Goal: Task Accomplishment & Management: Manage account settings

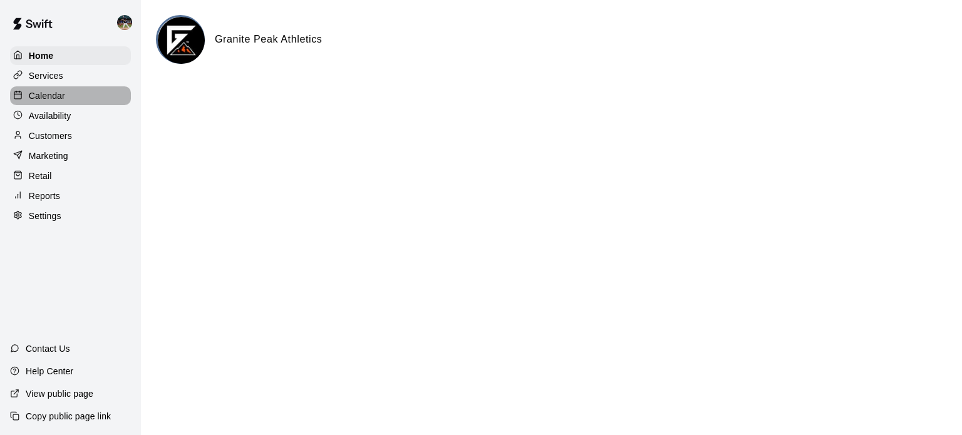
click at [73, 93] on div "Calendar" at bounding box center [70, 95] width 121 height 19
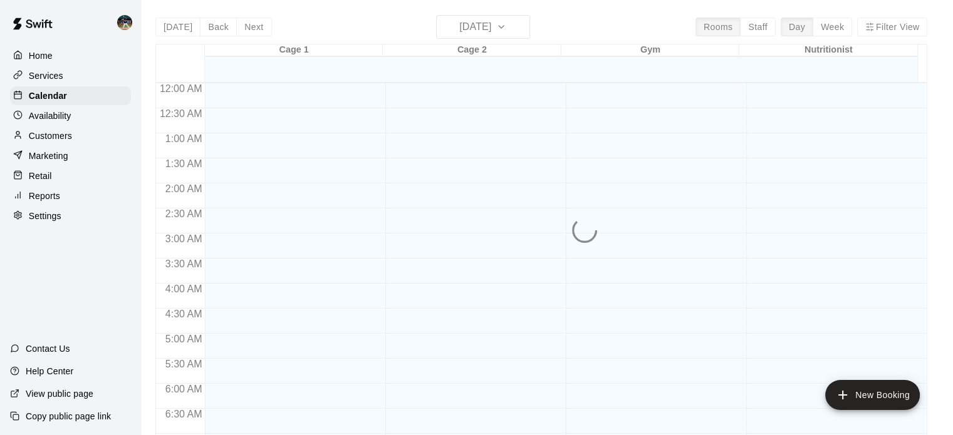
scroll to position [518, 0]
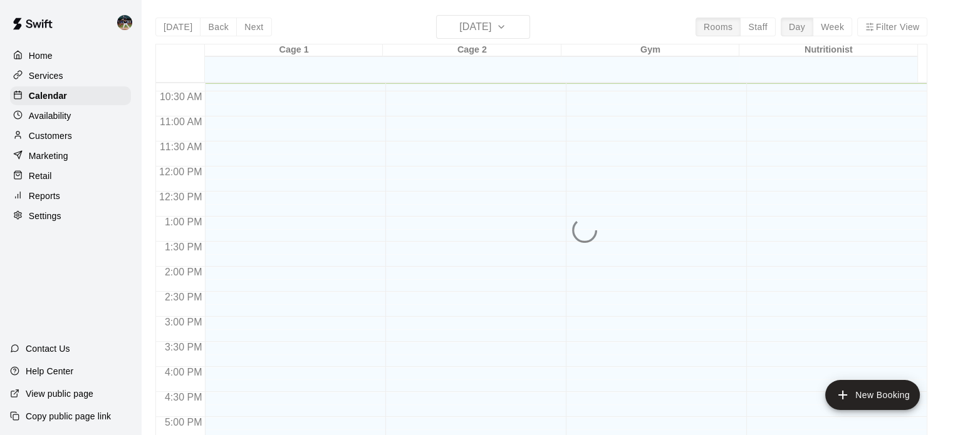
click at [506, 21] on div "[DATE] Back [DATE][DATE] Rooms Staff Day Week Filter View Cage 1 19 Tue Cage 2 …" at bounding box center [541, 232] width 772 height 435
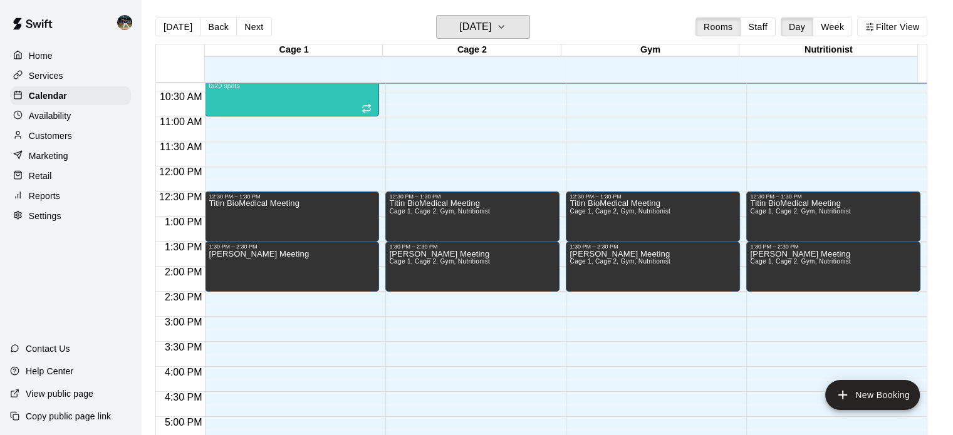
click at [491, 21] on h6 "[DATE]" at bounding box center [475, 27] width 32 height 18
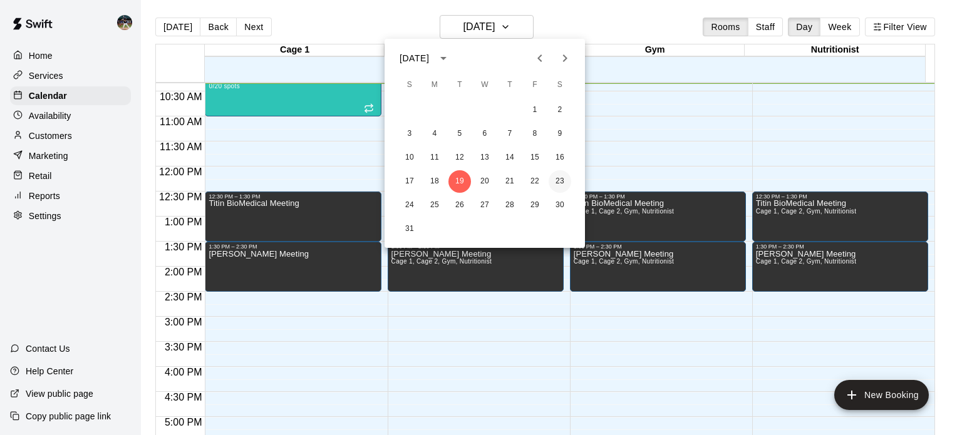
click at [557, 179] on button "23" at bounding box center [560, 181] width 23 height 23
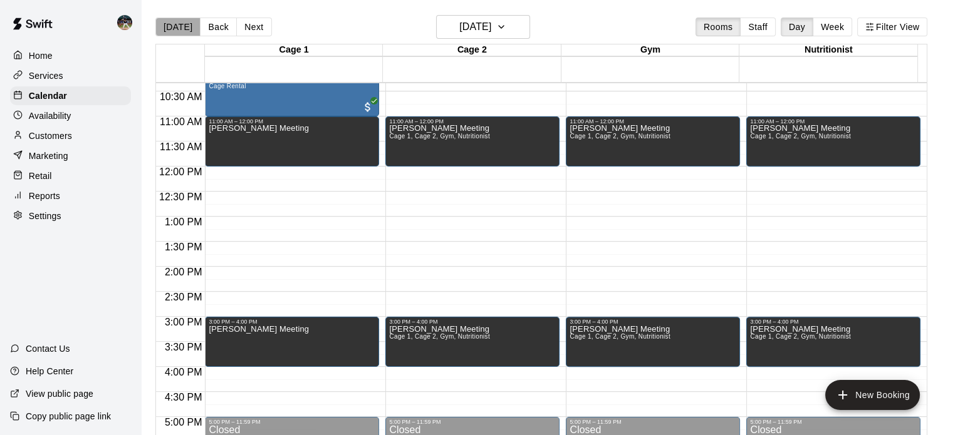
click at [186, 29] on button "[DATE]" at bounding box center [177, 27] width 45 height 19
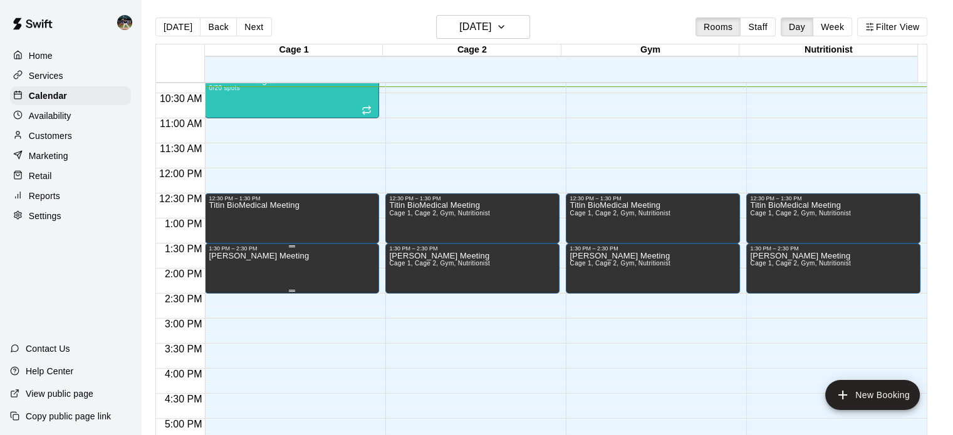
scroll to position [516, 0]
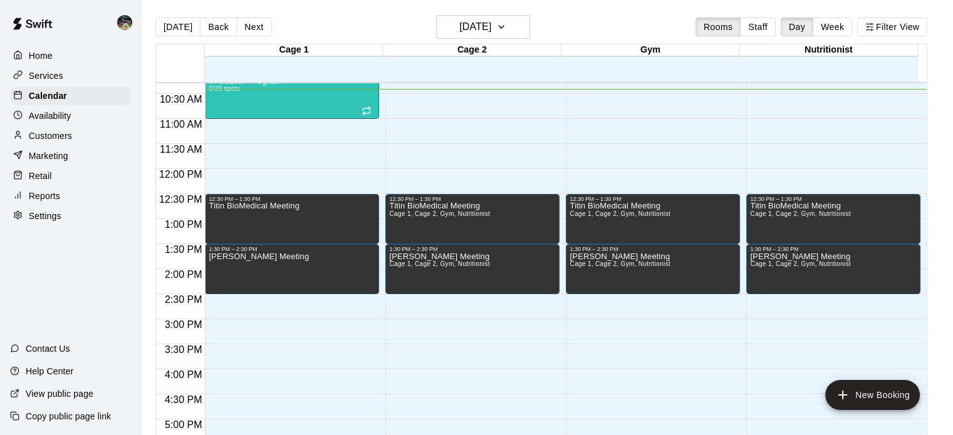
click at [103, 80] on div "Services" at bounding box center [70, 75] width 121 height 19
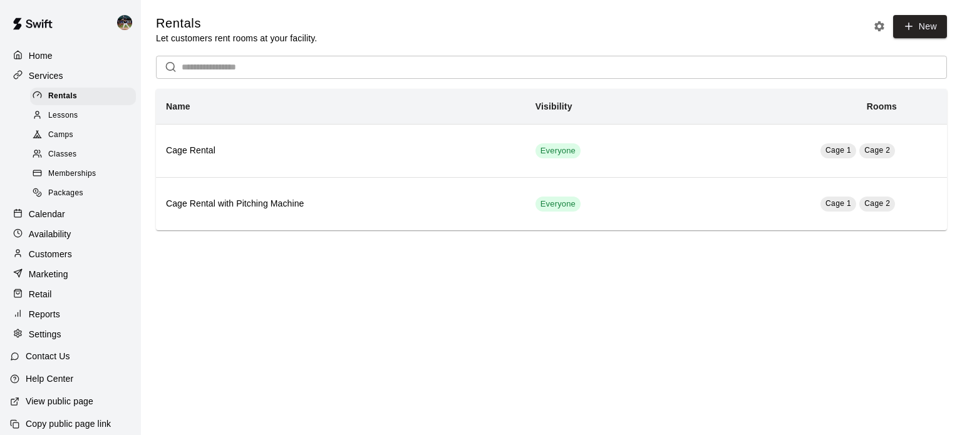
click at [87, 140] on div "Camps" at bounding box center [83, 136] width 106 height 18
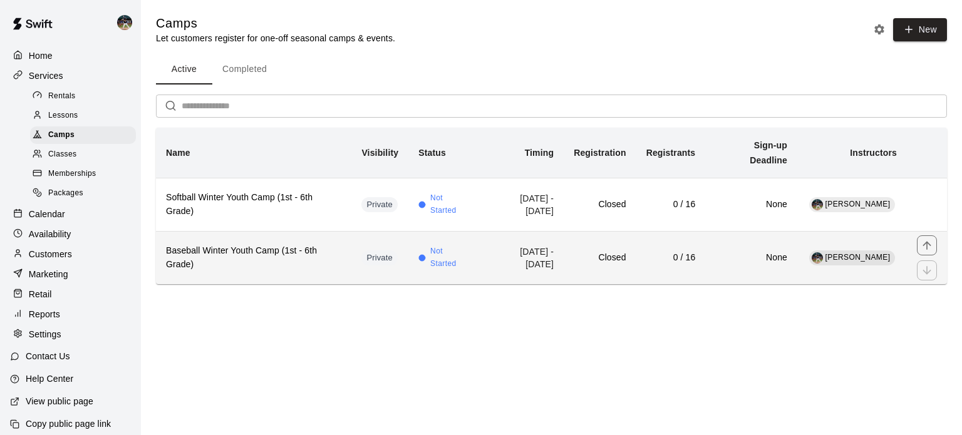
click at [280, 258] on h6 "Baseball Winter Youth Camp (1st - 6th Grade)" at bounding box center [253, 258] width 175 height 28
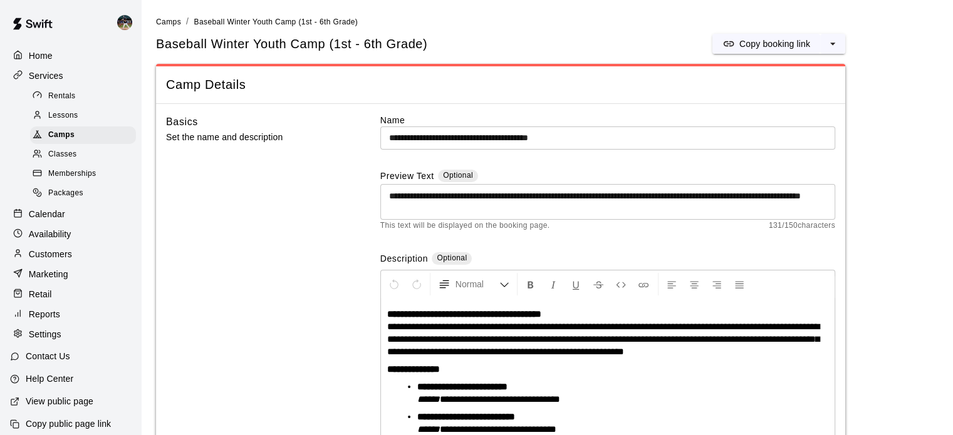
scroll to position [48, 0]
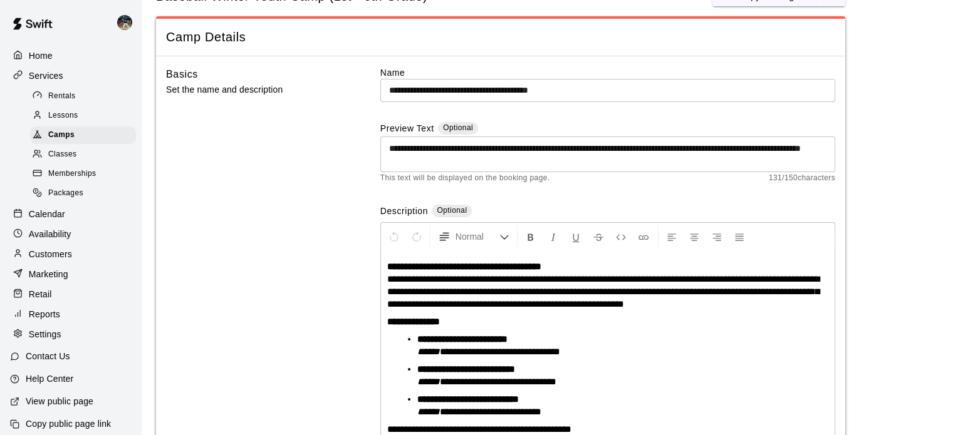
click at [549, 90] on input "**********" at bounding box center [607, 90] width 455 height 23
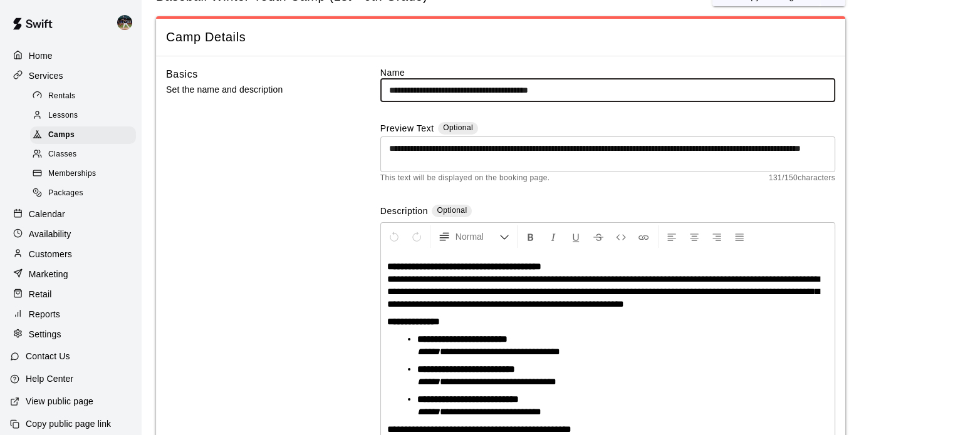
scroll to position [0, 0]
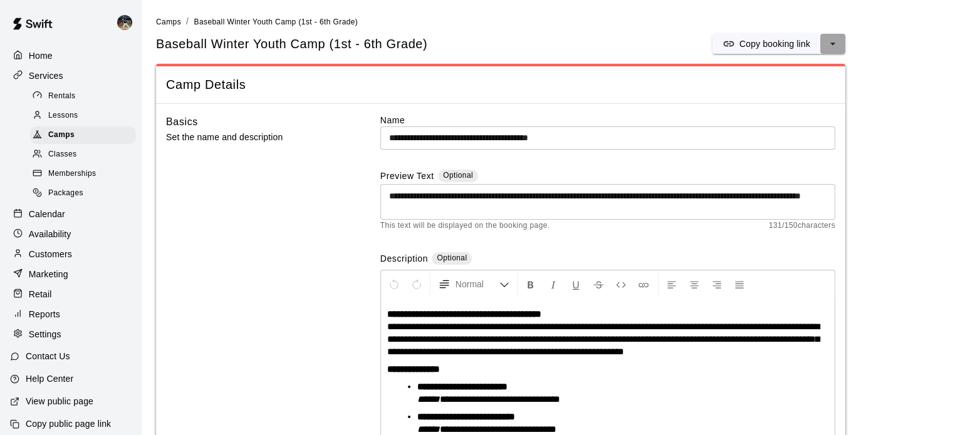
click at [832, 41] on icon "select merge strategy" at bounding box center [832, 44] width 13 height 13
click at [764, 91] on h6 "Duplicate camp" at bounding box center [782, 91] width 61 height 14
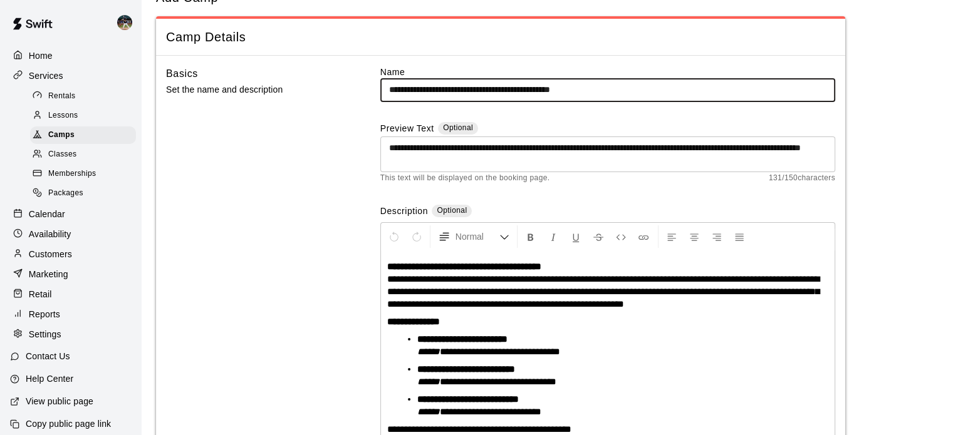
click at [542, 89] on input "**********" at bounding box center [607, 89] width 455 height 23
drag, startPoint x: 615, startPoint y: 89, endPoint x: 584, endPoint y: 93, distance: 30.9
click at [584, 93] on input "**********" at bounding box center [607, 89] width 455 height 23
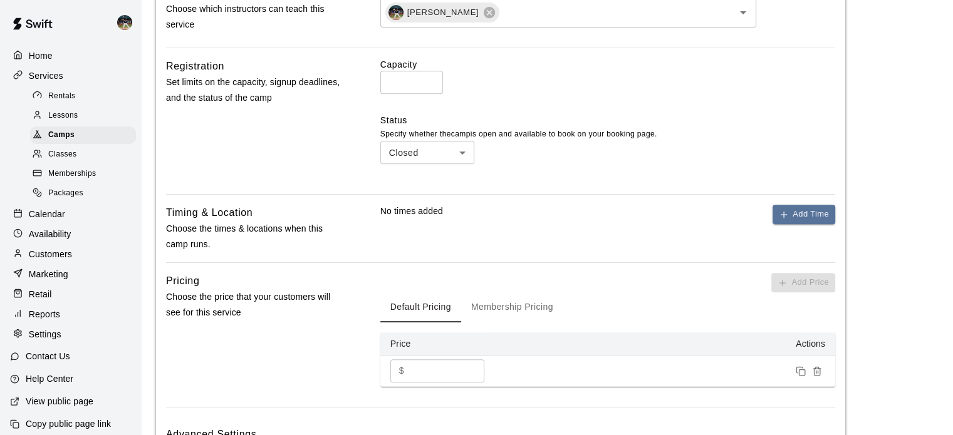
scroll to position [539, 0]
type input "**********"
click at [786, 212] on icon "button" at bounding box center [784, 216] width 10 height 10
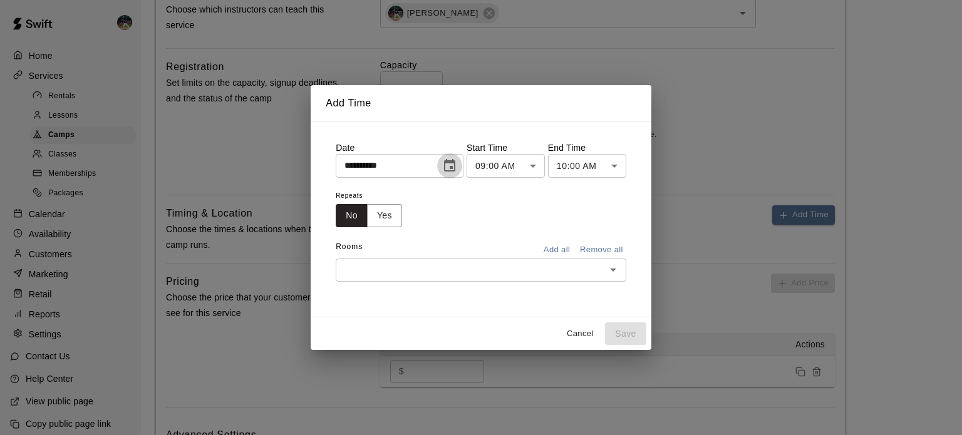
click at [455, 162] on icon "Choose date, selected date is Aug 19, 2025" at bounding box center [449, 165] width 11 height 13
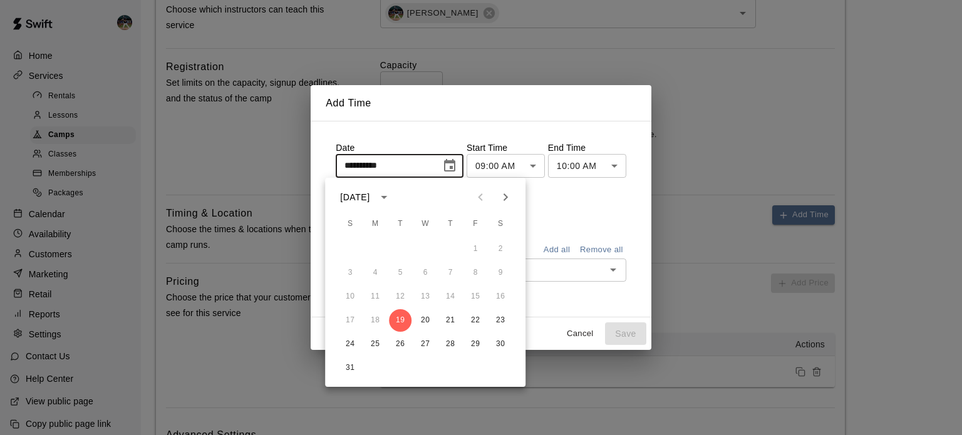
click at [507, 194] on icon "Next month" at bounding box center [505, 197] width 15 height 15
click at [351, 271] on button "2" at bounding box center [350, 273] width 23 height 23
type input "**********"
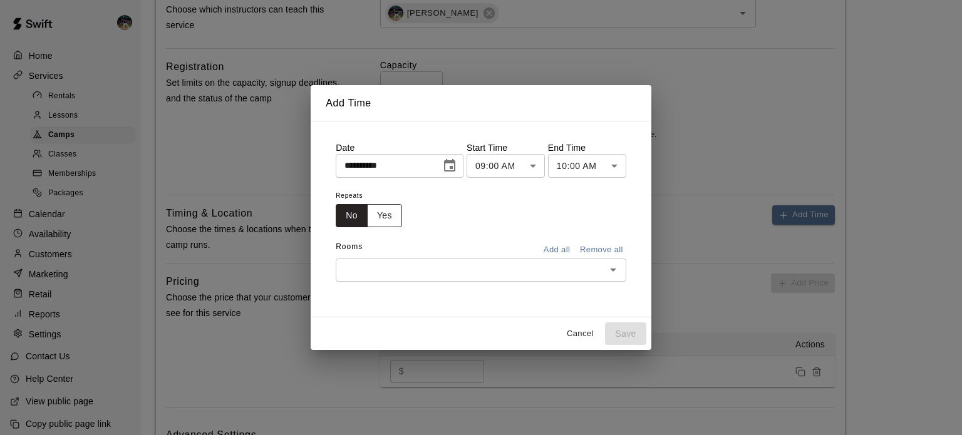
click at [372, 212] on button "Yes" at bounding box center [384, 215] width 35 height 23
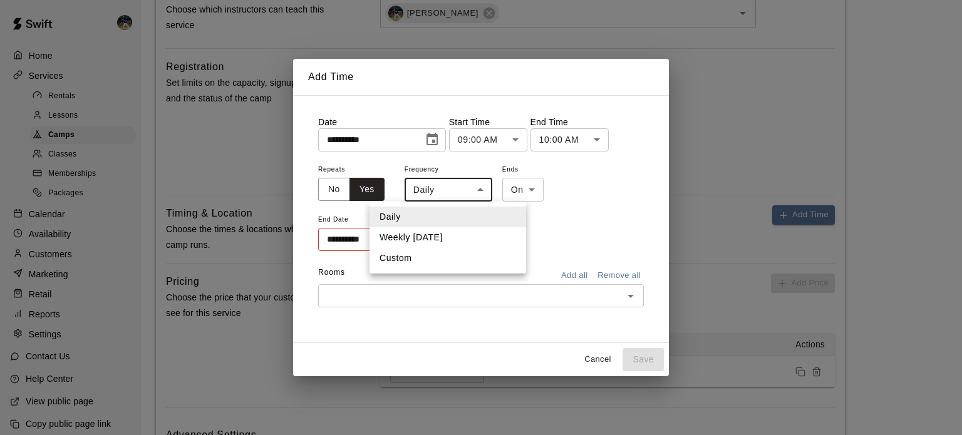
click at [445, 240] on li "Weekly [DATE]" at bounding box center [448, 237] width 157 height 21
type input "******"
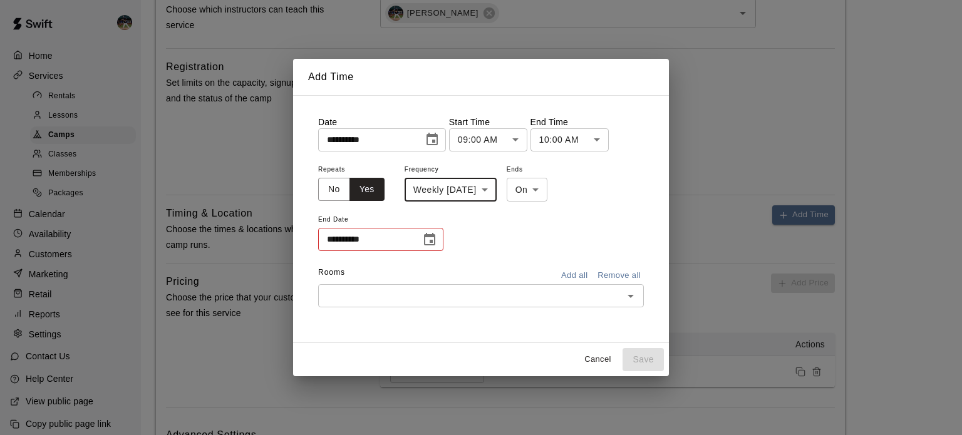
click at [437, 239] on icon "Choose date" at bounding box center [429, 239] width 15 height 15
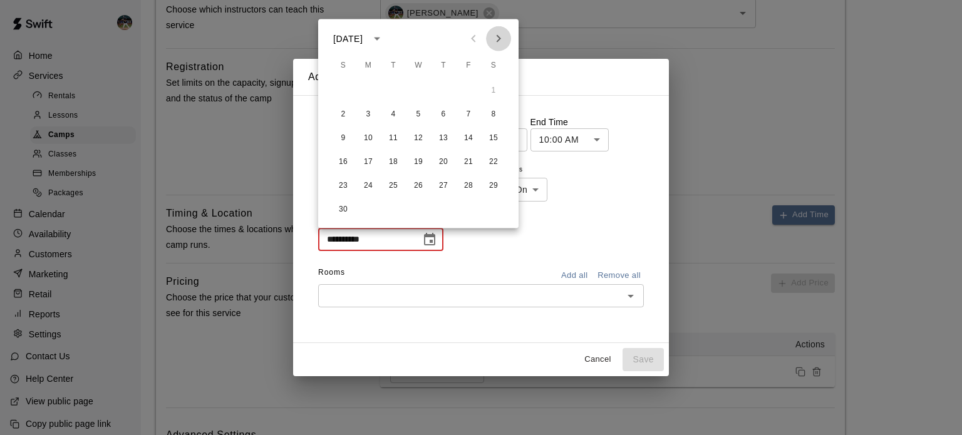
click at [501, 42] on icon "Next month" at bounding box center [498, 38] width 15 height 15
click at [501, 41] on icon "Next month" at bounding box center [498, 38] width 15 height 15
click at [343, 111] on button "8" at bounding box center [343, 114] width 23 height 23
type input "**********"
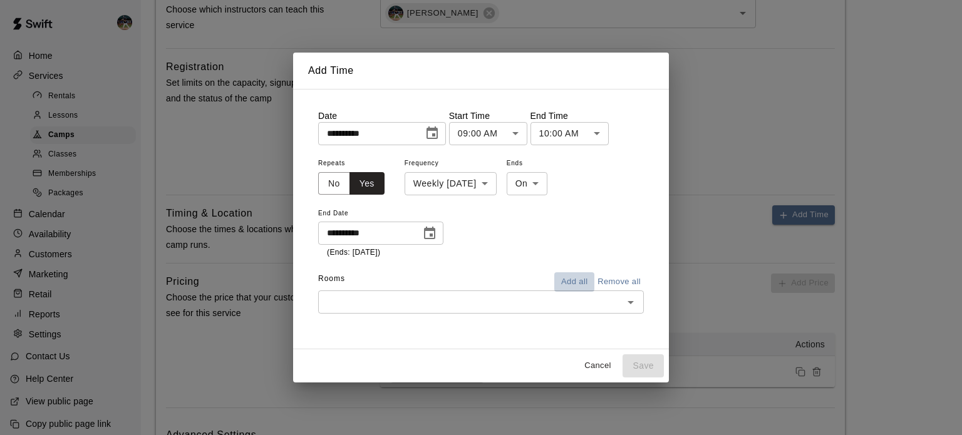
click at [573, 282] on button "Add all" at bounding box center [574, 282] width 40 height 19
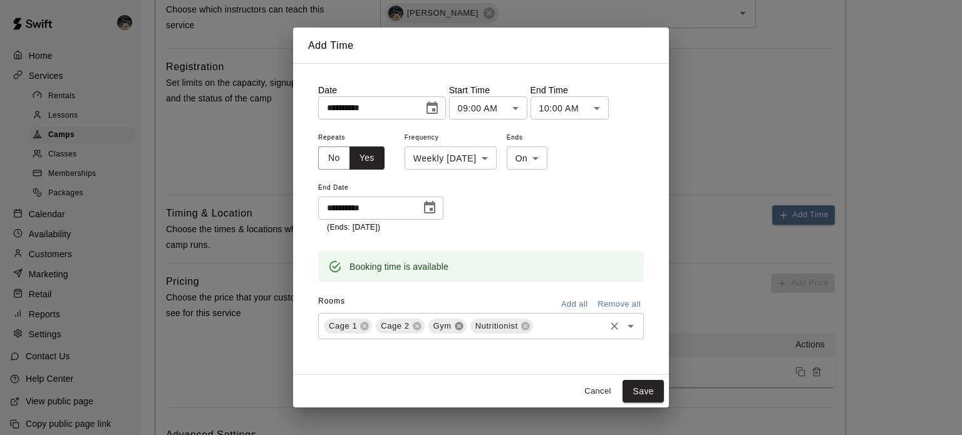
click at [461, 327] on icon at bounding box center [459, 326] width 8 height 8
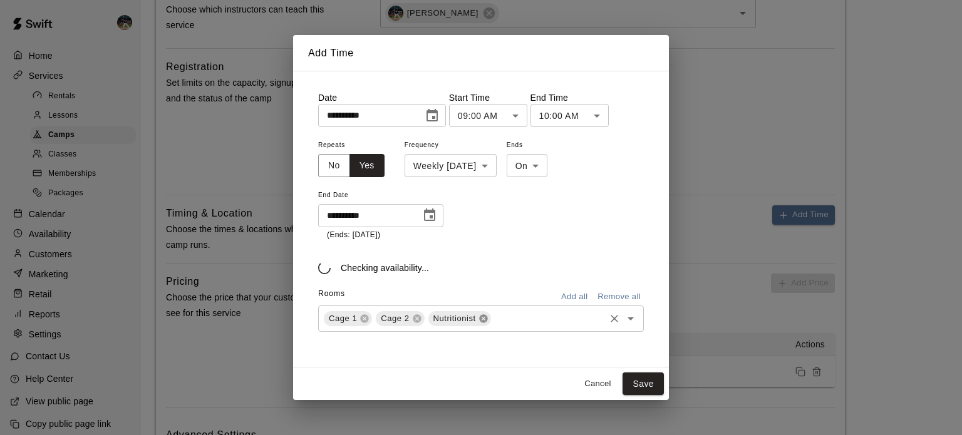
click at [487, 318] on icon at bounding box center [484, 319] width 10 height 10
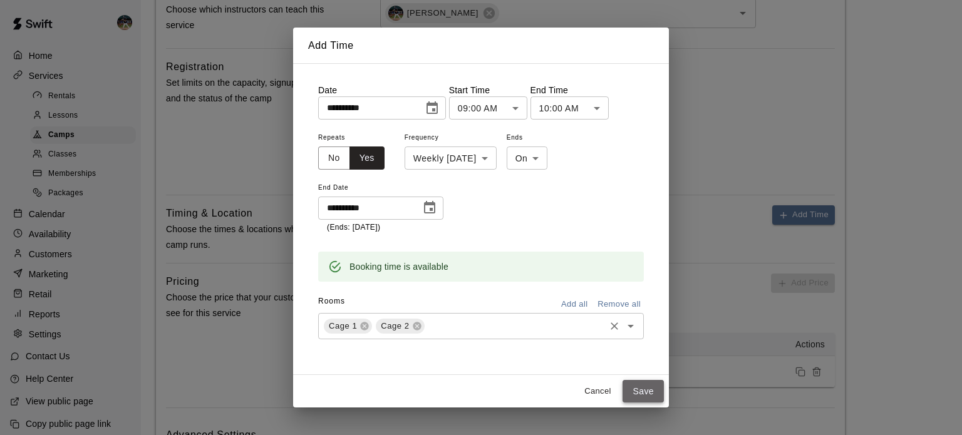
click at [637, 398] on button "Save" at bounding box center [643, 391] width 41 height 23
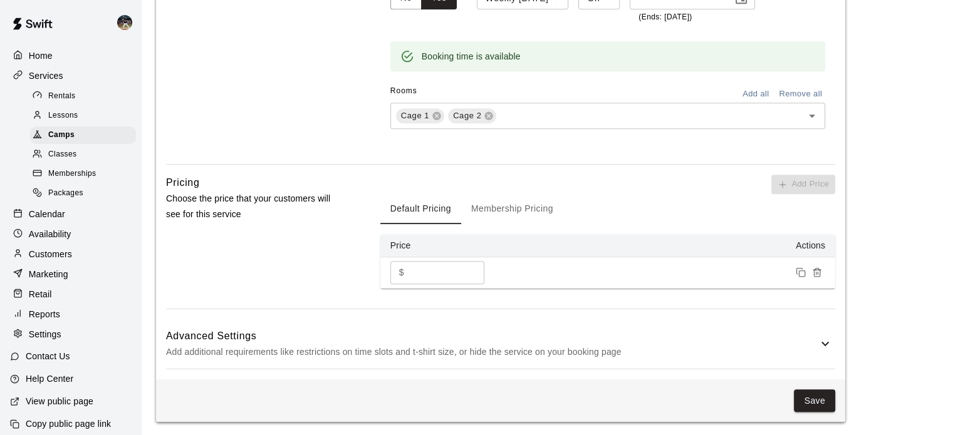
scroll to position [850, 0]
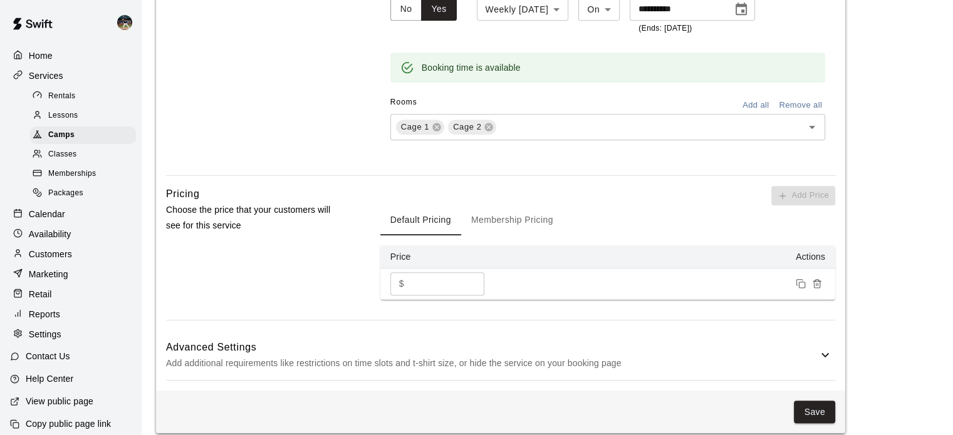
click at [351, 348] on h6 "Advanced Settings" at bounding box center [492, 348] width 652 height 16
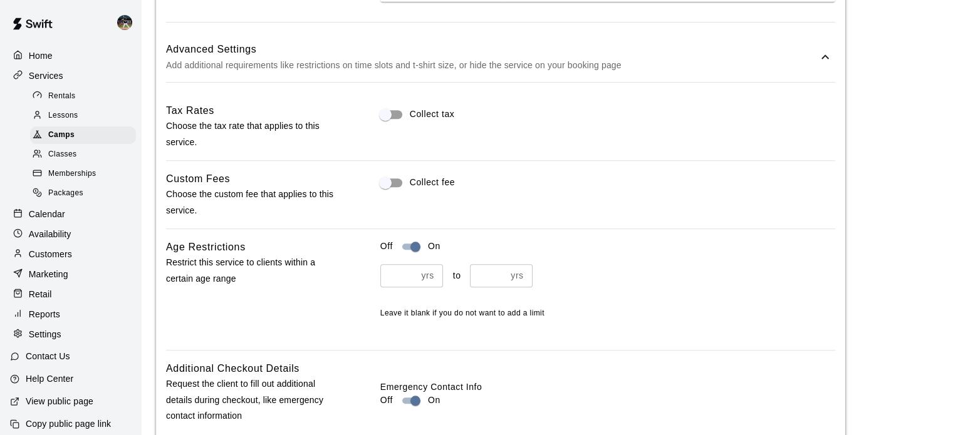
scroll to position [1192, 0]
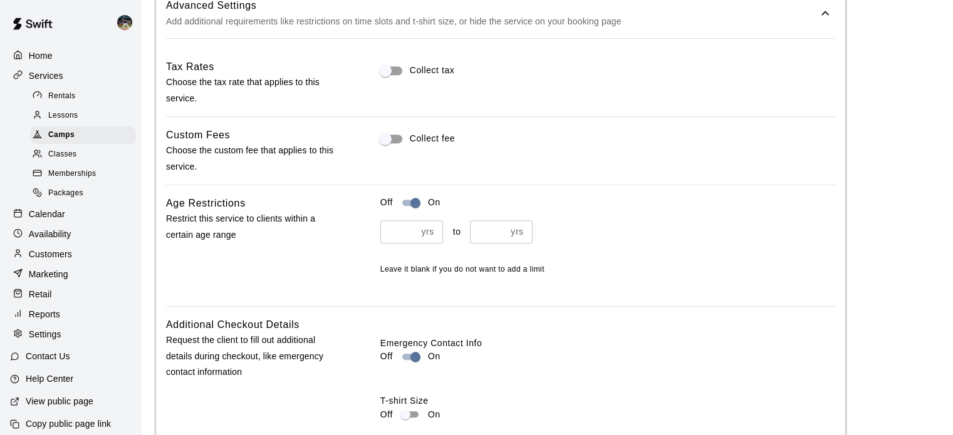
click at [491, 232] on input "**" at bounding box center [488, 232] width 36 height 23
type input "*"
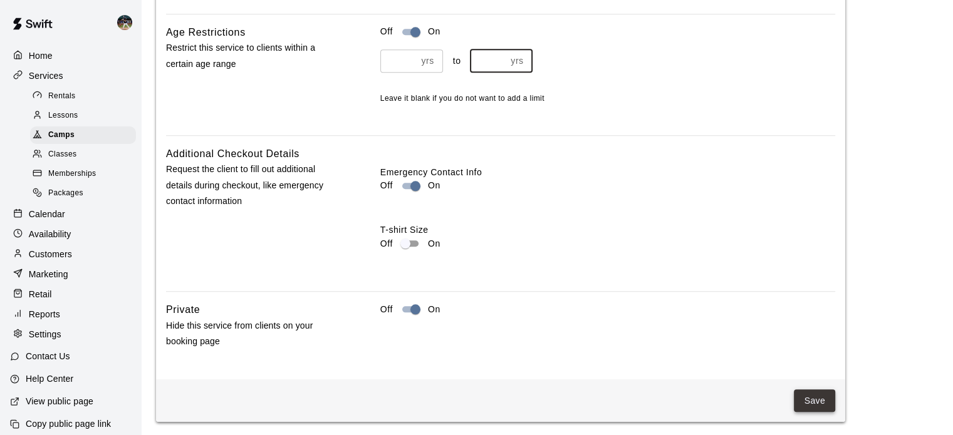
type input "*"
click at [811, 398] on button "Save" at bounding box center [814, 401] width 41 height 23
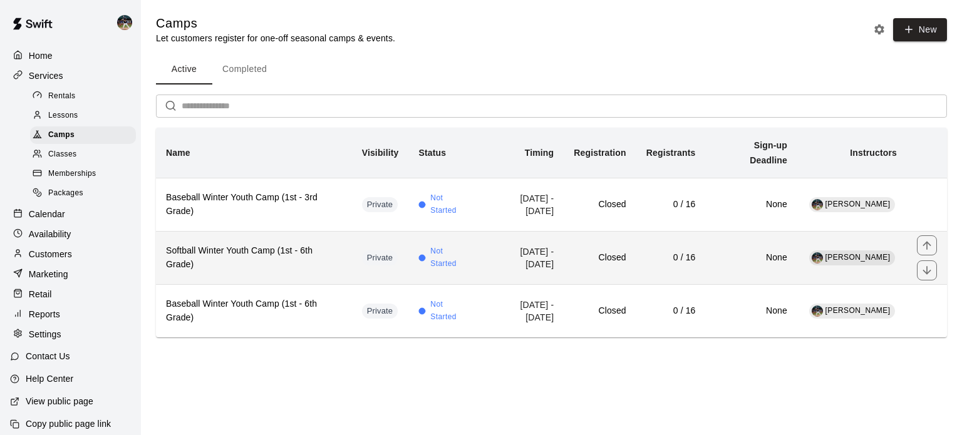
click at [299, 258] on h6 "Softball Winter Youth Camp (1st - 6th Grade)" at bounding box center [254, 258] width 176 height 28
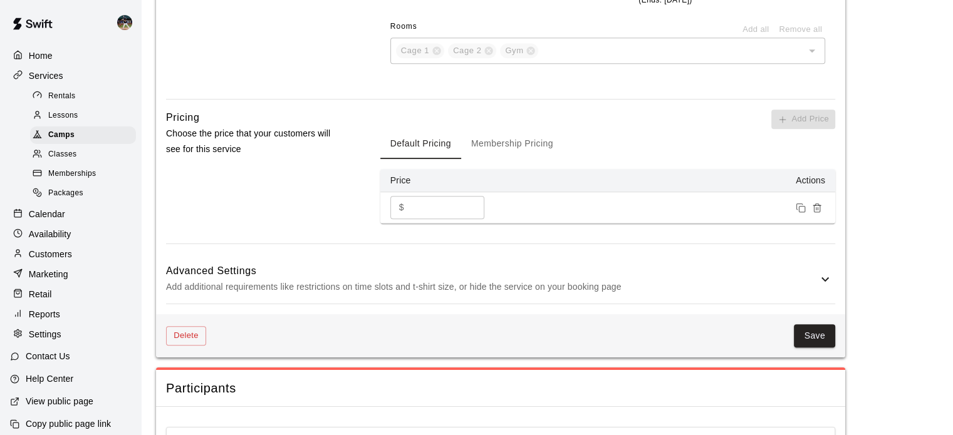
scroll to position [883, 0]
click at [434, 284] on p "Add additional requirements like restrictions on time slots and t-shirt size, o…" at bounding box center [492, 287] width 652 height 16
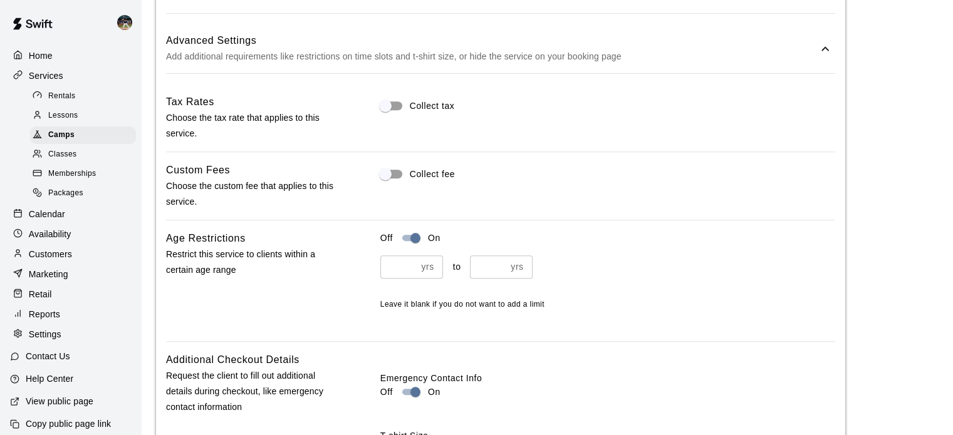
scroll to position [1123, 0]
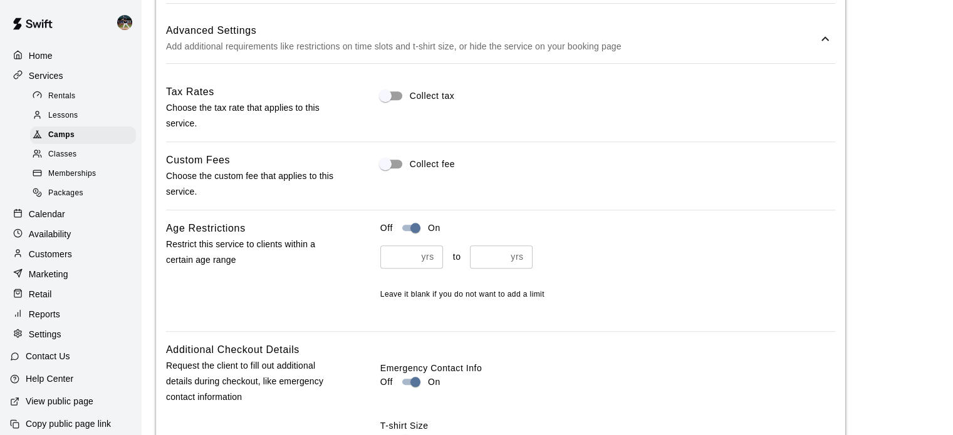
click at [400, 255] on input "*" at bounding box center [398, 257] width 36 height 23
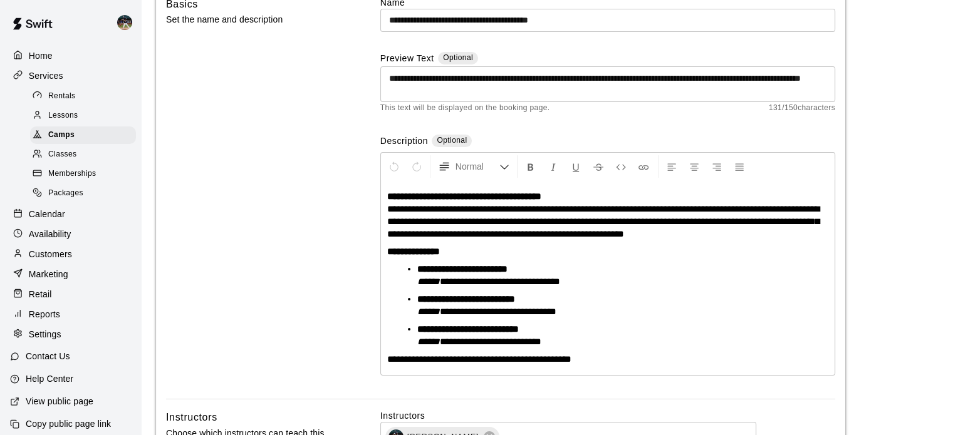
scroll to position [0, 0]
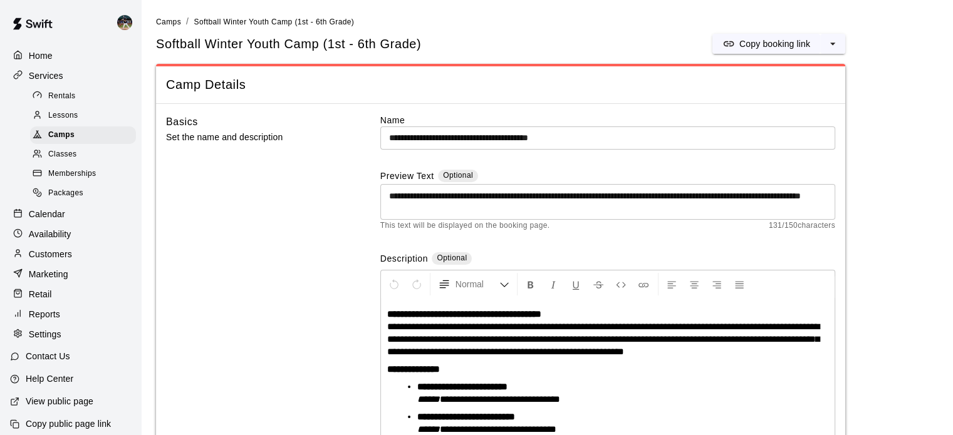
type input "*"
click at [538, 138] on input "**********" at bounding box center [607, 138] width 455 height 23
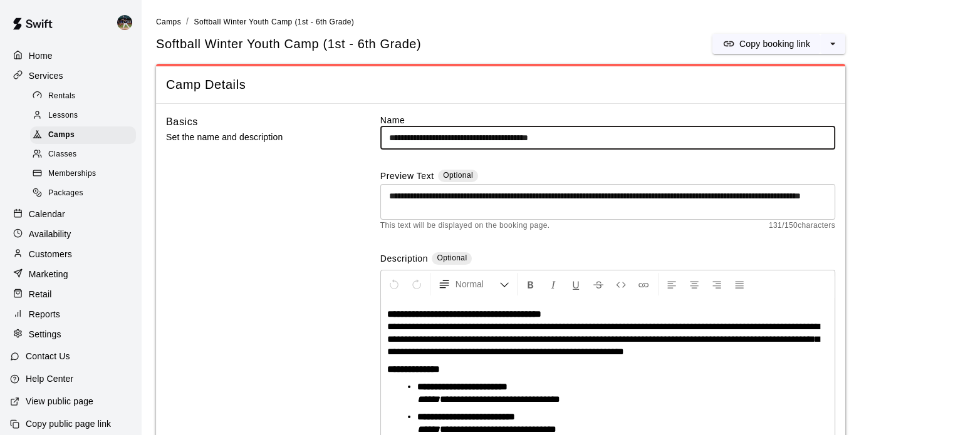
type input "**********"
click at [472, 93] on div "Camp Details" at bounding box center [500, 84] width 689 height 37
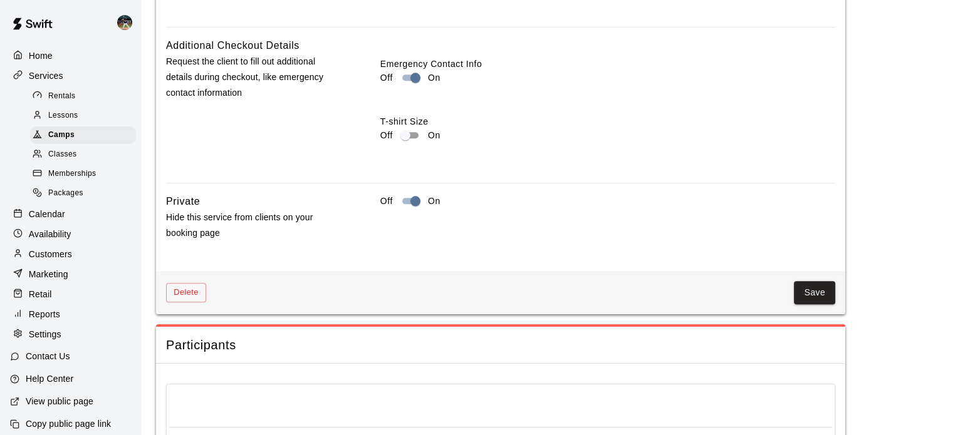
scroll to position [1433, 0]
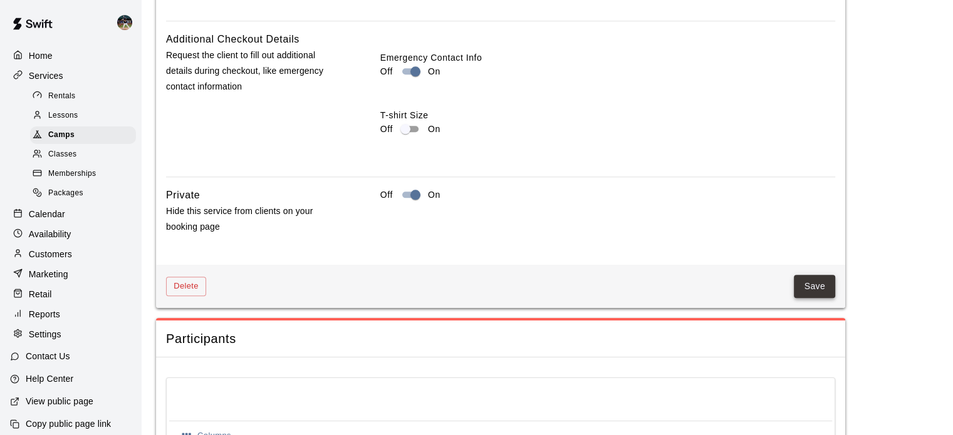
click at [814, 276] on button "Save" at bounding box center [814, 286] width 41 height 23
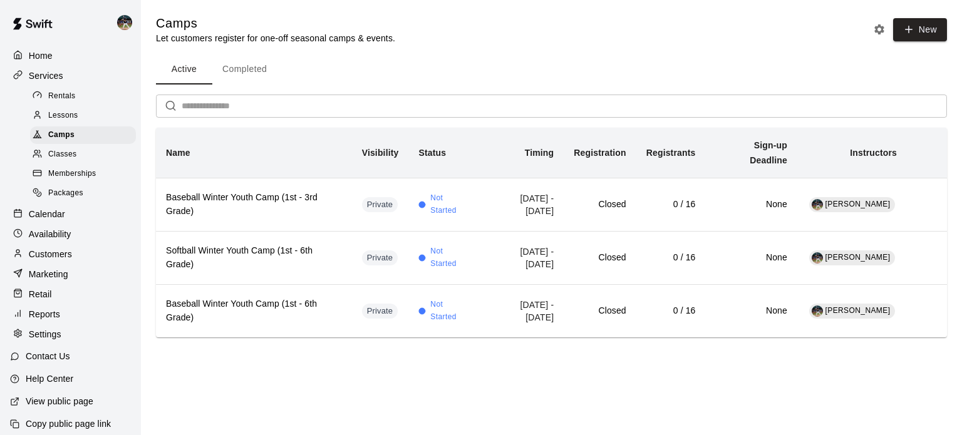
click at [80, 222] on div "Calendar" at bounding box center [70, 214] width 121 height 19
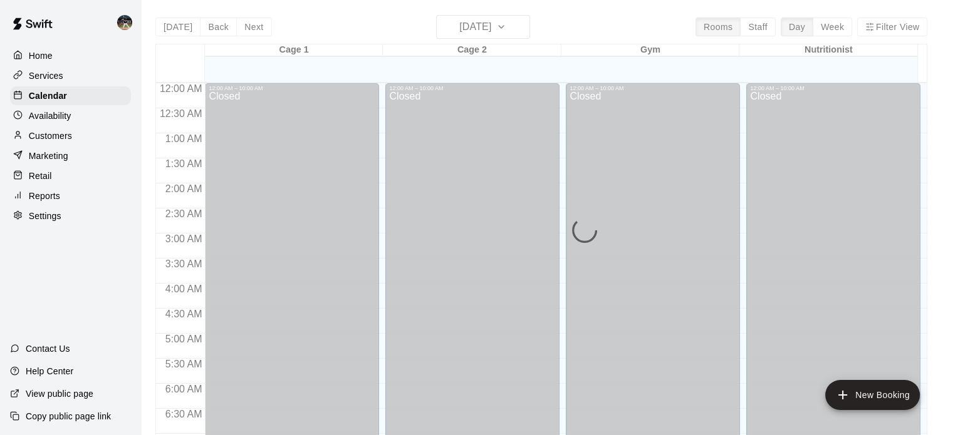
scroll to position [524, 0]
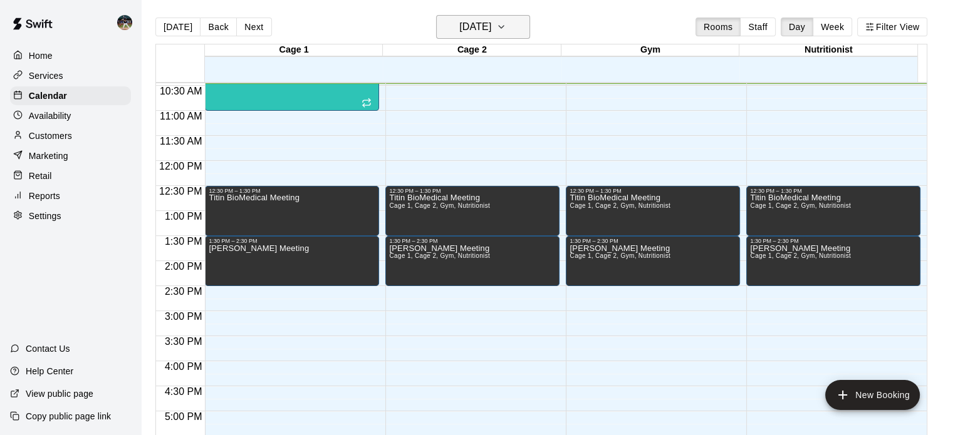
click at [491, 29] on h6 "[DATE]" at bounding box center [475, 27] width 32 height 18
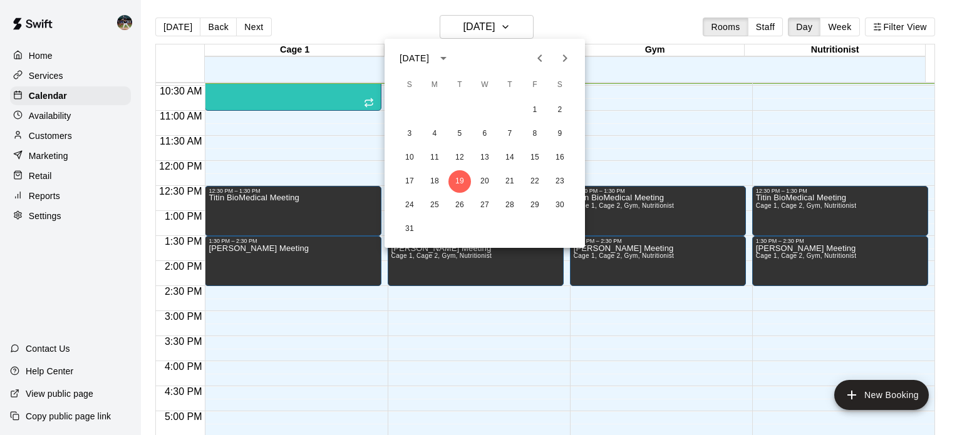
click at [565, 58] on icon "Next month" at bounding box center [565, 58] width 15 height 15
click at [407, 132] on button "2" at bounding box center [409, 134] width 23 height 23
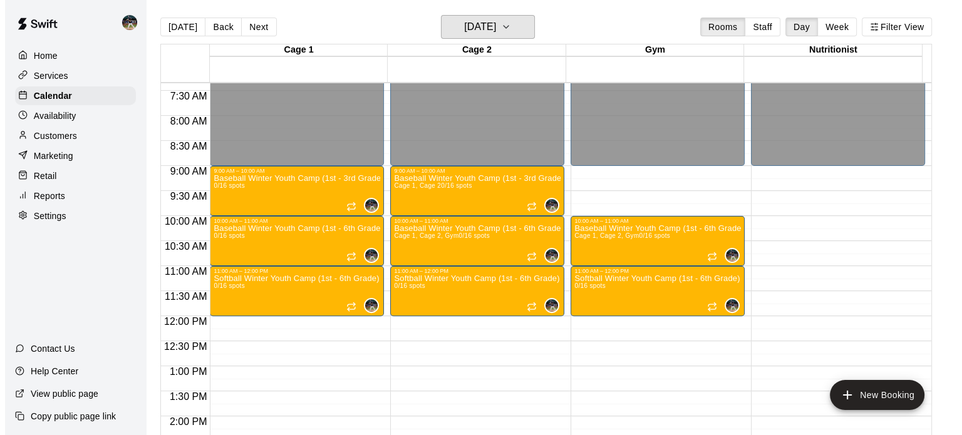
scroll to position [368, 0]
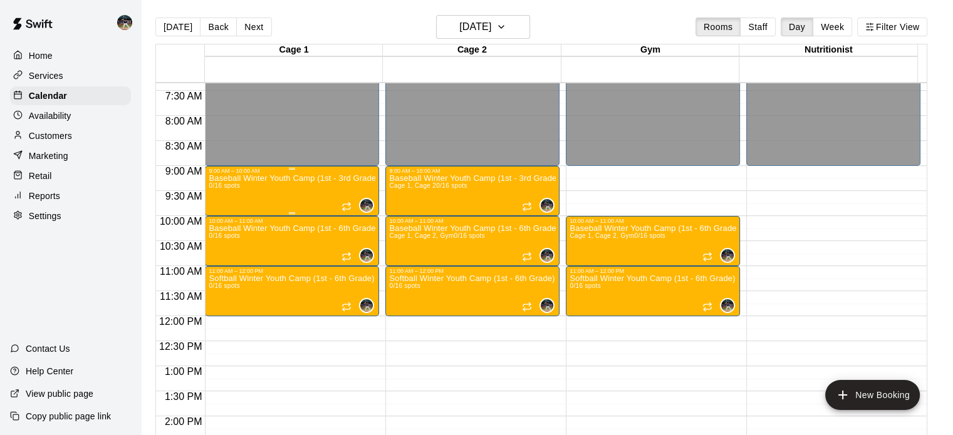
click at [254, 192] on div "Baseball Winter Youth Camp (1st - 3rd Grade) 0/16 spots" at bounding box center [292, 391] width 167 height 435
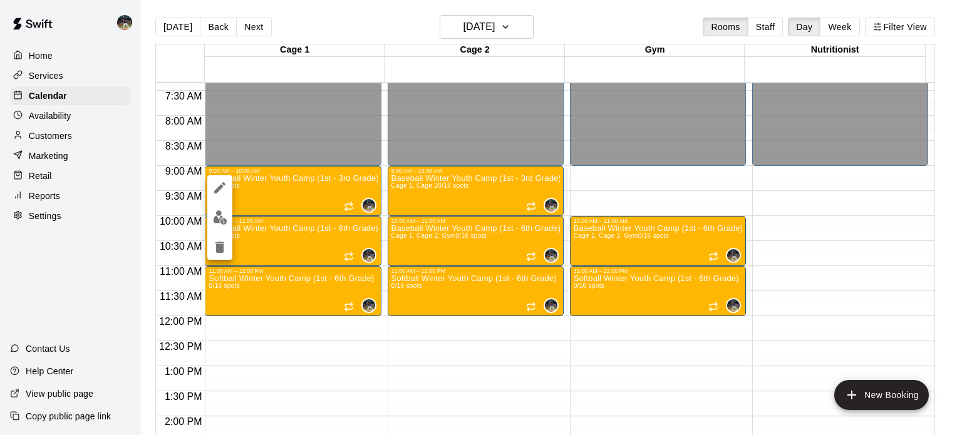
click at [224, 191] on icon "edit" at bounding box center [219, 187] width 15 height 15
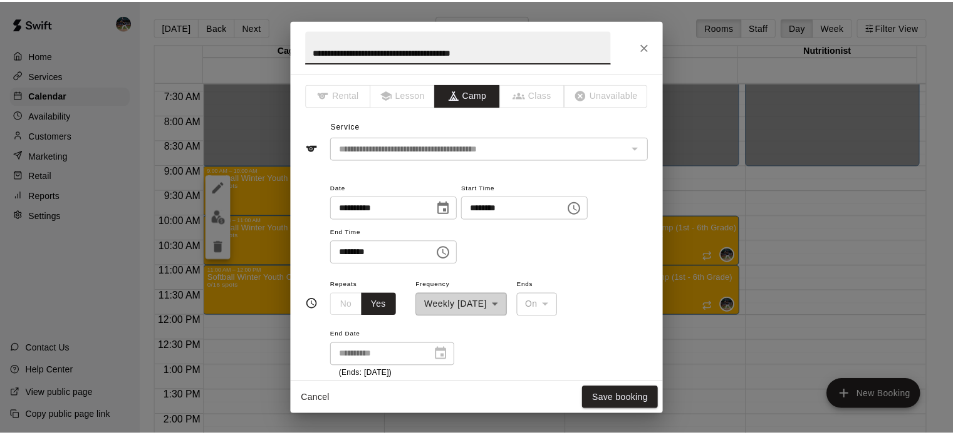
scroll to position [95, 0]
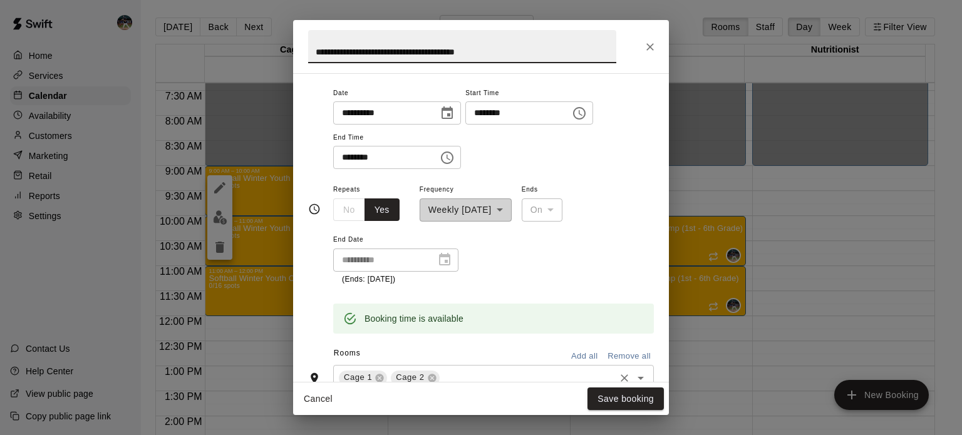
click at [485, 374] on input "text" at bounding box center [528, 378] width 172 height 16
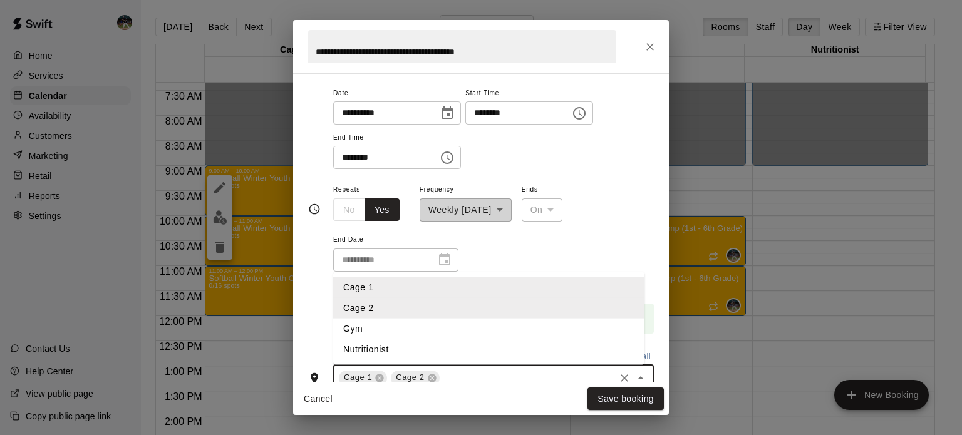
click at [419, 328] on li "Gym" at bounding box center [488, 328] width 311 height 21
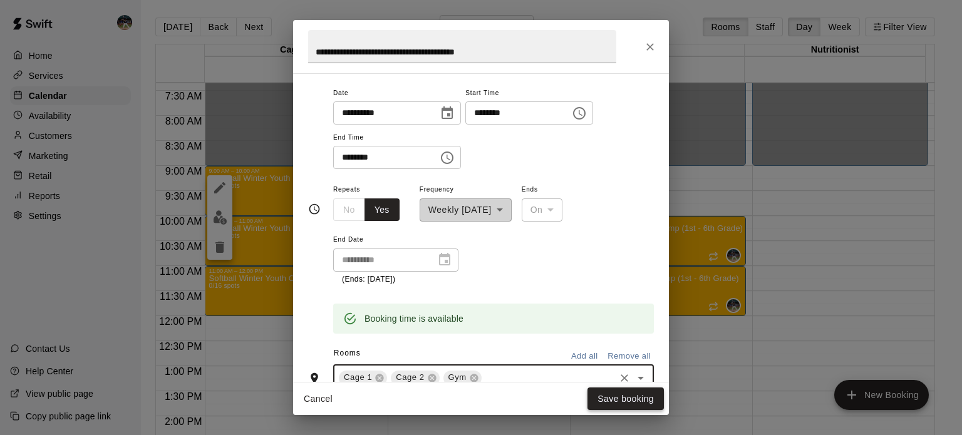
click at [620, 405] on button "Save booking" at bounding box center [626, 399] width 76 height 23
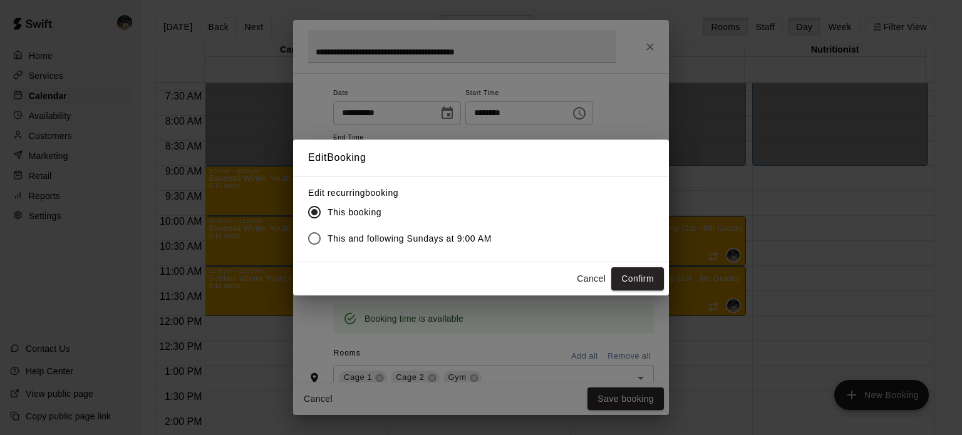
click at [411, 242] on span "This and following Sundays at 9:00 AM" at bounding box center [410, 238] width 164 height 13
click at [628, 277] on button "Confirm" at bounding box center [637, 279] width 53 height 23
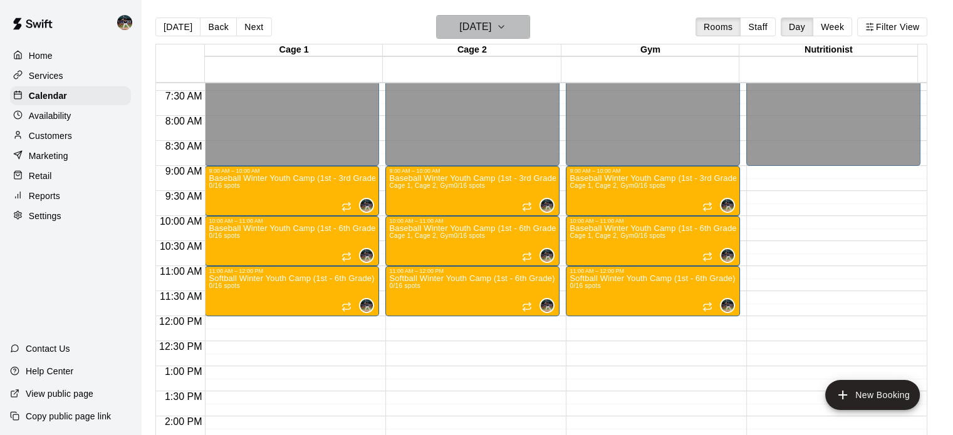
click at [481, 18] on h6 "[DATE]" at bounding box center [475, 27] width 32 height 18
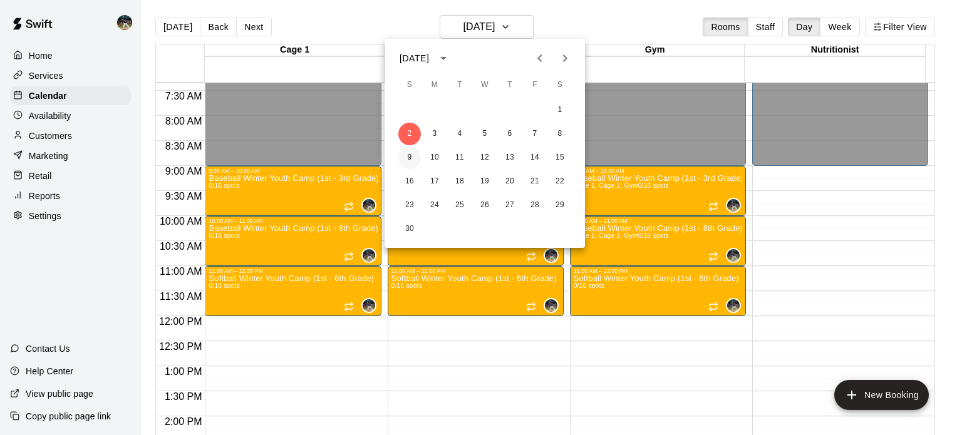
click at [413, 154] on button "9" at bounding box center [409, 158] width 23 height 23
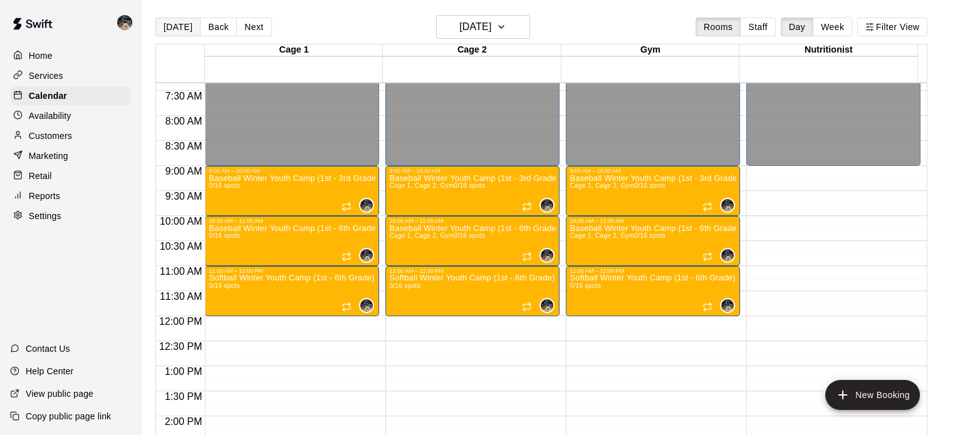
click at [175, 29] on button "[DATE]" at bounding box center [177, 27] width 45 height 19
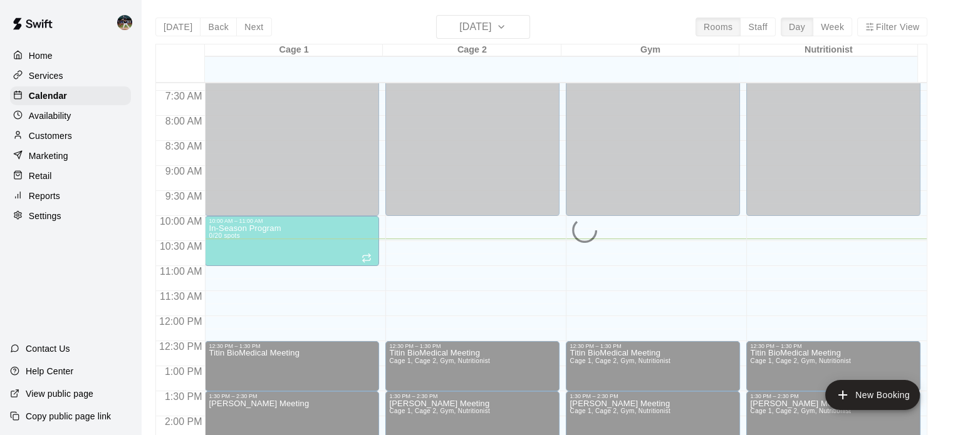
click at [83, 74] on div "Services" at bounding box center [70, 75] width 121 height 19
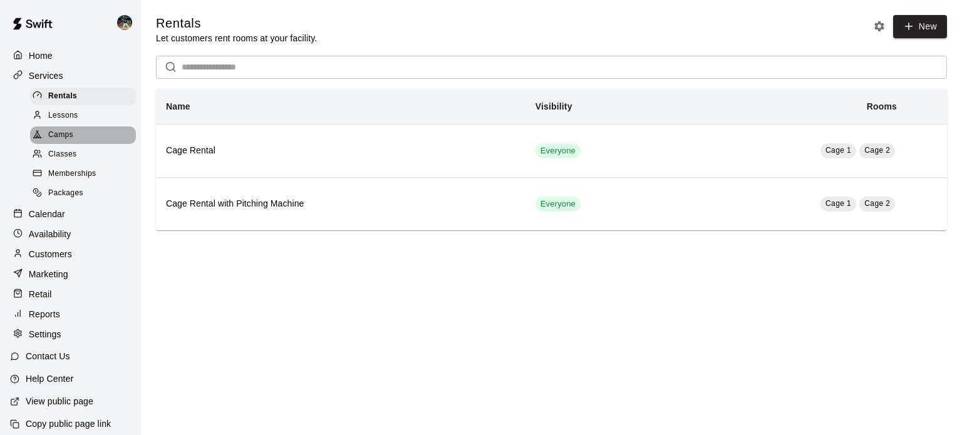
click at [88, 133] on div "Camps" at bounding box center [83, 136] width 106 height 18
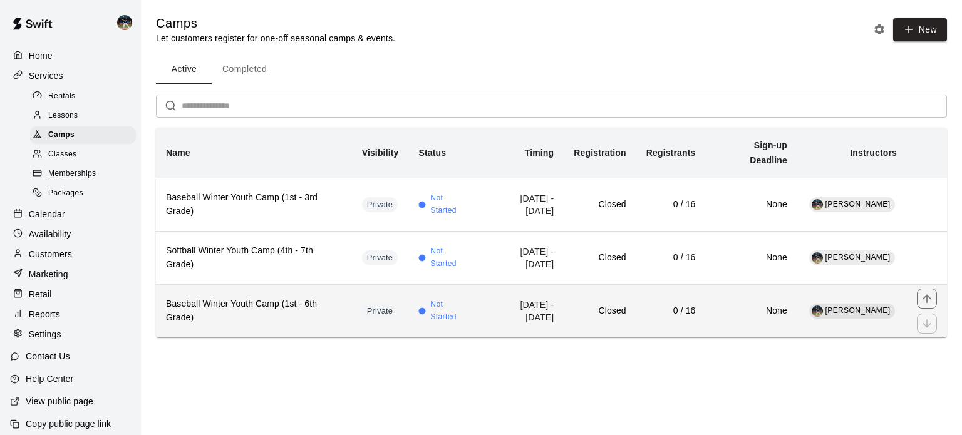
click at [261, 308] on h6 "Baseball Winter Youth Camp (1st - 6th Grade)" at bounding box center [254, 312] width 176 height 28
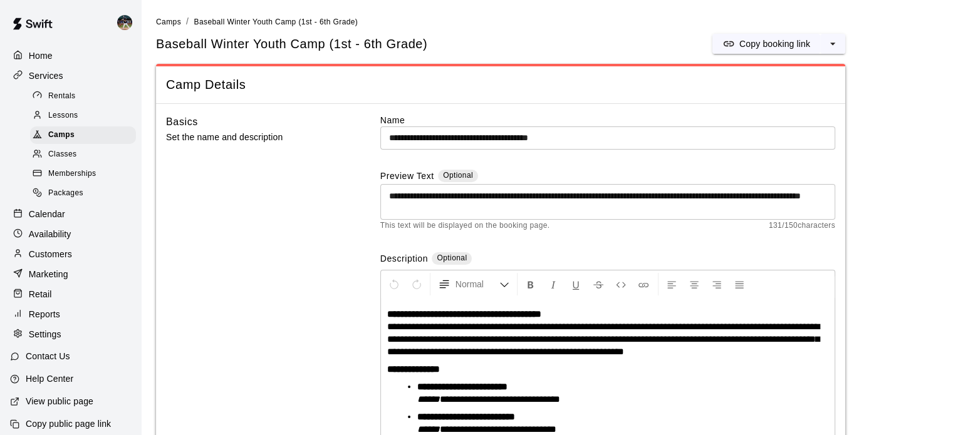
click at [528, 135] on input "**********" at bounding box center [607, 138] width 455 height 23
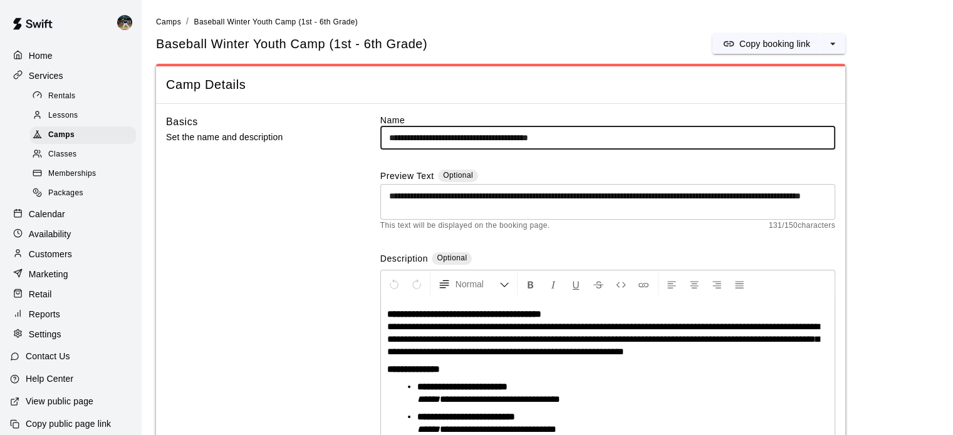
click at [548, 139] on input "**********" at bounding box center [607, 138] width 455 height 23
type input "**********"
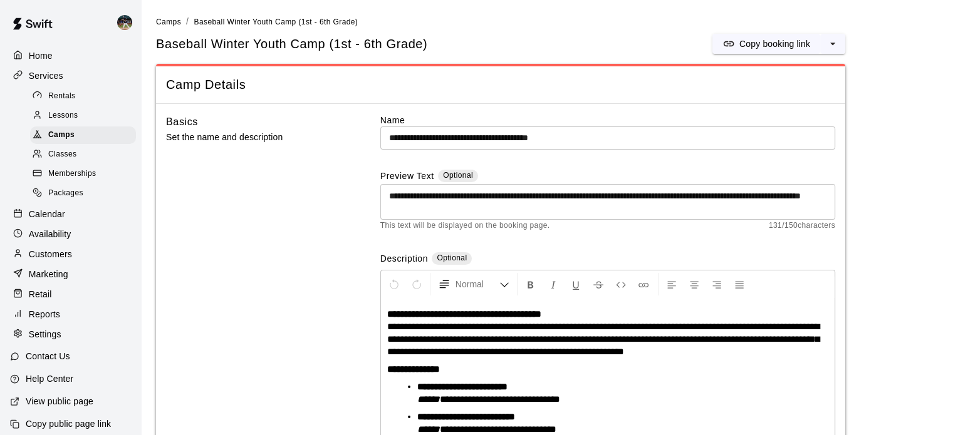
click at [549, 165] on div "**********" at bounding box center [607, 315] width 455 height 403
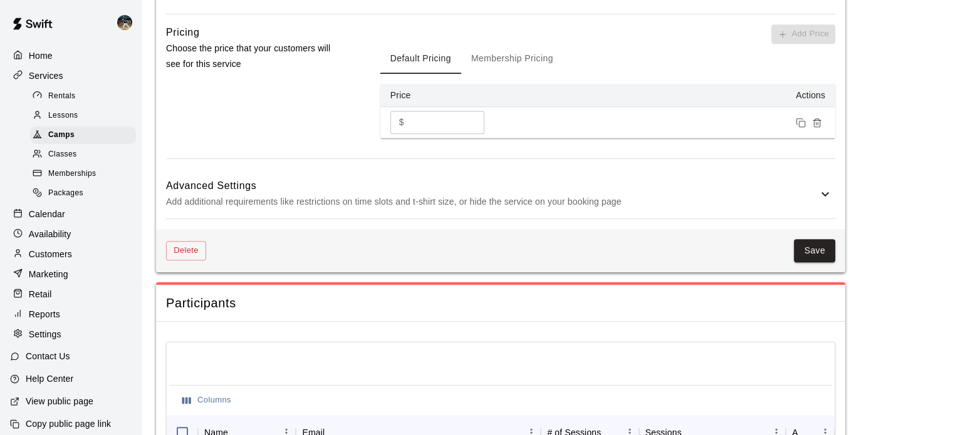
scroll to position [1064, 0]
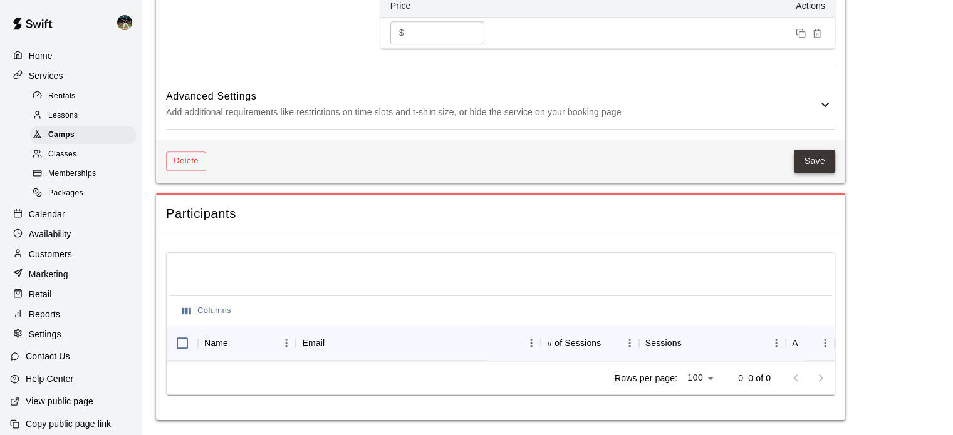
click at [806, 152] on button "Save" at bounding box center [814, 161] width 41 height 23
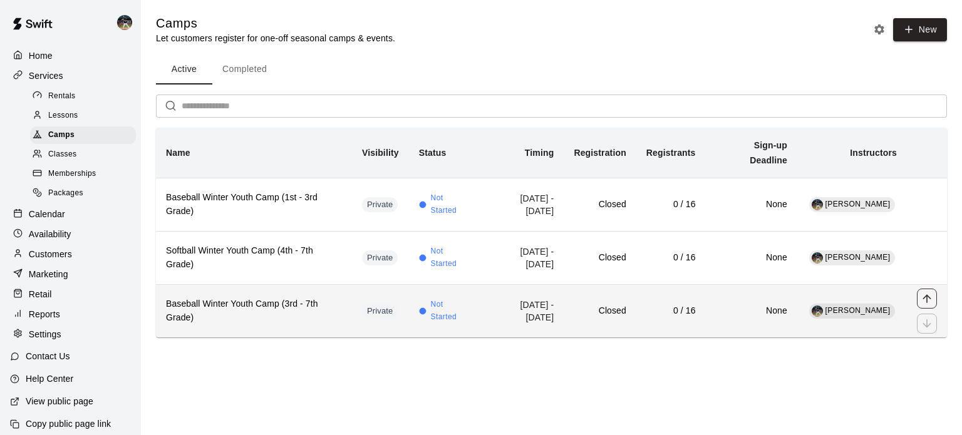
click at [933, 299] on icon "move item up" at bounding box center [927, 299] width 13 height 13
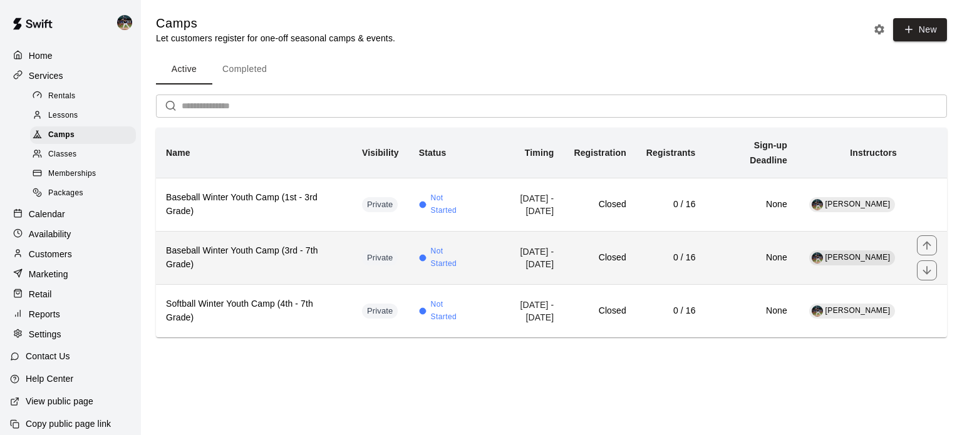
click at [259, 246] on h6 "Baseball Winter Youth Camp (3rd - 7th Grade)" at bounding box center [254, 258] width 176 height 28
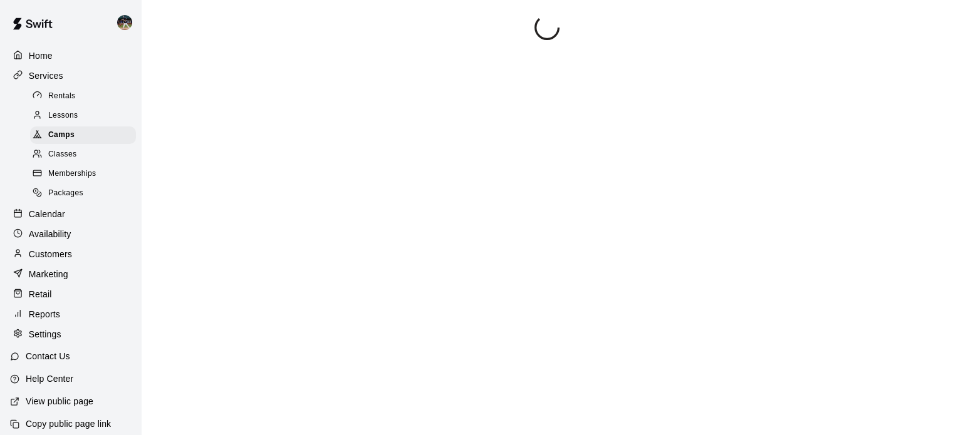
scroll to position [48, 0]
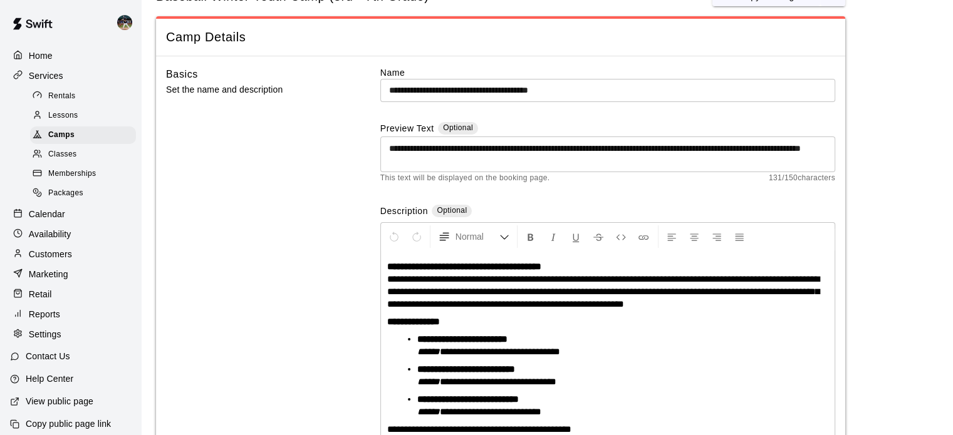
click at [529, 90] on input "**********" at bounding box center [607, 90] width 455 height 23
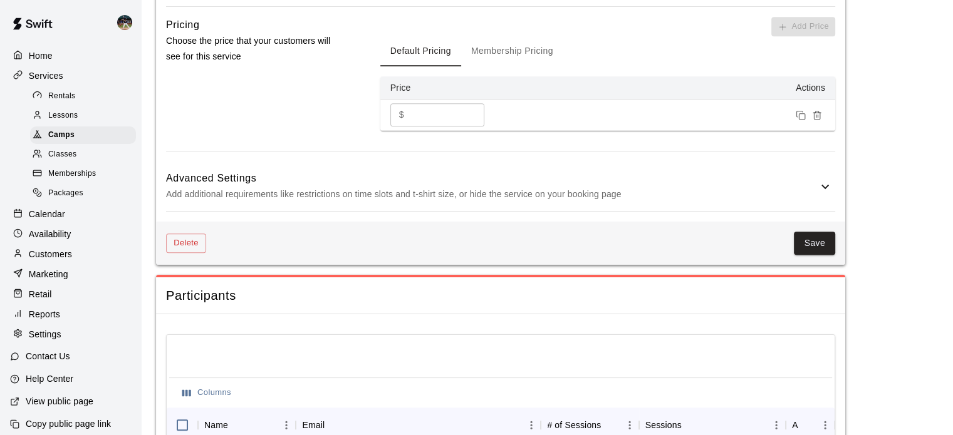
scroll to position [988, 0]
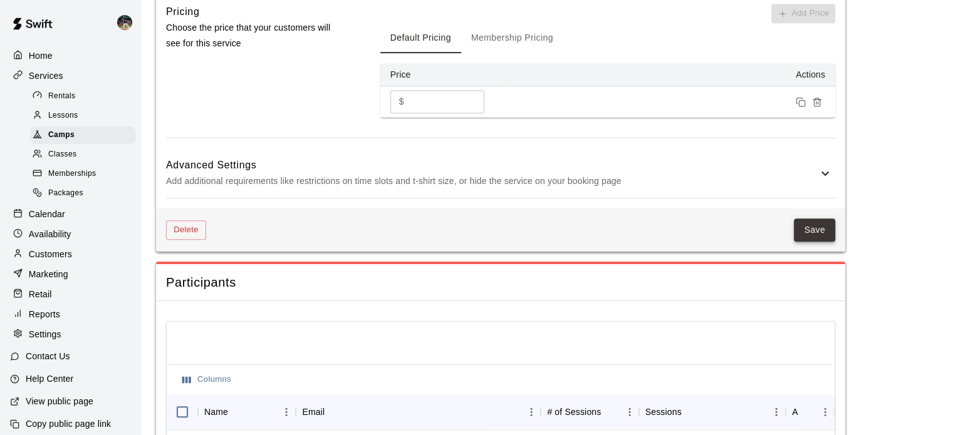
type input "**********"
click at [827, 232] on button "Save" at bounding box center [814, 230] width 41 height 23
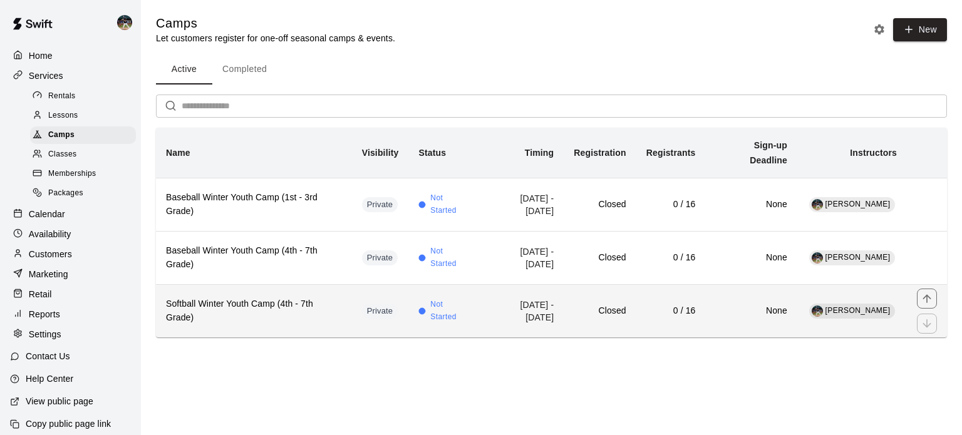
click at [281, 311] on h6 "Softball Winter Youth Camp (4th - 7th Grade)" at bounding box center [254, 312] width 176 height 28
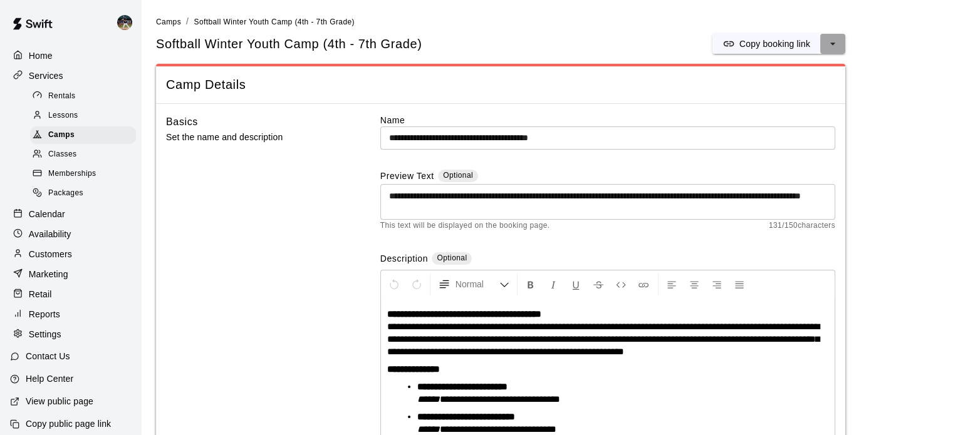
click at [836, 47] on icon "select merge strategy" at bounding box center [832, 44] width 13 height 13
click at [784, 92] on h6 "Duplicate camp" at bounding box center [782, 91] width 61 height 14
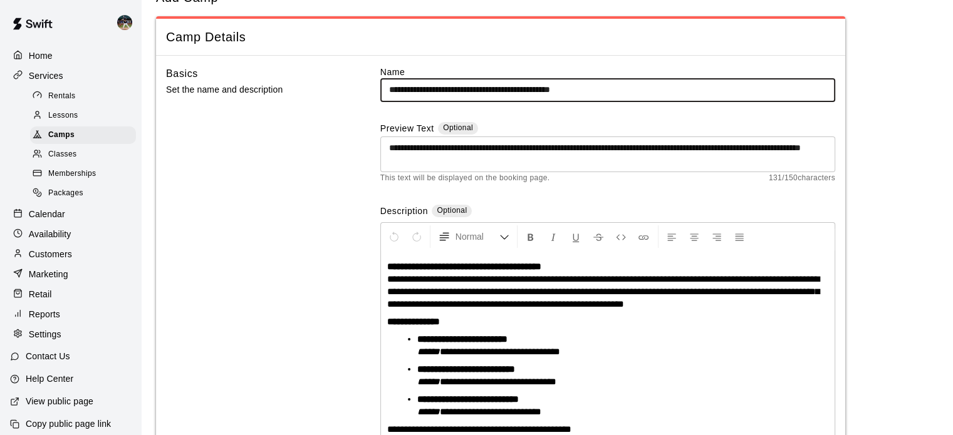
drag, startPoint x: 614, startPoint y: 95, endPoint x: 581, endPoint y: 96, distance: 33.2
click at [581, 96] on input "**********" at bounding box center [607, 89] width 455 height 23
click at [523, 90] on input "**********" at bounding box center [607, 89] width 455 height 23
type input "**********"
click at [95, 224] on div "Calendar" at bounding box center [70, 214] width 121 height 19
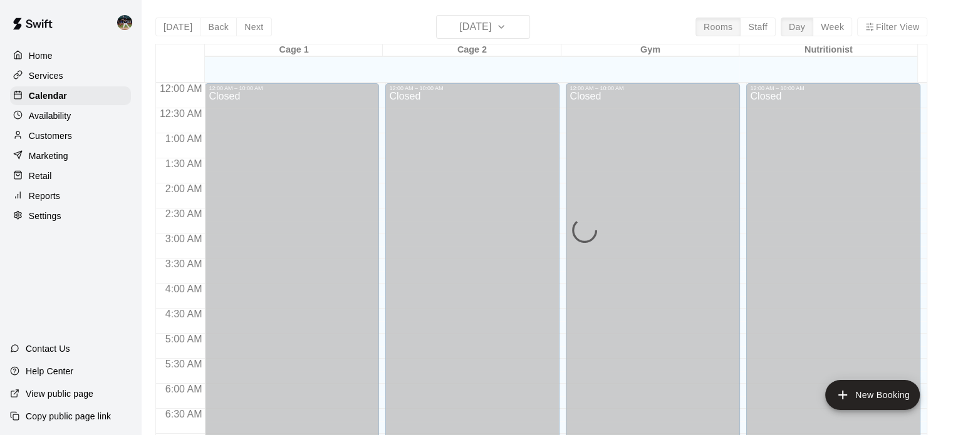
scroll to position [525, 0]
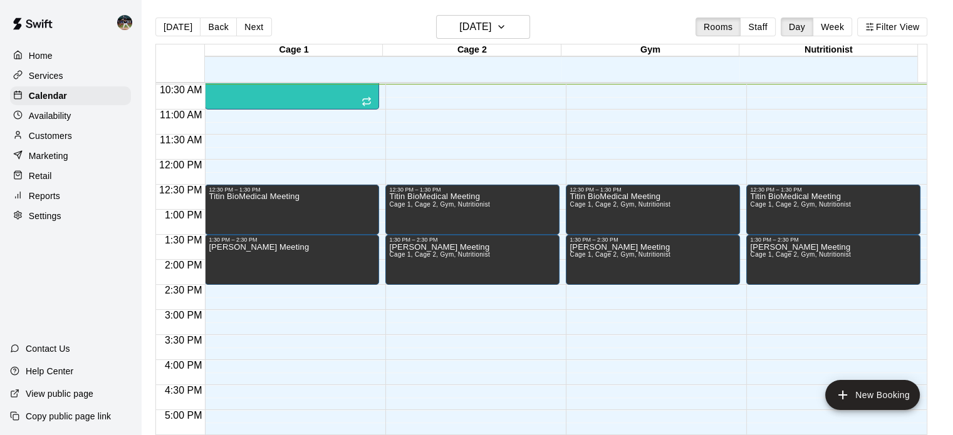
click at [71, 81] on div "Services" at bounding box center [70, 75] width 121 height 19
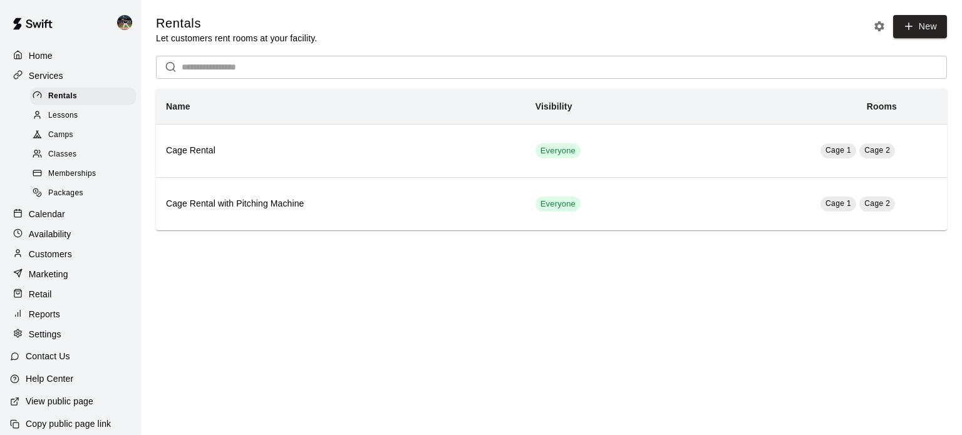
click at [77, 157] on div "Classes" at bounding box center [83, 155] width 106 height 18
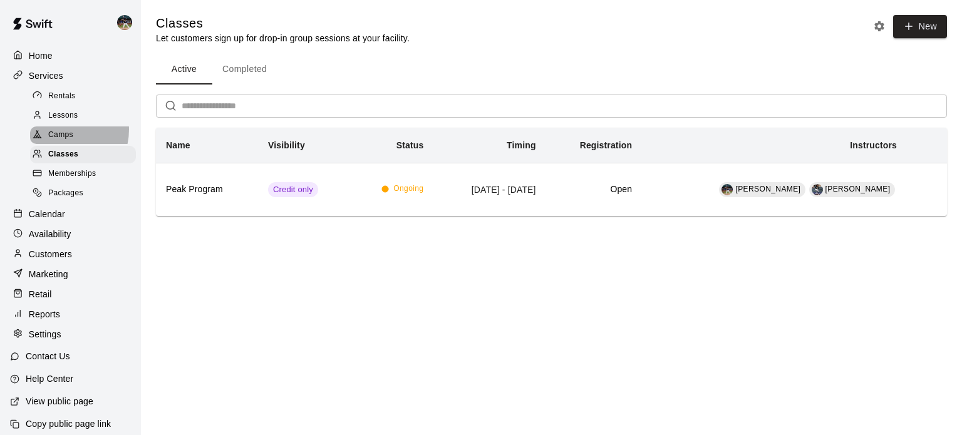
click at [60, 134] on span "Camps" at bounding box center [60, 135] width 25 height 13
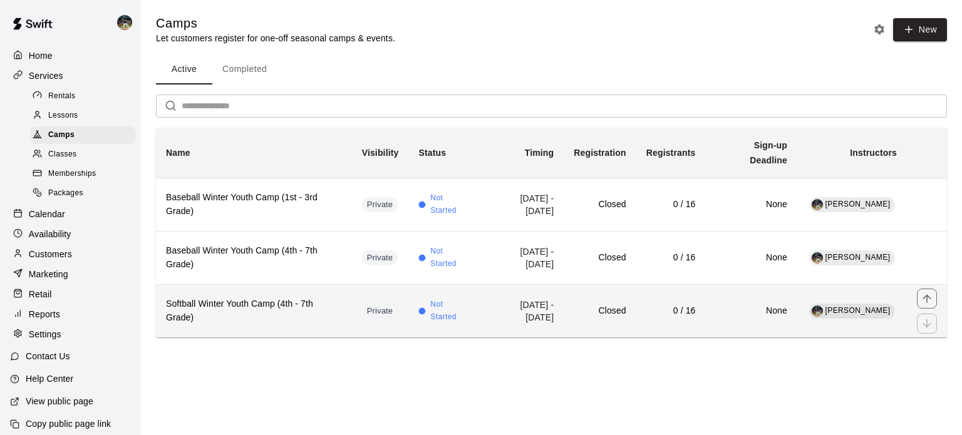
click at [291, 315] on h6 "Softball Winter Youth Camp (4th - 7th Grade)" at bounding box center [254, 312] width 176 height 28
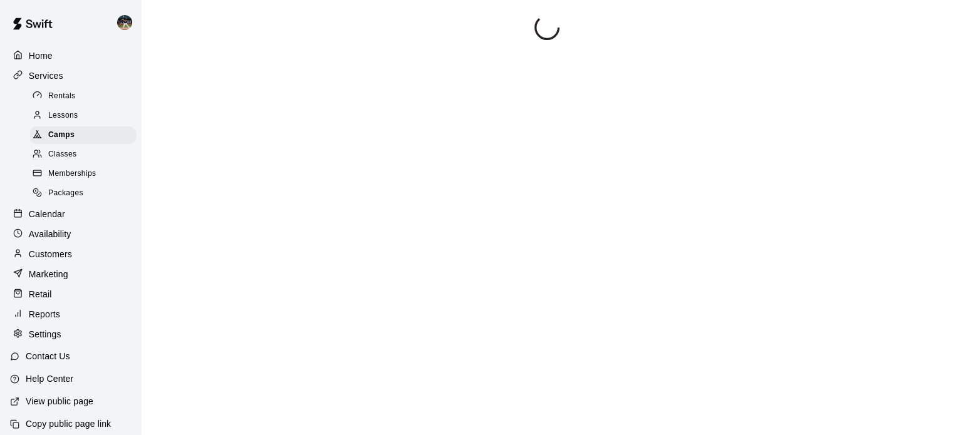
scroll to position [48, 0]
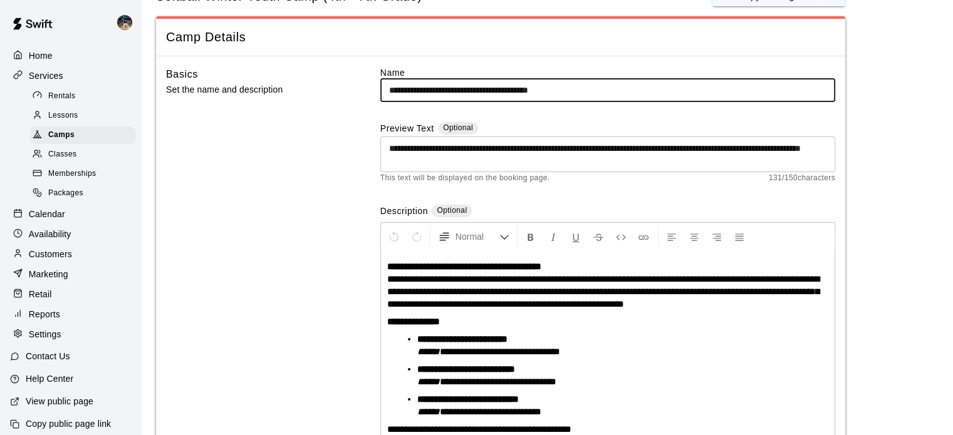
drag, startPoint x: 546, startPoint y: 90, endPoint x: 510, endPoint y: 90, distance: 35.7
click at [510, 90] on input "**********" at bounding box center [607, 90] width 455 height 23
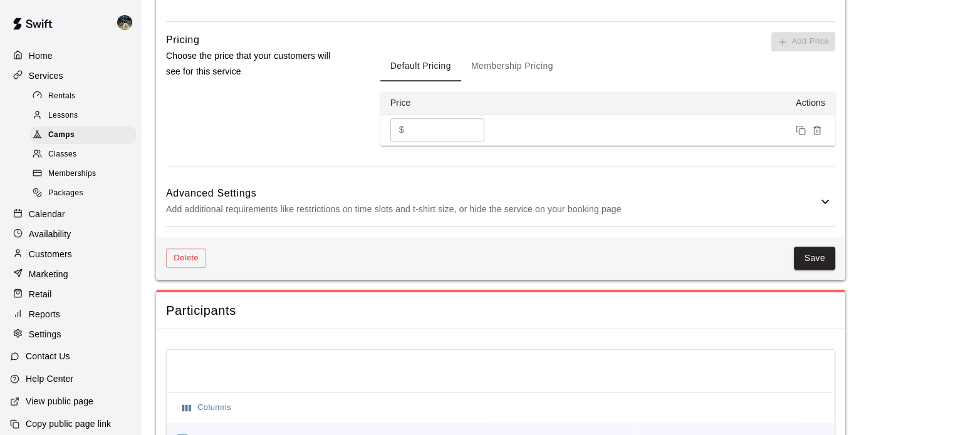
scroll to position [963, 0]
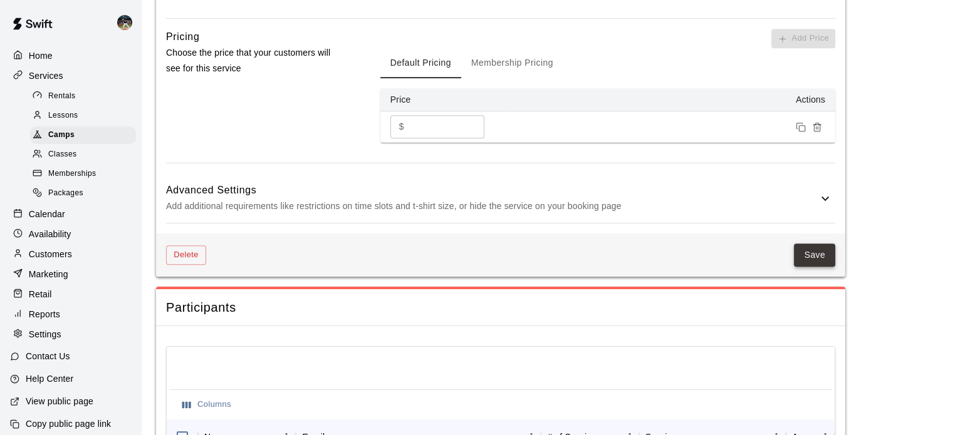
type input "**********"
click at [807, 249] on button "Save" at bounding box center [814, 255] width 41 height 23
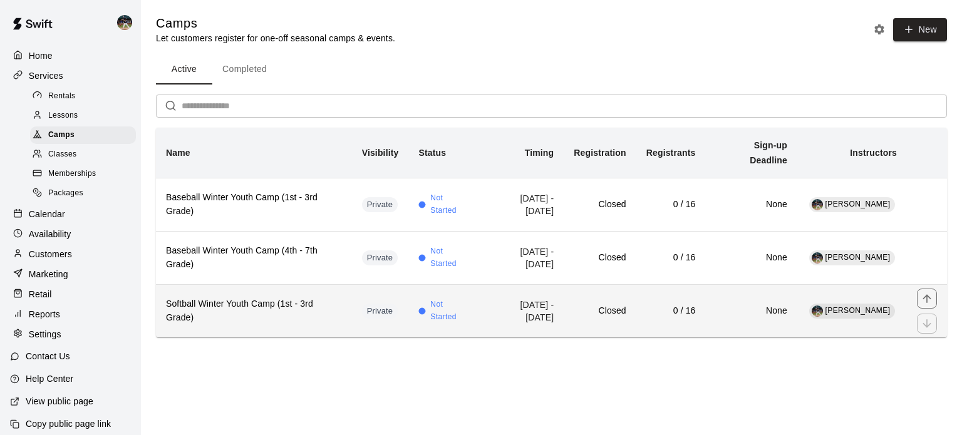
click at [268, 300] on h6 "Softball Winter Youth Camp (1st - 3rd Grade)" at bounding box center [254, 312] width 176 height 28
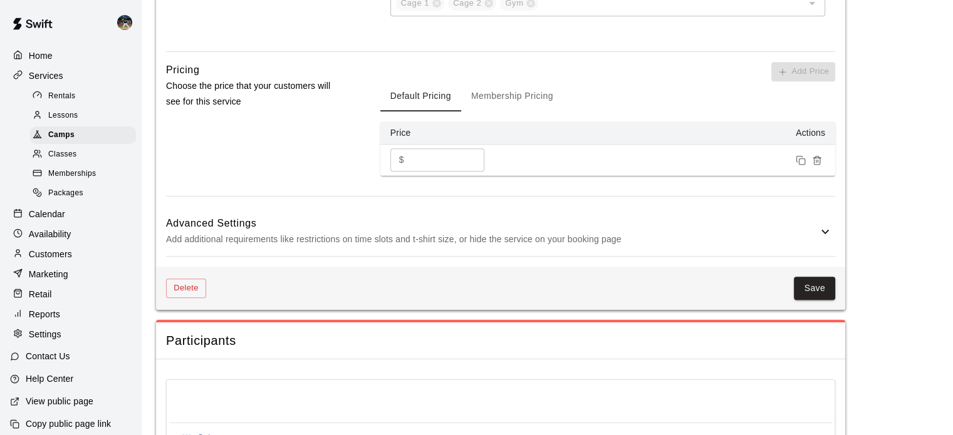
scroll to position [1042, 0]
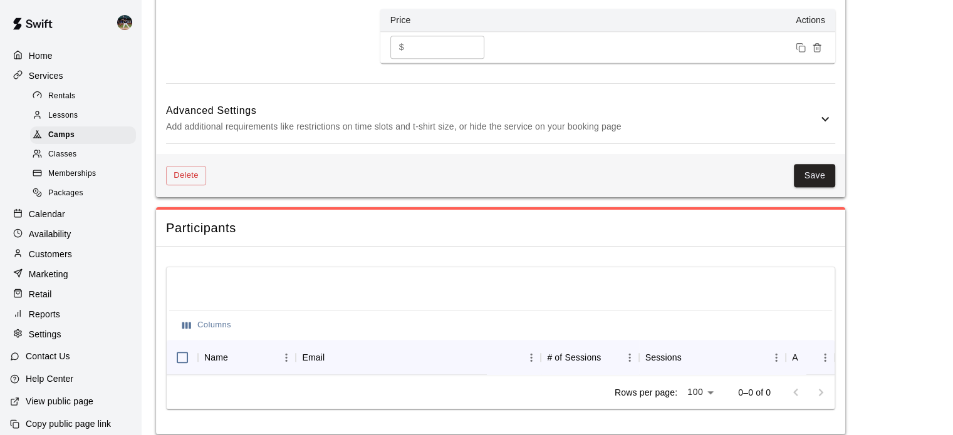
click at [391, 130] on p "Add additional requirements like restrictions on time slots and t-shirt size, o…" at bounding box center [492, 127] width 652 height 16
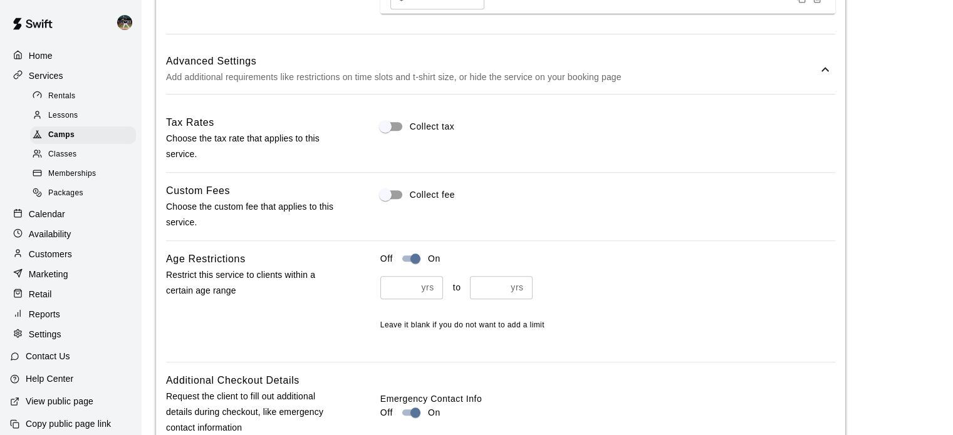
scroll to position [1093, 0]
click at [403, 289] on input "*" at bounding box center [398, 287] width 36 height 23
type input "*"
click at [494, 290] on input "**" at bounding box center [488, 287] width 36 height 23
type input "*"
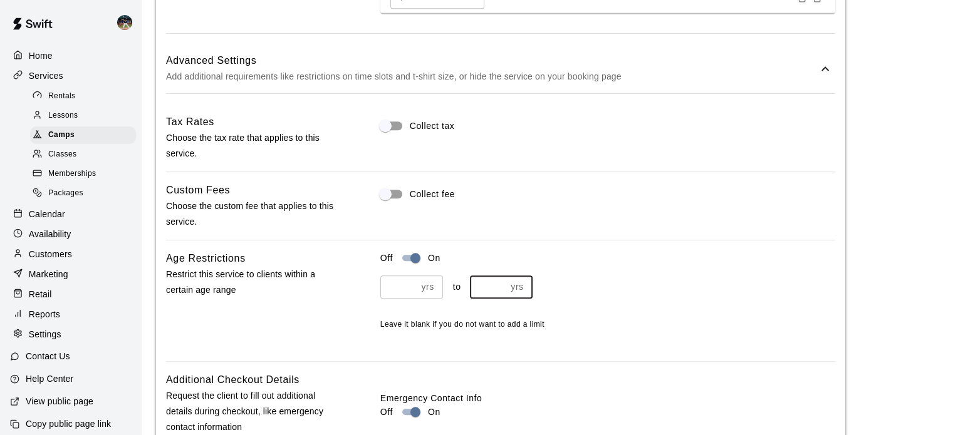
type input "*"
click at [650, 292] on div "* yrs ​ to * yrs ​" at bounding box center [607, 287] width 455 height 23
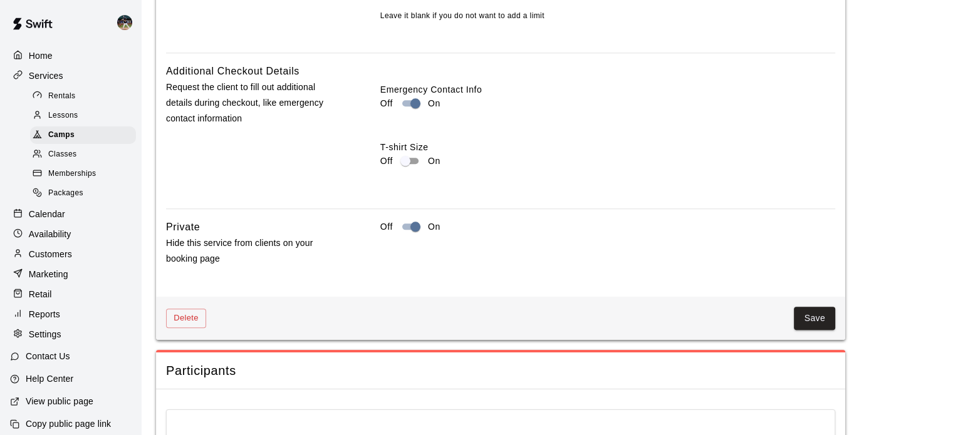
scroll to position [1403, 0]
click at [808, 311] on button "Save" at bounding box center [814, 316] width 41 height 23
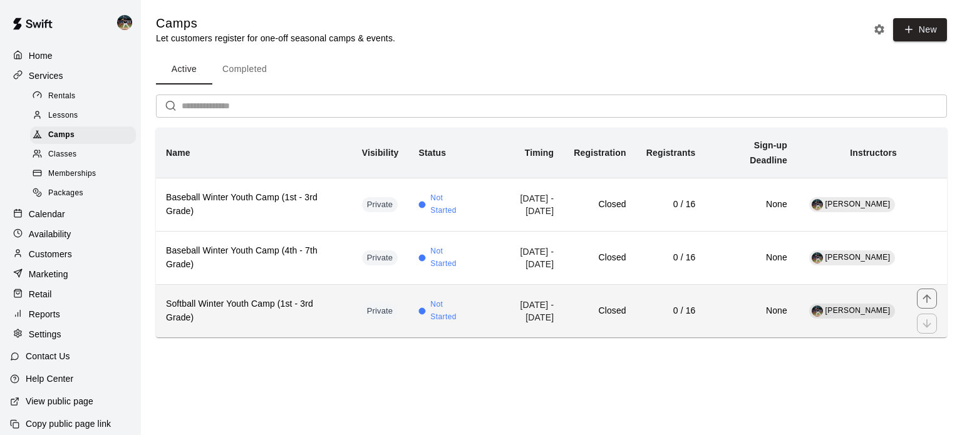
click at [300, 303] on h6 "Softball Winter Youth Camp (1st - 3rd Grade)" at bounding box center [254, 312] width 176 height 28
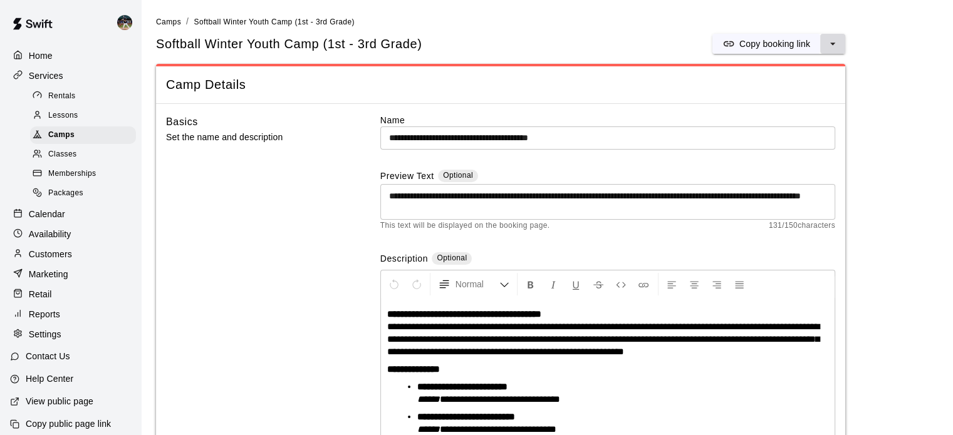
click at [825, 42] on button "select merge strategy" at bounding box center [832, 44] width 25 height 20
click at [781, 86] on h6 "Duplicate camp" at bounding box center [782, 91] width 61 height 14
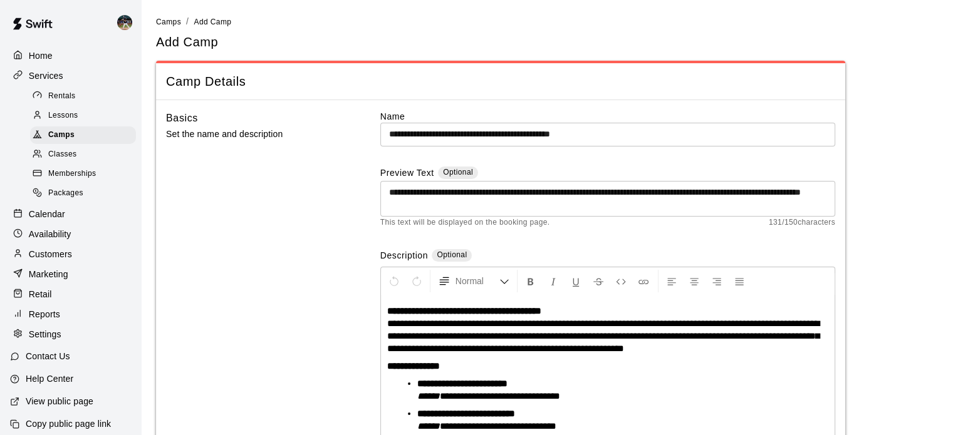
scroll to position [44, 0]
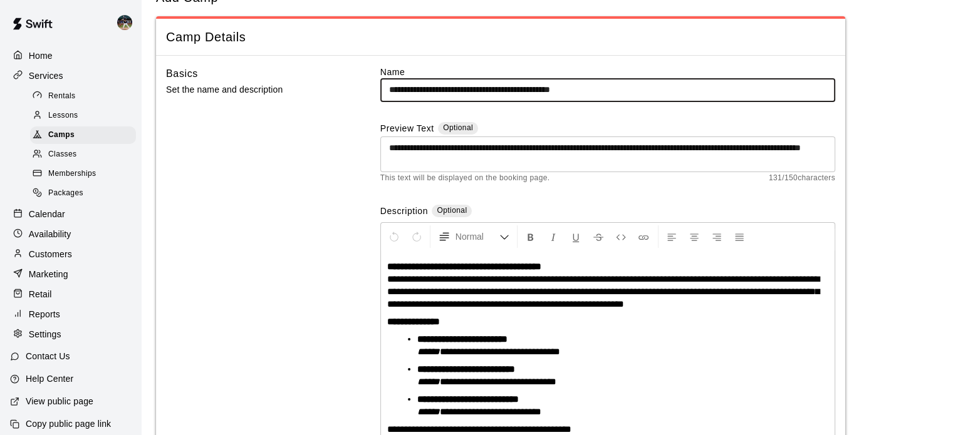
click at [524, 87] on input "**********" at bounding box center [607, 89] width 455 height 23
click at [544, 90] on input "**********" at bounding box center [607, 89] width 455 height 23
drag, startPoint x: 619, startPoint y: 90, endPoint x: 584, endPoint y: 86, distance: 35.2
click at [584, 86] on input "**********" at bounding box center [607, 89] width 455 height 23
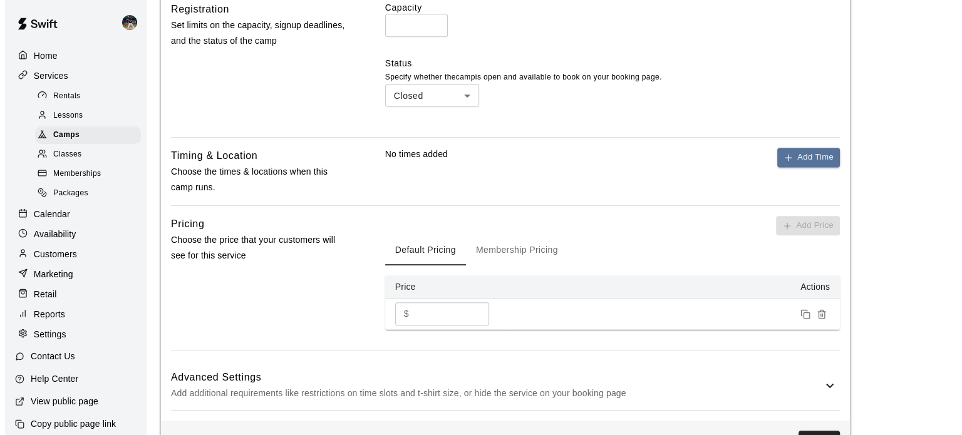
scroll to position [597, 0]
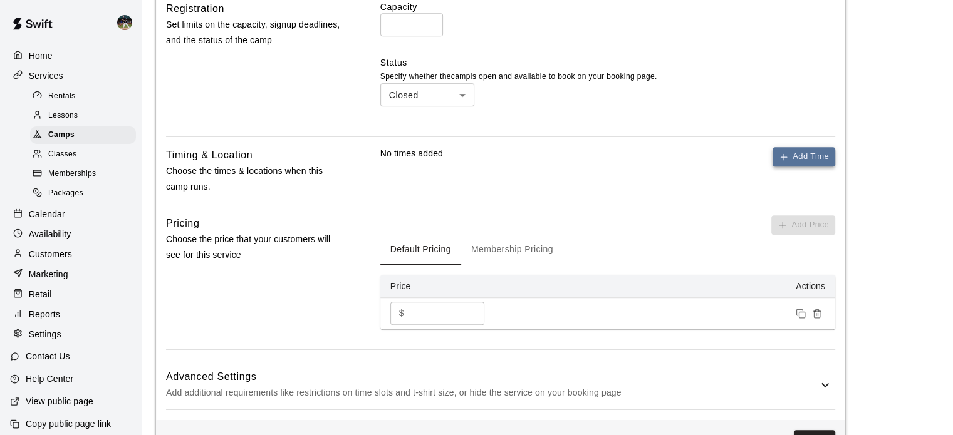
type input "**********"
click at [821, 153] on button "Add Time" at bounding box center [803, 156] width 63 height 19
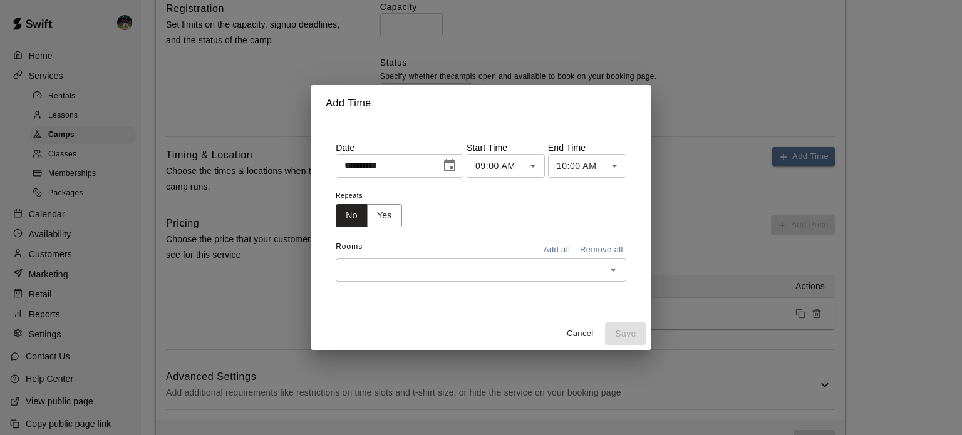
click at [452, 162] on button "Choose date, selected date is Aug 19, 2025" at bounding box center [449, 165] width 25 height 25
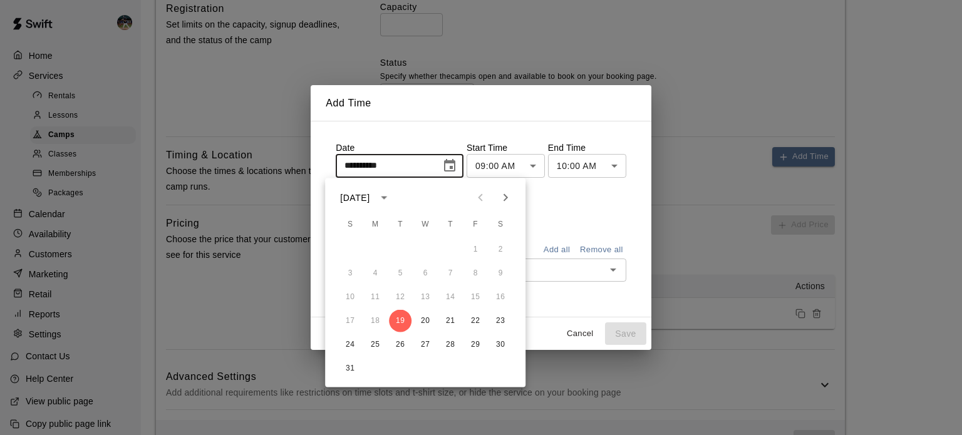
click at [514, 204] on button "Next month" at bounding box center [505, 197] width 25 height 25
click at [484, 201] on icon "Previous month" at bounding box center [480, 197] width 15 height 15
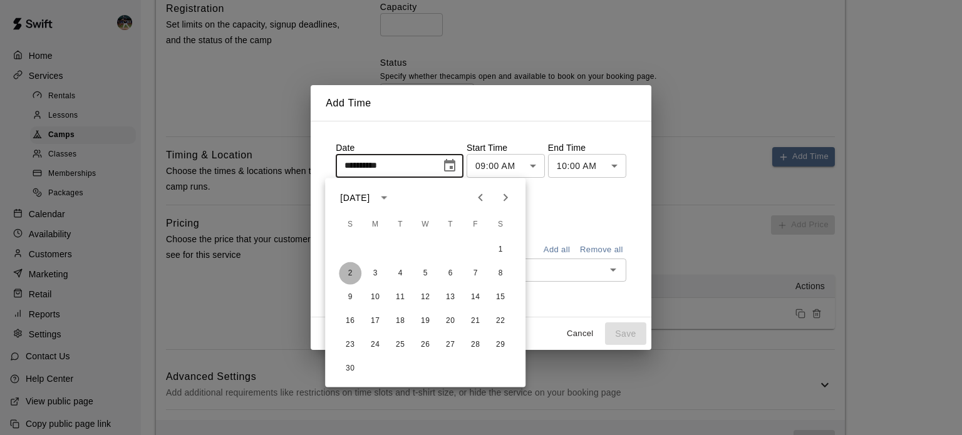
click at [348, 268] on button "2" at bounding box center [350, 274] width 23 height 23
type input "**********"
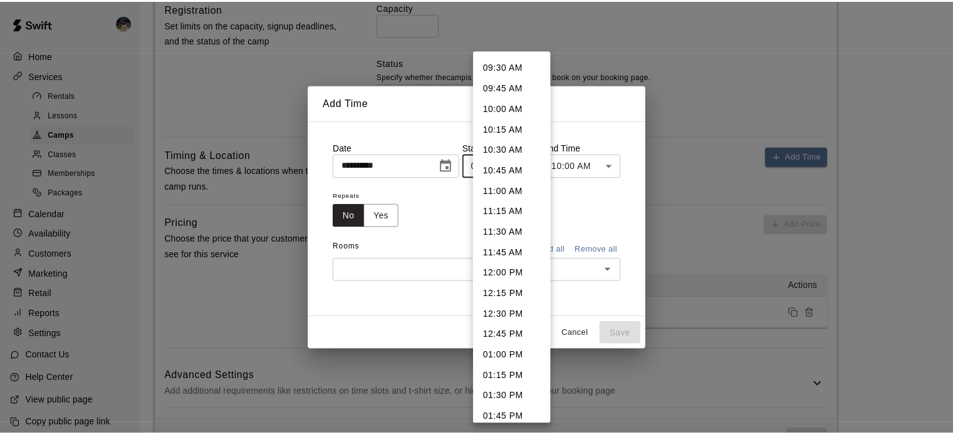
scroll to position [784, 0]
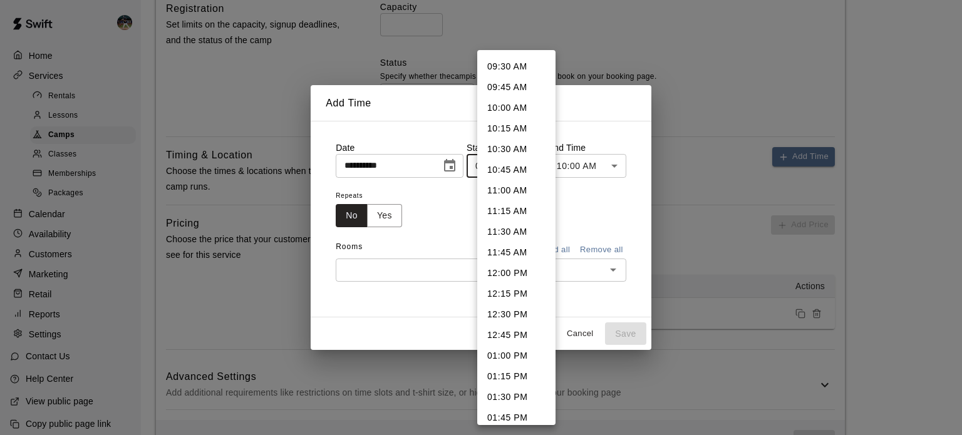
click at [515, 293] on li "12:15 PM" at bounding box center [516, 294] width 78 height 21
type input "********"
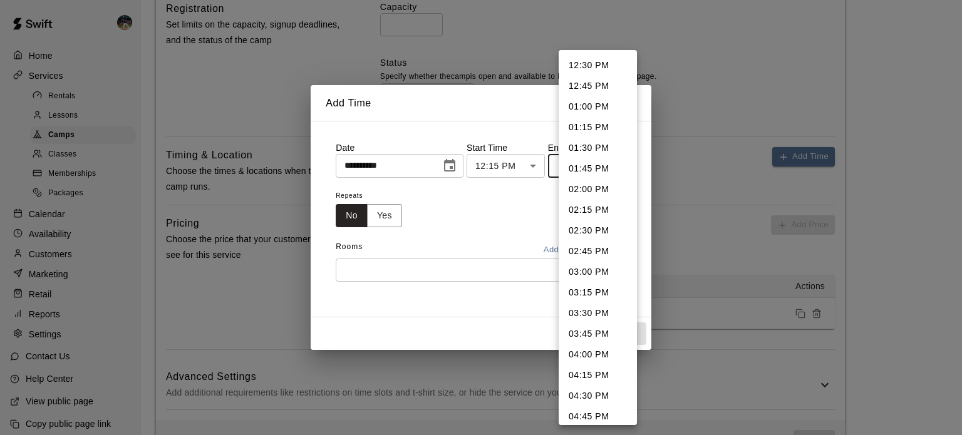
click at [594, 132] on li "01:15 PM" at bounding box center [598, 127] width 78 height 21
type input "********"
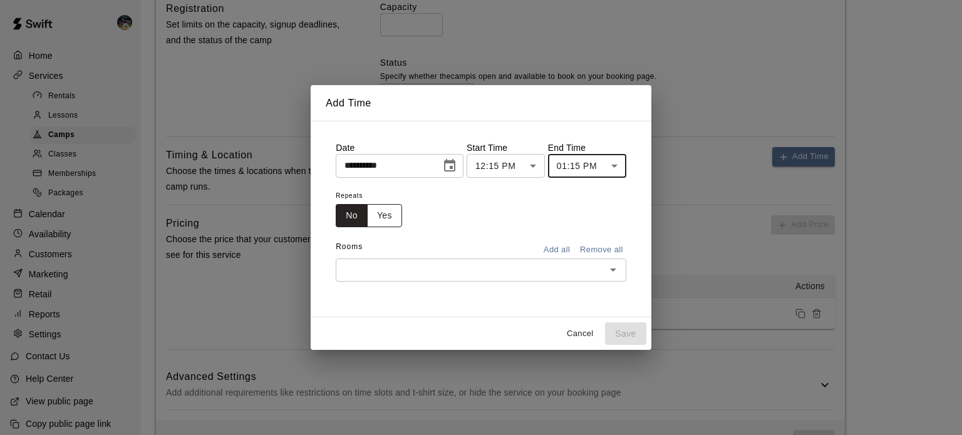
click at [378, 216] on button "Yes" at bounding box center [384, 215] width 35 height 23
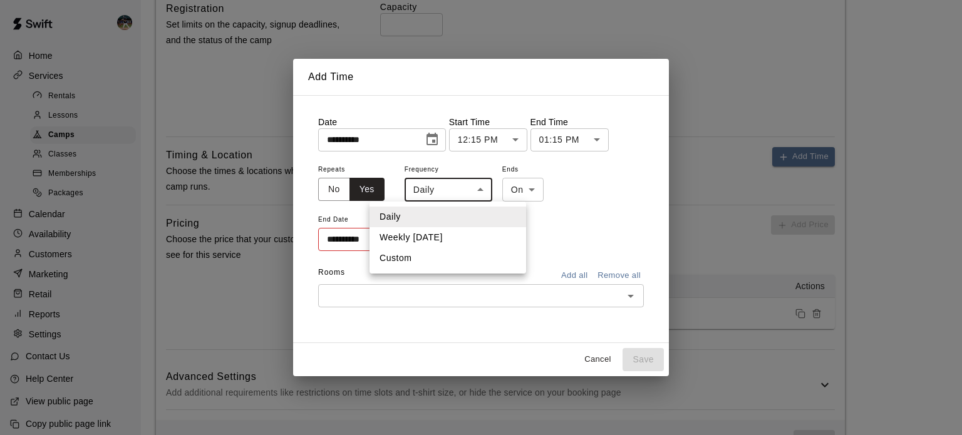
click at [449, 239] on li "Weekly [DATE]" at bounding box center [448, 237] width 157 height 21
type input "******"
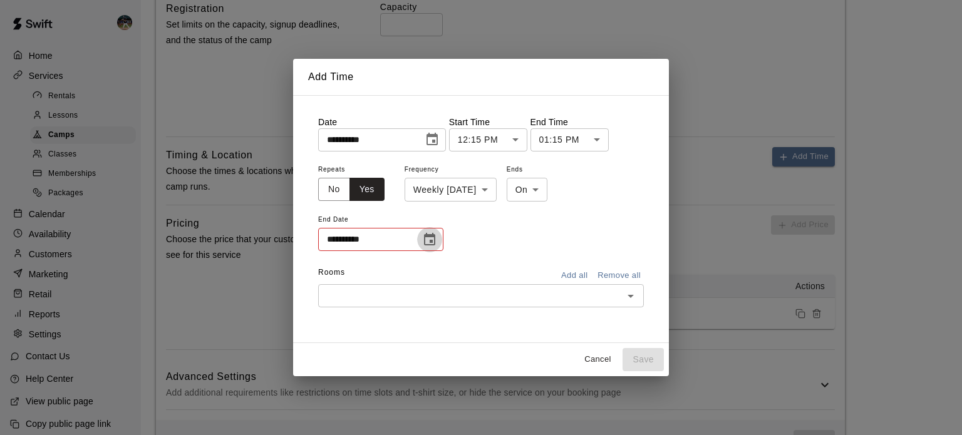
click at [439, 239] on button "Choose date" at bounding box center [429, 239] width 25 height 25
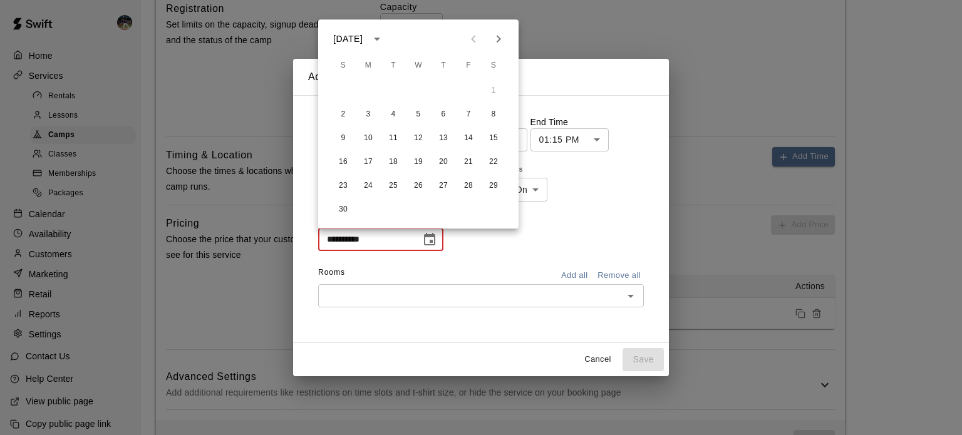
click at [497, 46] on icon "Next month" at bounding box center [498, 38] width 15 height 15
click at [344, 112] on button "8" at bounding box center [343, 114] width 23 height 23
type input "**********"
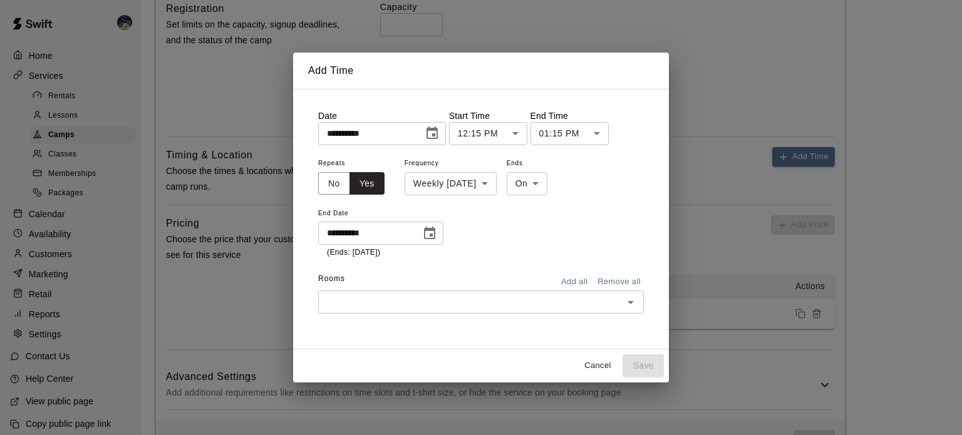
click at [564, 279] on button "Add all" at bounding box center [574, 282] width 40 height 19
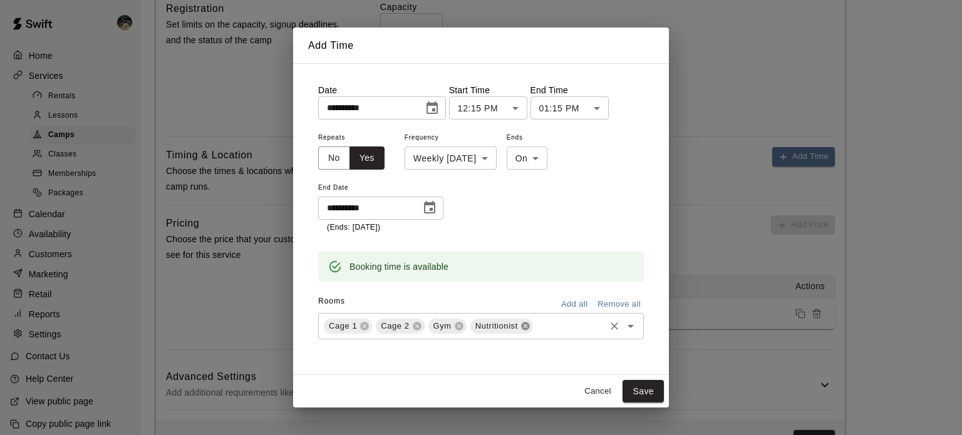
click at [526, 321] on icon at bounding box center [526, 326] width 10 height 10
click at [640, 394] on button "Save" at bounding box center [643, 391] width 41 height 23
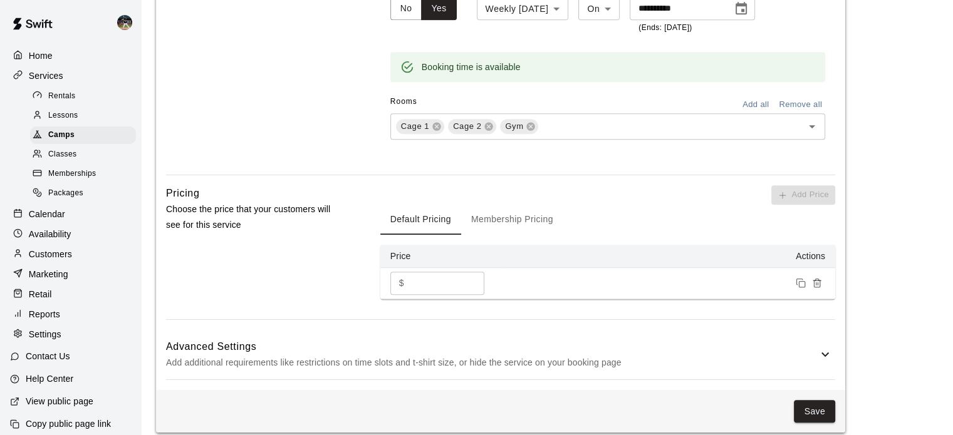
scroll to position [854, 0]
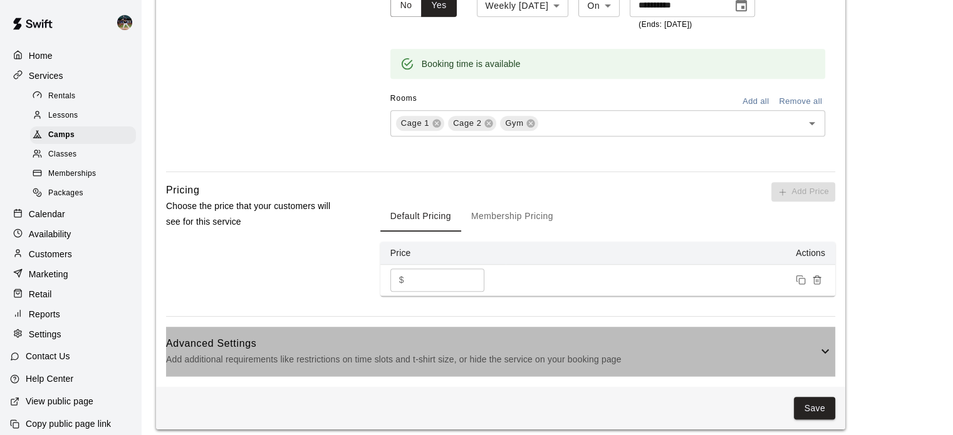
click at [767, 341] on h6 "Advanced Settings" at bounding box center [492, 344] width 652 height 16
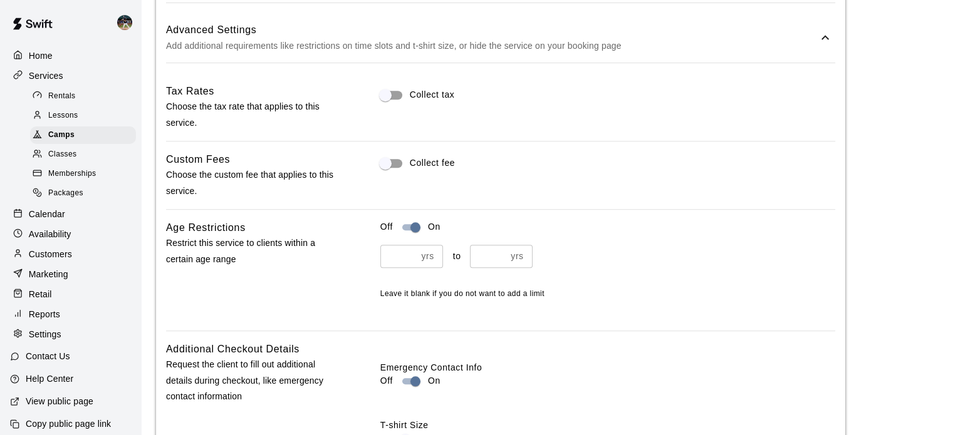
scroll to position [1168, 0]
click at [404, 255] on input "*" at bounding box center [398, 255] width 36 height 23
type input "*"
click at [493, 254] on input "*" at bounding box center [488, 255] width 36 height 23
type input "**"
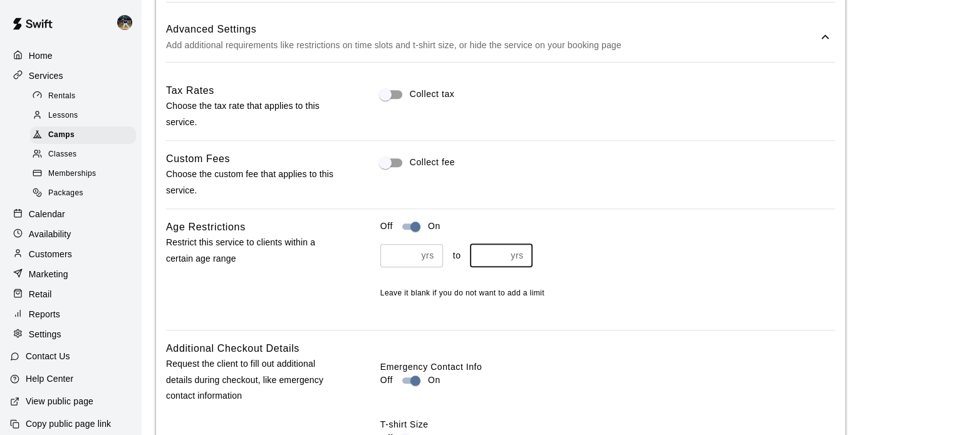
click at [616, 262] on div "* yrs ​ to ** yrs ​" at bounding box center [607, 255] width 455 height 23
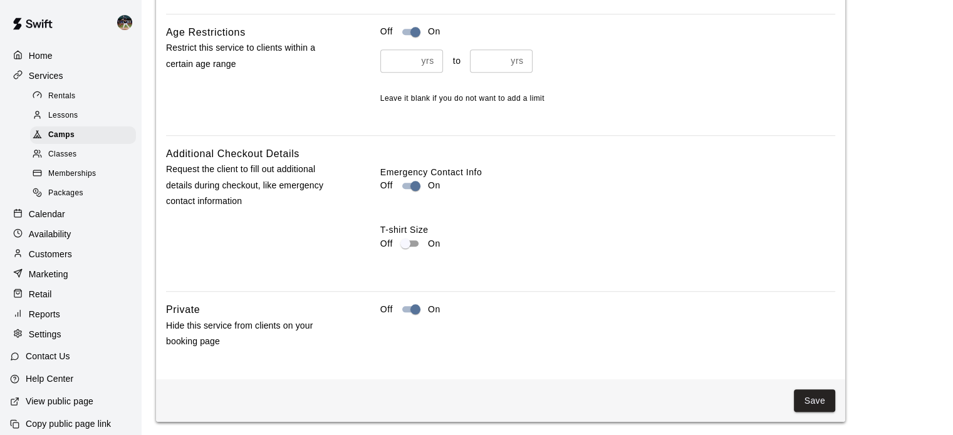
scroll to position [1363, 0]
click at [804, 403] on button "Save" at bounding box center [814, 401] width 41 height 23
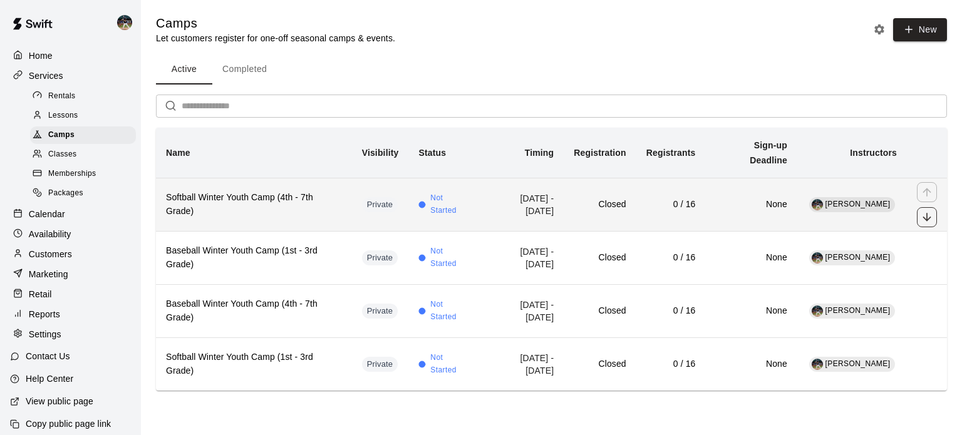
click at [931, 217] on icon "move item down" at bounding box center [927, 217] width 13 height 13
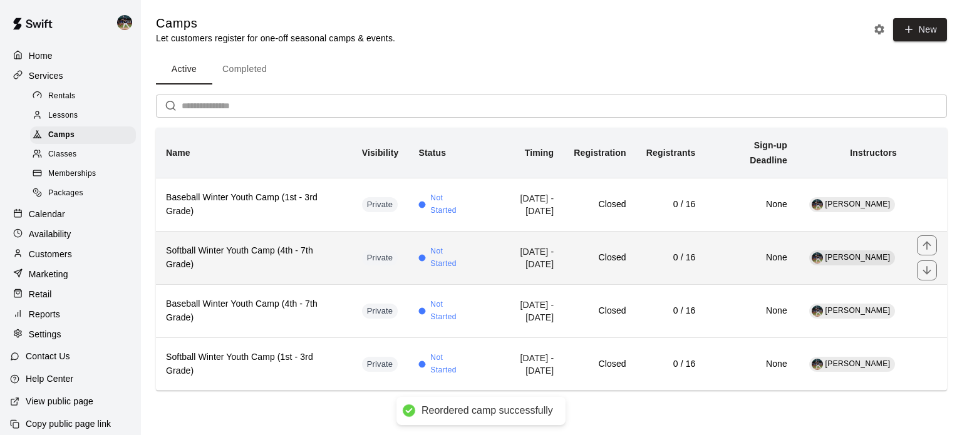
click at [925, 279] on td "simple table" at bounding box center [927, 257] width 40 height 53
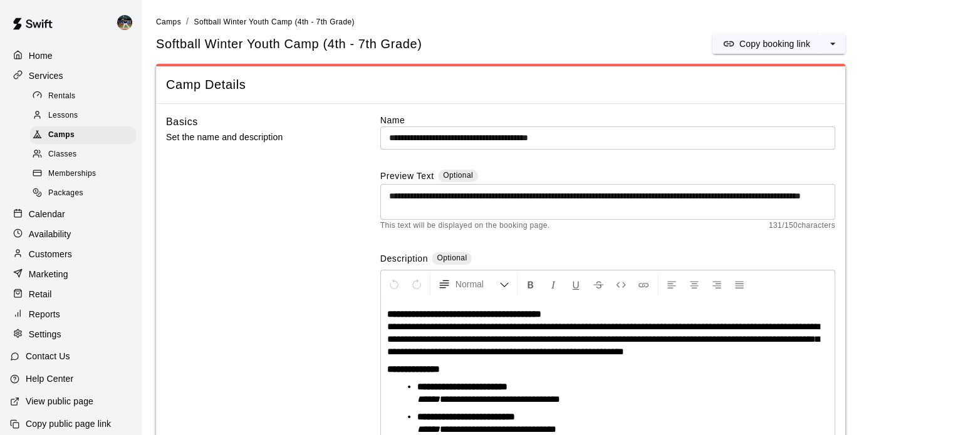
scroll to position [48, 0]
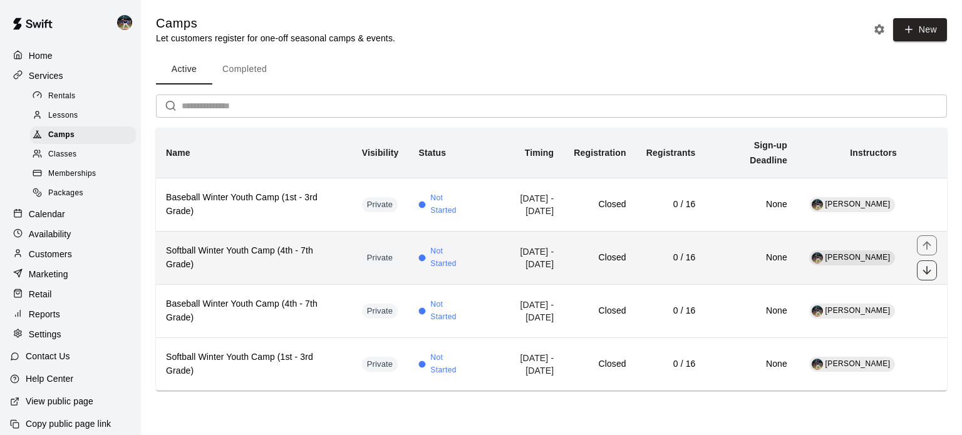
click at [925, 268] on icon "move item down" at bounding box center [927, 270] width 13 height 13
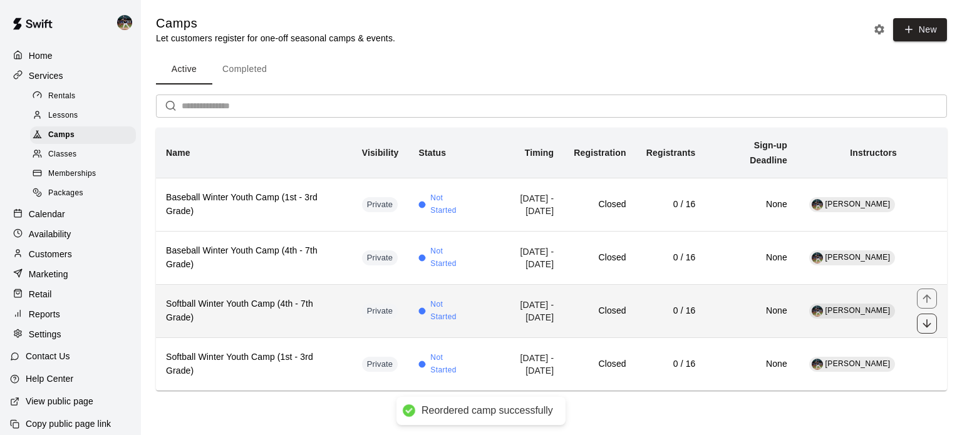
click at [925, 324] on icon "move item down" at bounding box center [927, 324] width 13 height 13
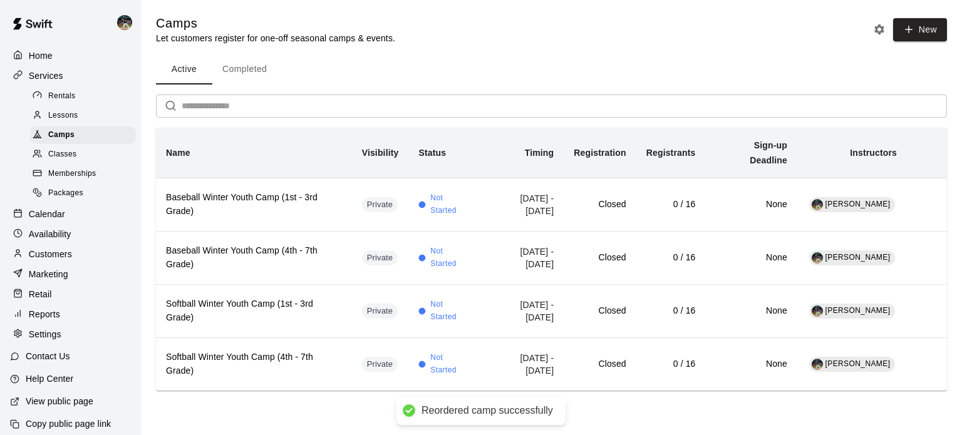
click at [78, 221] on div "Calendar" at bounding box center [70, 214] width 121 height 19
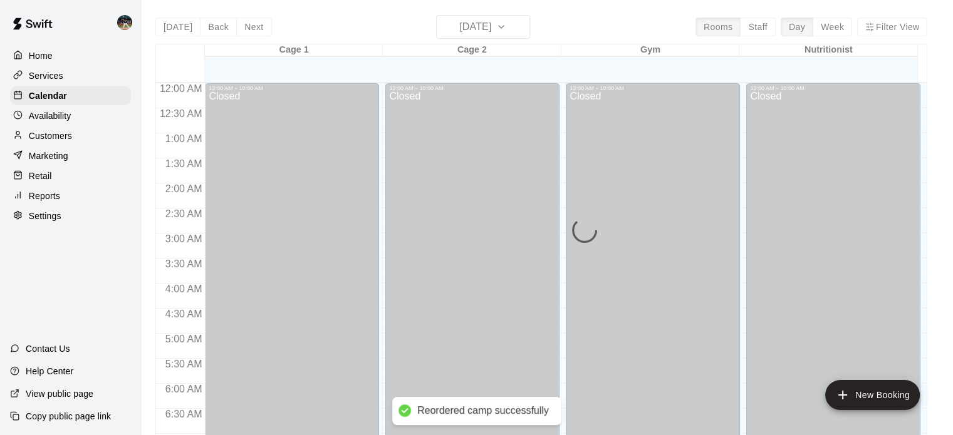
scroll to position [527, 0]
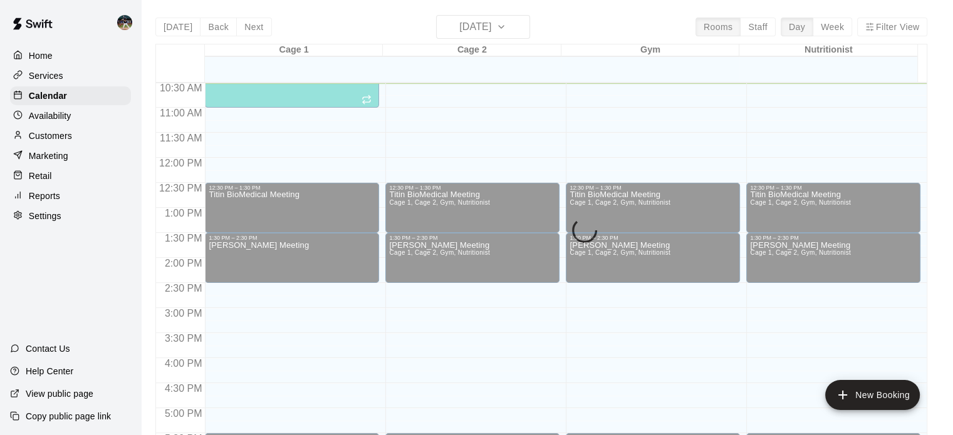
click at [515, 27] on div "[DATE] Back [DATE][DATE] Rooms Staff Day Week Filter View Cage 1 19 Tue Cage 2 …" at bounding box center [541, 232] width 772 height 435
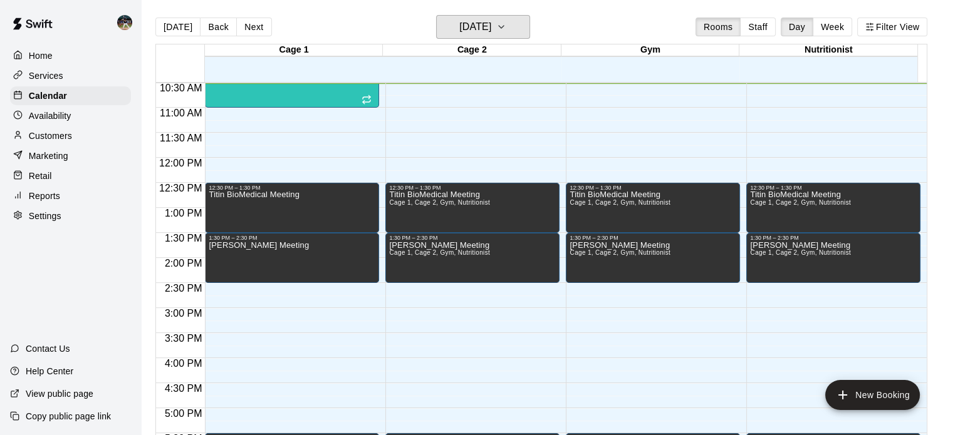
click at [515, 27] on button "[DATE]" at bounding box center [483, 27] width 94 height 24
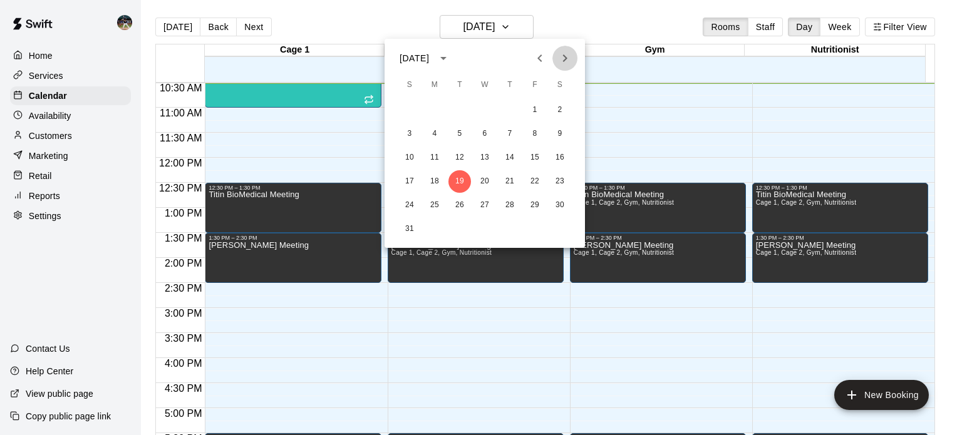
click at [568, 60] on icon "Next month" at bounding box center [565, 58] width 15 height 15
click at [403, 133] on button "2" at bounding box center [409, 134] width 23 height 23
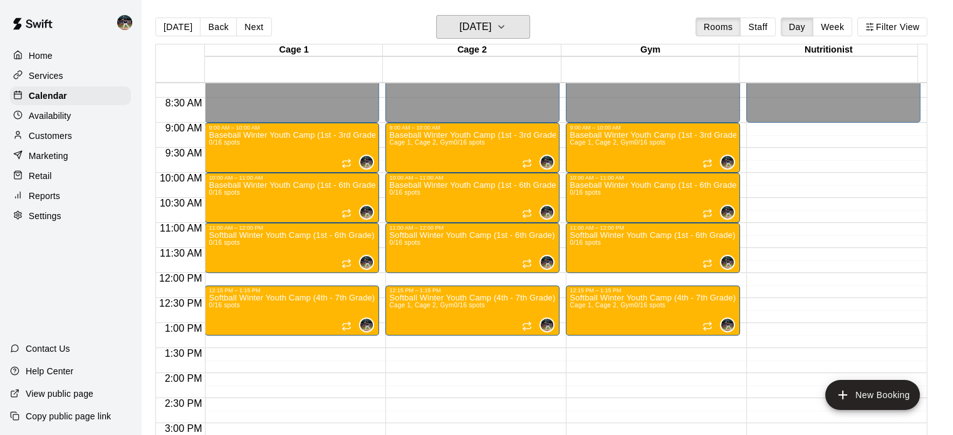
scroll to position [407, 0]
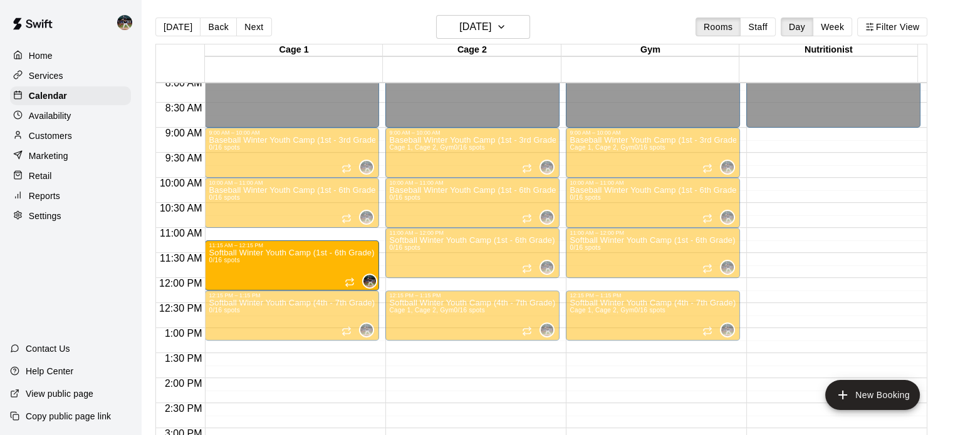
drag, startPoint x: 293, startPoint y: 251, endPoint x: 293, endPoint y: 267, distance: 15.7
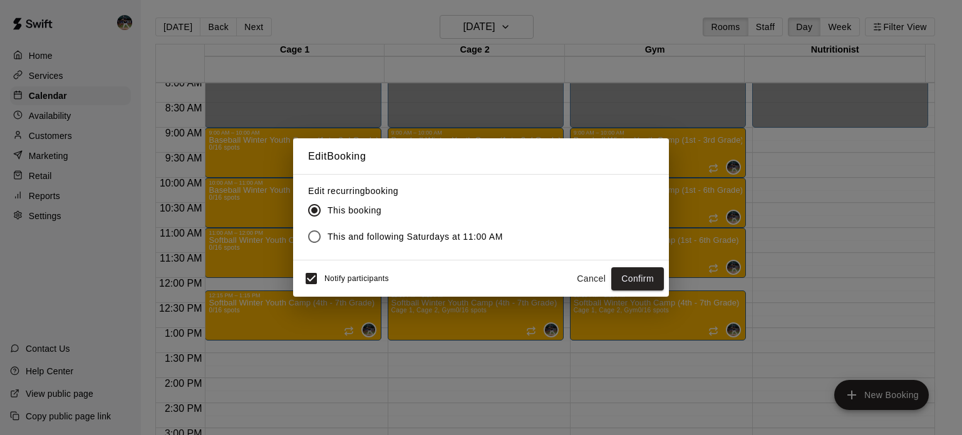
click at [350, 241] on span "This and following Saturdays at 11:00 AM" at bounding box center [415, 237] width 175 height 13
click at [625, 277] on button "Confirm" at bounding box center [637, 279] width 53 height 23
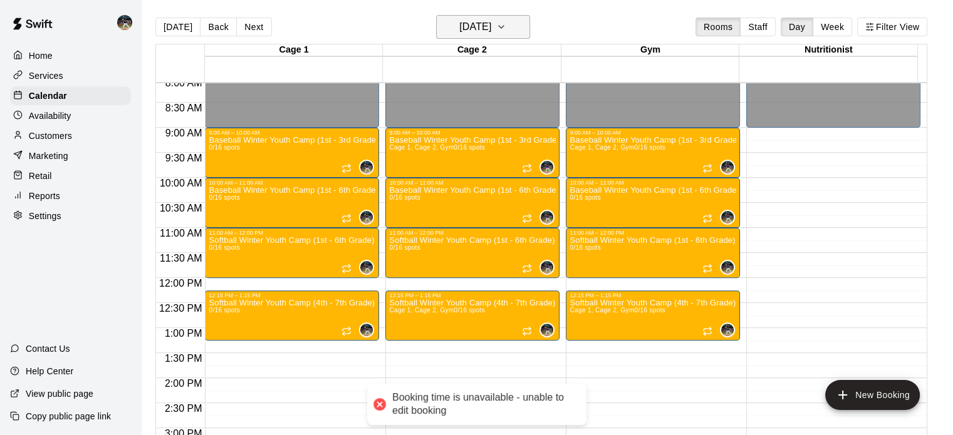
click at [506, 24] on icon "button" at bounding box center [501, 26] width 10 height 15
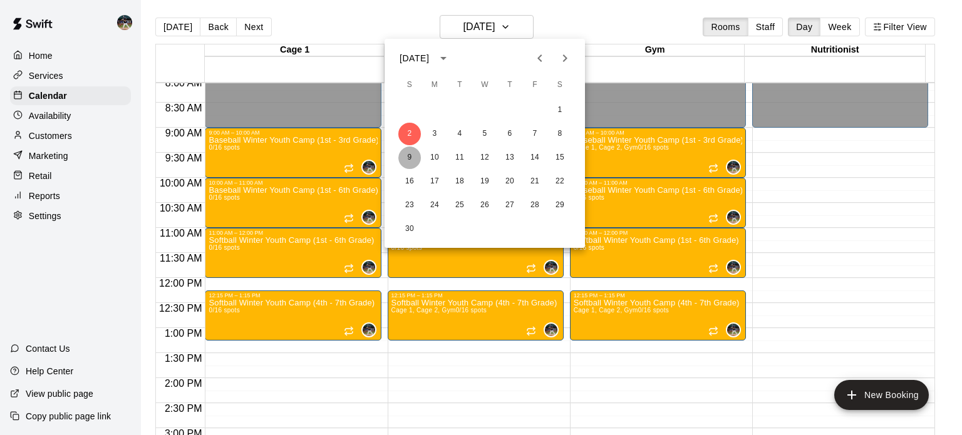
click at [408, 155] on button "9" at bounding box center [409, 158] width 23 height 23
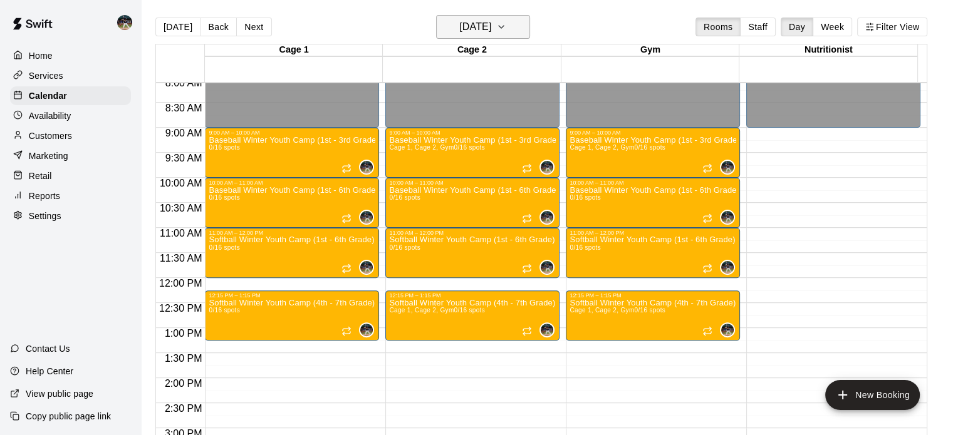
click at [479, 24] on h6 "[DATE]" at bounding box center [475, 27] width 32 height 18
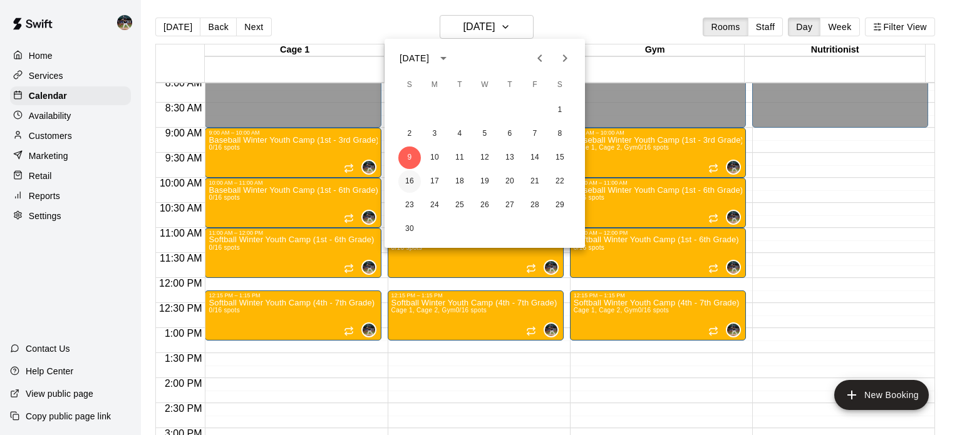
click at [407, 184] on button "16" at bounding box center [409, 181] width 23 height 23
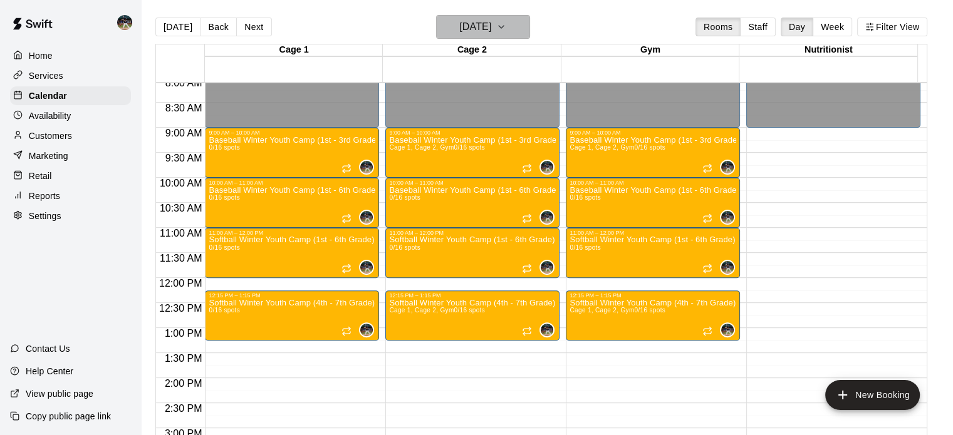
click at [485, 24] on h6 "[DATE]" at bounding box center [475, 27] width 32 height 18
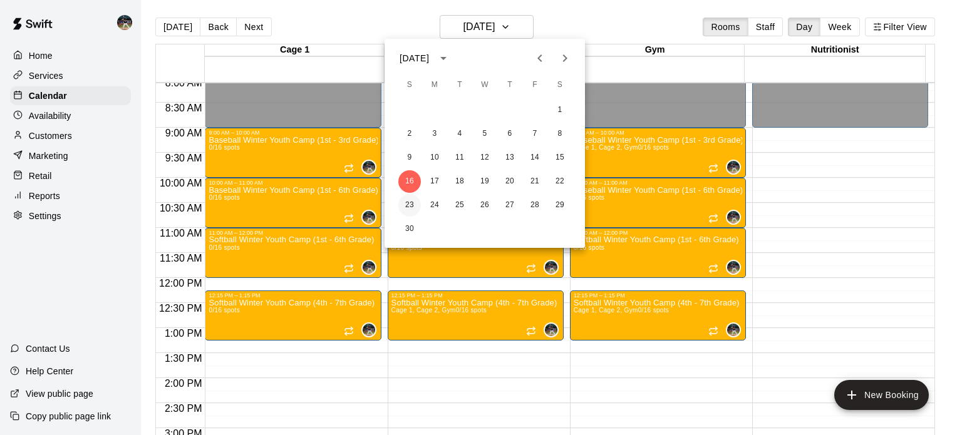
click at [415, 205] on button "23" at bounding box center [409, 205] width 23 height 23
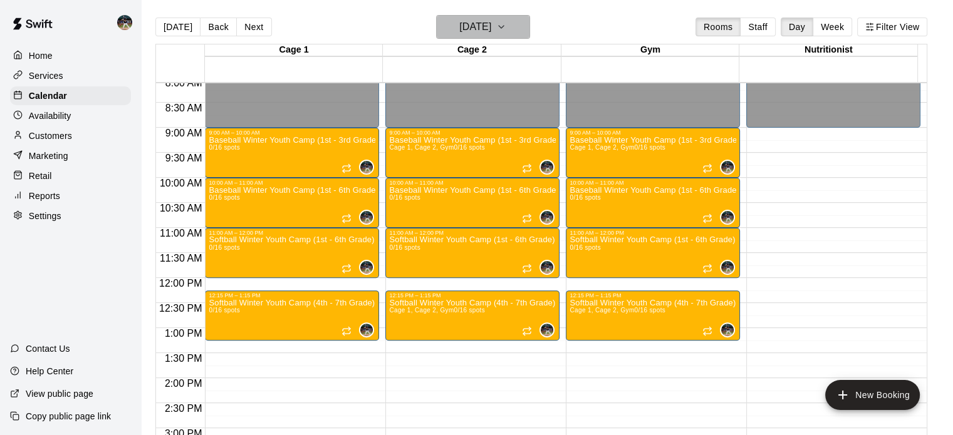
click at [516, 27] on button "[DATE]" at bounding box center [483, 27] width 94 height 24
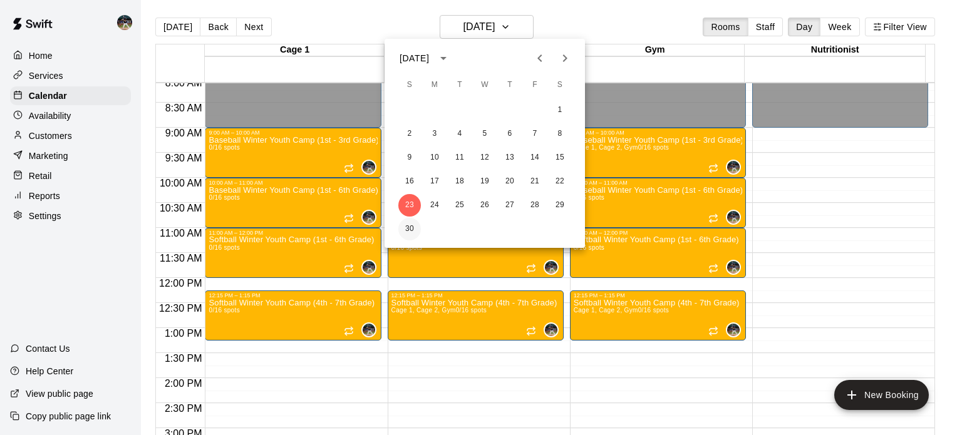
click at [405, 232] on button "30" at bounding box center [409, 229] width 23 height 23
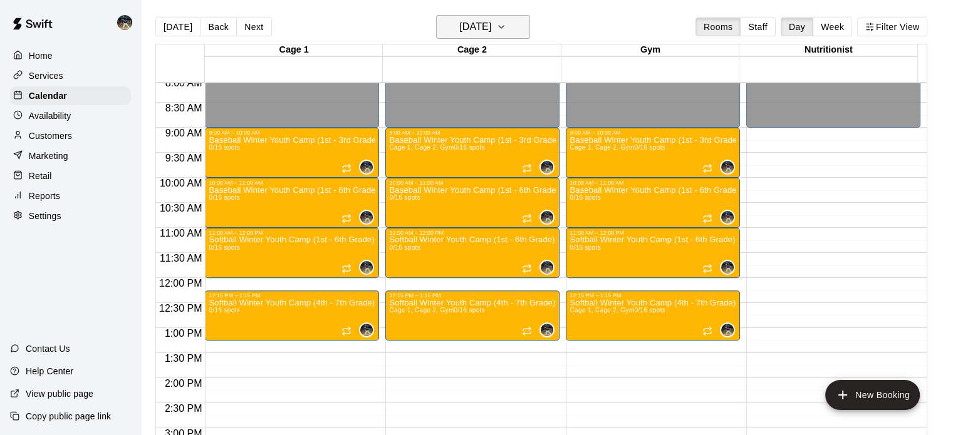
click at [506, 24] on icon "button" at bounding box center [501, 26] width 10 height 15
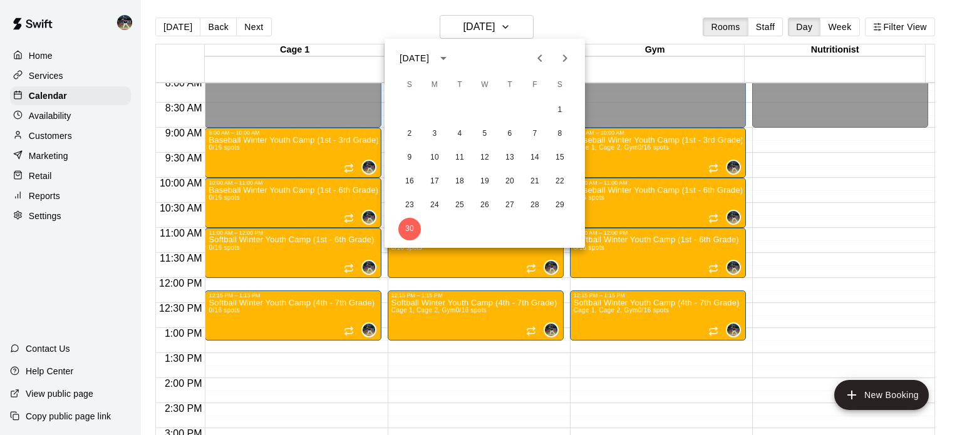
click at [567, 55] on icon "Next month" at bounding box center [565, 58] width 15 height 15
click at [409, 138] on button "7" at bounding box center [409, 134] width 23 height 23
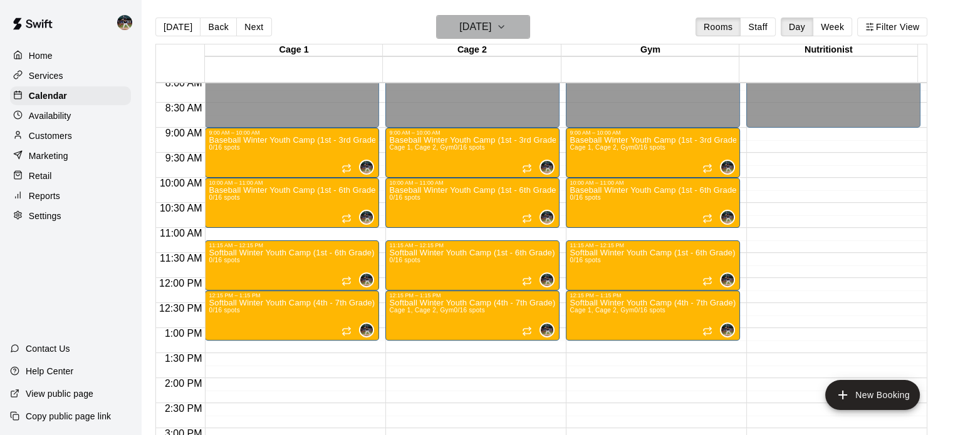
click at [491, 29] on h6 "[DATE]" at bounding box center [475, 27] width 32 height 18
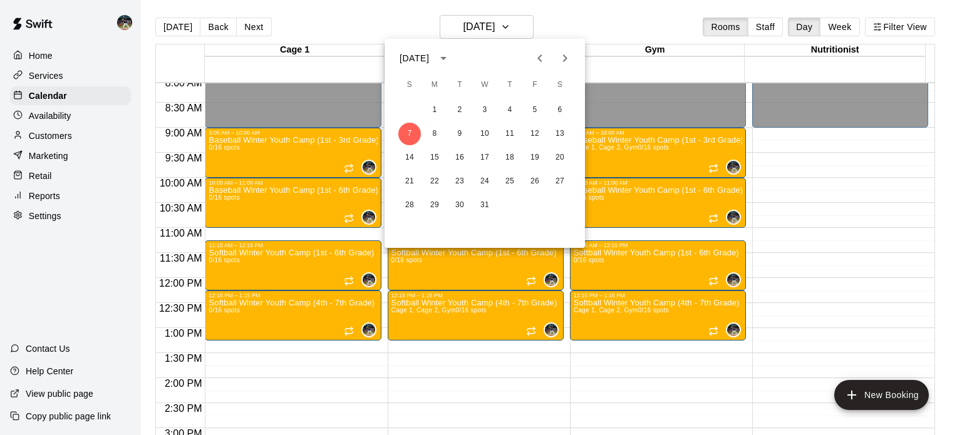
click at [507, 29] on div at bounding box center [481, 217] width 962 height 435
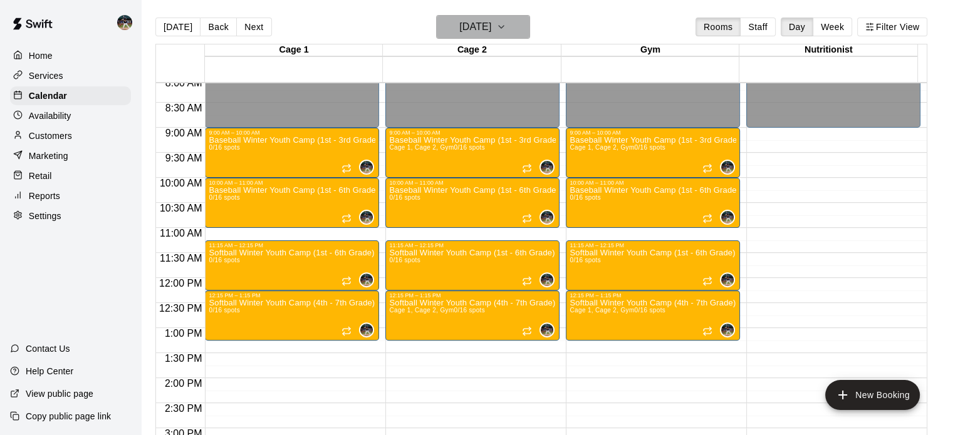
click at [491, 29] on h6 "[DATE]" at bounding box center [475, 27] width 32 height 18
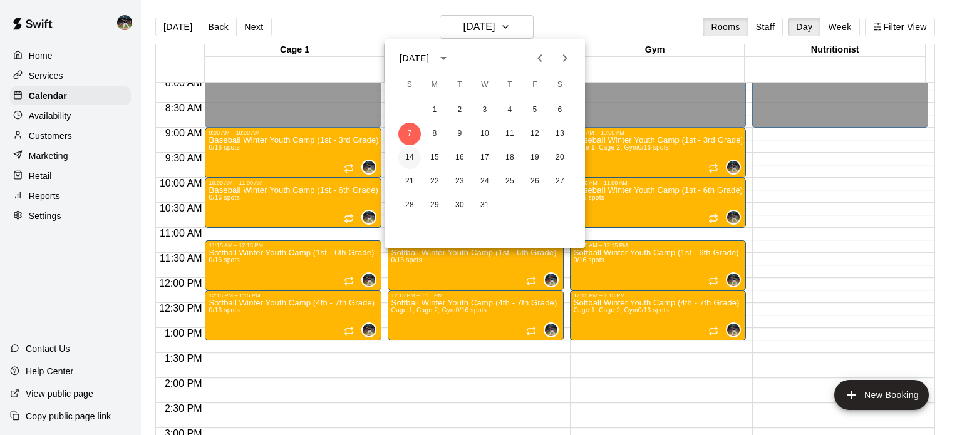
click at [416, 160] on button "14" at bounding box center [409, 158] width 23 height 23
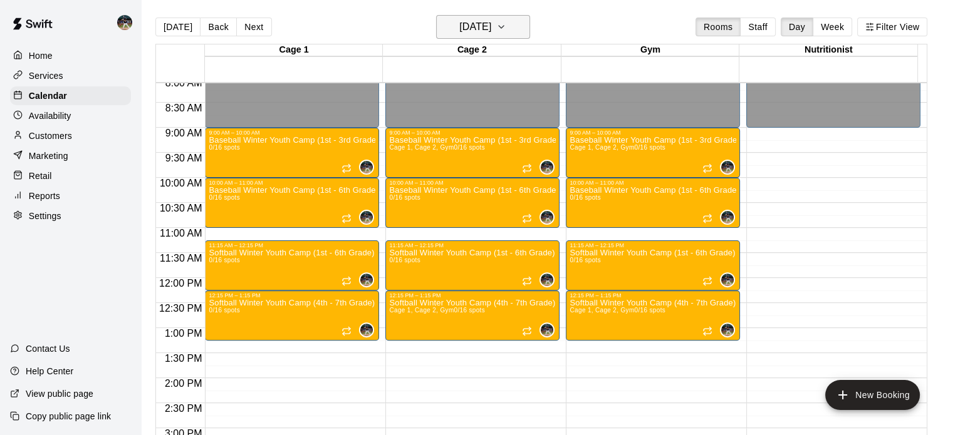
click at [491, 18] on h6 "[DATE]" at bounding box center [475, 27] width 32 height 18
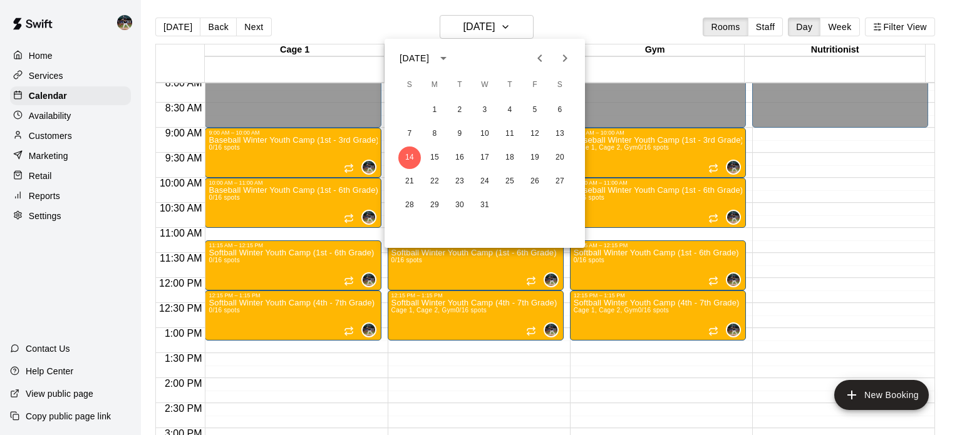
click at [533, 51] on icon "Previous month" at bounding box center [540, 58] width 15 height 15
click at [569, 61] on icon "Next month" at bounding box center [565, 58] width 15 height 15
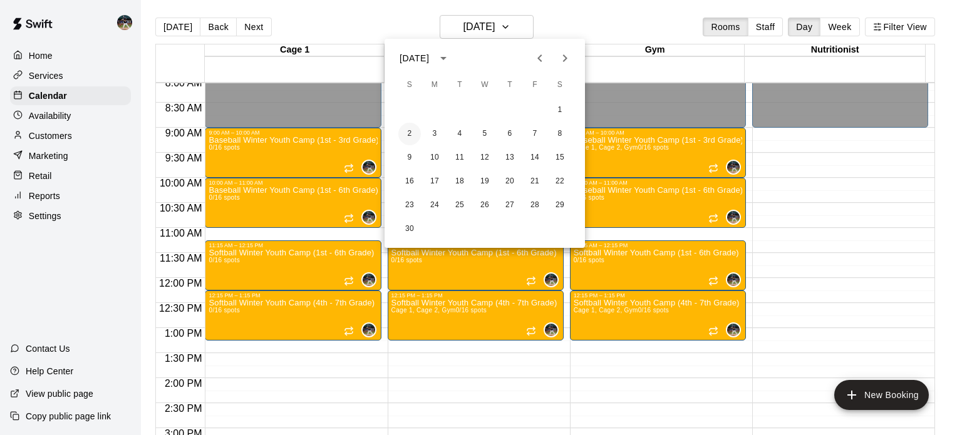
click at [405, 133] on button "2" at bounding box center [409, 134] width 23 height 23
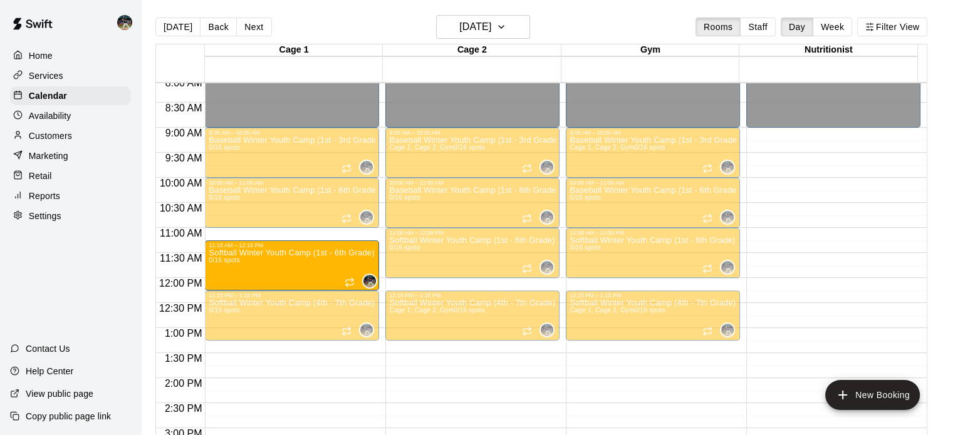
drag, startPoint x: 271, startPoint y: 252, endPoint x: 269, endPoint y: 271, distance: 18.9
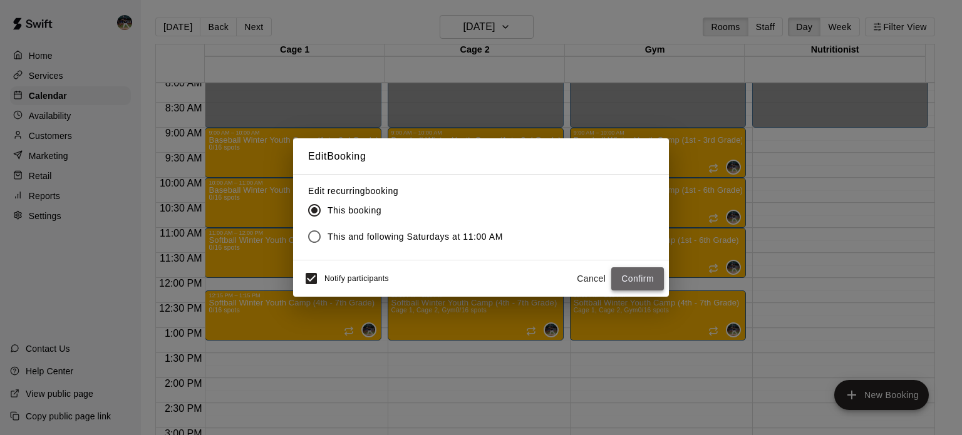
click at [622, 270] on button "Confirm" at bounding box center [637, 279] width 53 height 23
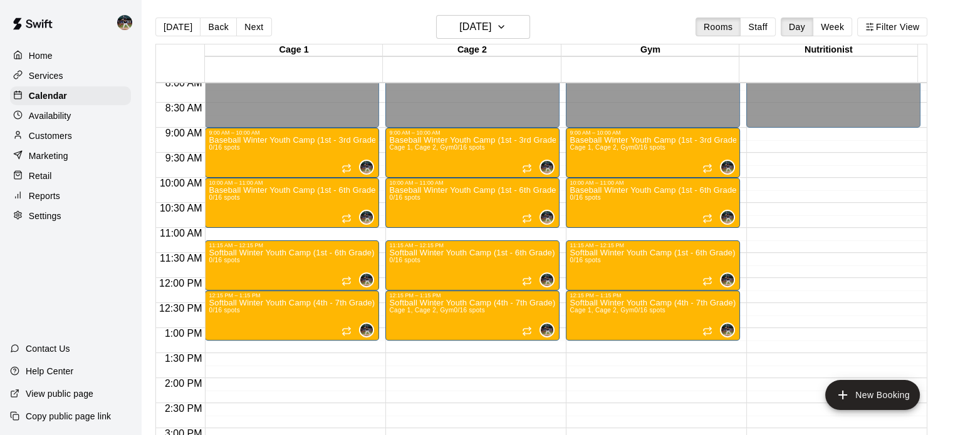
click at [251, 26] on button "Next" at bounding box center [253, 27] width 35 height 19
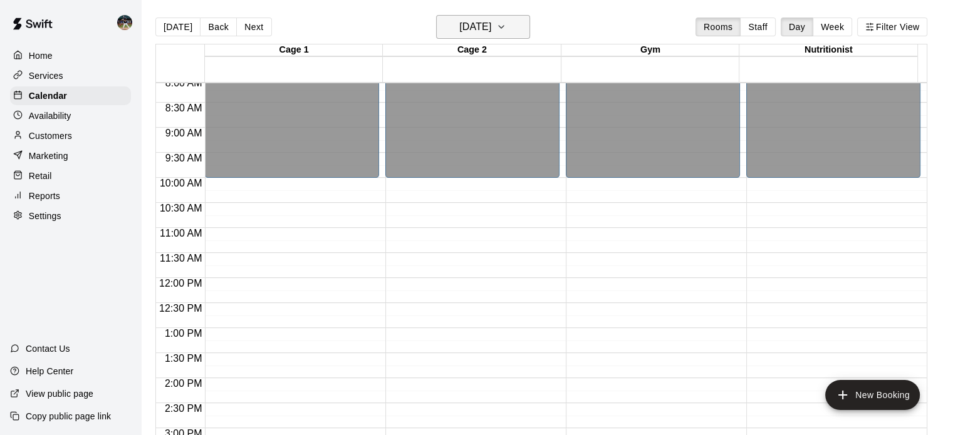
click at [491, 24] on h6 "[DATE]" at bounding box center [475, 27] width 32 height 18
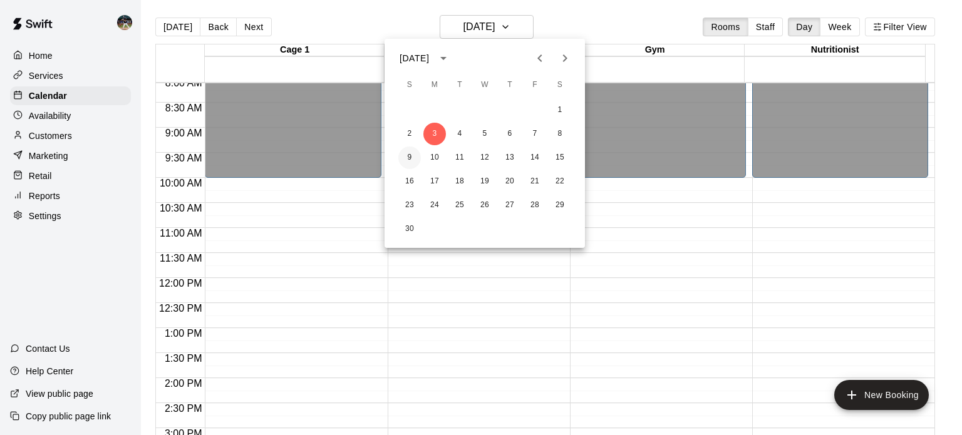
click at [416, 155] on button "9" at bounding box center [409, 158] width 23 height 23
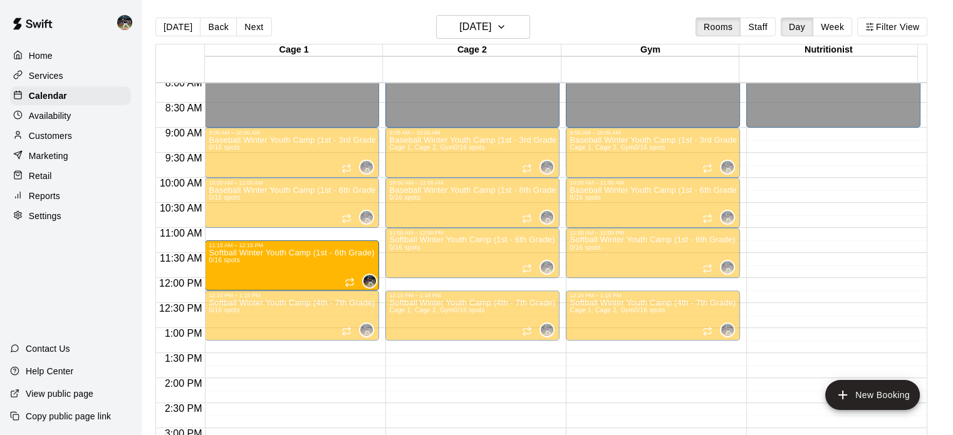
drag, startPoint x: 276, startPoint y: 258, endPoint x: 276, endPoint y: 274, distance: 15.7
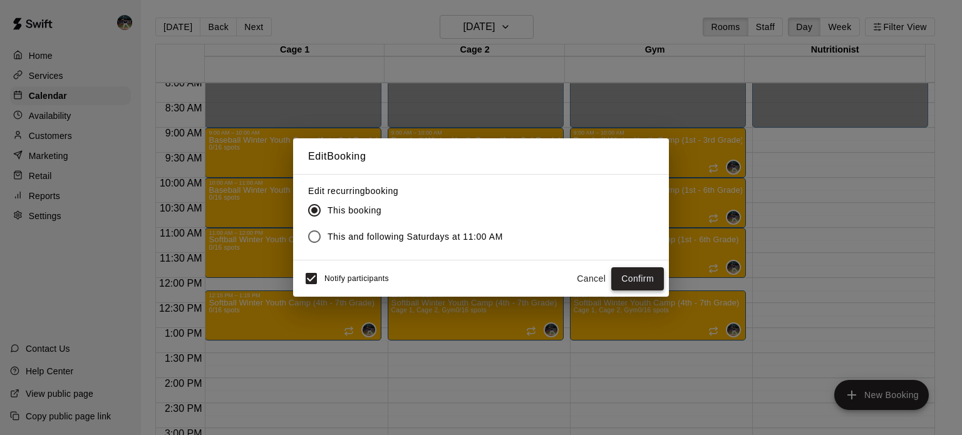
click at [643, 276] on button "Confirm" at bounding box center [637, 279] width 53 height 23
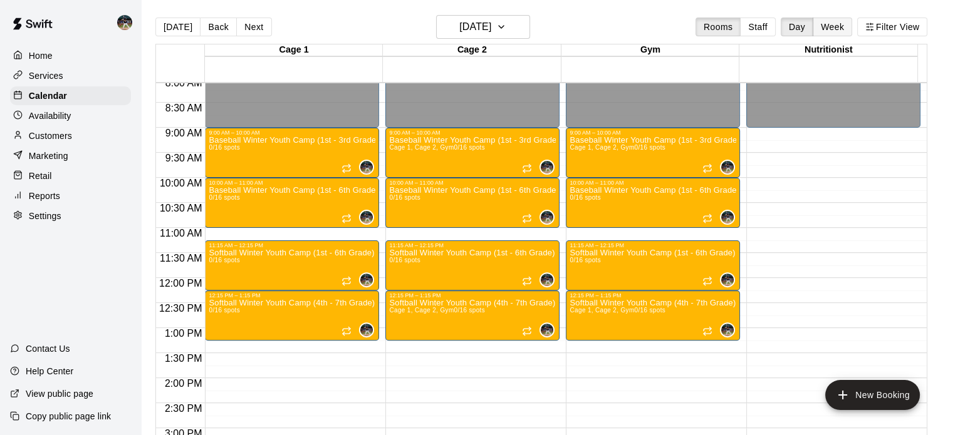
click at [852, 24] on button "Week" at bounding box center [832, 27] width 39 height 19
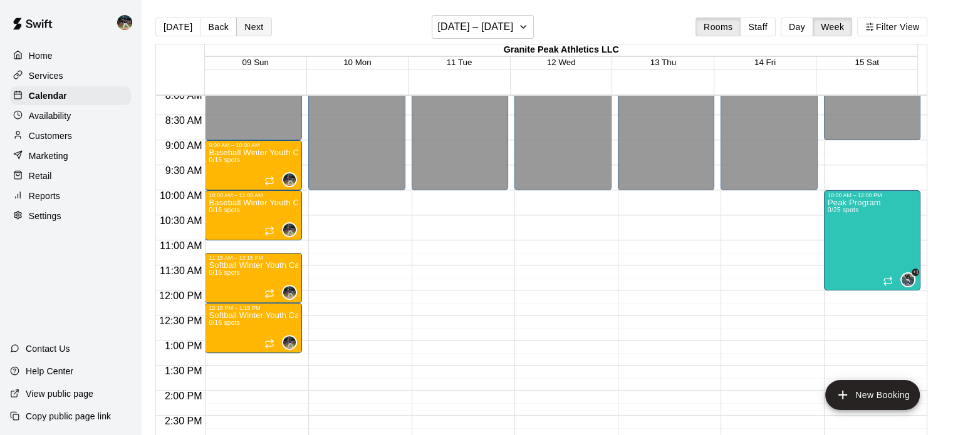
click at [251, 25] on button "Next" at bounding box center [253, 27] width 35 height 19
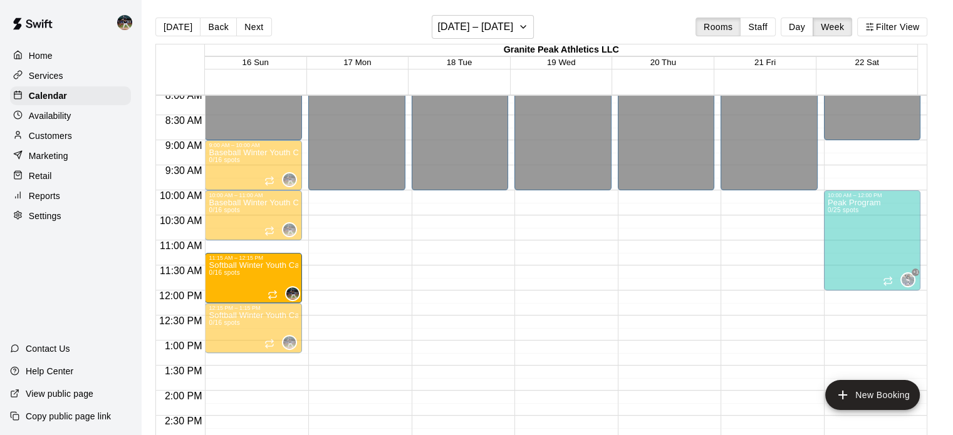
drag, startPoint x: 258, startPoint y: 258, endPoint x: 259, endPoint y: 279, distance: 21.3
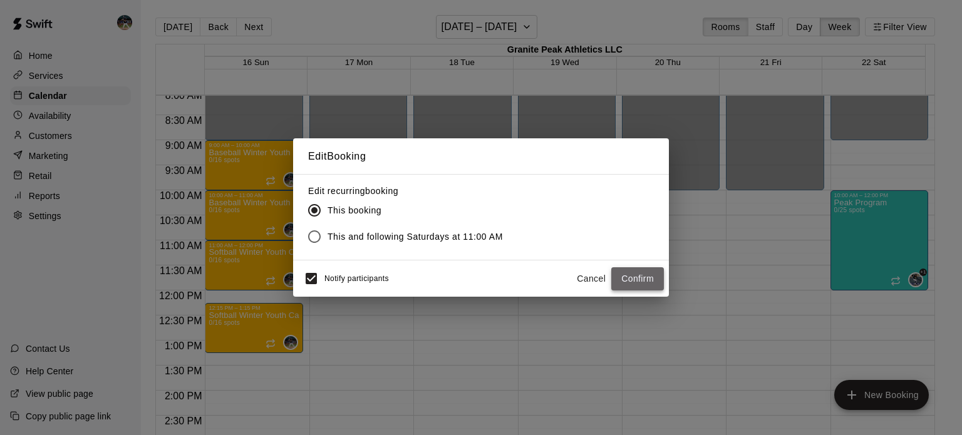
click at [627, 275] on button "Confirm" at bounding box center [637, 279] width 53 height 23
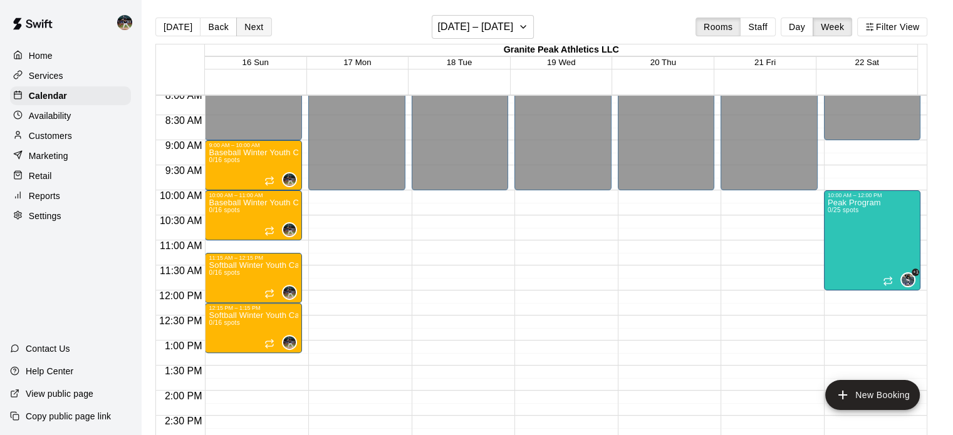
click at [241, 33] on button "Next" at bounding box center [253, 27] width 35 height 19
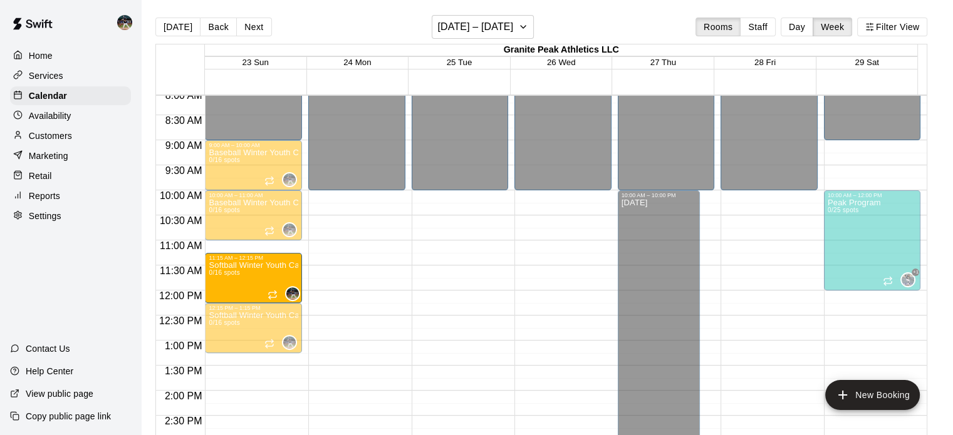
drag, startPoint x: 255, startPoint y: 261, endPoint x: 255, endPoint y: 279, distance: 18.2
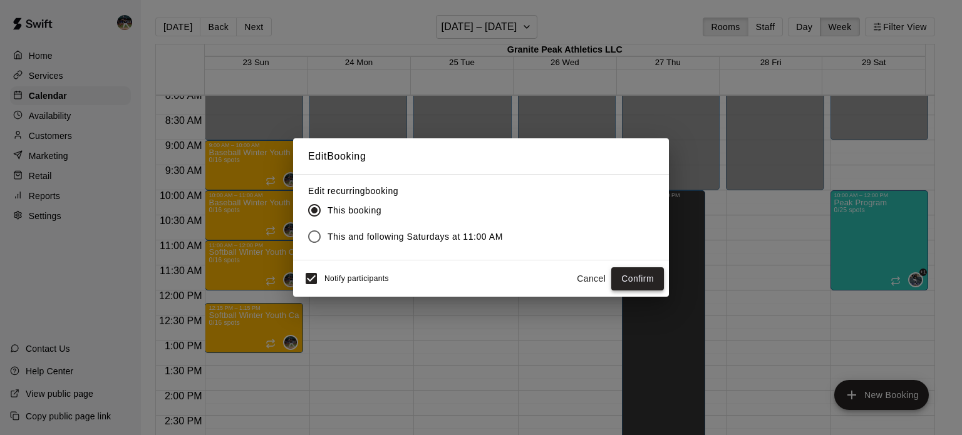
click at [642, 275] on button "Confirm" at bounding box center [637, 279] width 53 height 23
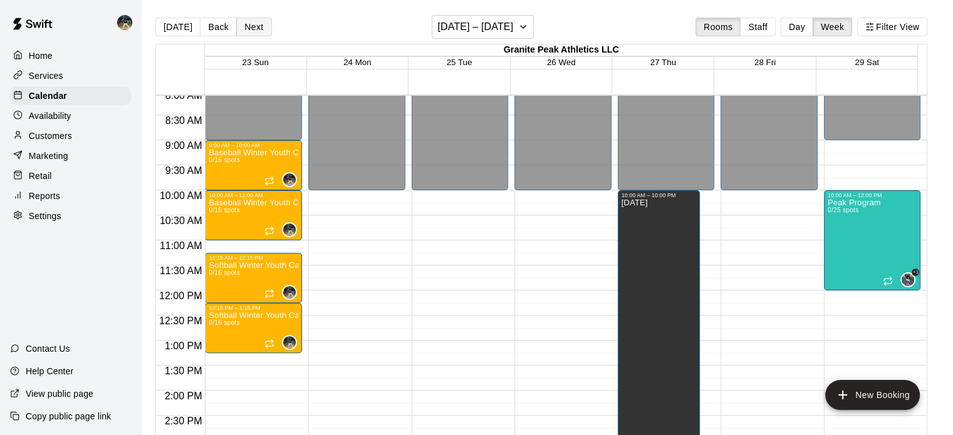
click at [251, 25] on button "Next" at bounding box center [253, 27] width 35 height 19
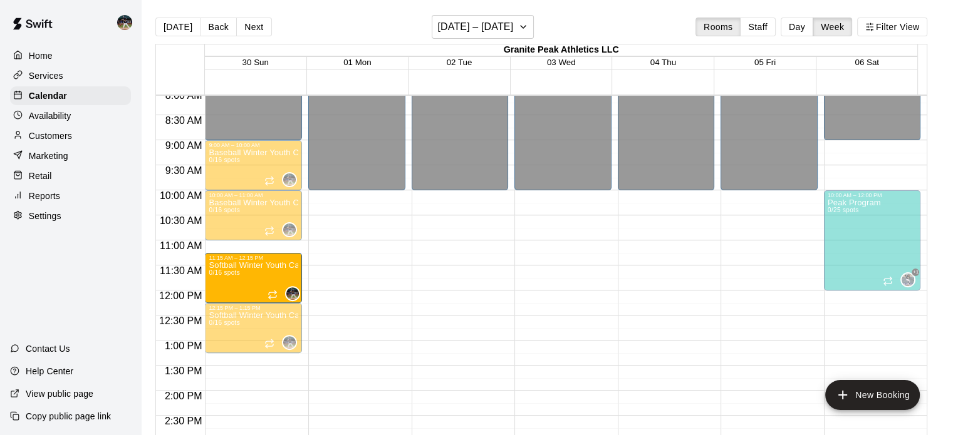
drag, startPoint x: 252, startPoint y: 259, endPoint x: 252, endPoint y: 283, distance: 23.2
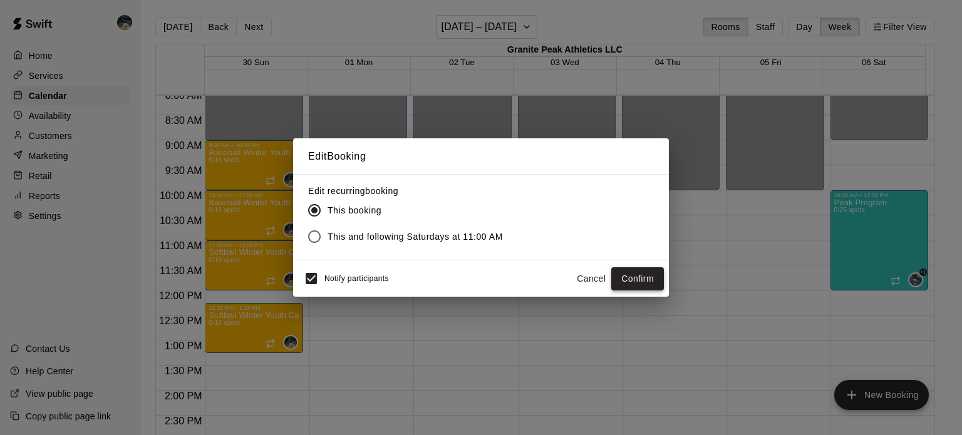
click at [639, 279] on button "Confirm" at bounding box center [637, 279] width 53 height 23
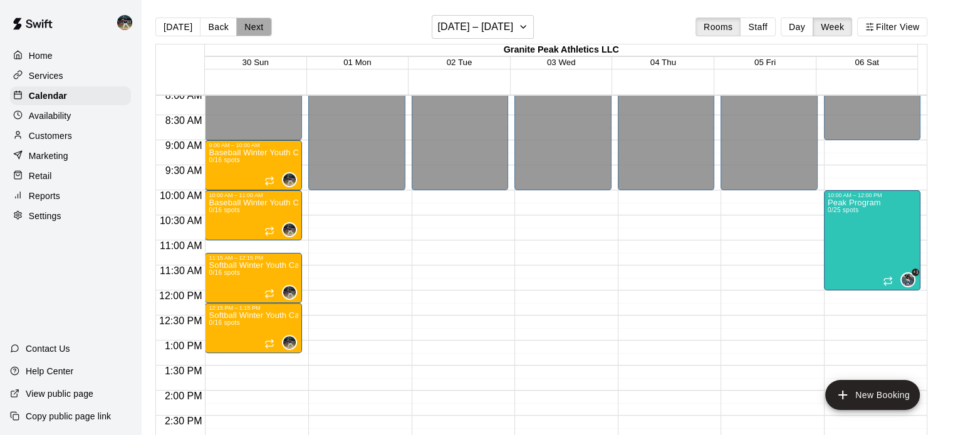
click at [259, 27] on button "Next" at bounding box center [253, 27] width 35 height 19
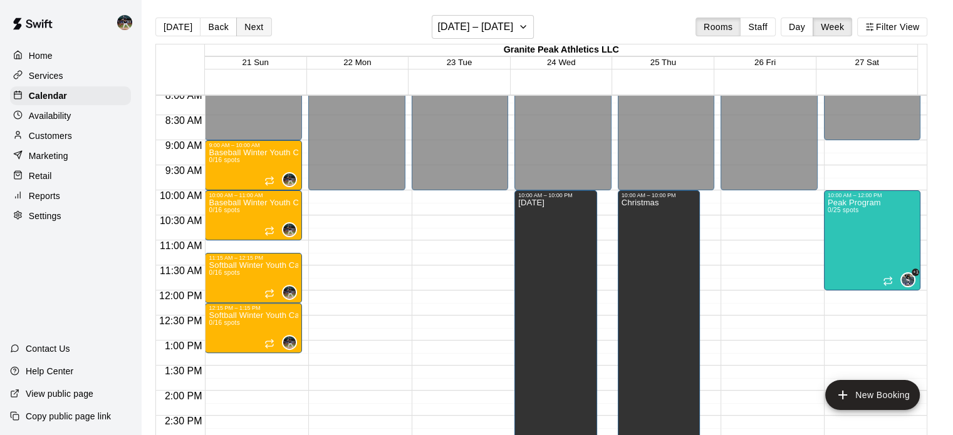
click at [259, 27] on button "Next" at bounding box center [253, 27] width 35 height 19
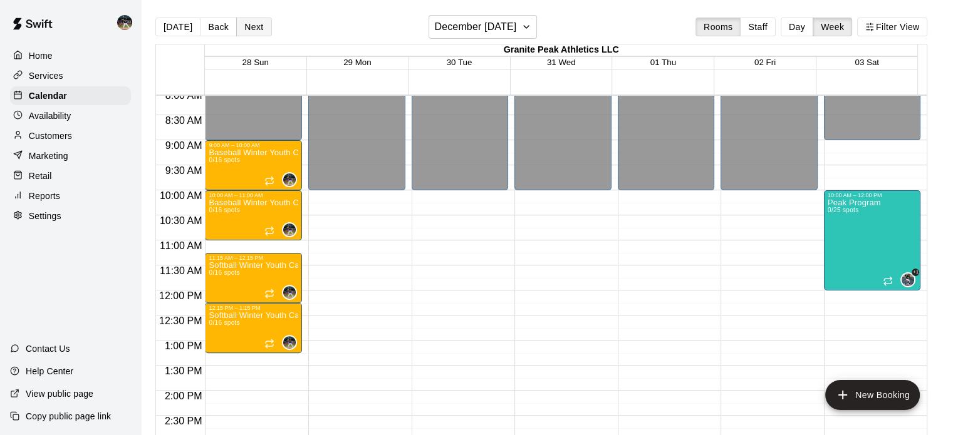
click at [259, 27] on button "Next" at bounding box center [253, 27] width 35 height 19
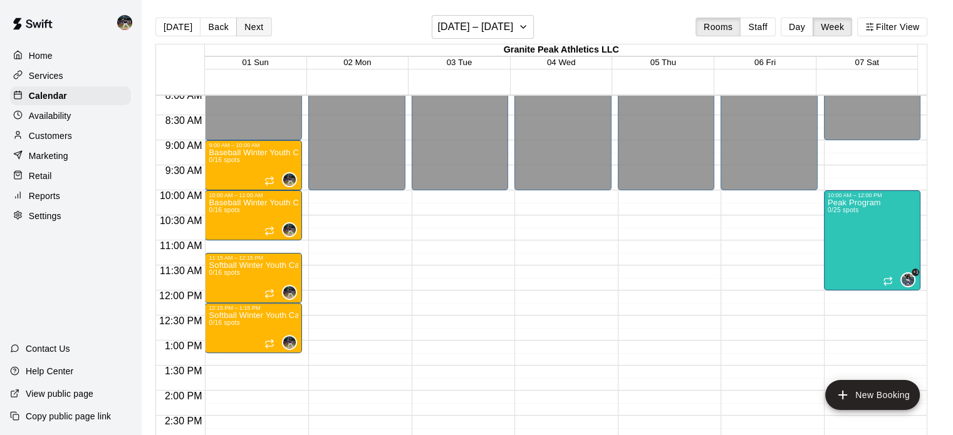
click at [259, 27] on button "Next" at bounding box center [253, 27] width 35 height 19
click at [811, 22] on button "Day" at bounding box center [797, 27] width 33 height 19
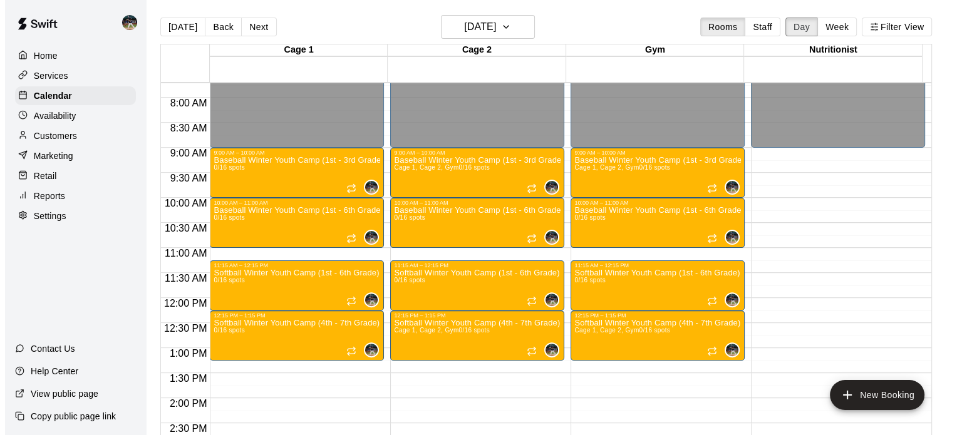
scroll to position [385, 0]
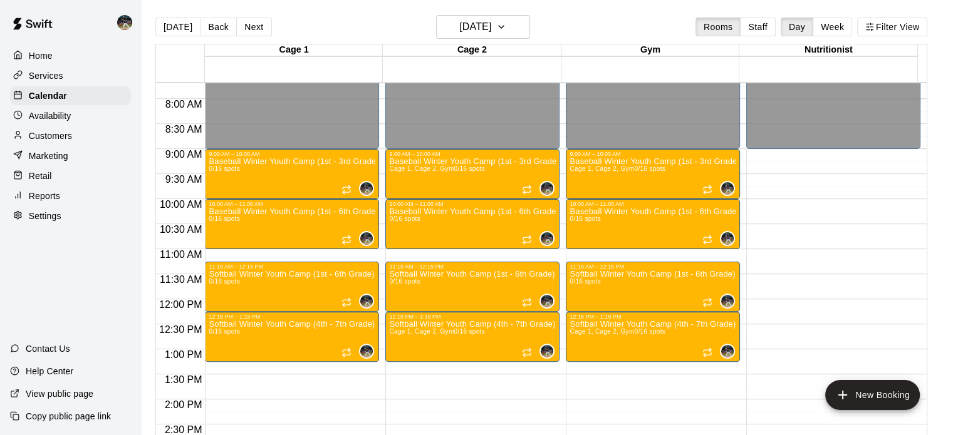
click at [76, 78] on div "Services" at bounding box center [70, 75] width 121 height 19
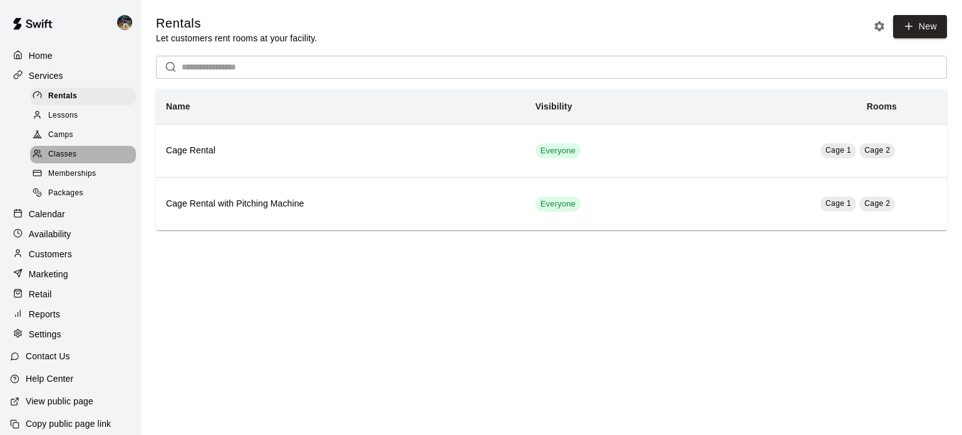
click at [85, 157] on div "Classes" at bounding box center [83, 155] width 106 height 18
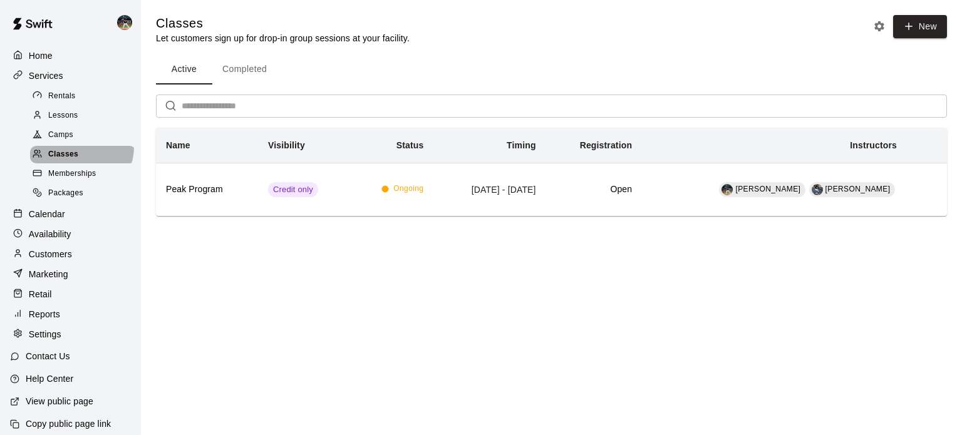
click at [80, 152] on div "Classes" at bounding box center [83, 155] width 106 height 18
click at [73, 142] on span "Camps" at bounding box center [60, 135] width 25 height 13
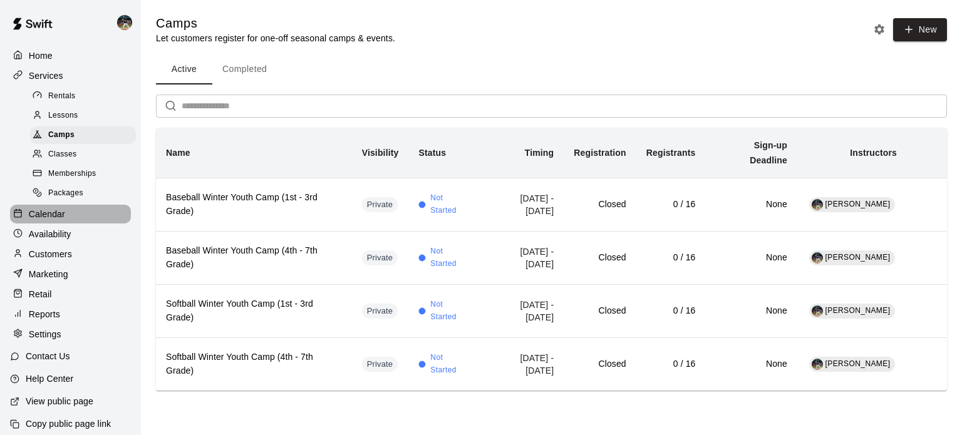
click at [80, 217] on div "Calendar" at bounding box center [70, 214] width 121 height 19
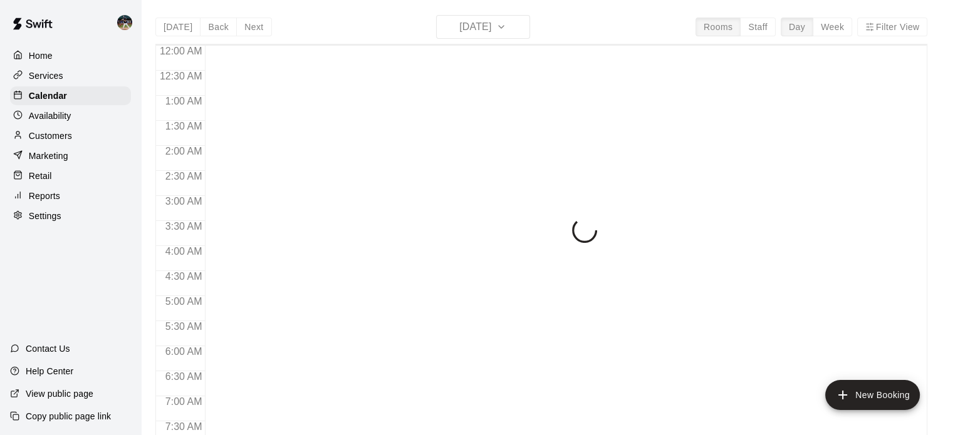
scroll to position [529, 0]
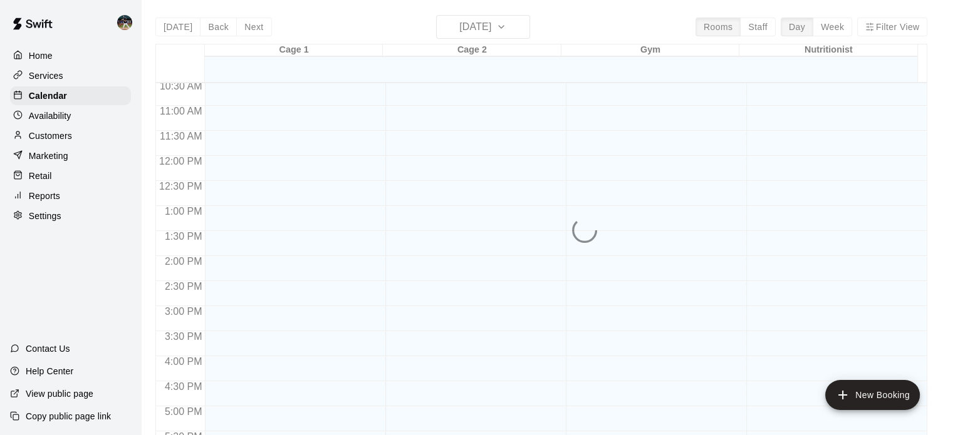
click at [519, 18] on div "[DATE] Back [DATE][DATE] Rooms Staff Day Week Filter View Cage 1 19 Tue Cage 2 …" at bounding box center [541, 232] width 772 height 435
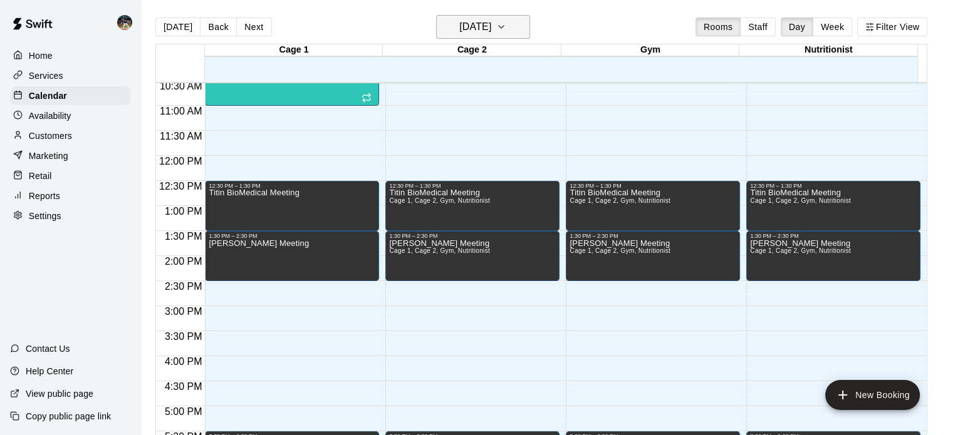
click at [506, 27] on icon "button" at bounding box center [501, 26] width 10 height 15
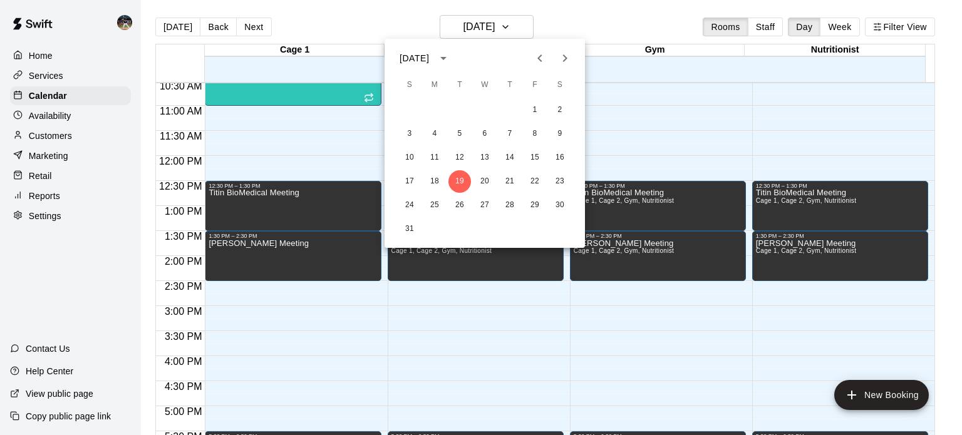
click at [563, 65] on icon "Next month" at bounding box center [565, 58] width 15 height 15
click at [402, 138] on button "2" at bounding box center [409, 134] width 23 height 23
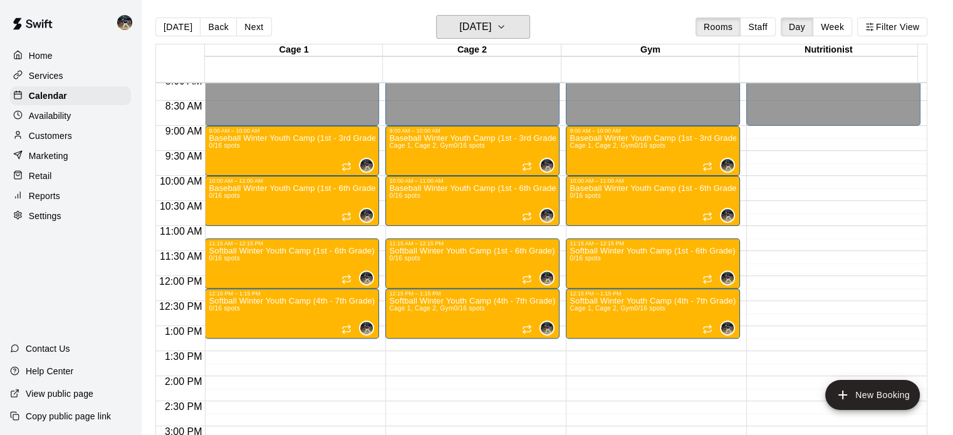
scroll to position [408, 0]
click at [281, 205] on div "Baseball Winter Youth Camp (1st - 6th Grade) 0/16 spots" at bounding box center [292, 401] width 167 height 435
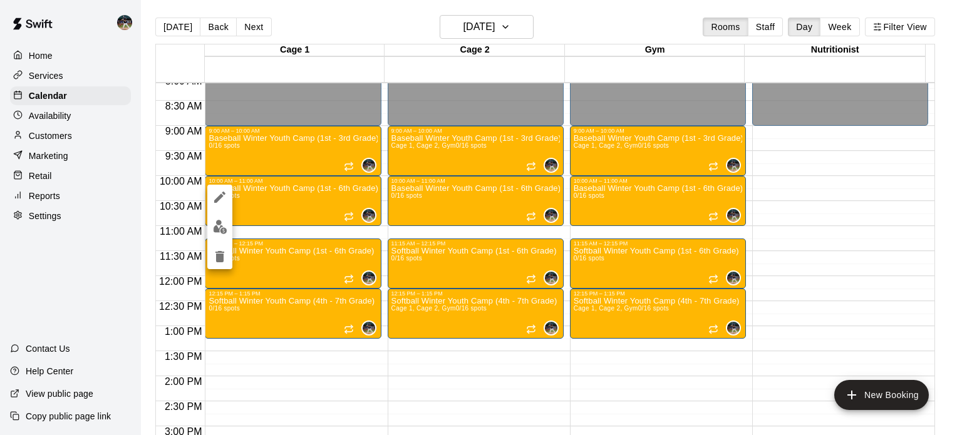
click at [222, 202] on icon "edit" at bounding box center [219, 197] width 15 height 15
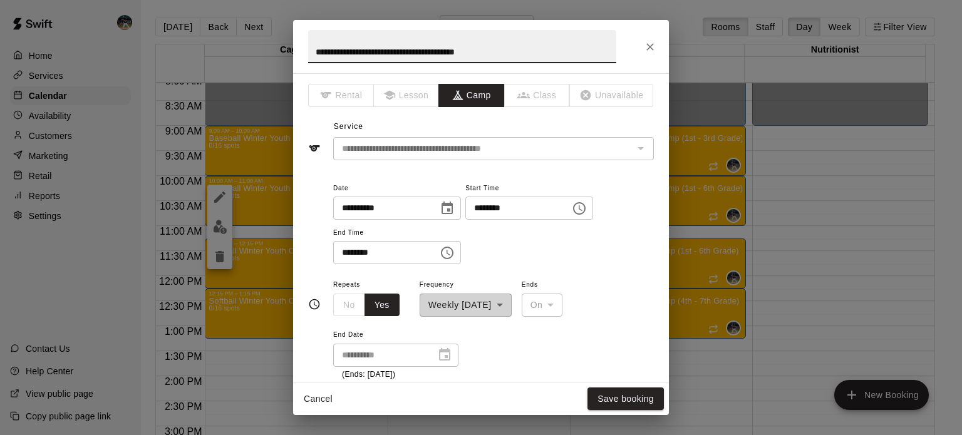
click at [454, 53] on input "**********" at bounding box center [462, 46] width 308 height 33
click at [469, 53] on input "**********" at bounding box center [462, 46] width 308 height 33
type input "**********"
click at [624, 413] on div "Cancel Save booking" at bounding box center [481, 399] width 376 height 33
click at [616, 397] on button "Save booking" at bounding box center [626, 399] width 76 height 23
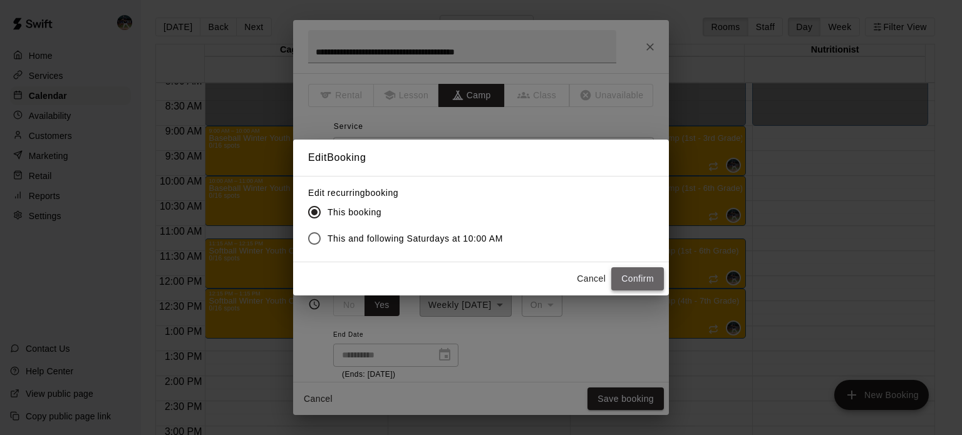
click at [630, 285] on button "Confirm" at bounding box center [637, 279] width 53 height 23
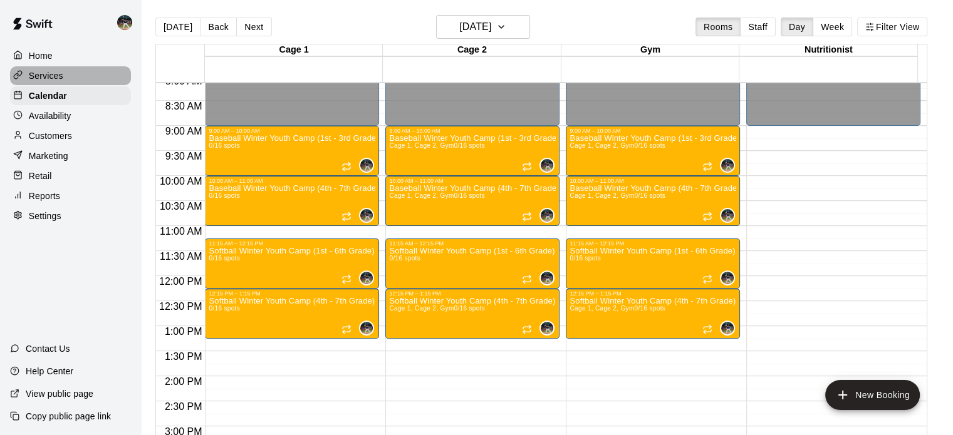
click at [70, 77] on div "Services" at bounding box center [70, 75] width 121 height 19
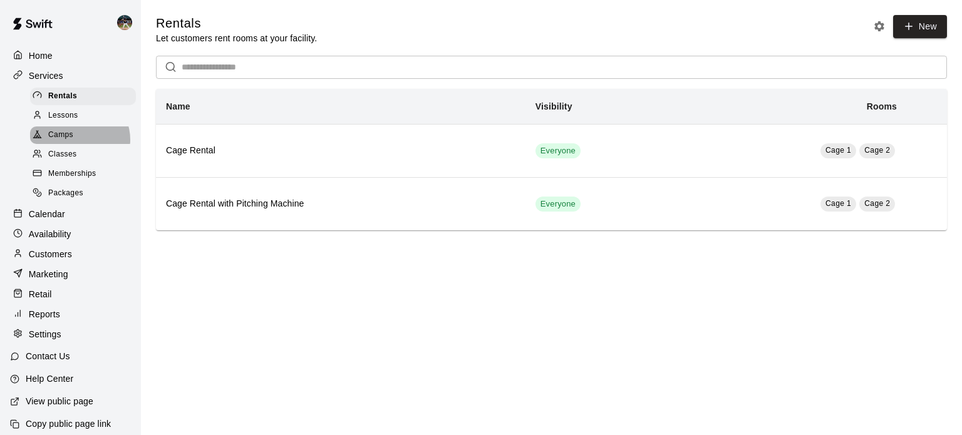
click at [79, 144] on div "Camps" at bounding box center [83, 136] width 106 height 18
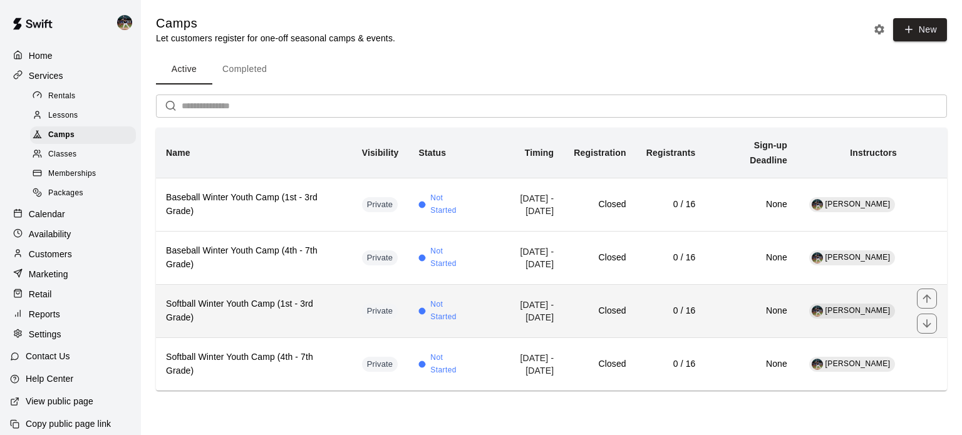
click at [245, 321] on h6 "Softball Winter Youth Camp (1st - 3rd Grade)" at bounding box center [254, 312] width 176 height 28
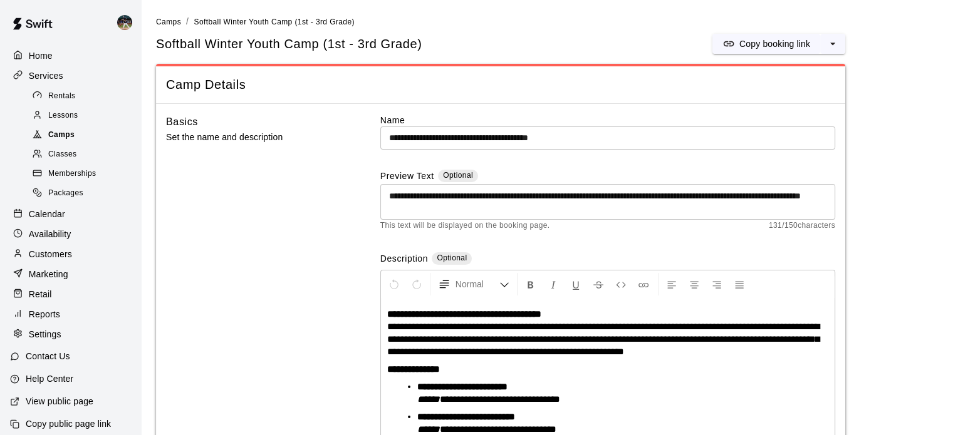
click at [90, 132] on div "Camps" at bounding box center [83, 136] width 106 height 18
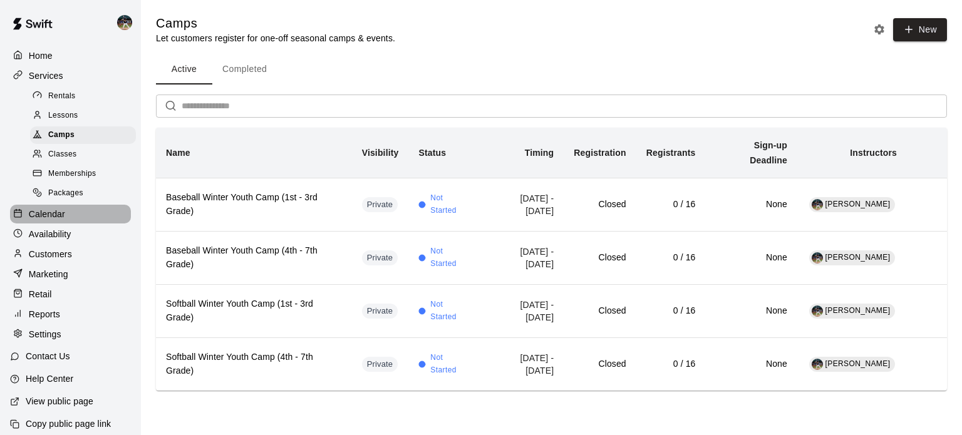
click at [88, 222] on div "Calendar" at bounding box center [70, 214] width 121 height 19
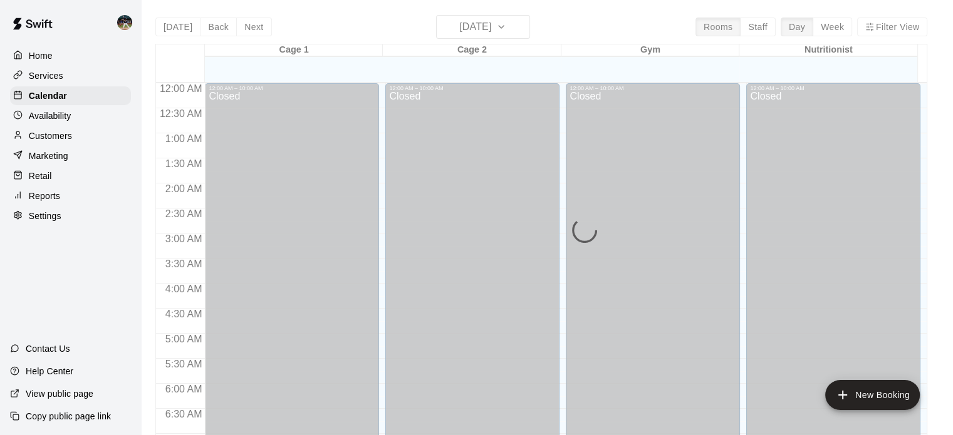
scroll to position [529, 0]
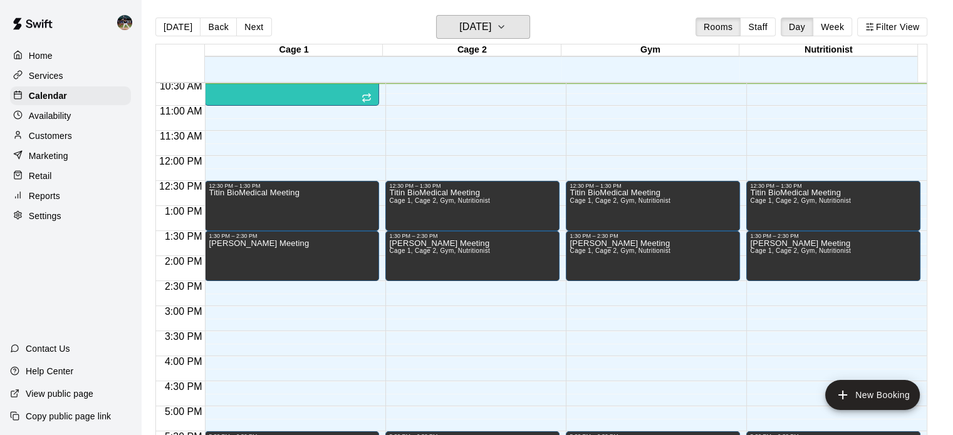
click at [465, 29] on h6 "[DATE]" at bounding box center [475, 27] width 32 height 18
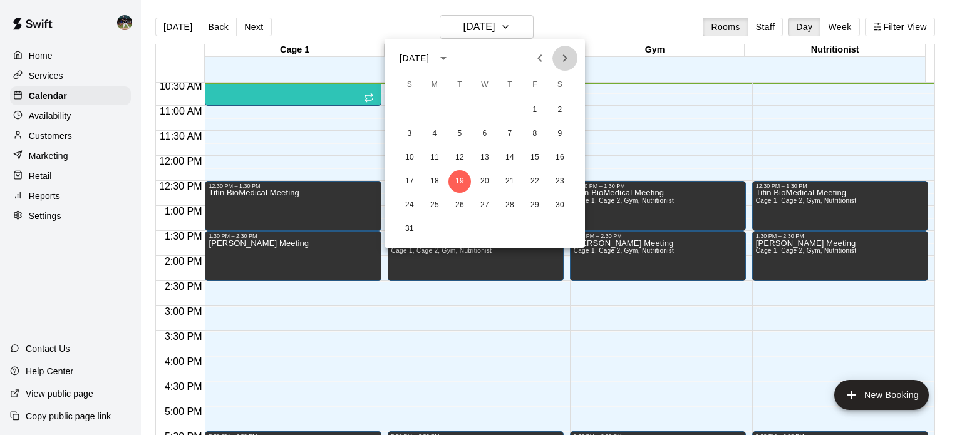
click at [566, 60] on icon "Next month" at bounding box center [565, 59] width 4 height 8
click at [561, 61] on icon "Next month" at bounding box center [565, 58] width 15 height 15
click at [413, 135] on button "2" at bounding box center [409, 134] width 23 height 23
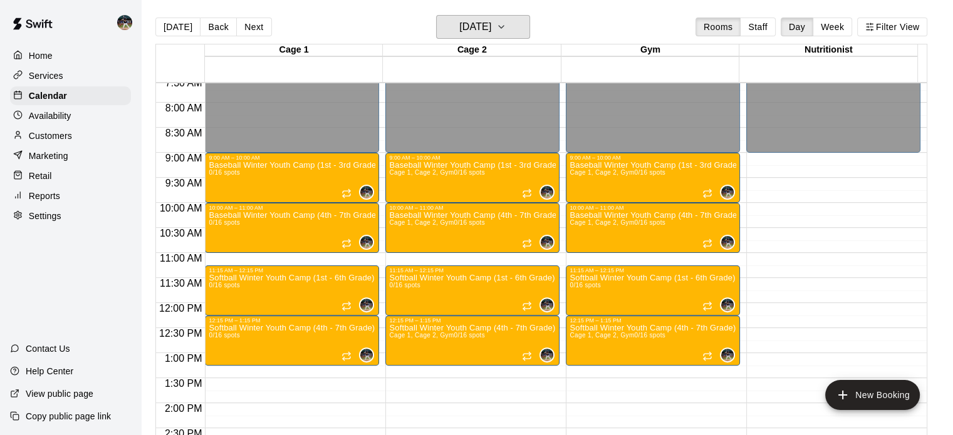
scroll to position [377, 0]
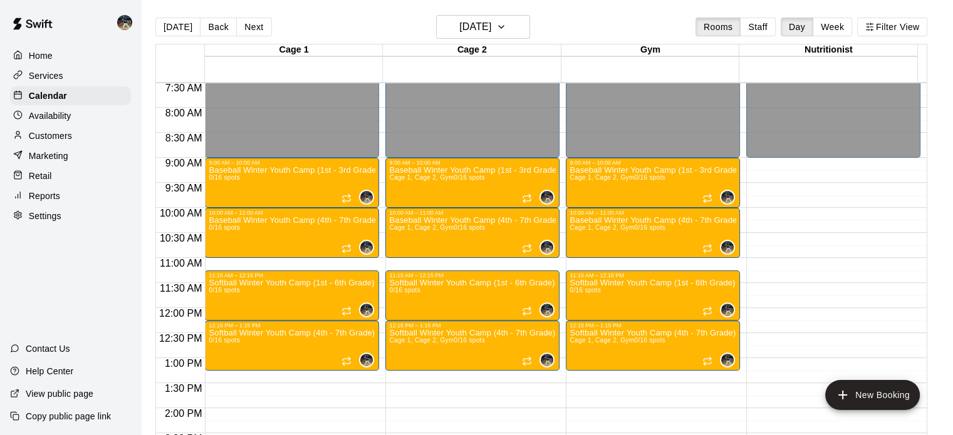
click at [533, 21] on div "Today Back Next Sunday Nov 02 Rooms Staff Day Week Filter View" at bounding box center [541, 29] width 772 height 29
click at [530, 22] on button "[DATE]" at bounding box center [483, 27] width 94 height 24
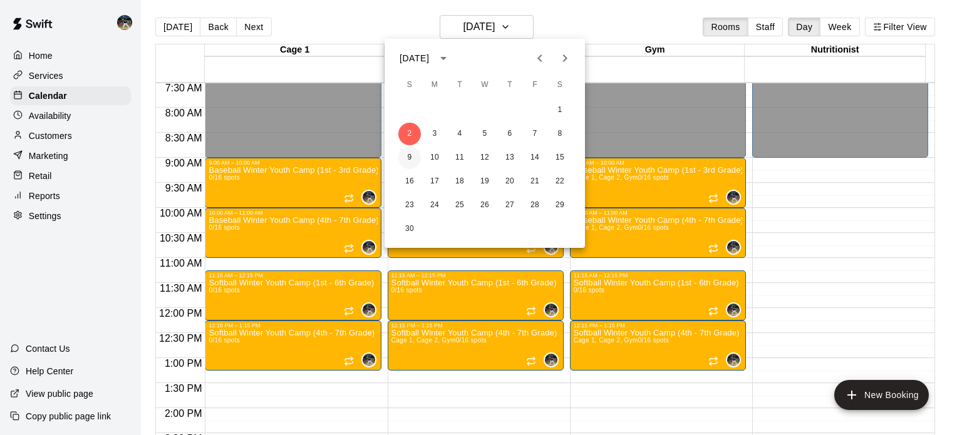
click at [410, 157] on button "9" at bounding box center [409, 158] width 23 height 23
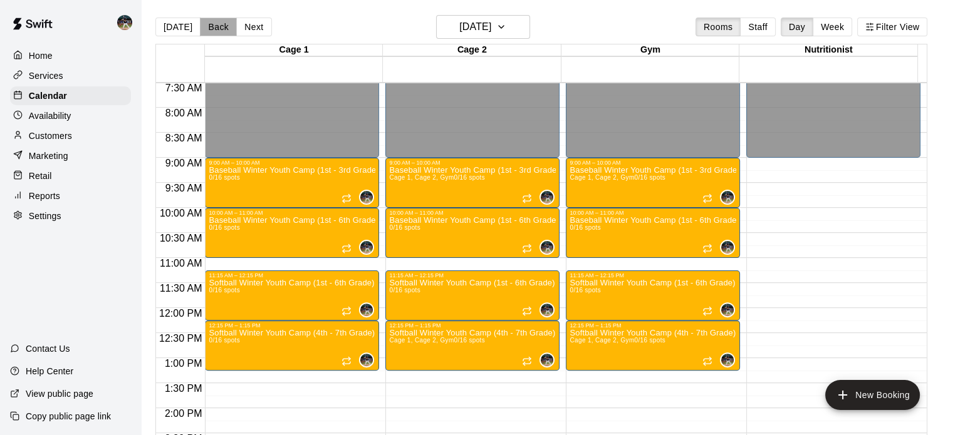
click at [221, 33] on button "Back" at bounding box center [218, 27] width 37 height 19
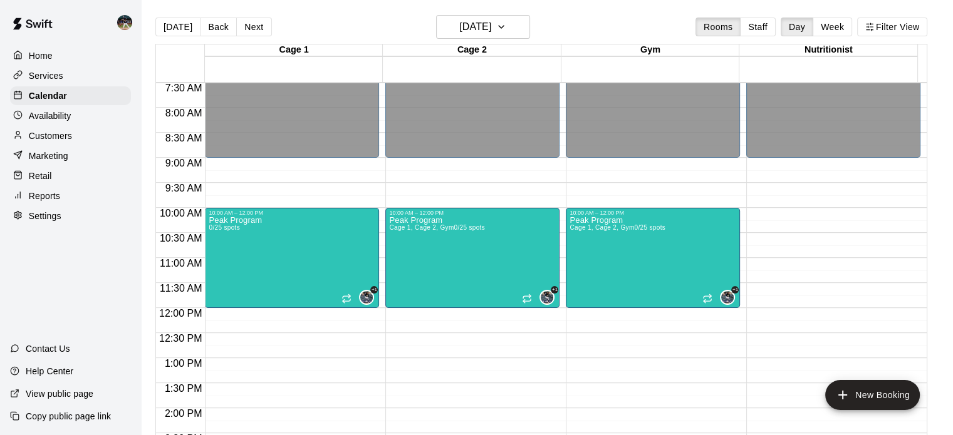
click at [283, 183] on div "12:00 AM – 9:00 AM Closed 10:00 AM – 12:00 PM Peak Program 0/25 spots +1 5:00 P…" at bounding box center [292, 308] width 174 height 1203
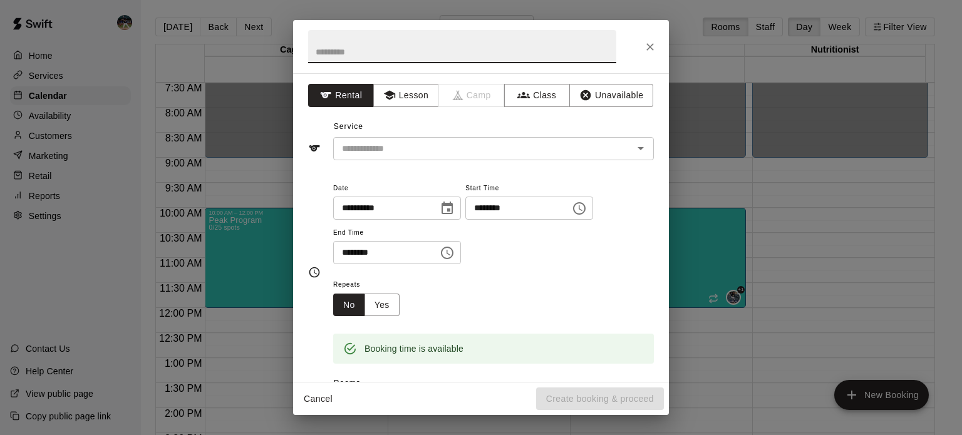
click at [646, 47] on icon "Close" at bounding box center [650, 47] width 13 height 13
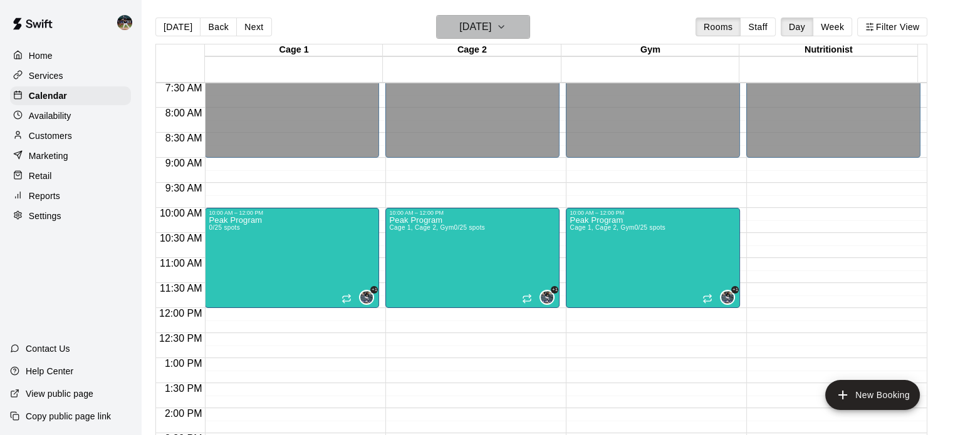
click at [519, 24] on button "Saturday Nov 08" at bounding box center [483, 27] width 94 height 24
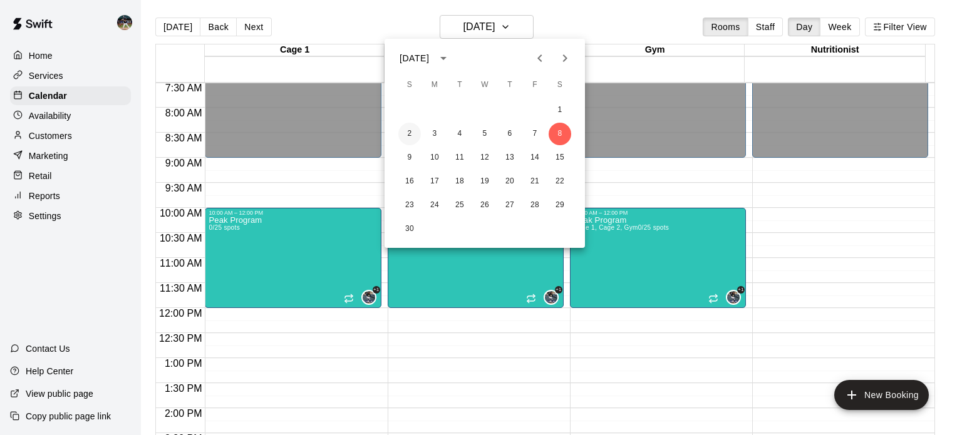
click at [408, 136] on button "2" at bounding box center [409, 134] width 23 height 23
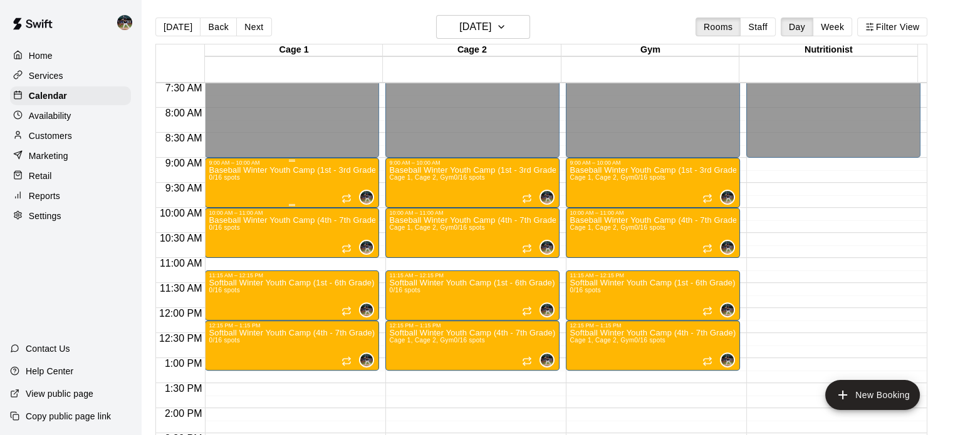
click at [297, 179] on div "Baseball Winter Youth Camp (1st - 3rd Grade) 0/16 spots" at bounding box center [292, 383] width 167 height 435
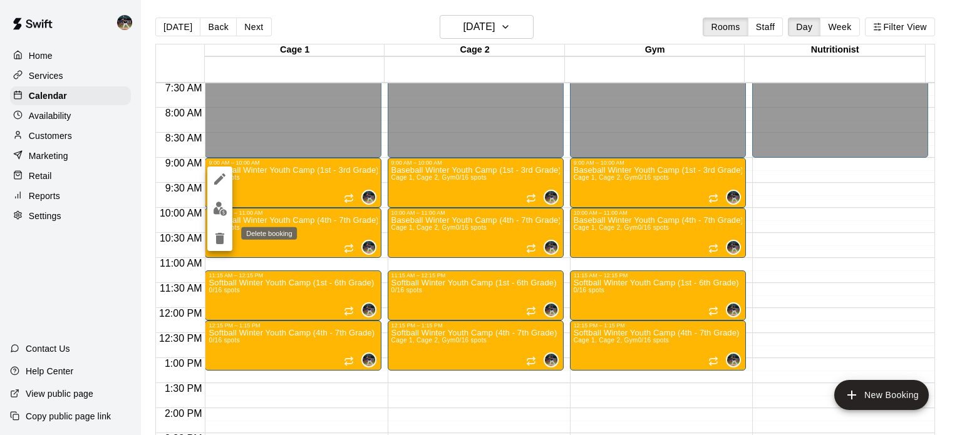
click at [223, 232] on icon "delete" at bounding box center [219, 238] width 15 height 15
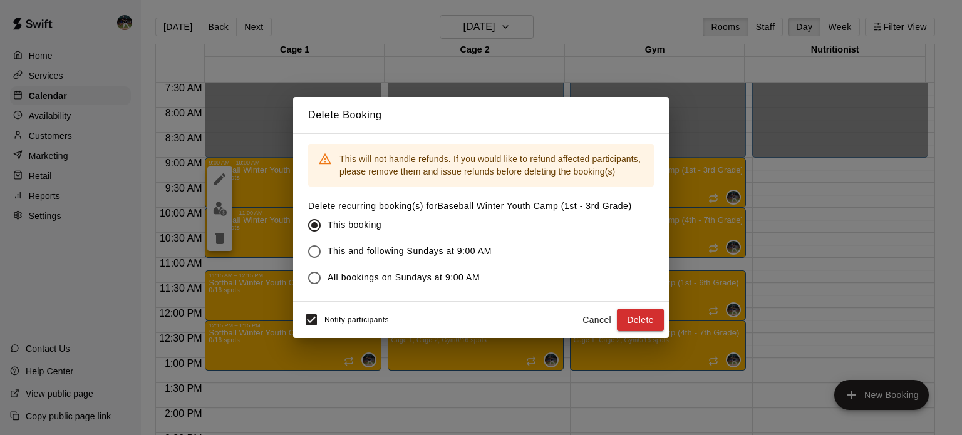
click at [433, 252] on span "This and following Sundays at 9:00 AM" at bounding box center [410, 251] width 164 height 13
click at [629, 316] on button "Delete" at bounding box center [640, 320] width 47 height 23
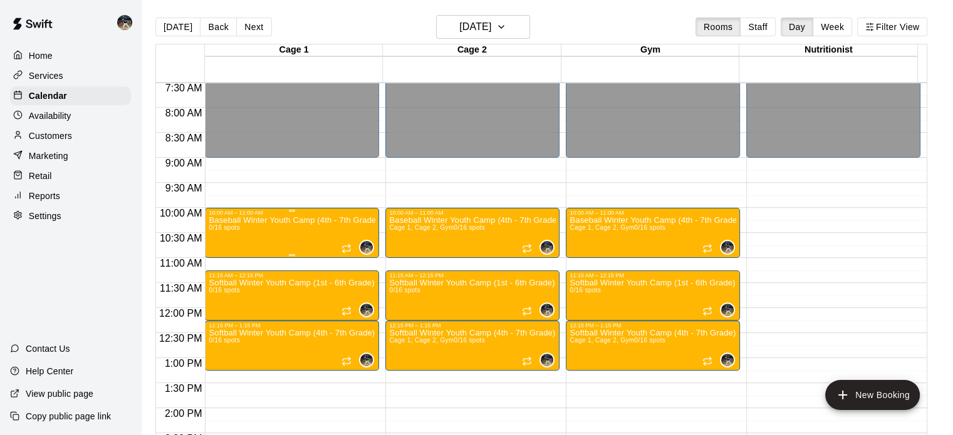
click at [261, 231] on div "Baseball Winter Youth Camp (4th - 7th Grade) 0/16 spots" at bounding box center [292, 433] width 167 height 435
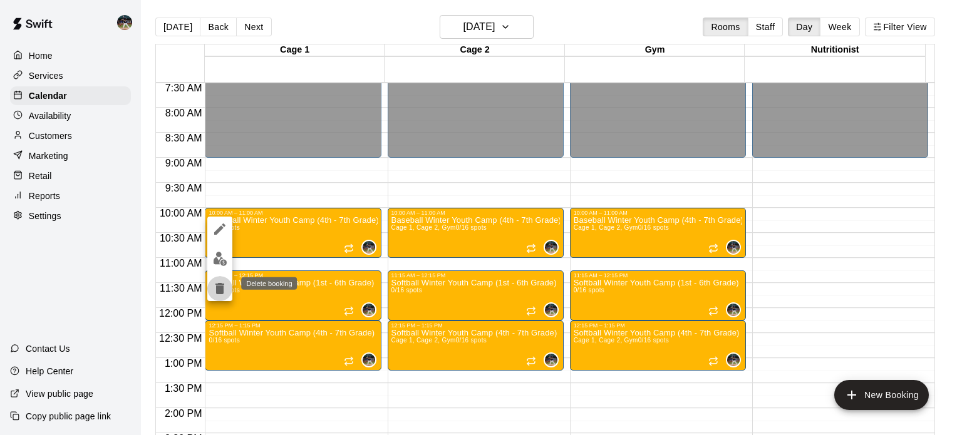
click at [221, 288] on icon "delete" at bounding box center [220, 288] width 9 height 11
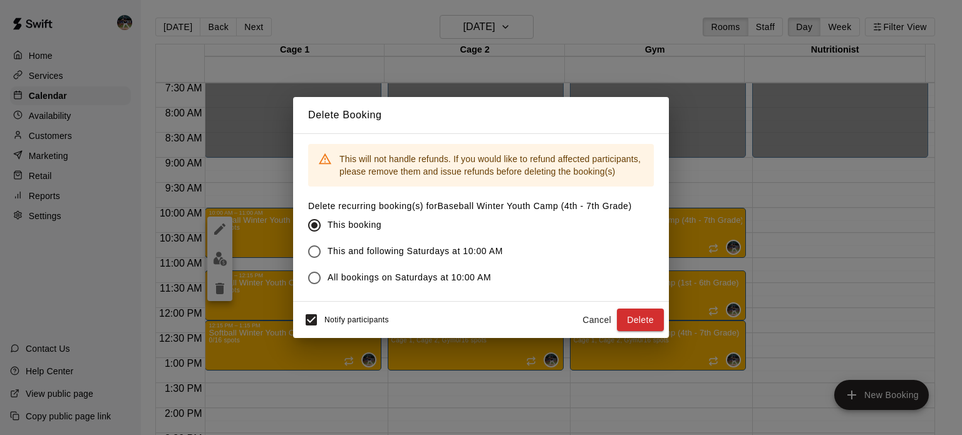
click at [665, 330] on div "Notify participants Cancel Delete" at bounding box center [481, 320] width 376 height 36
click at [650, 325] on button "Delete" at bounding box center [640, 320] width 47 height 23
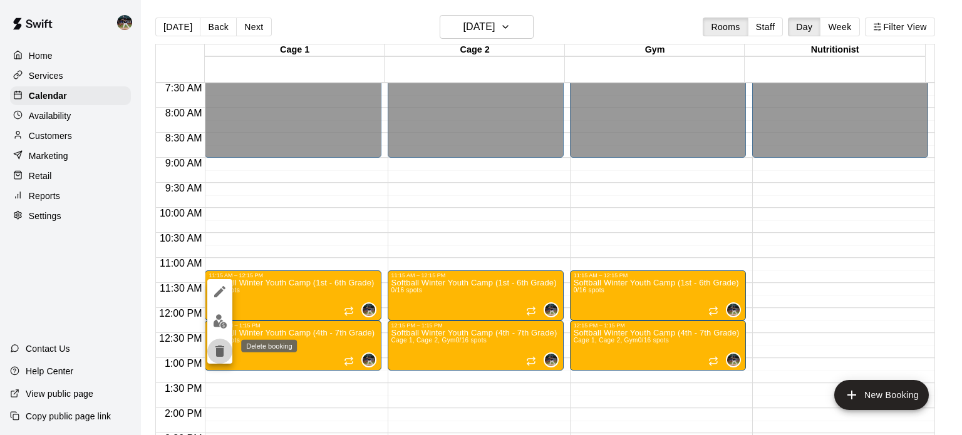
click at [228, 346] on button "delete" at bounding box center [219, 351] width 25 height 25
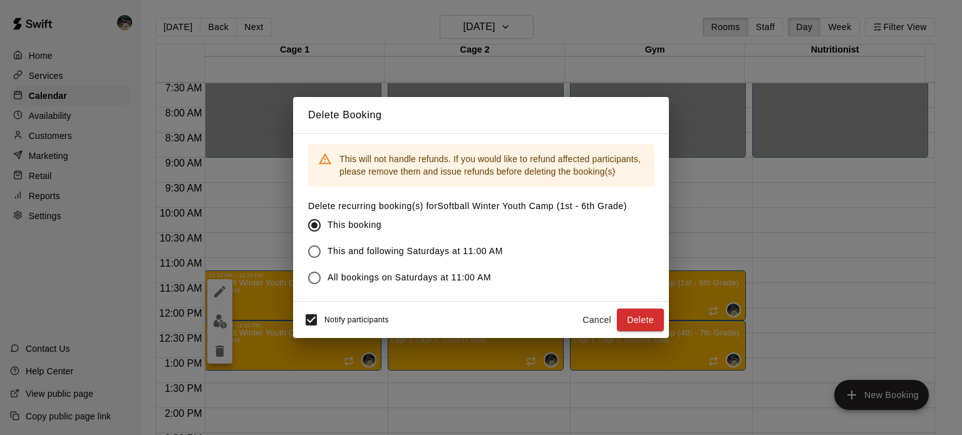
click at [370, 247] on span "This and following Saturdays at 11:00 AM" at bounding box center [415, 251] width 175 height 13
click at [645, 322] on button "Delete" at bounding box center [640, 320] width 47 height 23
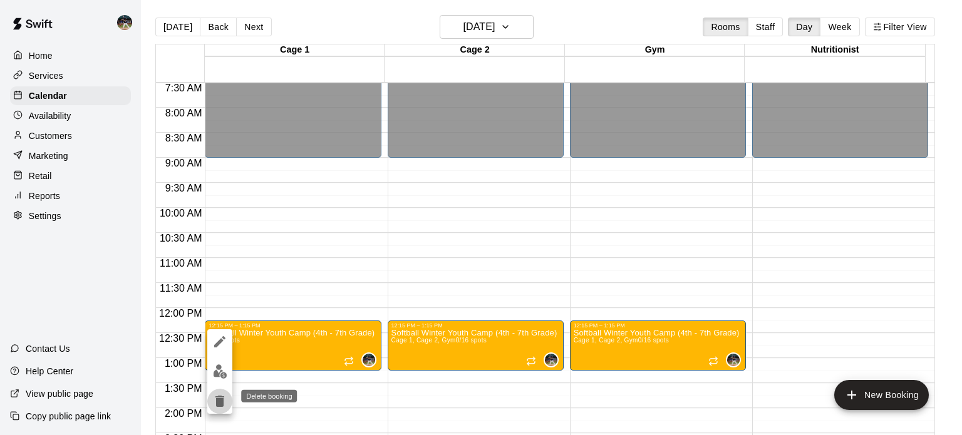
click at [219, 404] on icon "delete" at bounding box center [220, 401] width 9 height 11
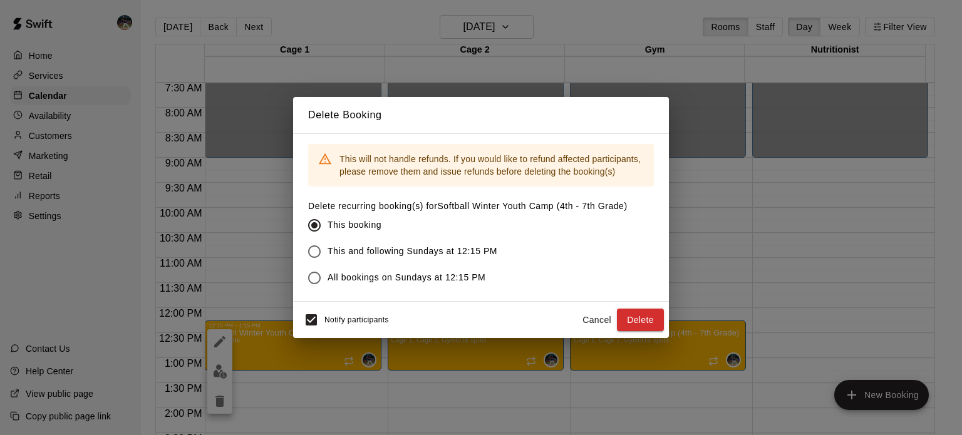
click at [366, 256] on span "This and following Sundays at 12:15 PM" at bounding box center [413, 251] width 170 height 13
click at [638, 315] on button "Delete" at bounding box center [640, 320] width 47 height 23
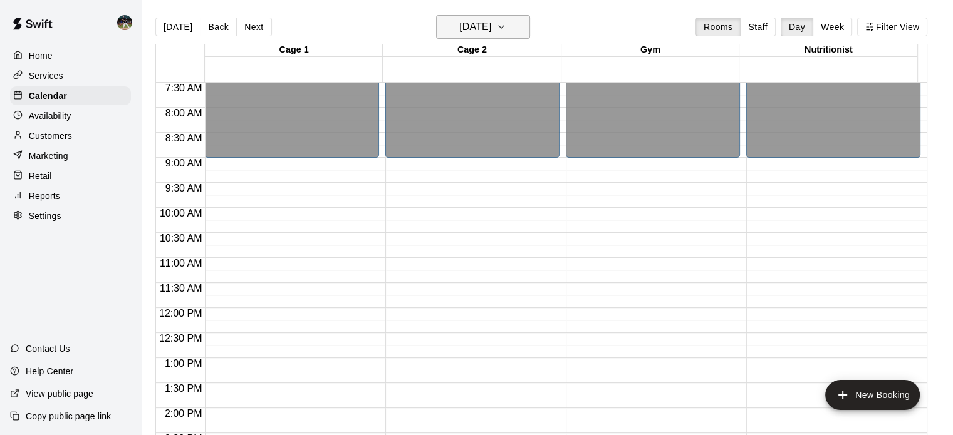
click at [481, 22] on h6 "[DATE]" at bounding box center [475, 27] width 32 height 18
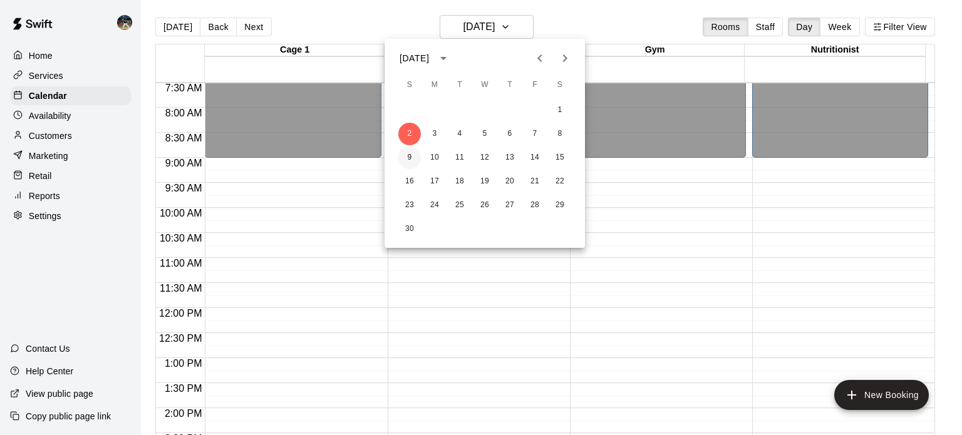
click at [410, 155] on button "9" at bounding box center [409, 158] width 23 height 23
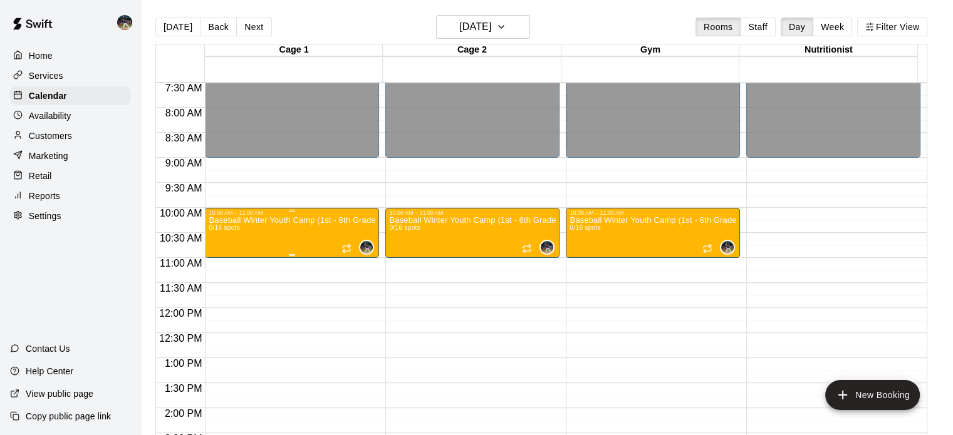
click at [291, 235] on div "Baseball Winter Youth Camp (1st - 6th Grade) 0/16 spots" at bounding box center [292, 433] width 167 height 435
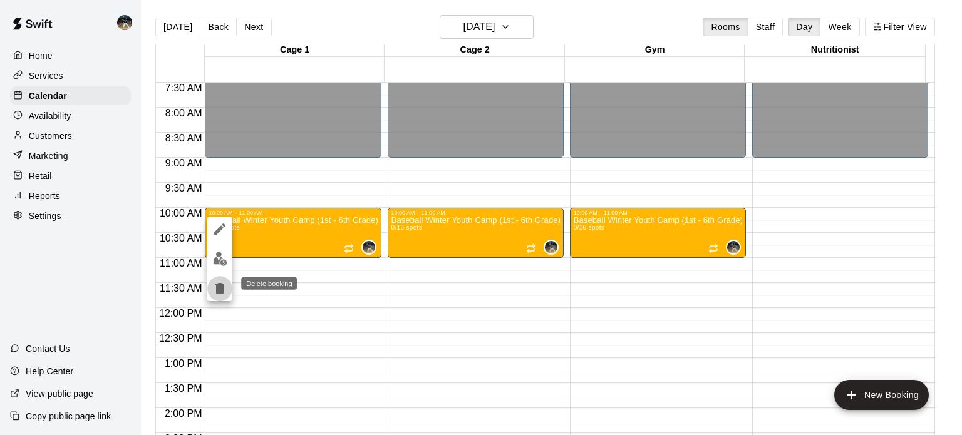
click at [226, 289] on icon "delete" at bounding box center [219, 288] width 15 height 15
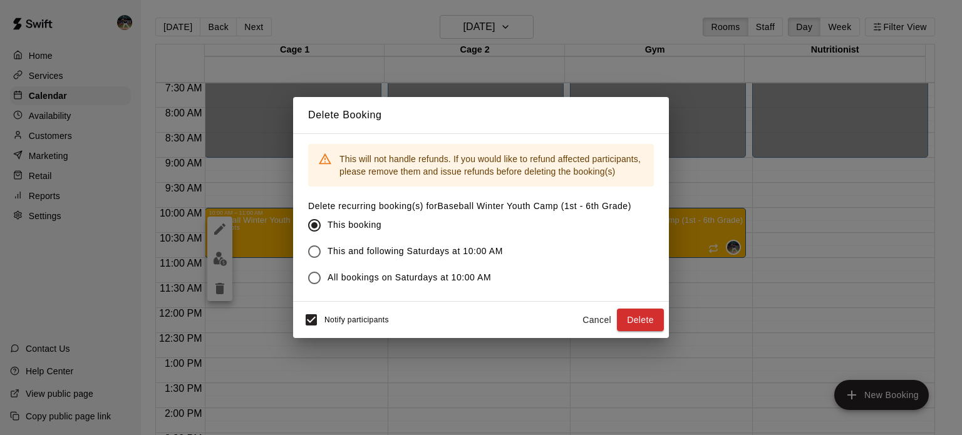
click at [415, 252] on span "This and following Saturdays at 10:00 AM" at bounding box center [415, 251] width 175 height 13
click at [642, 315] on button "Delete" at bounding box center [640, 320] width 47 height 23
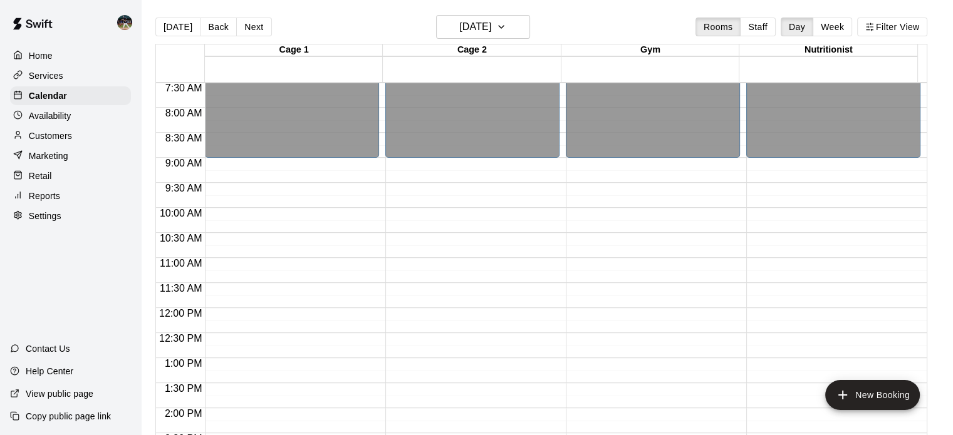
click at [72, 75] on div "Services" at bounding box center [70, 75] width 121 height 19
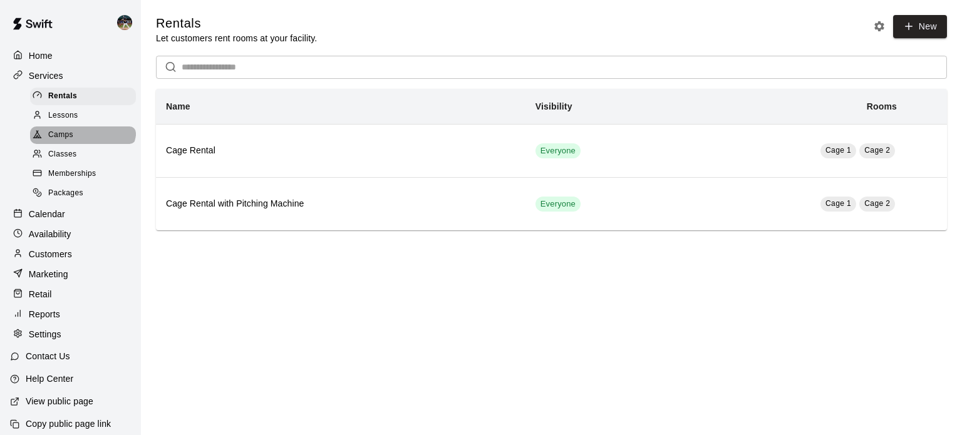
click at [81, 132] on div "Camps" at bounding box center [83, 136] width 106 height 18
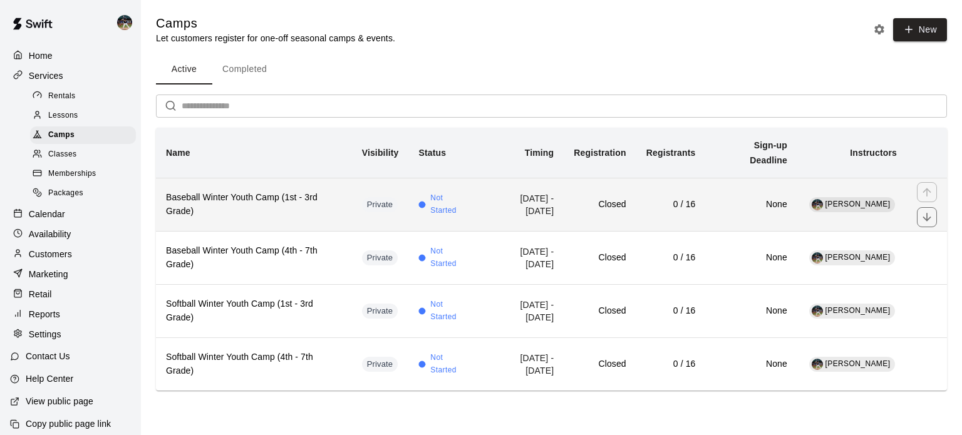
click at [264, 195] on h6 "Baseball Winter Youth Camp (1st - 3rd Grade)" at bounding box center [254, 205] width 176 height 28
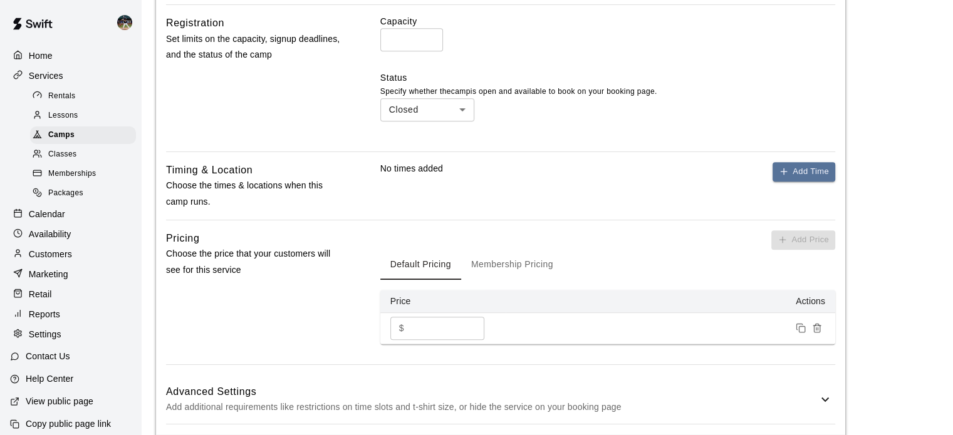
scroll to position [586, 0]
click at [797, 173] on button "Add Time" at bounding box center [803, 171] width 63 height 19
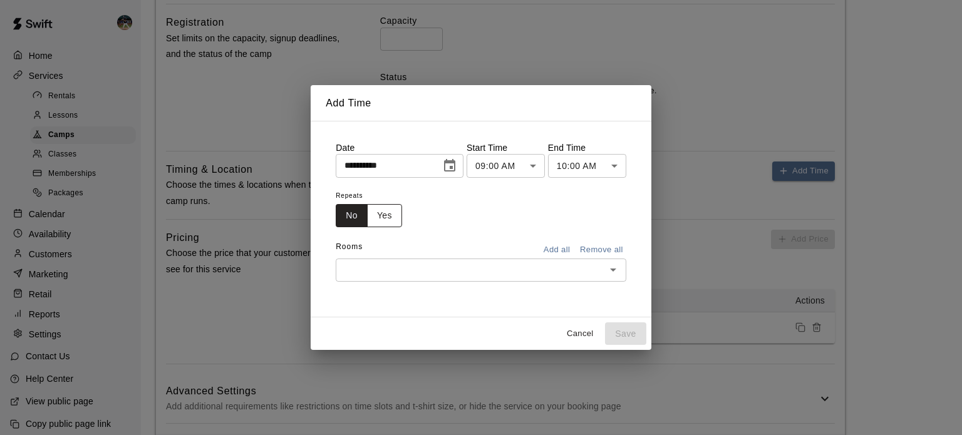
click at [386, 212] on button "Yes" at bounding box center [384, 215] width 35 height 23
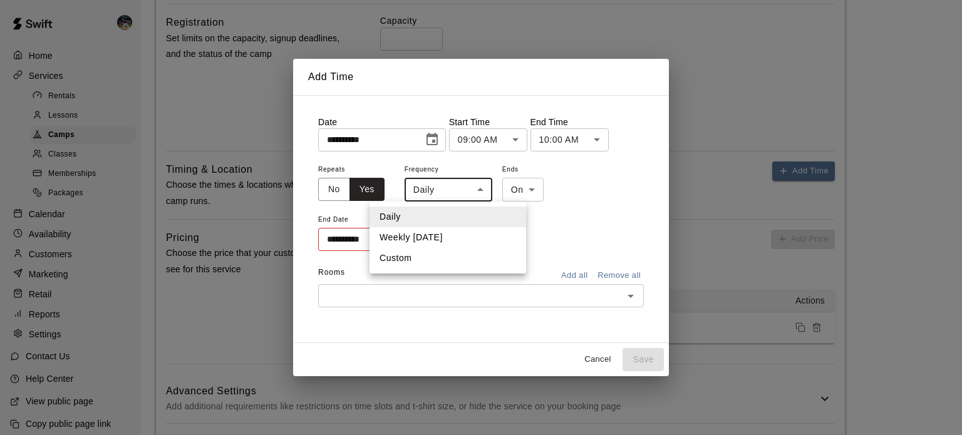
click at [474, 195] on body "**********" at bounding box center [481, 72] width 962 height 1316
click at [614, 237] on div at bounding box center [481, 217] width 962 height 435
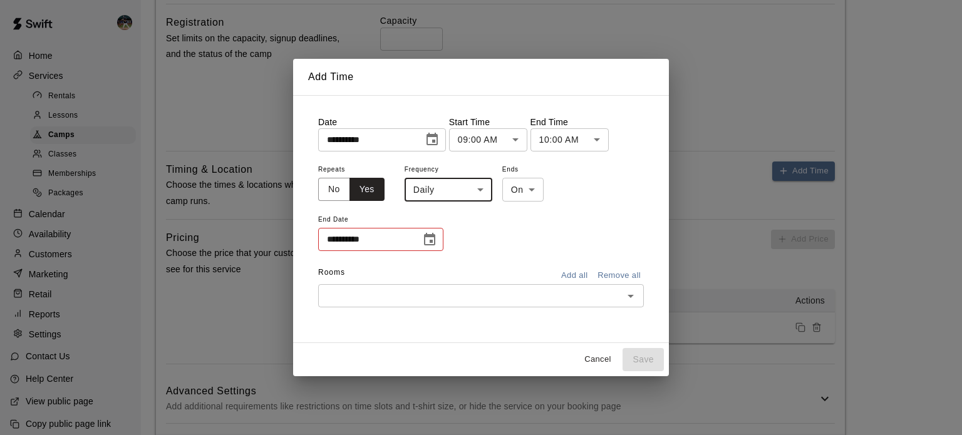
click at [437, 244] on button "Choose date" at bounding box center [429, 239] width 25 height 25
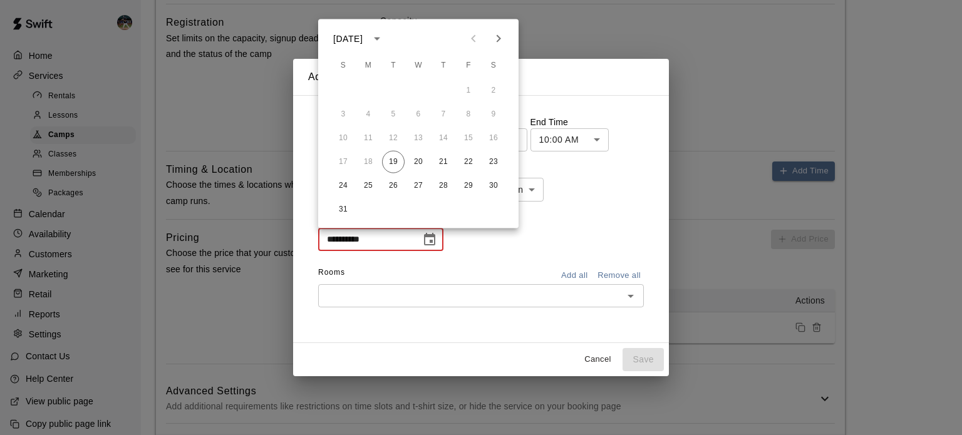
click at [502, 44] on icon "Next month" at bounding box center [498, 38] width 15 height 15
click at [340, 109] on button "2" at bounding box center [343, 114] width 23 height 23
type input "**********"
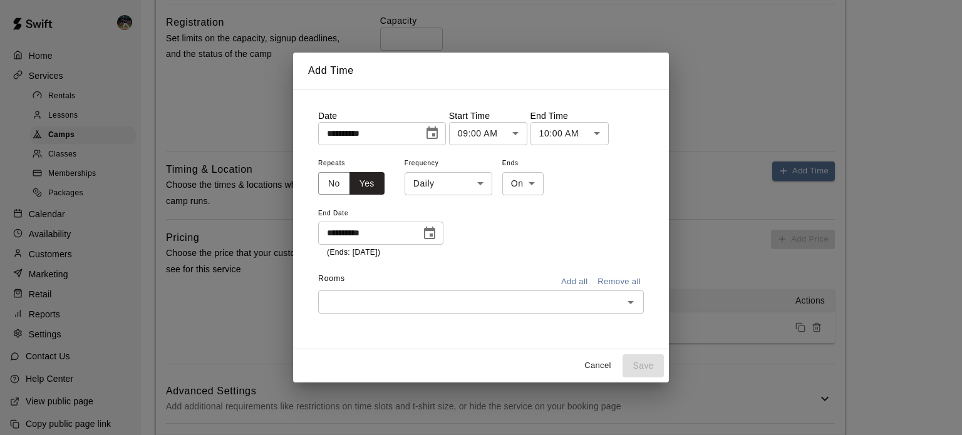
click at [452, 179] on body "**********" at bounding box center [481, 72] width 962 height 1316
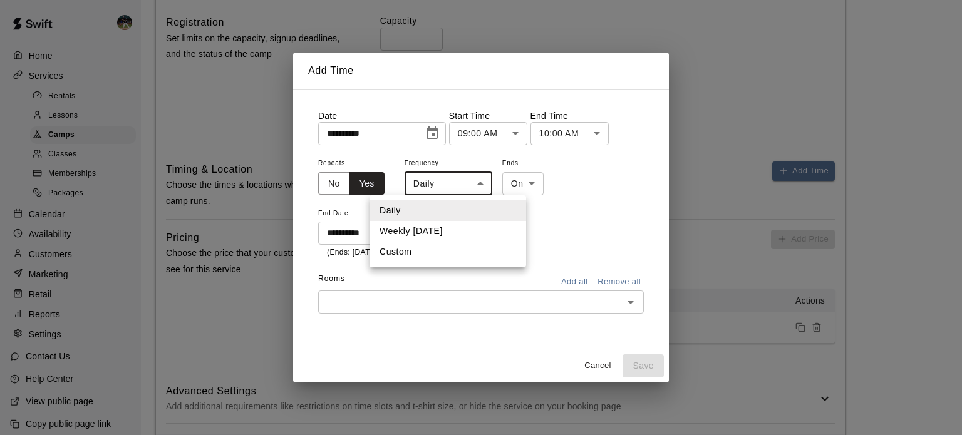
click at [548, 234] on div at bounding box center [481, 217] width 962 height 435
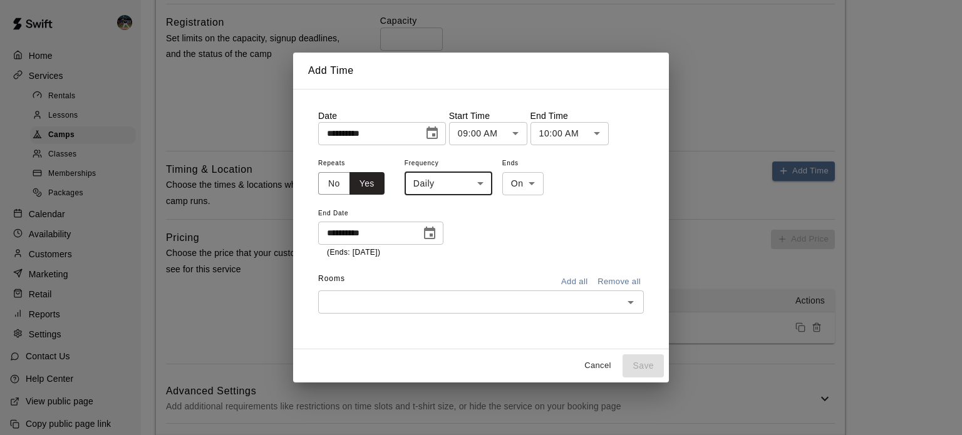
click at [603, 365] on button "Cancel" at bounding box center [598, 365] width 40 height 19
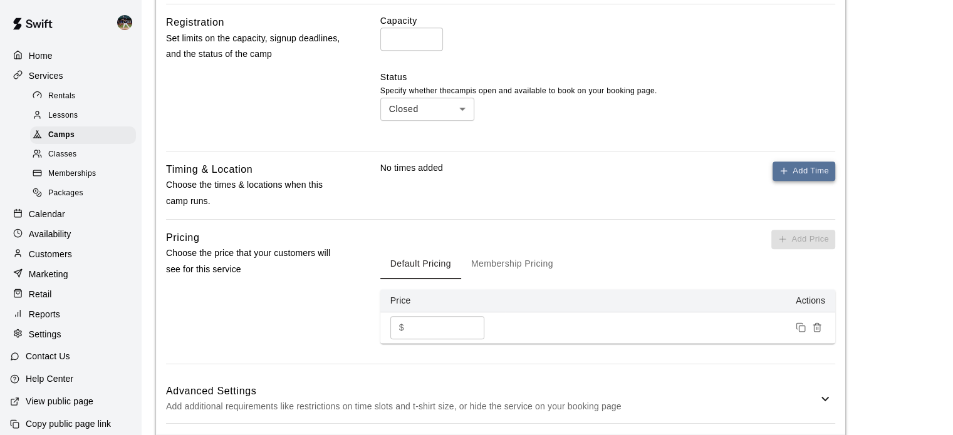
click at [807, 172] on button "Add Time" at bounding box center [803, 171] width 63 height 19
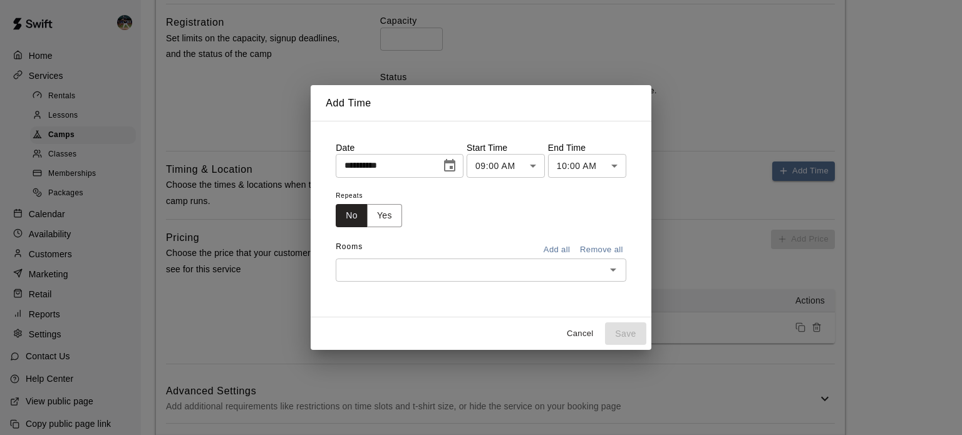
click at [457, 167] on icon "Choose date, selected date is Aug 19, 2025" at bounding box center [449, 166] width 15 height 15
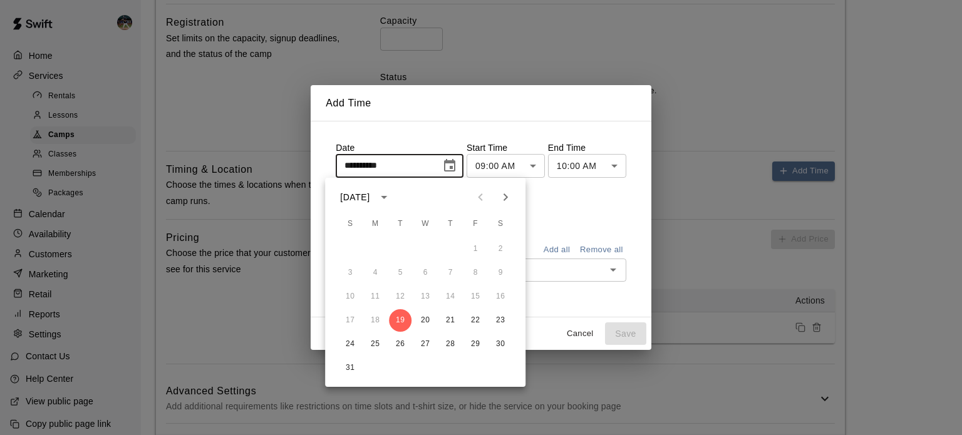
click at [513, 201] on button "Next month" at bounding box center [505, 197] width 25 height 25
click at [509, 195] on icon "Next month" at bounding box center [505, 197] width 15 height 15
click at [348, 270] on button "2" at bounding box center [350, 273] width 23 height 23
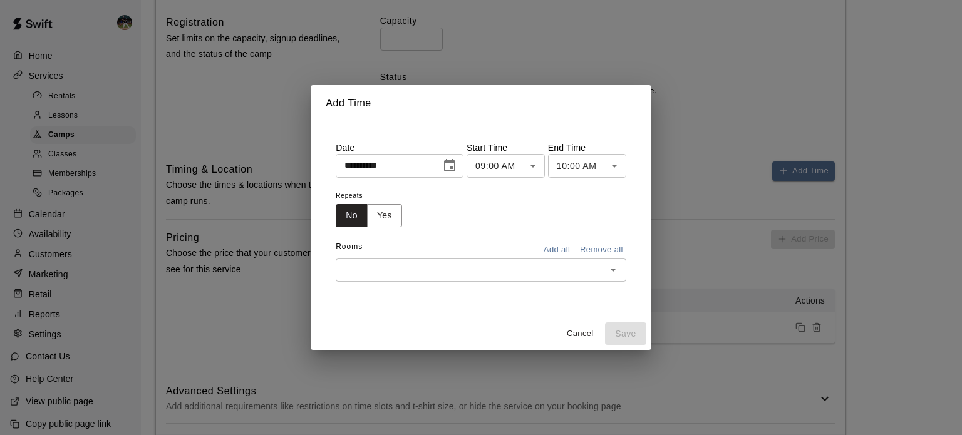
type input "**********"
click at [380, 212] on button "Yes" at bounding box center [384, 215] width 35 height 23
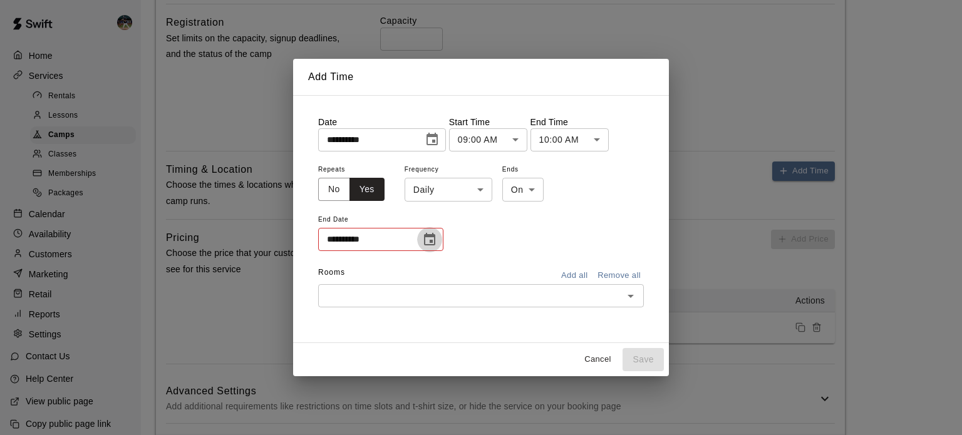
click at [429, 237] on icon "Choose date" at bounding box center [429, 239] width 15 height 15
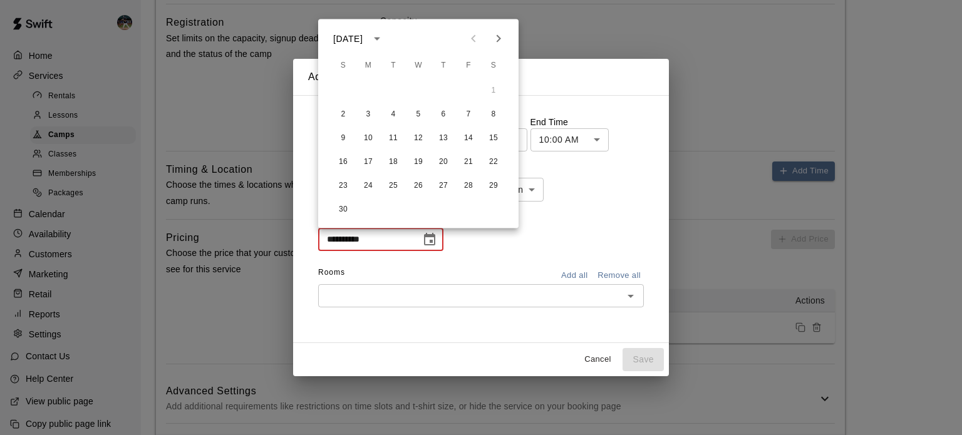
click at [496, 44] on icon "Next month" at bounding box center [498, 38] width 15 height 15
click at [346, 115] on button "8" at bounding box center [343, 114] width 23 height 23
type input "**********"
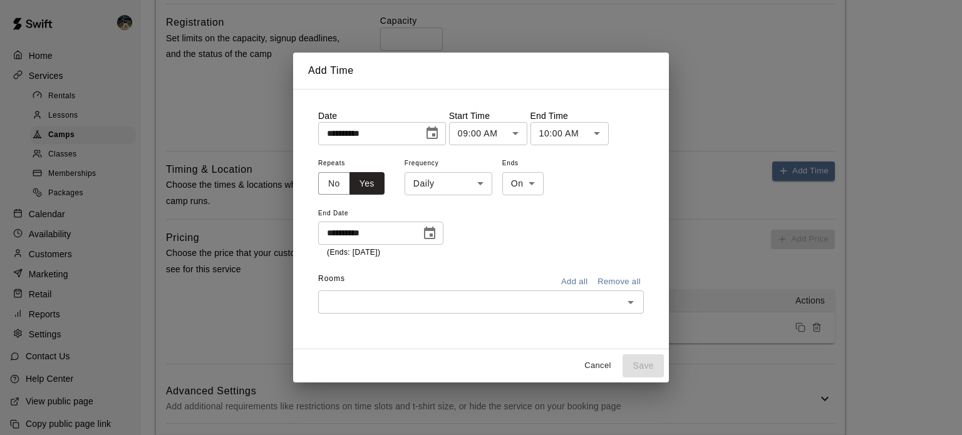
click at [444, 177] on body "**********" at bounding box center [481, 72] width 962 height 1316
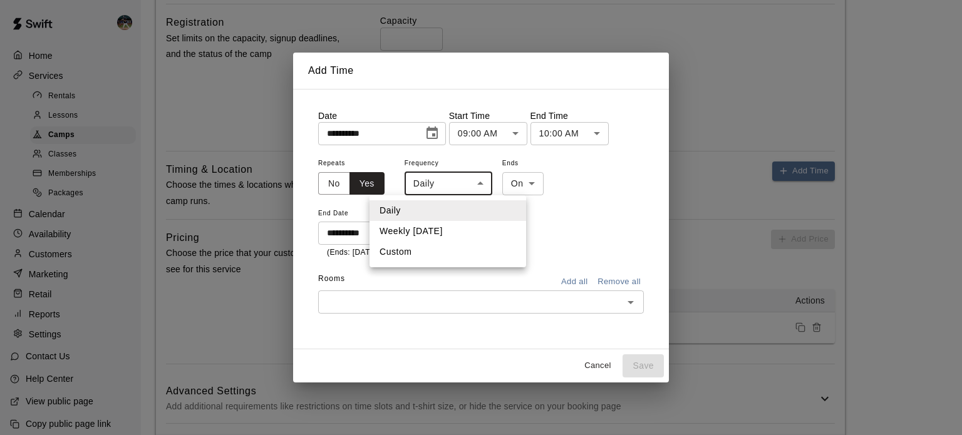
click at [444, 227] on li "Weekly [DATE]" at bounding box center [448, 231] width 157 height 21
type input "******"
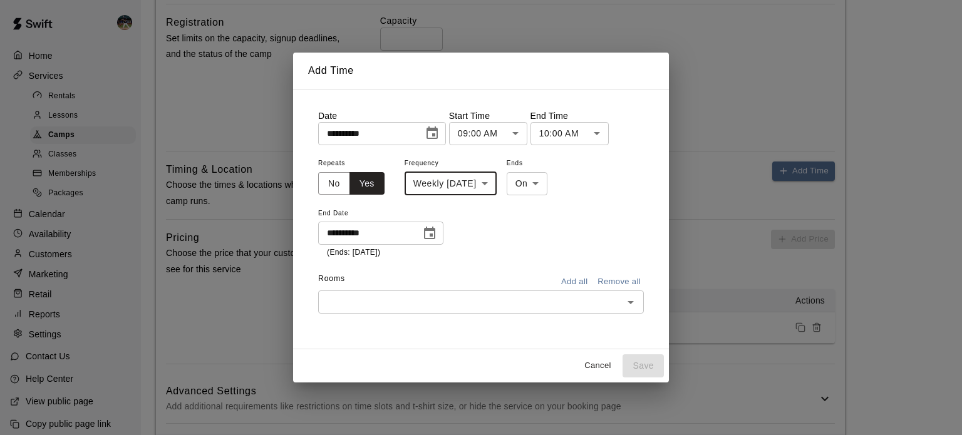
click at [569, 282] on button "Add all" at bounding box center [574, 282] width 40 height 19
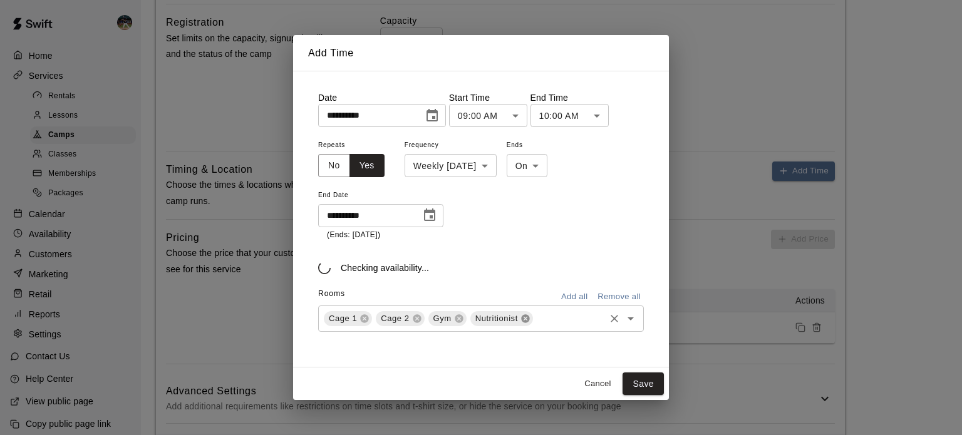
click at [530, 318] on div "Cage 1 Cage 2 Gym Nutritionist ​" at bounding box center [481, 319] width 326 height 26
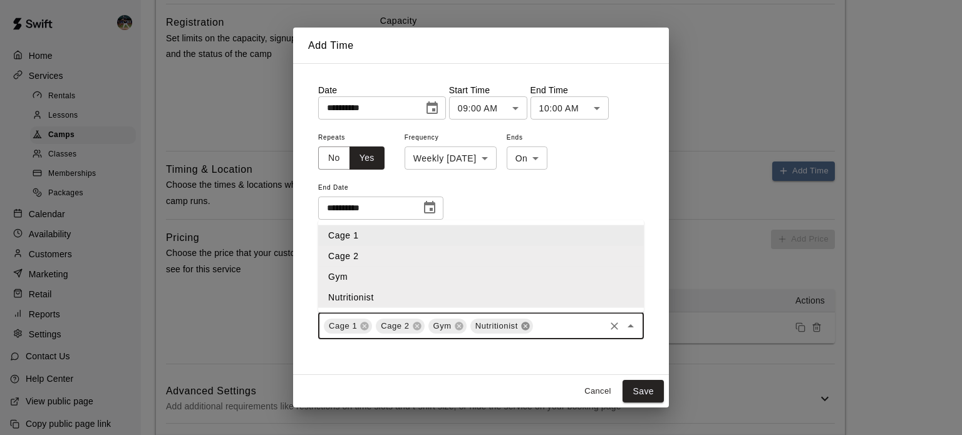
click at [526, 329] on icon at bounding box center [525, 326] width 8 height 8
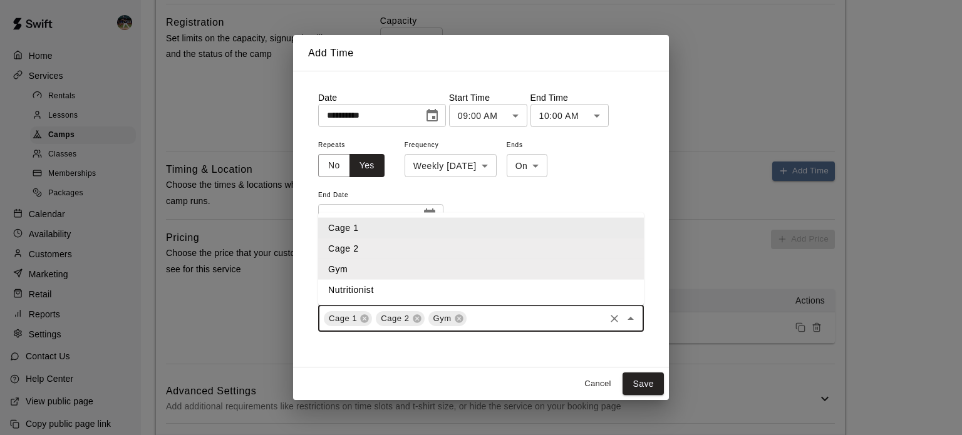
click at [497, 348] on div "**********" at bounding box center [481, 218] width 346 height 275
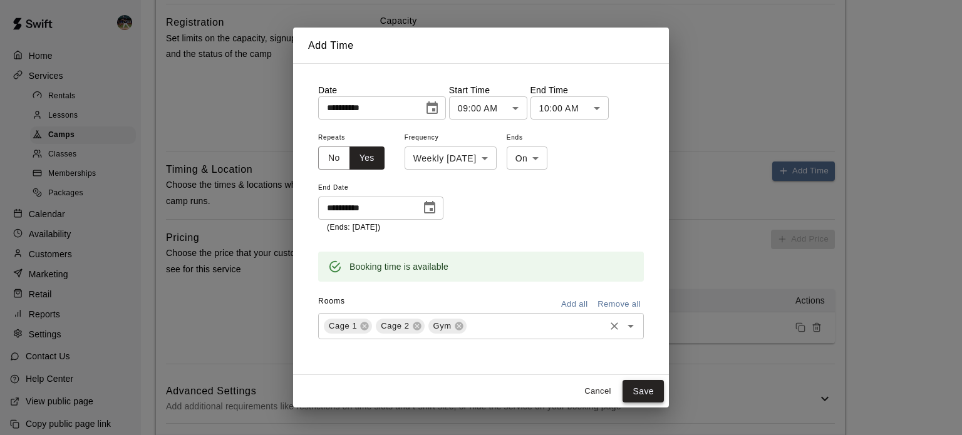
click at [652, 392] on button "Save" at bounding box center [643, 391] width 41 height 23
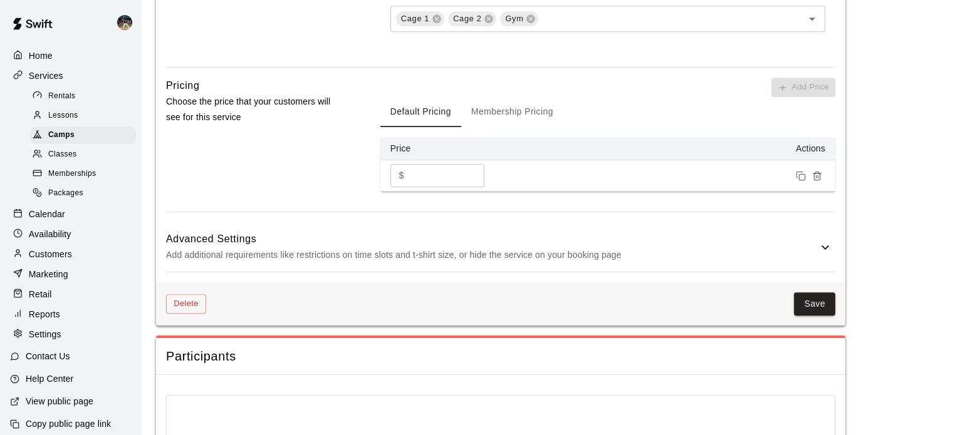
scroll to position [963, 0]
click at [711, 246] on p "Add additional requirements like restrictions on time slots and t-shirt size, o…" at bounding box center [492, 254] width 652 height 16
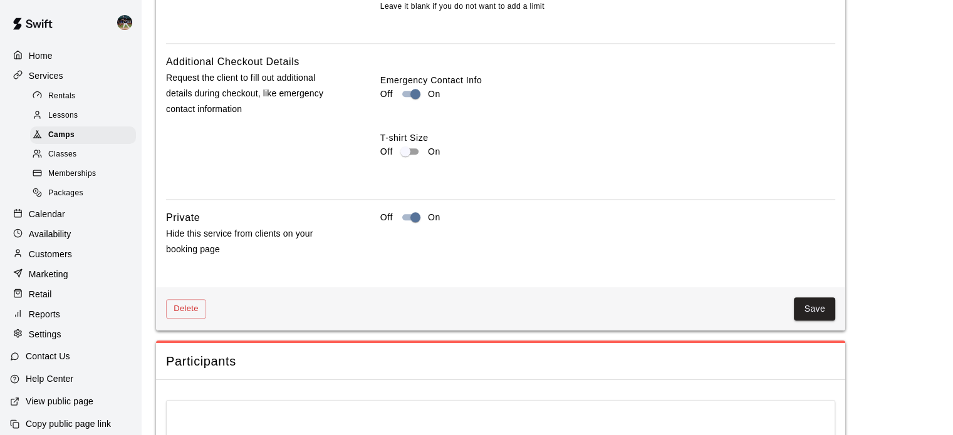
scroll to position [1458, 0]
click at [819, 304] on button "Save" at bounding box center [814, 309] width 41 height 23
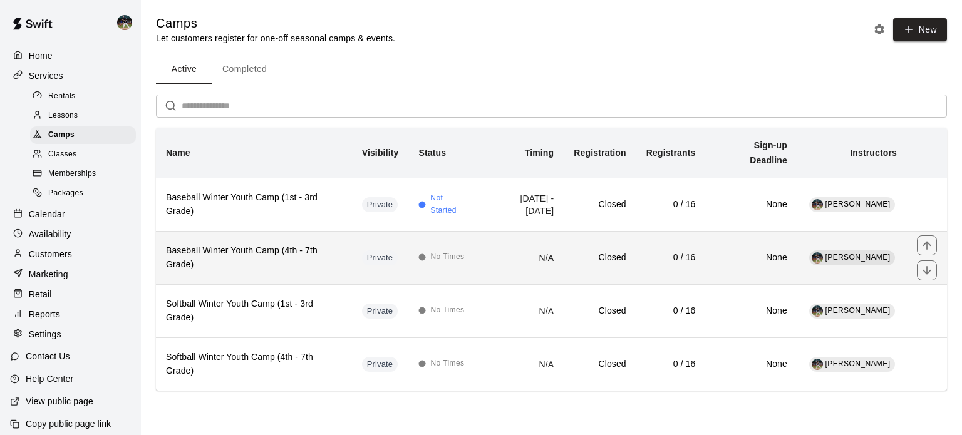
click at [266, 256] on h6 "Baseball Winter Youth Camp (4th - 7th Grade)" at bounding box center [254, 258] width 176 height 28
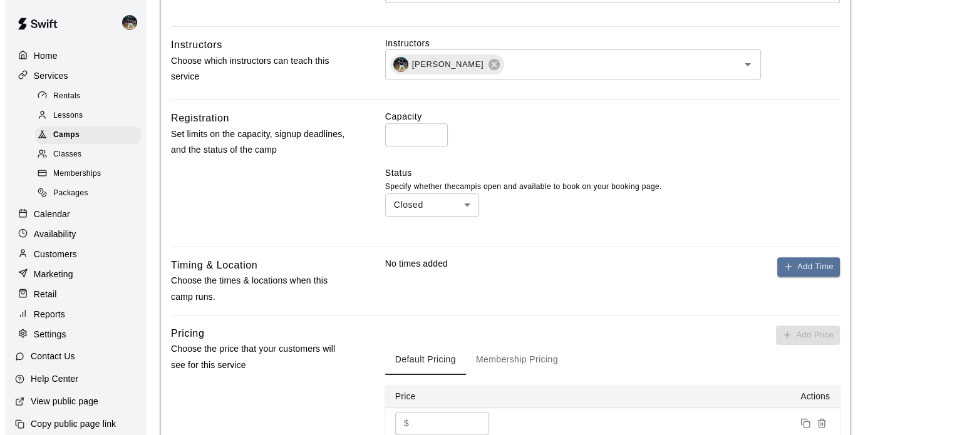
scroll to position [491, 0]
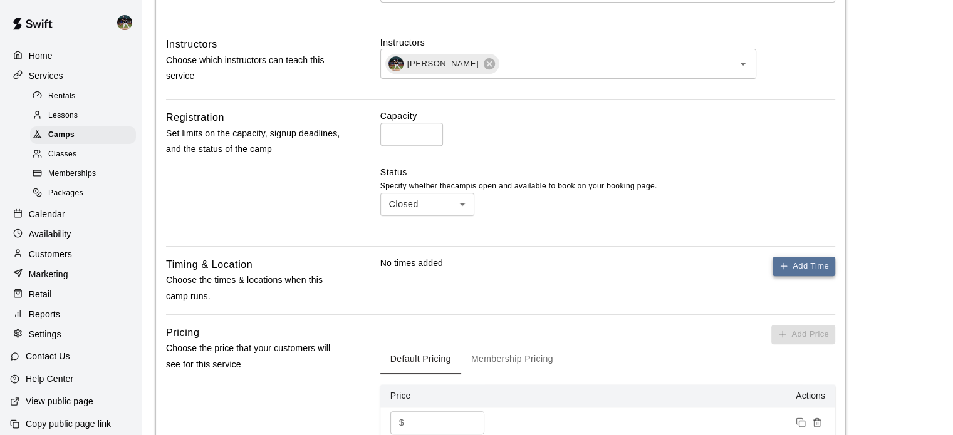
click at [794, 274] on button "Add Time" at bounding box center [803, 266] width 63 height 19
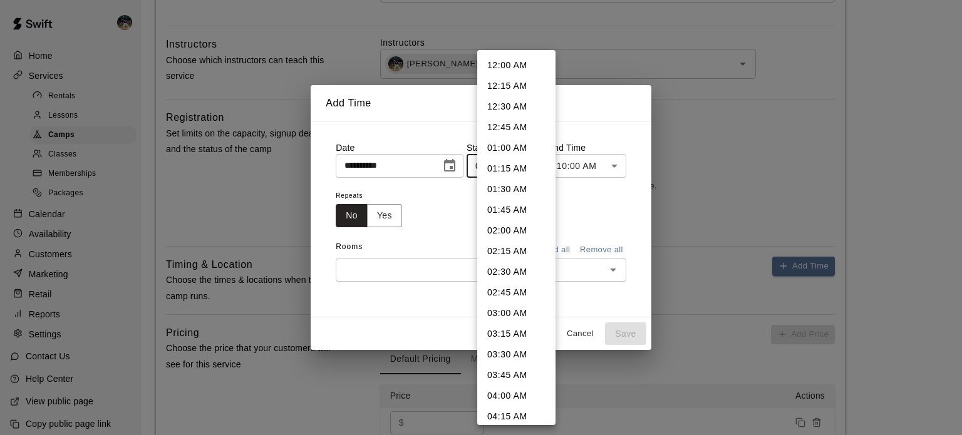
click at [539, 167] on body "**********" at bounding box center [481, 167] width 962 height 1316
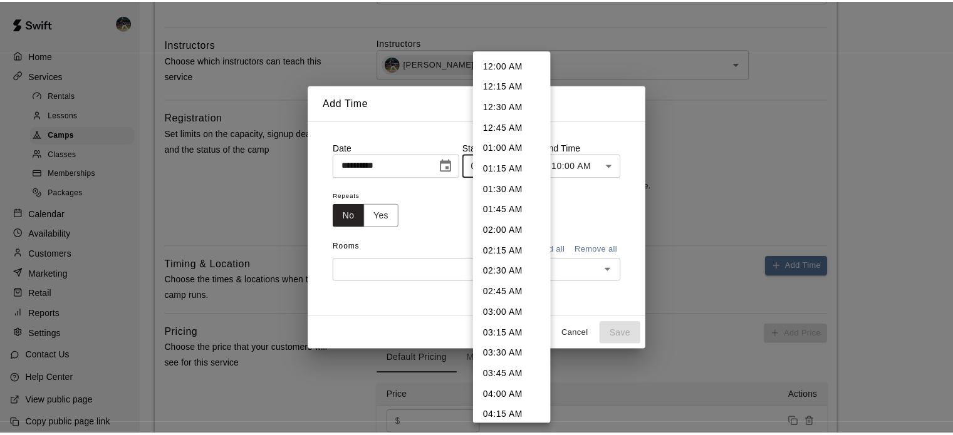
scroll to position [571, 0]
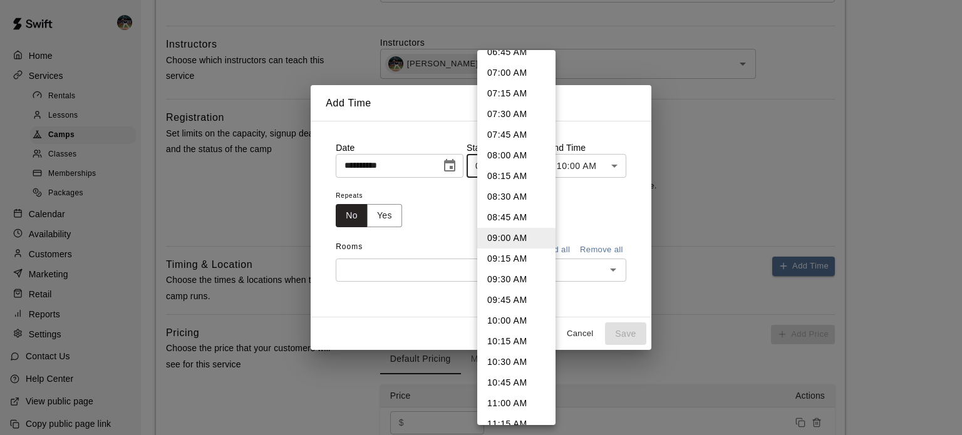
click at [511, 327] on li "10:00 AM" at bounding box center [516, 321] width 78 height 21
type input "********"
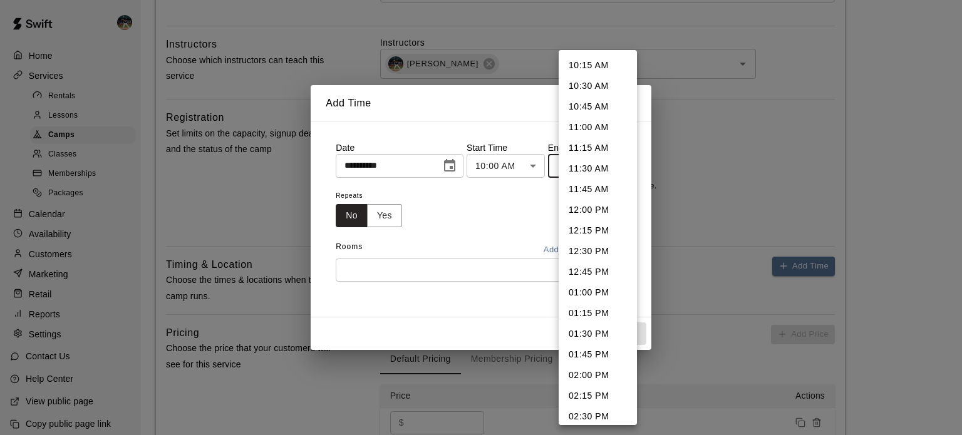
click at [626, 170] on body "**********" at bounding box center [481, 167] width 962 height 1316
click at [598, 133] on li "11:00 AM" at bounding box center [598, 127] width 78 height 21
type input "********"
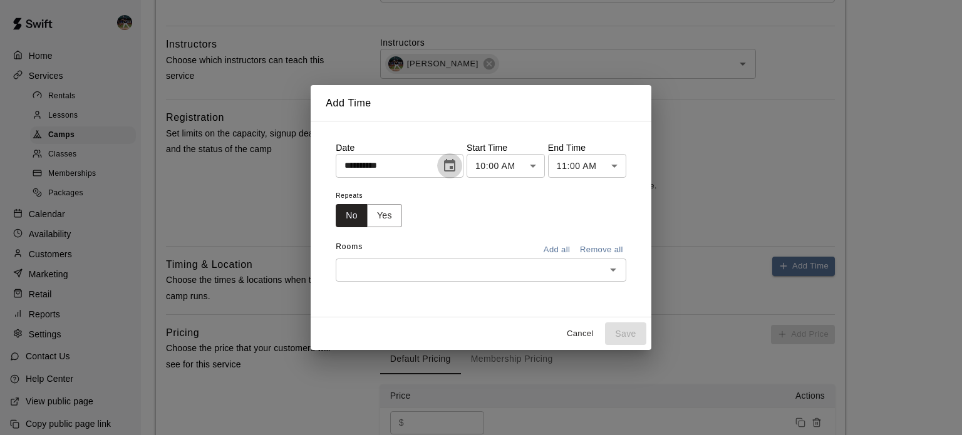
click at [452, 165] on button "Choose date, selected date is Aug 19, 2025" at bounding box center [449, 165] width 25 height 25
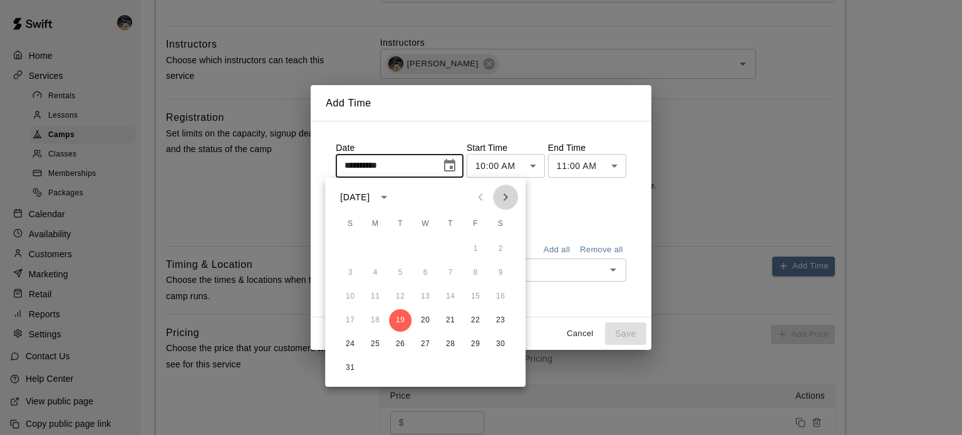
click at [510, 197] on icon "Next month" at bounding box center [505, 197] width 15 height 15
click at [351, 274] on button "2" at bounding box center [350, 273] width 23 height 23
type input "**********"
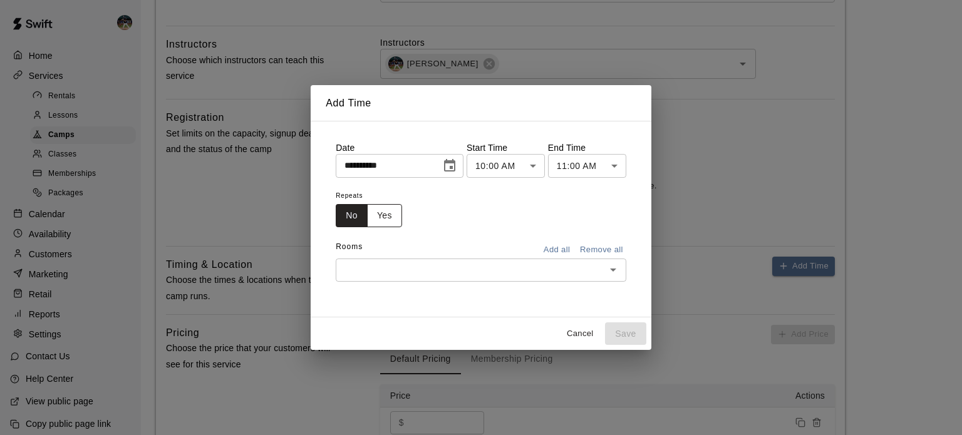
click at [380, 215] on button "Yes" at bounding box center [384, 215] width 35 height 23
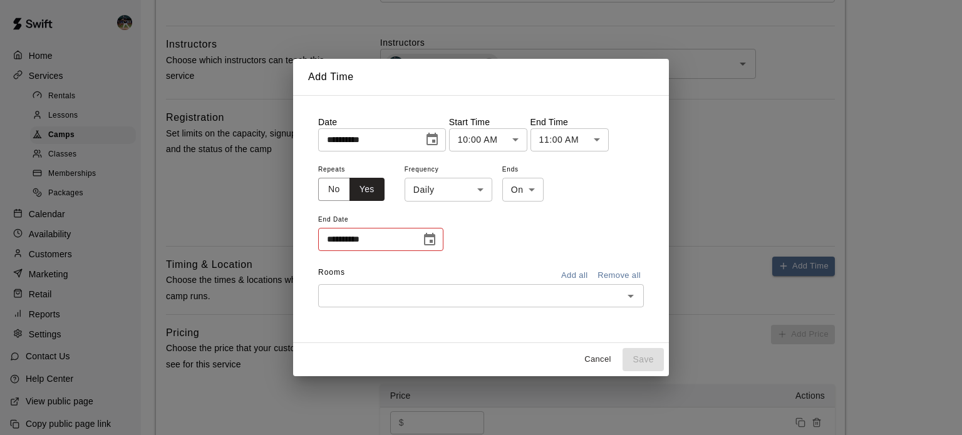
click at [434, 237] on icon "Choose date" at bounding box center [429, 239] width 15 height 15
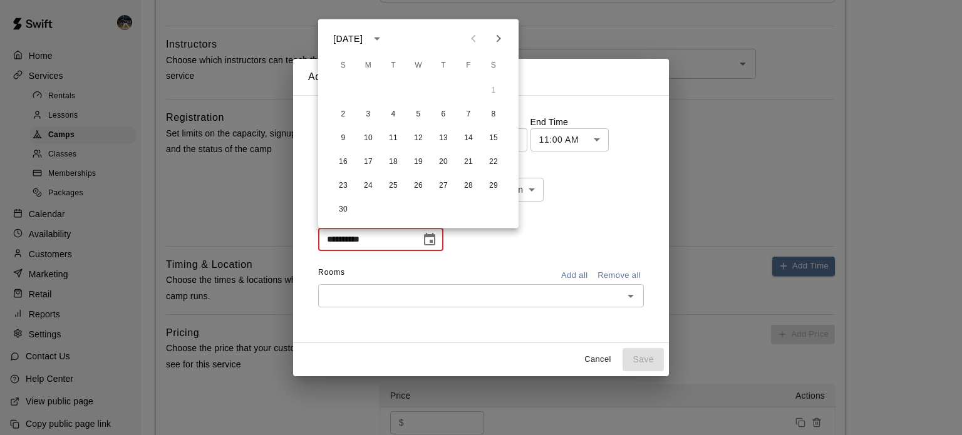
click at [497, 28] on button "Next month" at bounding box center [498, 38] width 25 height 25
click at [341, 119] on button "8" at bounding box center [343, 114] width 23 height 23
type input "**********"
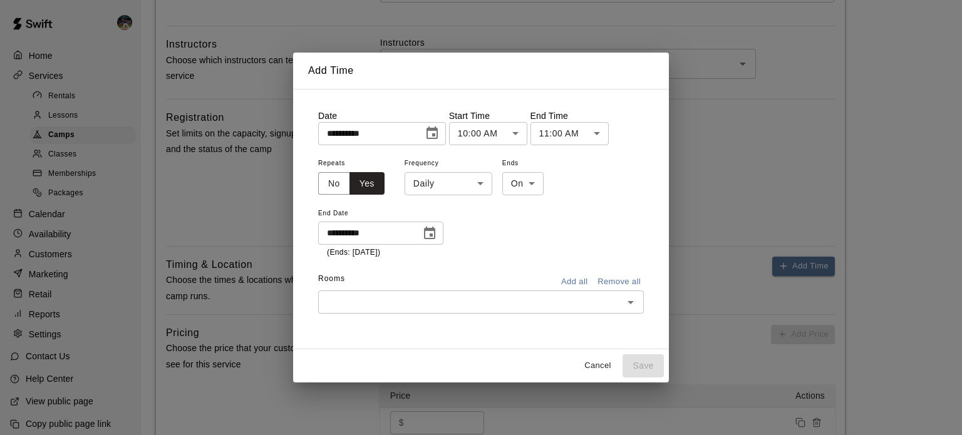
click at [461, 174] on body "**********" at bounding box center [481, 167] width 962 height 1316
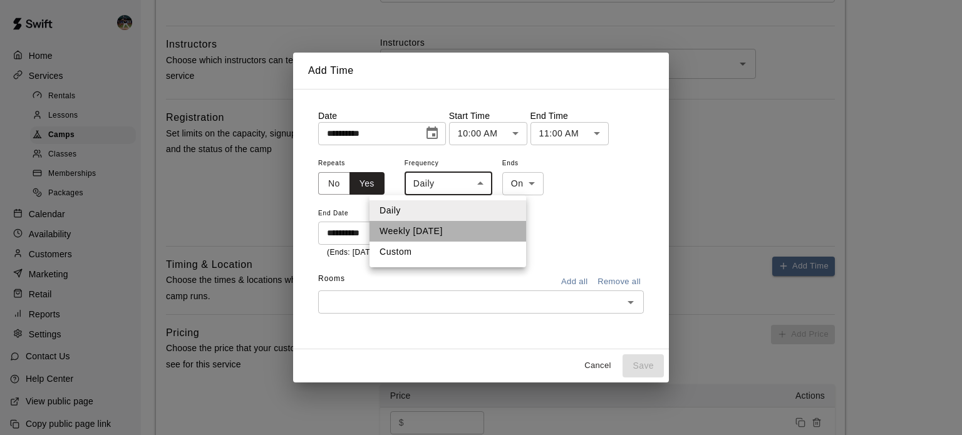
click at [446, 225] on li "Weekly [DATE]" at bounding box center [448, 231] width 157 height 21
type input "******"
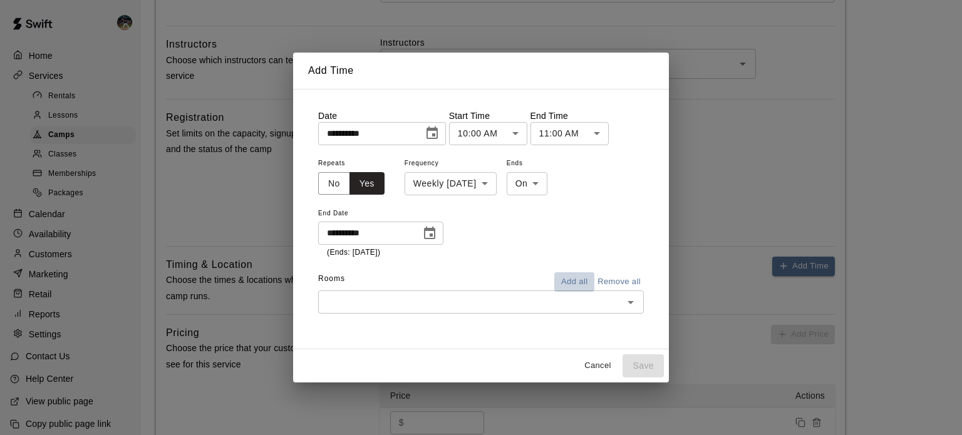
click at [565, 278] on button "Add all" at bounding box center [574, 282] width 40 height 19
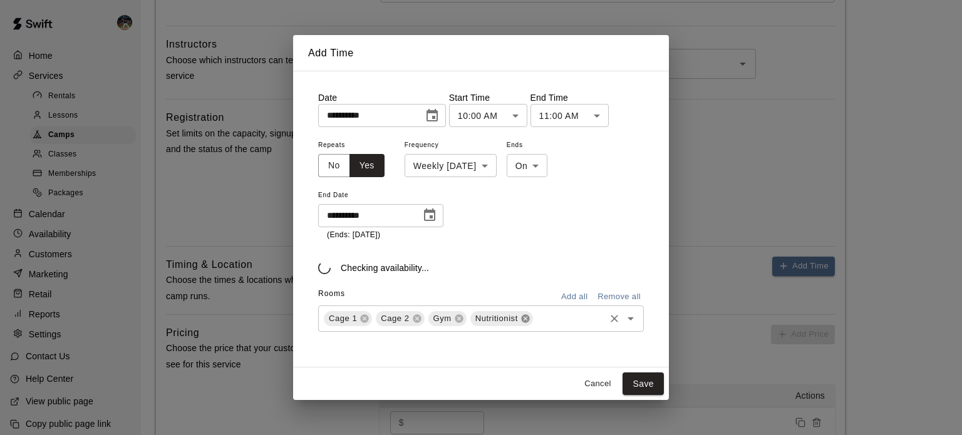
click at [525, 319] on icon at bounding box center [526, 319] width 10 height 10
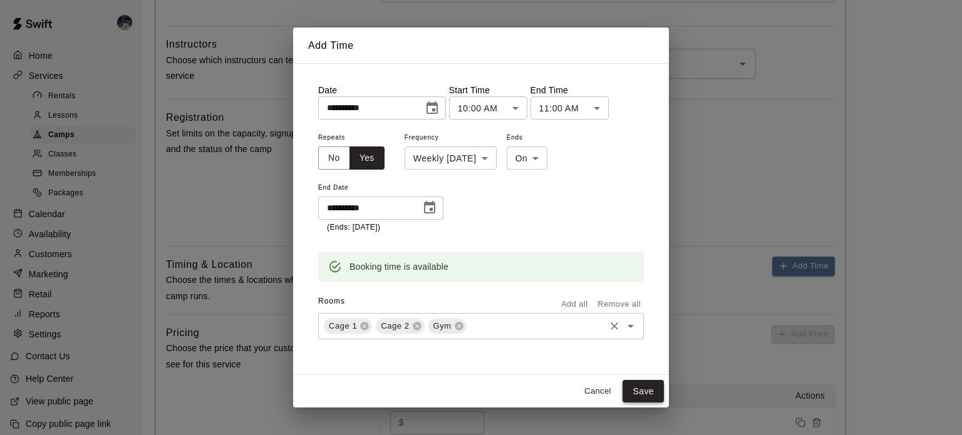
click at [630, 382] on button "Save" at bounding box center [643, 391] width 41 height 23
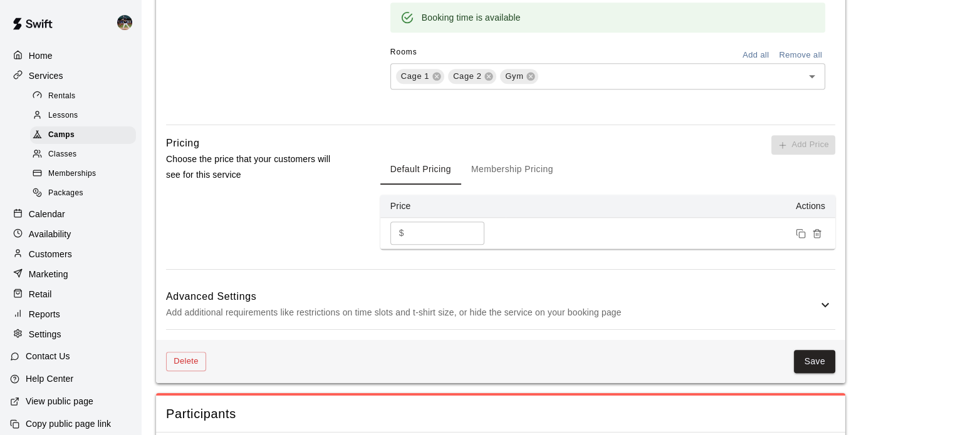
scroll to position [905, 0]
click at [747, 304] on p "Add additional requirements like restrictions on time slots and t-shirt size, o…" at bounding box center [492, 312] width 652 height 16
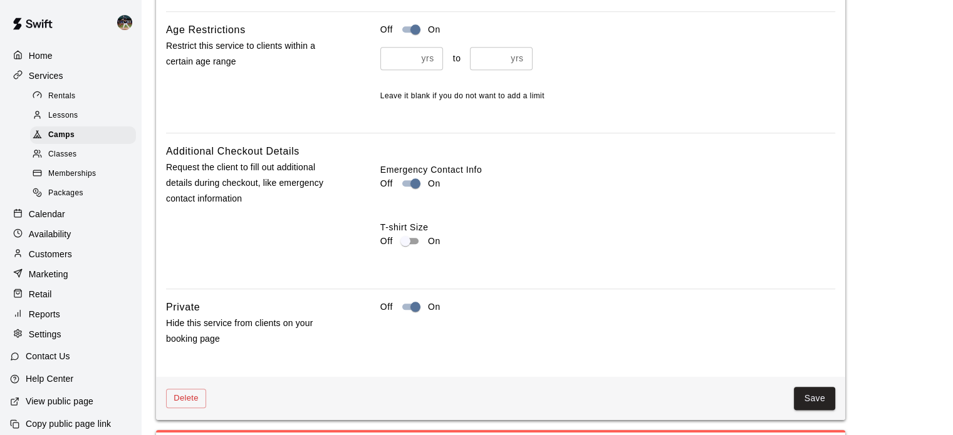
scroll to position [1373, 0]
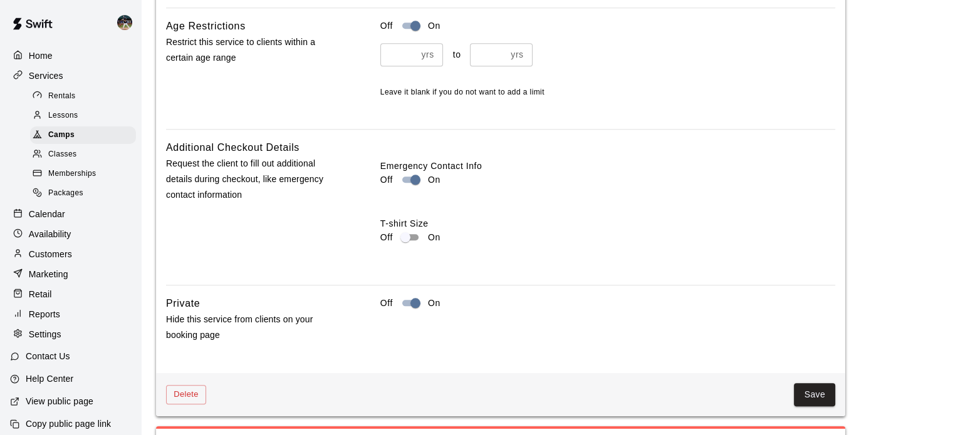
click at [395, 52] on input "*" at bounding box center [398, 54] width 36 height 23
type input "*"
click at [645, 189] on div "Emergency Contact Info Off On" at bounding box center [607, 179] width 455 height 38
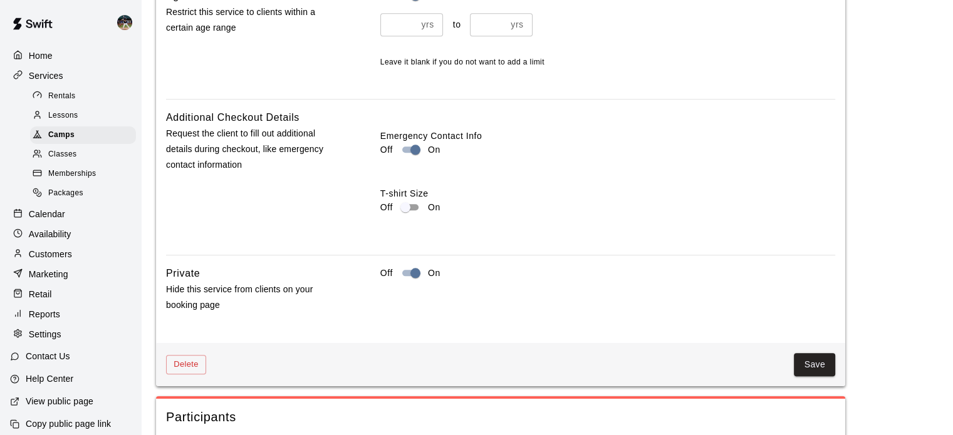
scroll to position [1403, 0]
click at [809, 356] on button "Save" at bounding box center [814, 364] width 41 height 23
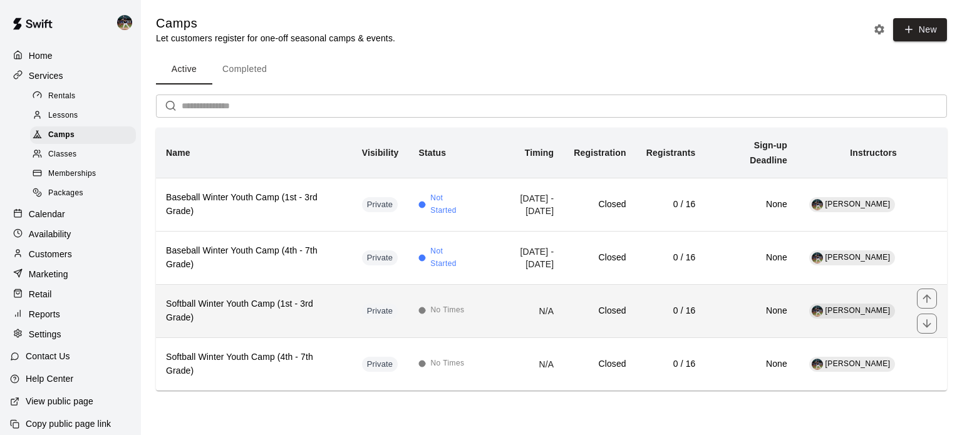
click at [273, 293] on th "Softball Winter Youth Camp (1st - 3rd Grade)" at bounding box center [254, 310] width 196 height 53
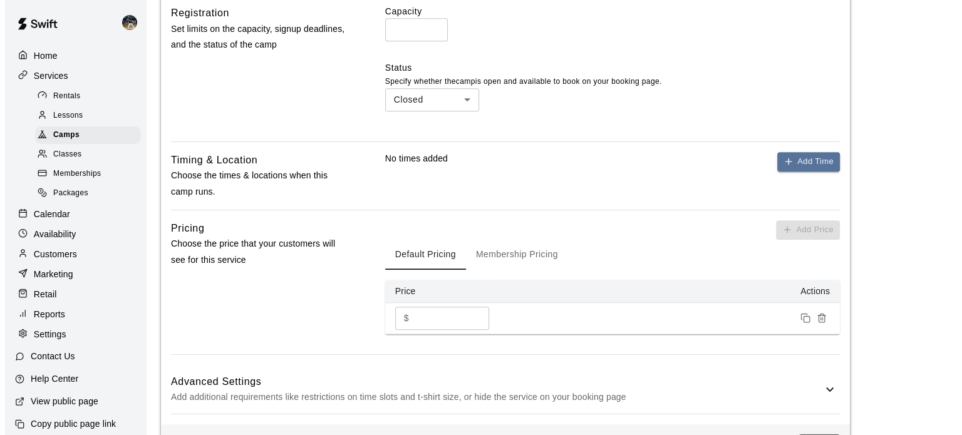
scroll to position [596, 0]
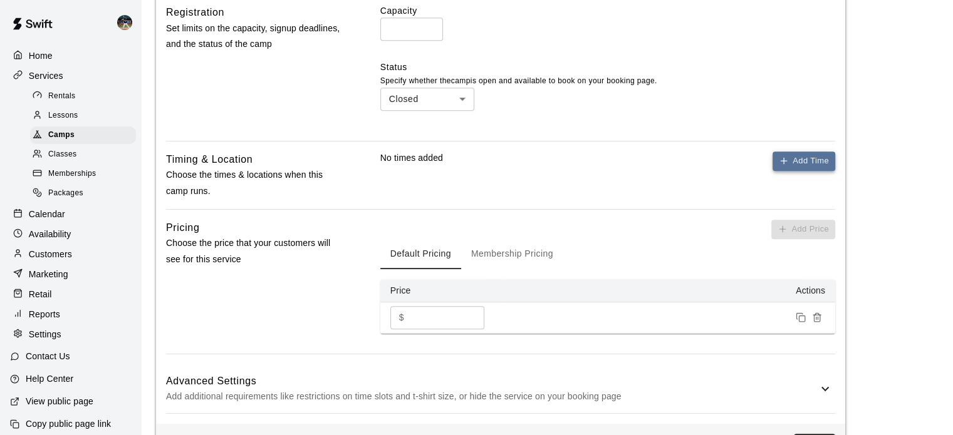
click at [814, 152] on button "Add Time" at bounding box center [803, 161] width 63 height 19
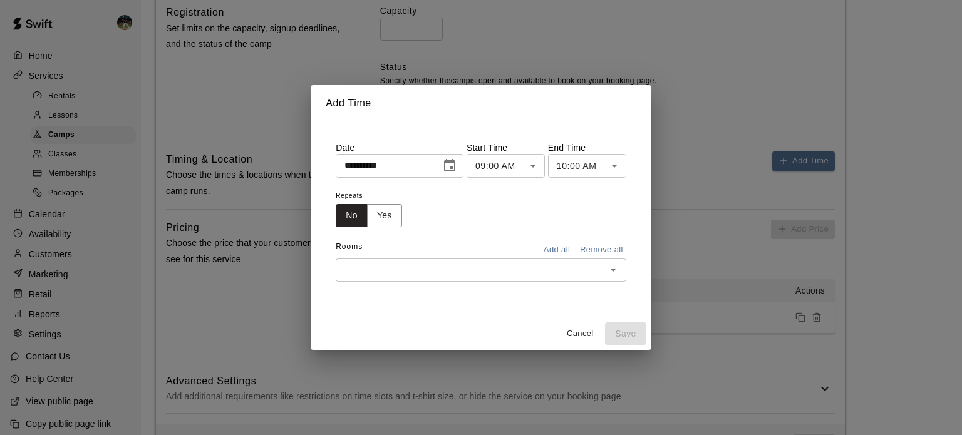
click at [455, 163] on icon "Choose date, selected date is Aug 19, 2025" at bounding box center [449, 165] width 11 height 13
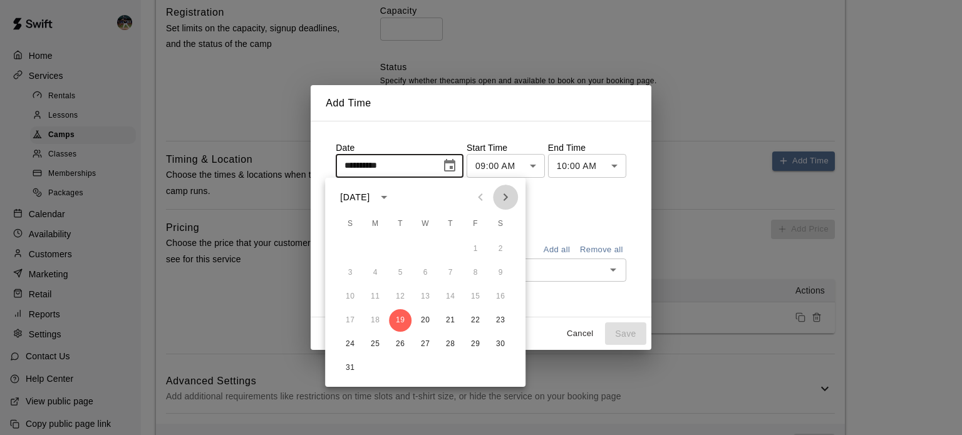
click at [504, 195] on icon "Next month" at bounding box center [505, 197] width 15 height 15
click at [349, 273] on button "2" at bounding box center [350, 273] width 23 height 23
type input "**********"
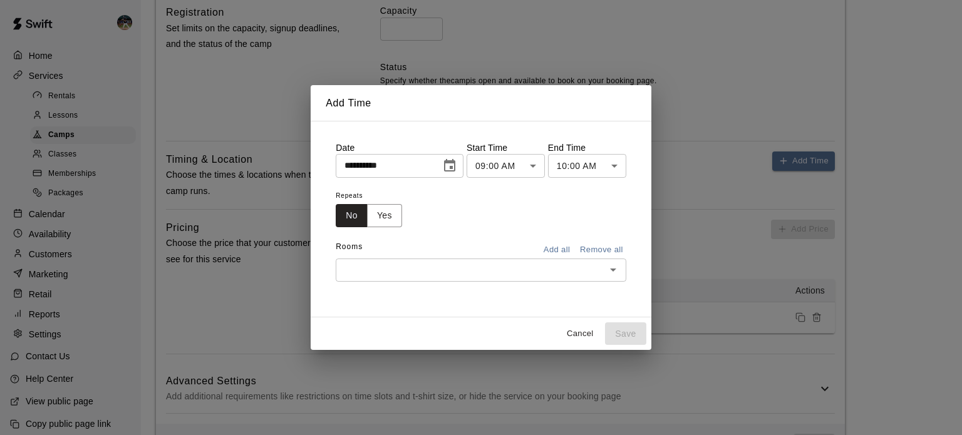
click at [543, 164] on body "**********" at bounding box center [481, 62] width 962 height 1316
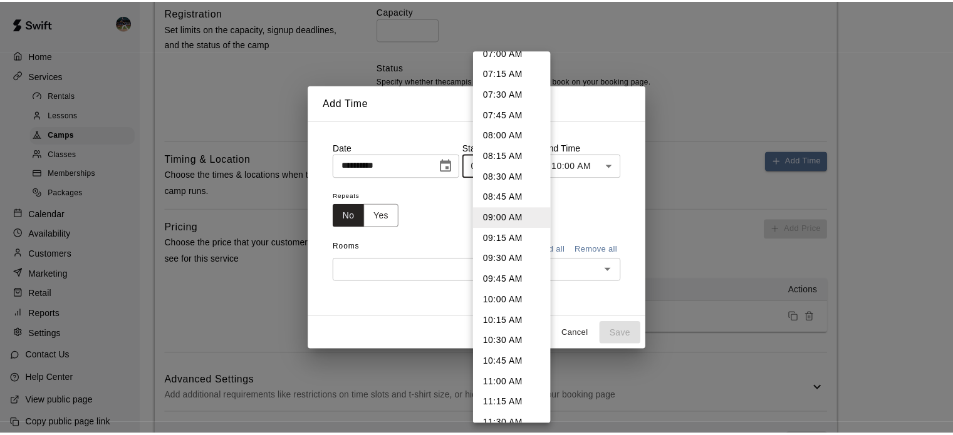
scroll to position [606, 0]
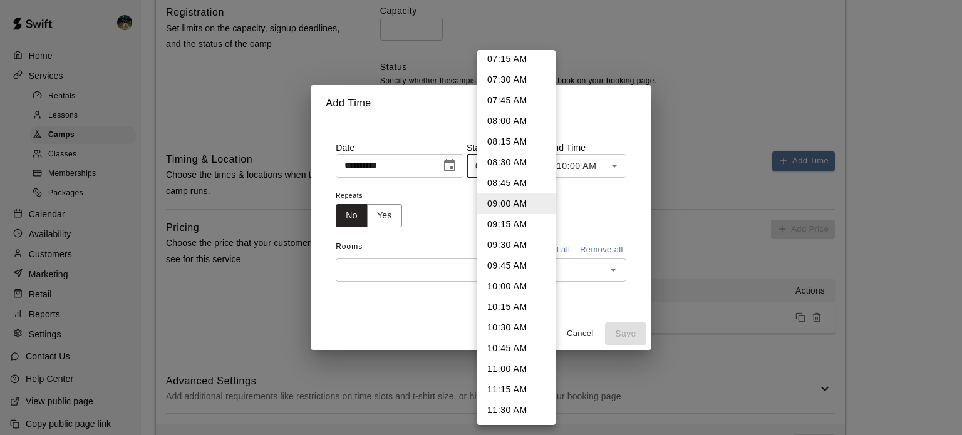
click at [506, 386] on li "11:15 AM" at bounding box center [516, 390] width 78 height 21
type input "********"
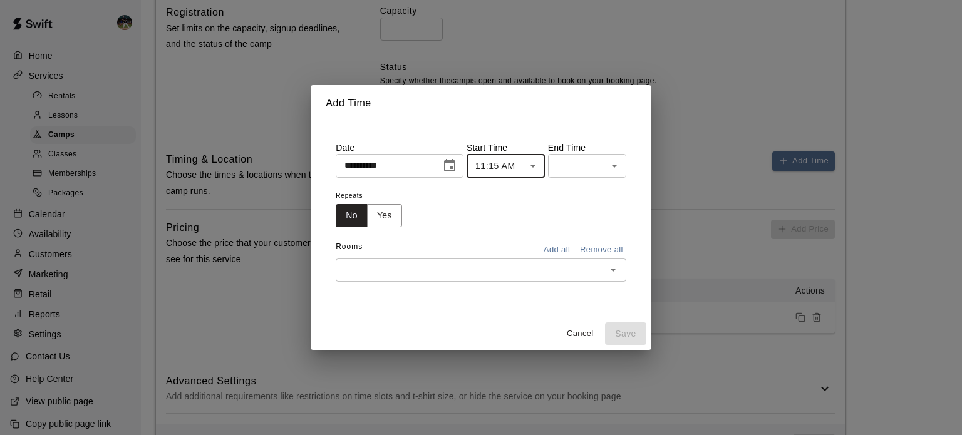
click at [610, 172] on body "**********" at bounding box center [481, 62] width 962 height 1316
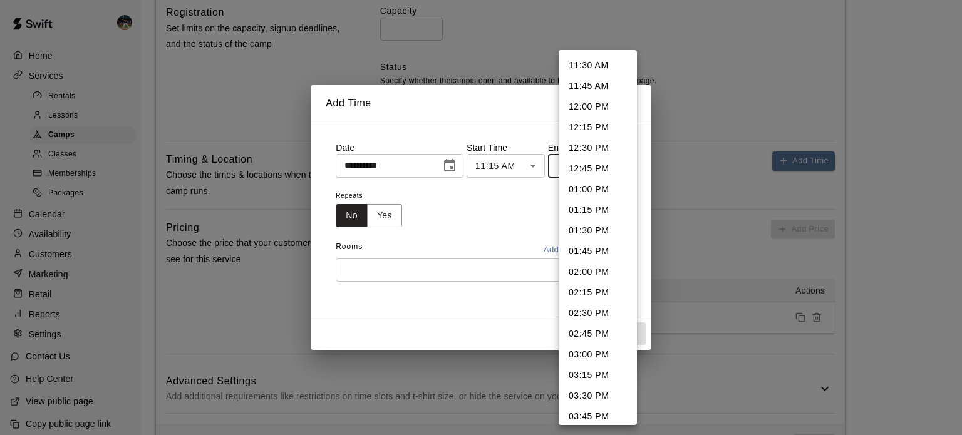
click at [583, 128] on li "12:15 PM" at bounding box center [598, 127] width 78 height 21
type input "********"
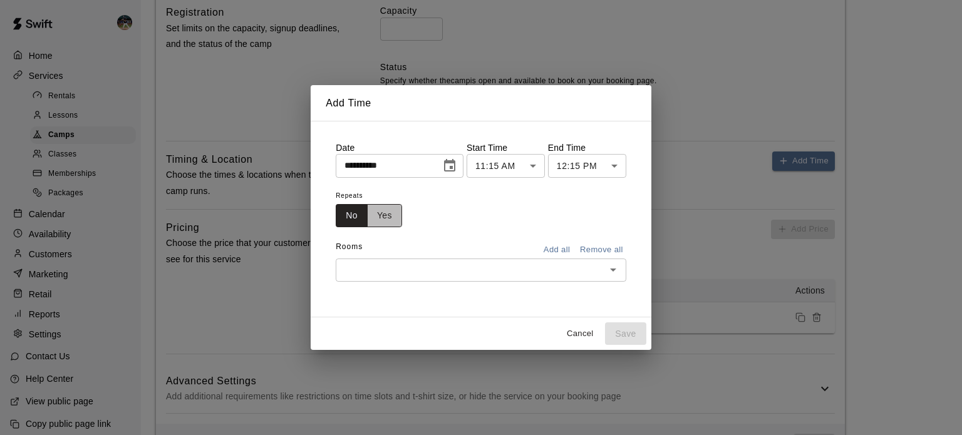
click at [371, 219] on button "Yes" at bounding box center [384, 215] width 35 height 23
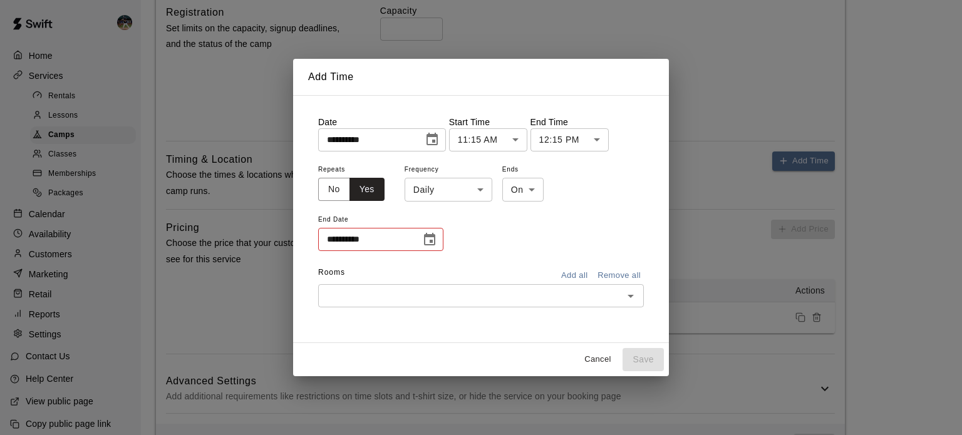
click at [482, 195] on body "**********" at bounding box center [481, 62] width 962 height 1316
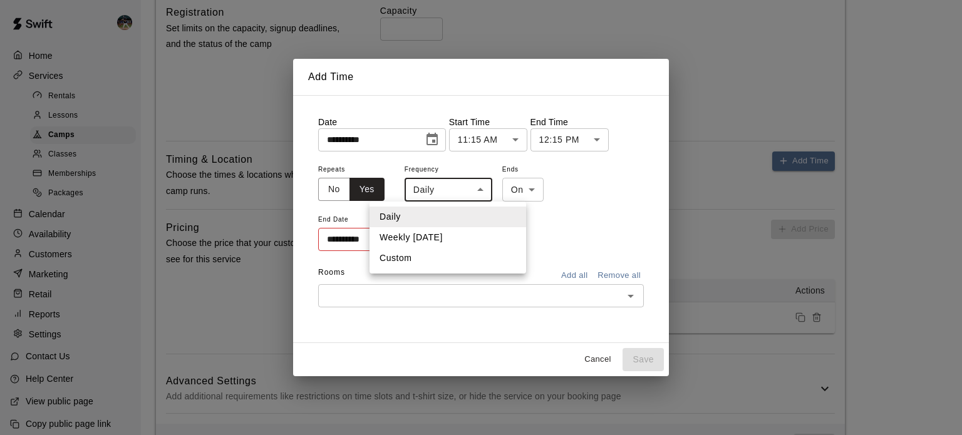
click at [452, 238] on li "Weekly [DATE]" at bounding box center [448, 237] width 157 height 21
type input "******"
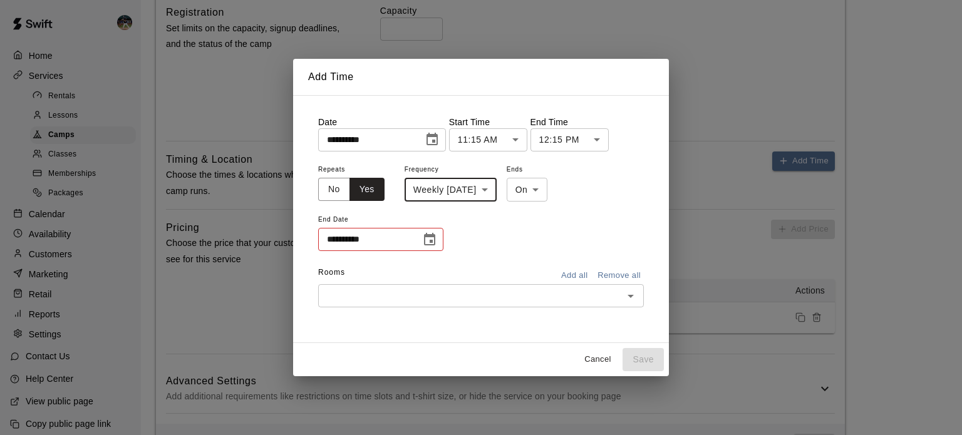
click at [443, 239] on div "**********" at bounding box center [380, 239] width 125 height 23
click at [434, 239] on icon "Choose date" at bounding box center [429, 239] width 15 height 15
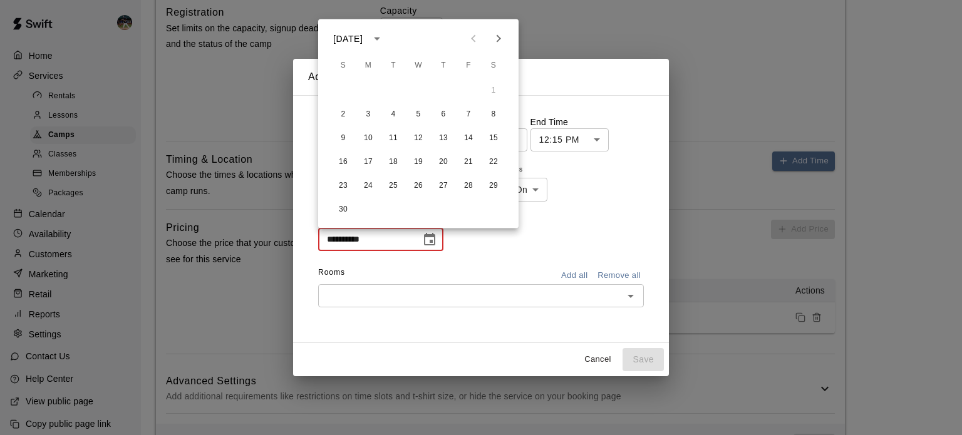
drag, startPoint x: 502, startPoint y: 48, endPoint x: 501, endPoint y: 34, distance: 13.8
click at [501, 34] on button "Next month" at bounding box center [498, 38] width 25 height 25
click at [501, 36] on icon "Next month" at bounding box center [498, 38] width 15 height 15
click at [345, 110] on button "8" at bounding box center [343, 114] width 23 height 23
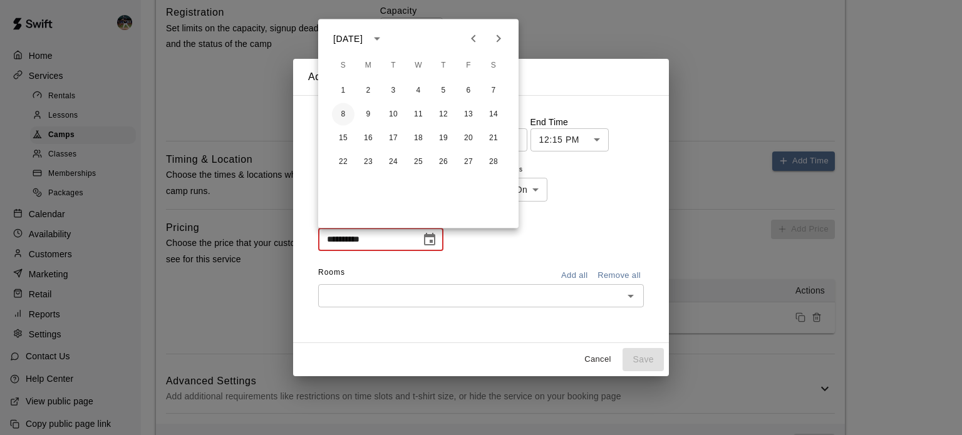
type input "**********"
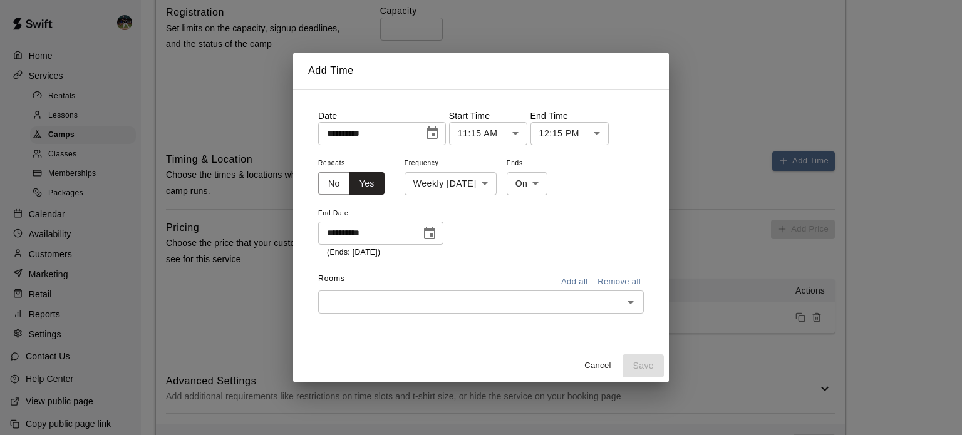
click at [576, 278] on button "Add all" at bounding box center [574, 282] width 40 height 19
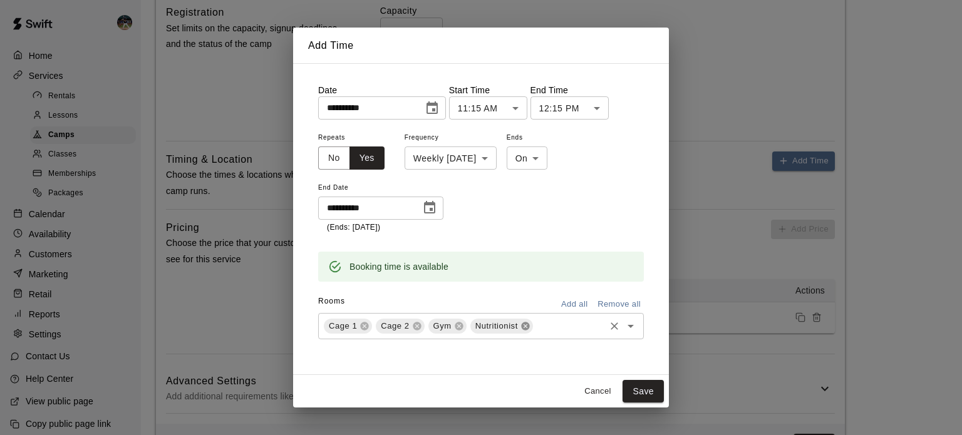
click at [524, 327] on icon at bounding box center [526, 326] width 10 height 10
click at [642, 389] on button "Save" at bounding box center [643, 391] width 41 height 23
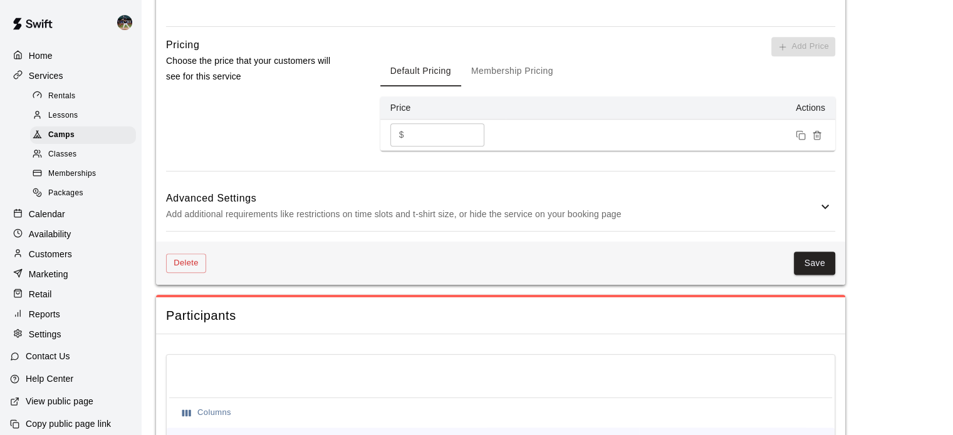
scroll to position [1003, 0]
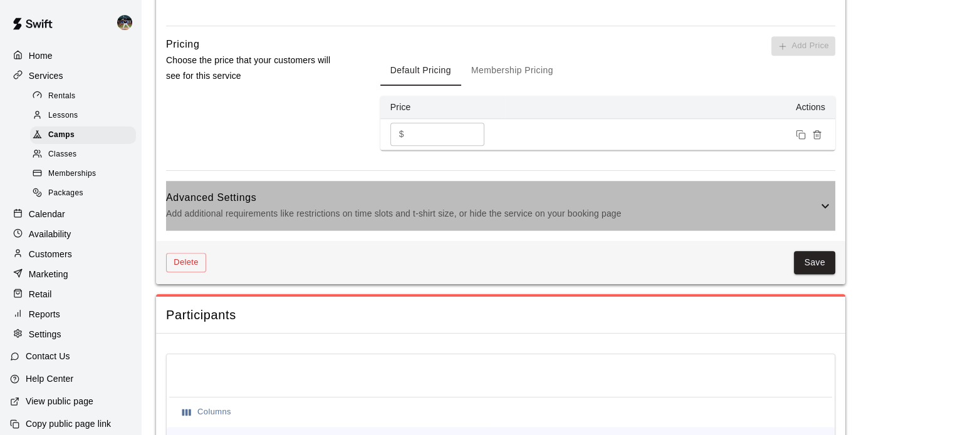
click at [408, 202] on h6 "Advanced Settings" at bounding box center [492, 198] width 652 height 16
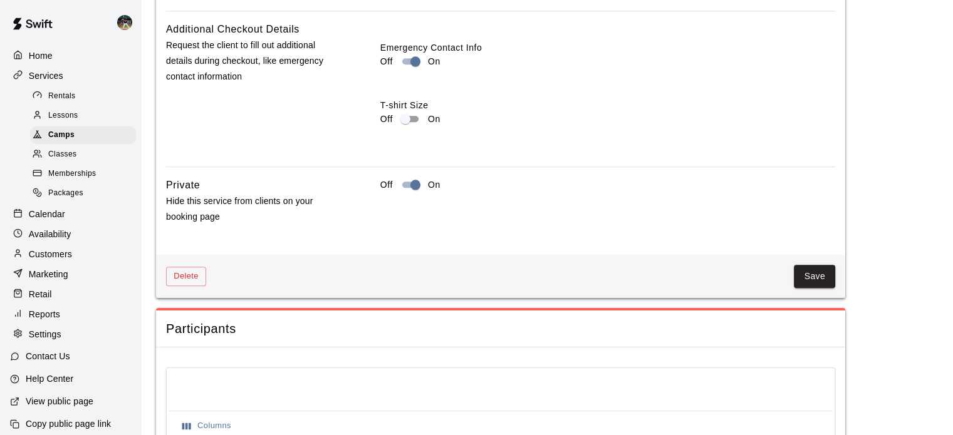
scroll to position [1492, 0]
click at [808, 271] on button "Save" at bounding box center [814, 275] width 41 height 23
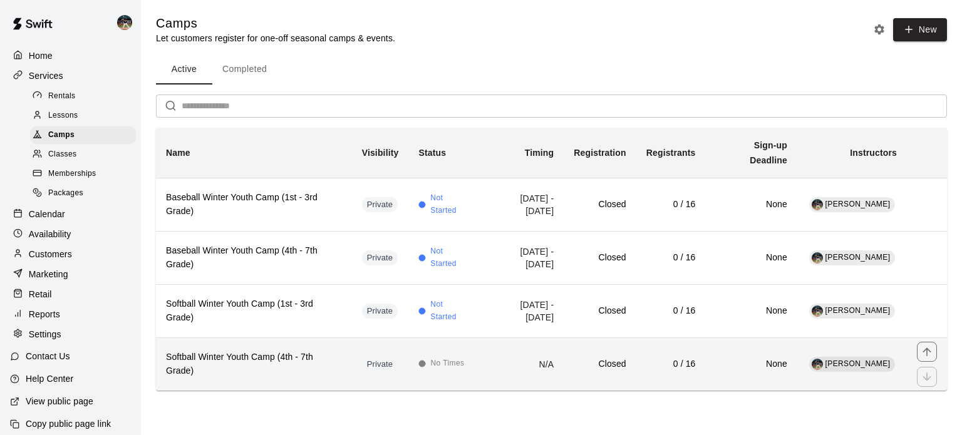
click at [272, 361] on h6 "Softball Winter Youth Camp (4th - 7th Grade)" at bounding box center [254, 365] width 176 height 28
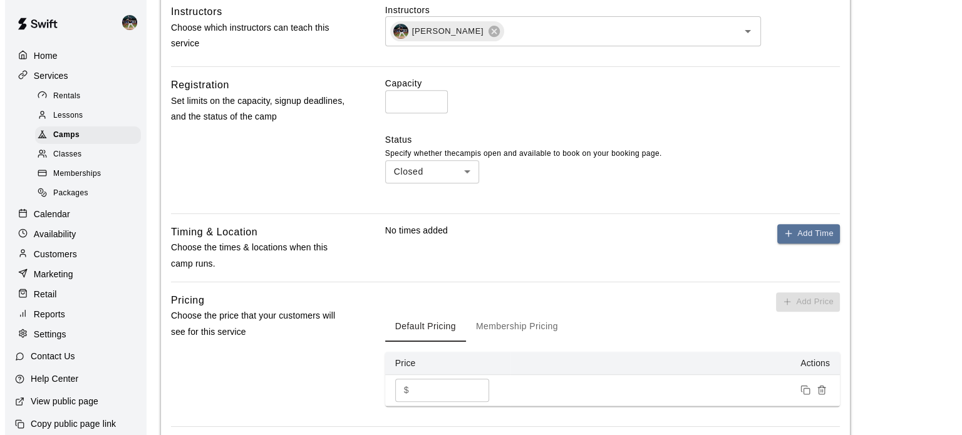
scroll to position [564, 0]
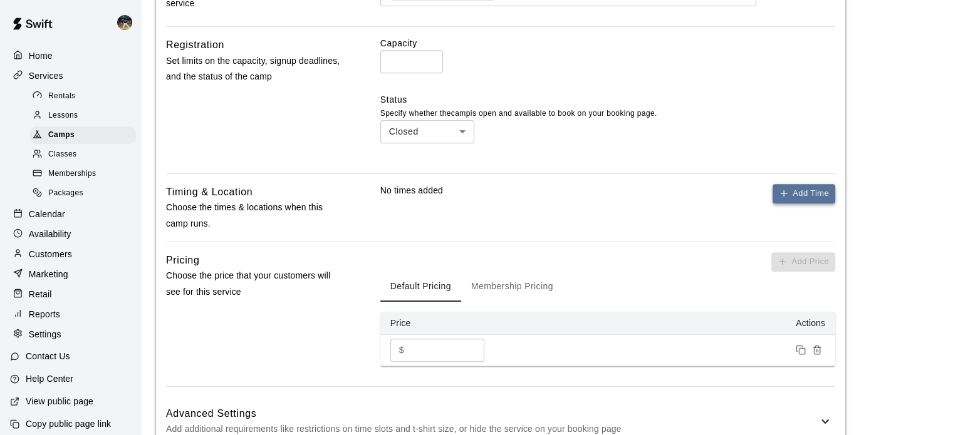
click at [813, 187] on button "Add Time" at bounding box center [803, 193] width 63 height 19
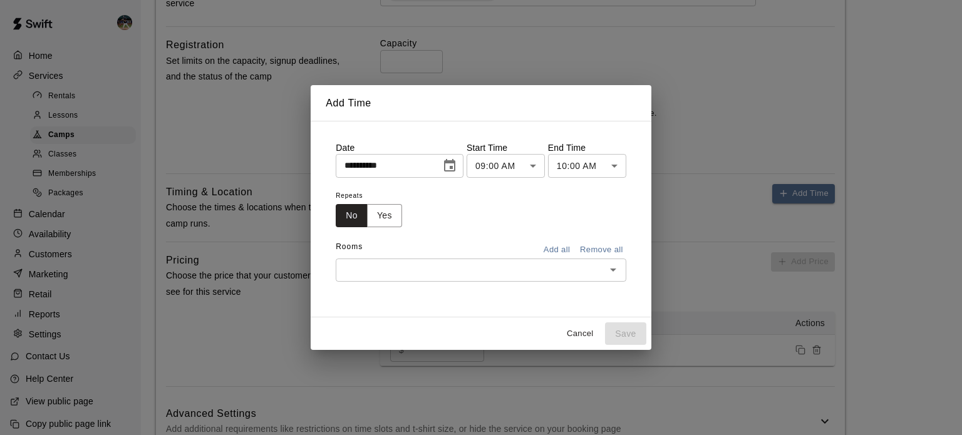
click at [544, 167] on body "**********" at bounding box center [481, 94] width 962 height 1316
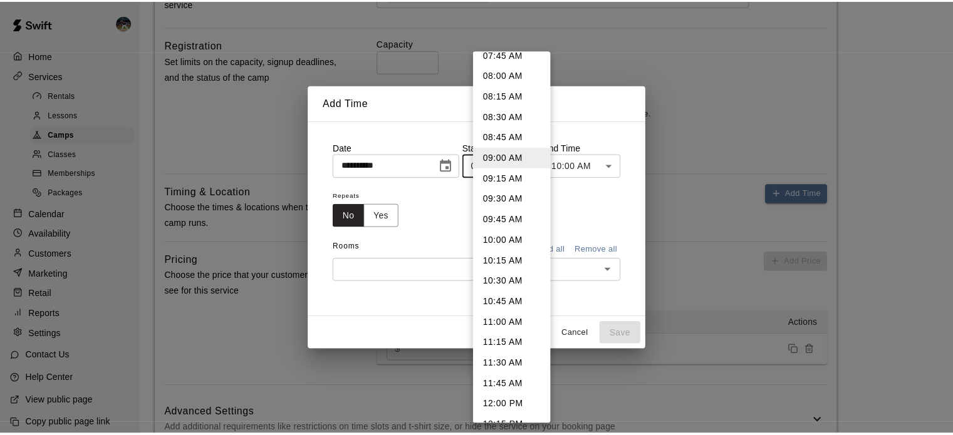
scroll to position [682, 0]
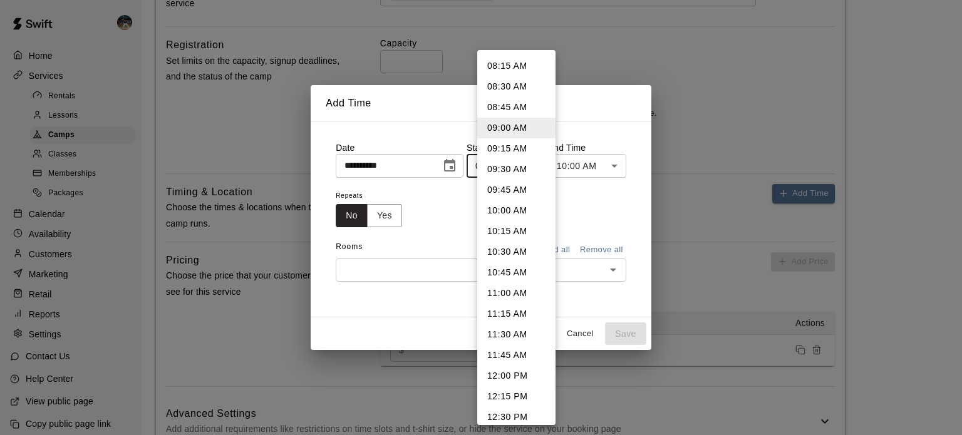
click at [512, 398] on li "12:15 PM" at bounding box center [516, 397] width 78 height 21
type input "********"
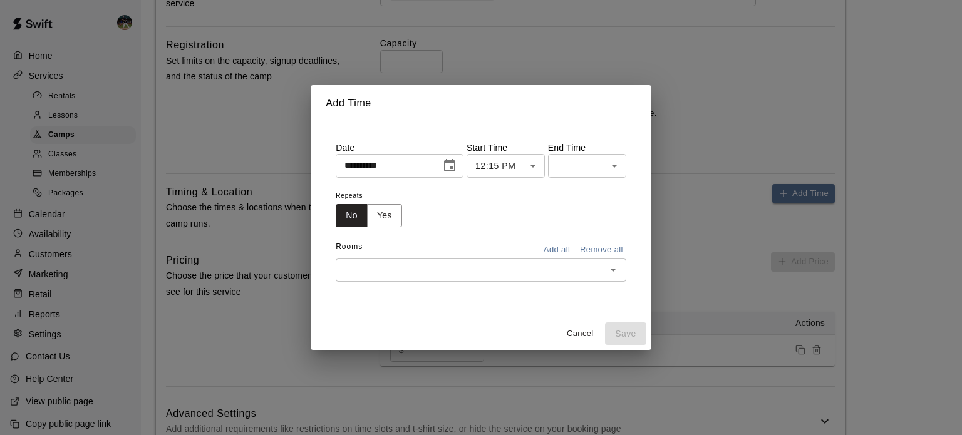
click at [601, 148] on p "End Time" at bounding box center [587, 148] width 78 height 13
click at [601, 174] on body "**********" at bounding box center [481, 94] width 962 height 1316
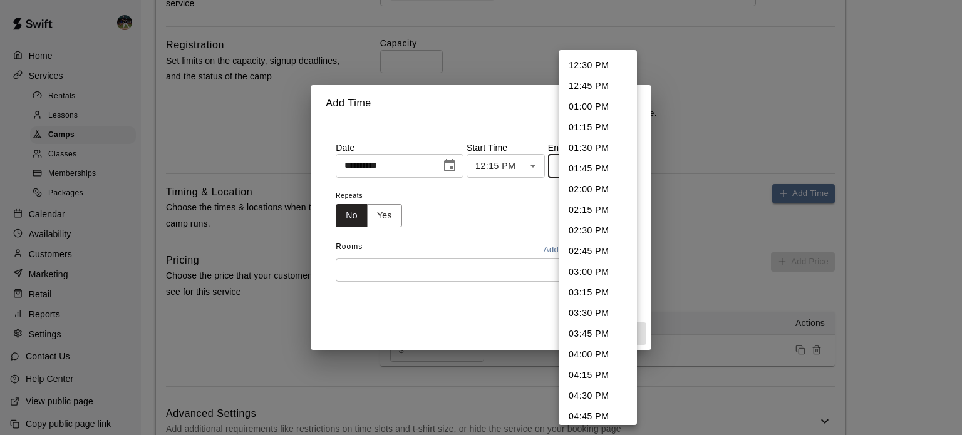
click at [589, 127] on li "01:15 PM" at bounding box center [598, 127] width 78 height 21
type input "********"
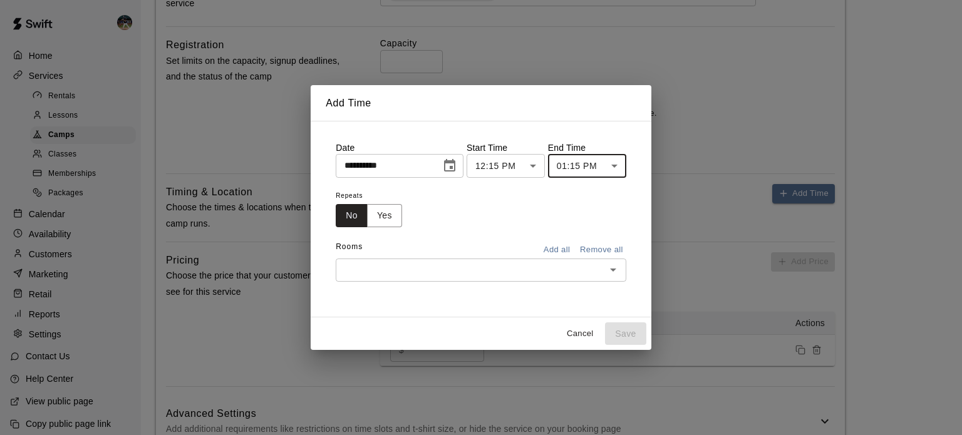
click at [455, 170] on icon "Choose date, selected date is Aug 19, 2025" at bounding box center [449, 166] width 15 height 15
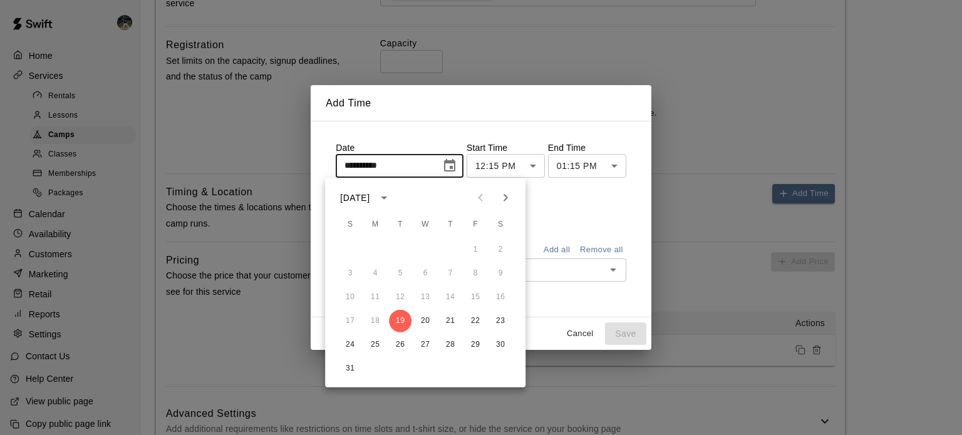
click at [511, 197] on icon "Next month" at bounding box center [505, 197] width 15 height 15
click at [351, 274] on button "2" at bounding box center [350, 274] width 23 height 23
type input "**********"
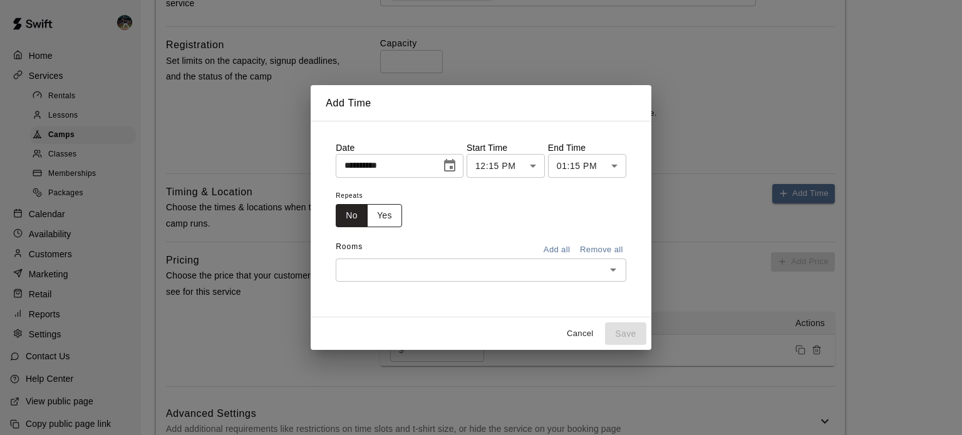
click at [381, 211] on button "Yes" at bounding box center [384, 215] width 35 height 23
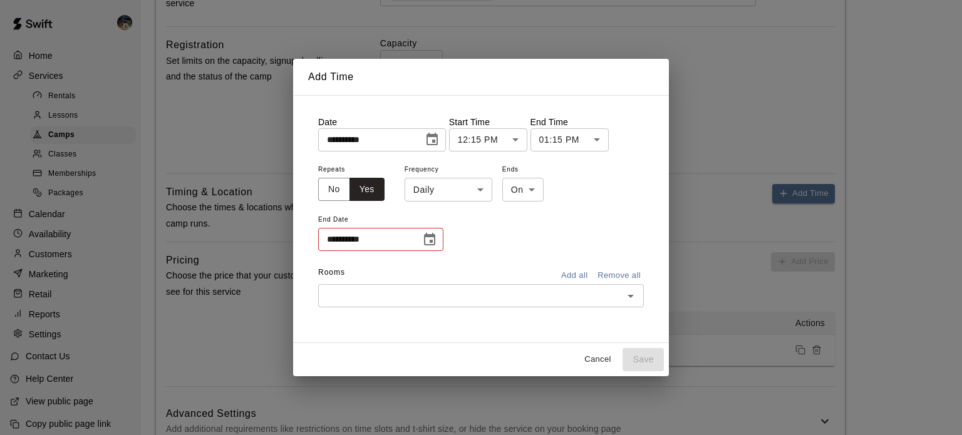
click at [452, 198] on body "**********" at bounding box center [481, 94] width 962 height 1316
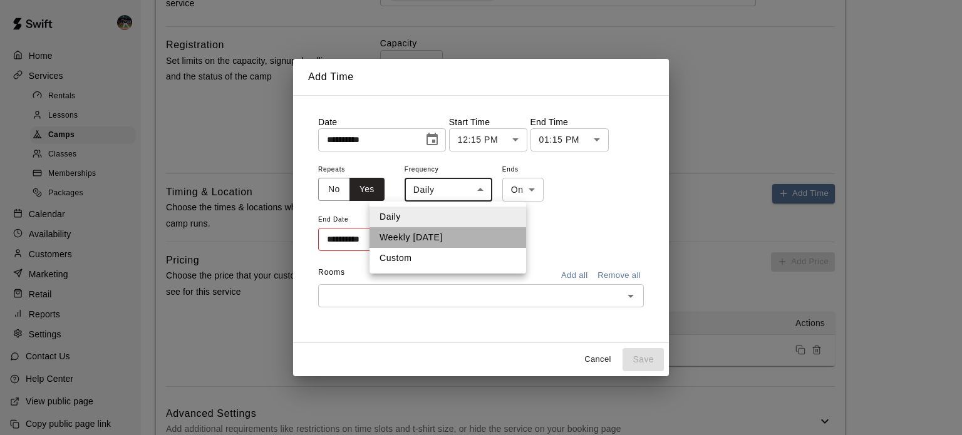
click at [446, 232] on li "Weekly [DATE]" at bounding box center [448, 237] width 157 height 21
type input "******"
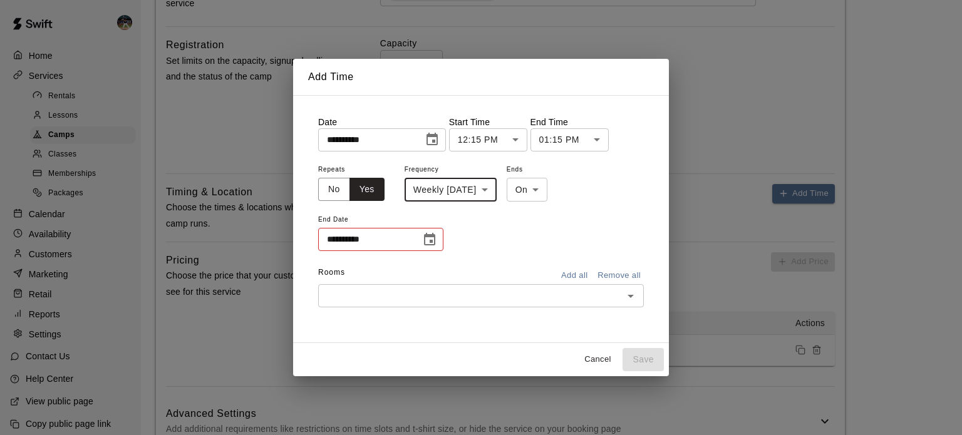
click at [434, 241] on icon "Choose date" at bounding box center [429, 239] width 11 height 13
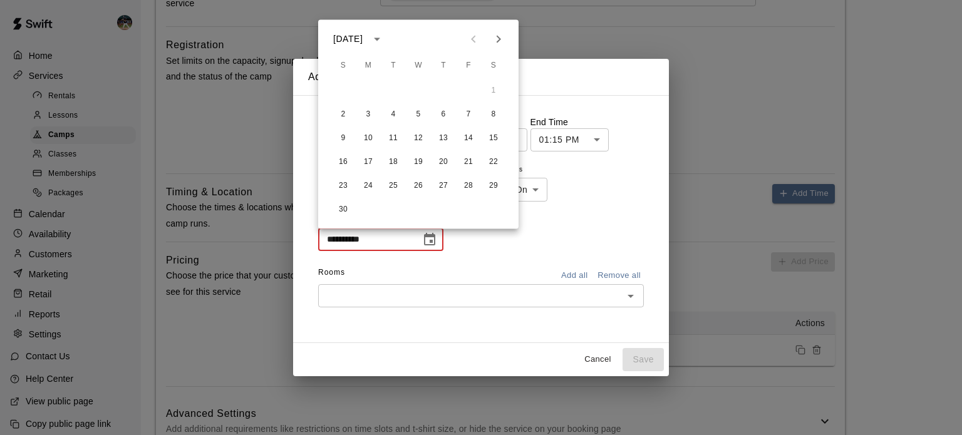
click at [498, 38] on icon "Next month" at bounding box center [498, 38] width 15 height 15
click at [343, 119] on button "8" at bounding box center [343, 114] width 23 height 23
type input "**********"
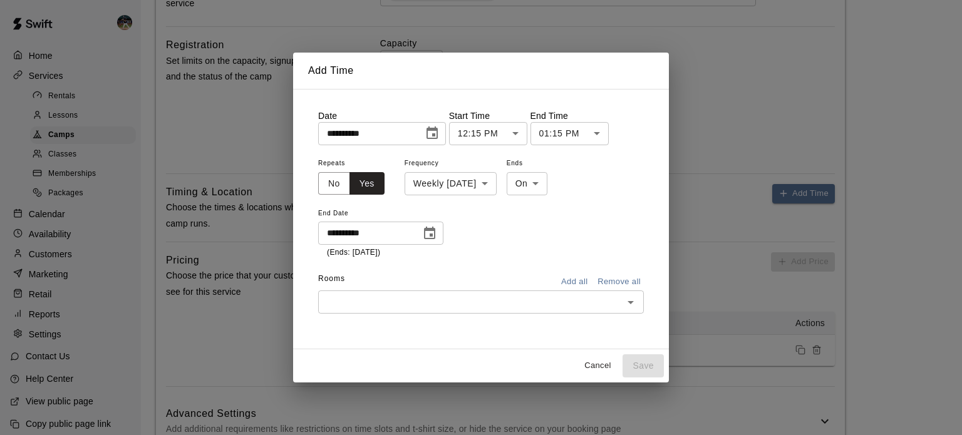
click at [567, 283] on button "Add all" at bounding box center [574, 282] width 40 height 19
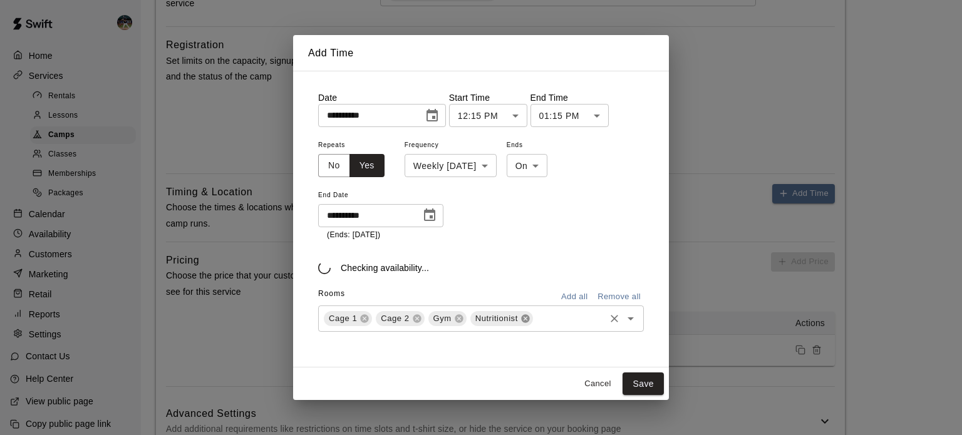
click at [526, 320] on icon at bounding box center [525, 319] width 8 height 8
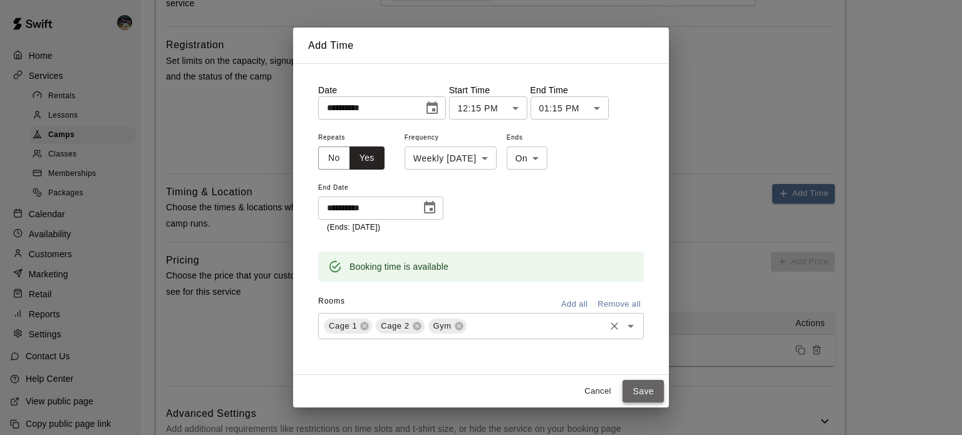
click at [652, 393] on button "Save" at bounding box center [643, 391] width 41 height 23
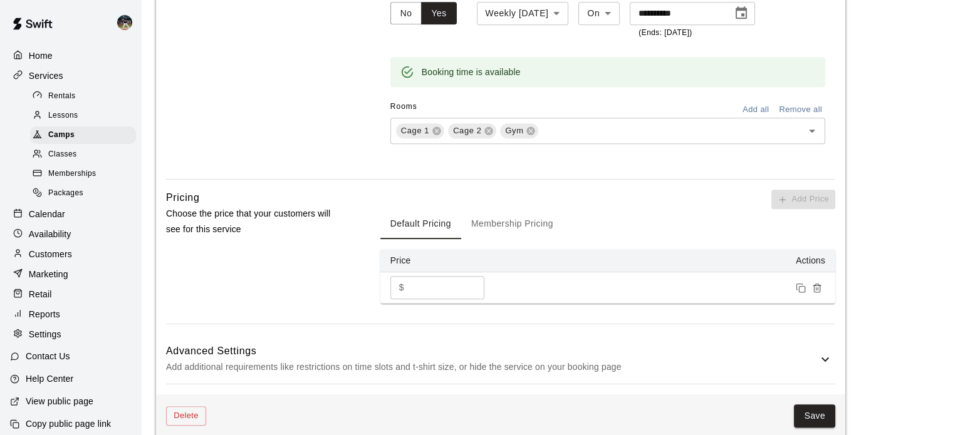
scroll to position [867, 0]
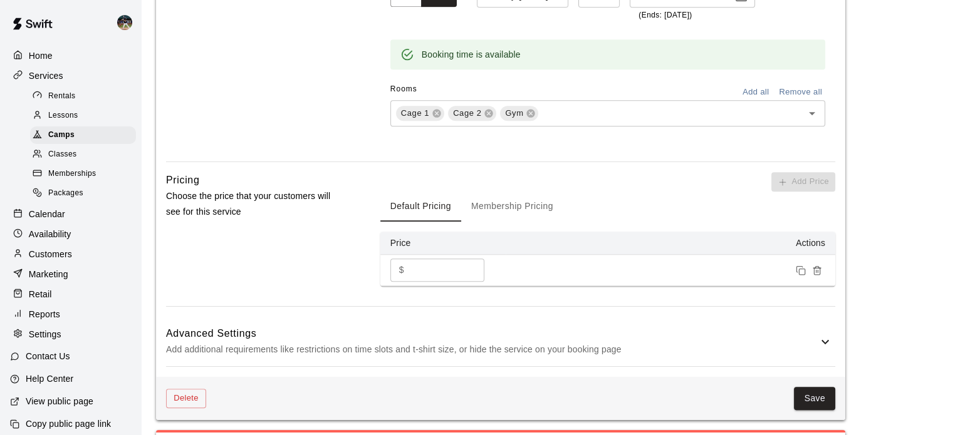
click at [509, 317] on div "Advanced Settings Add additional requirements like restrictions on time slots a…" at bounding box center [500, 341] width 669 height 49
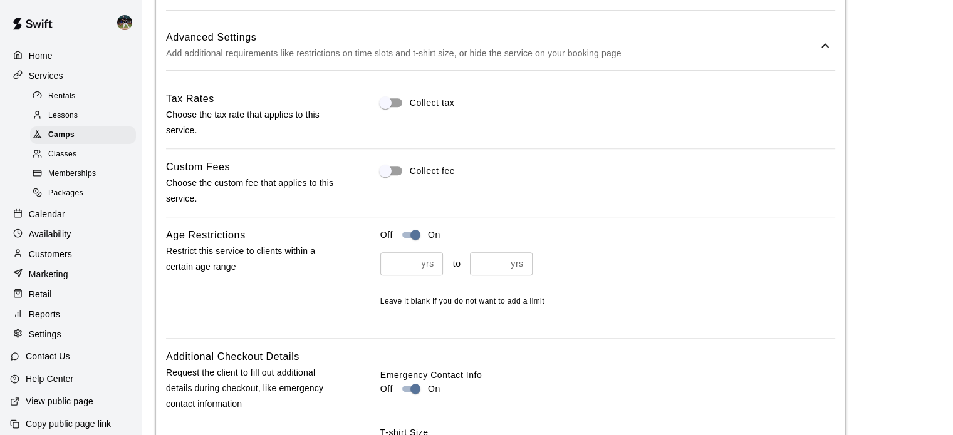
scroll to position [1459, 0]
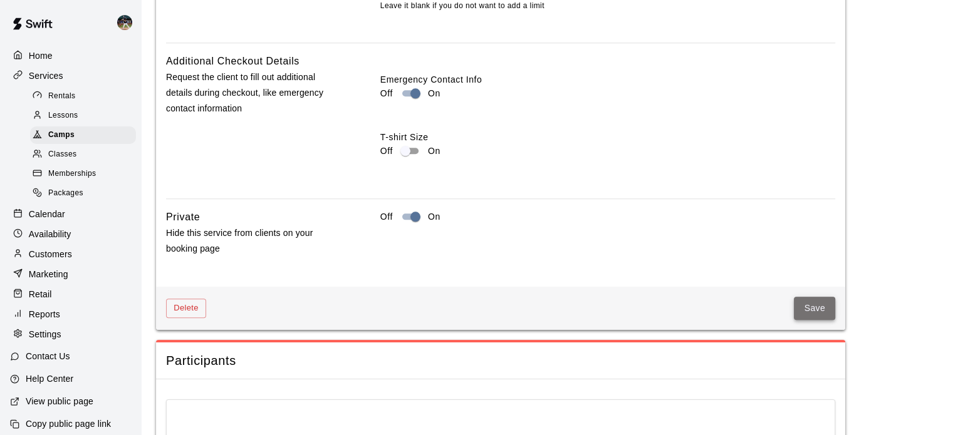
click at [824, 306] on button "Save" at bounding box center [814, 308] width 41 height 23
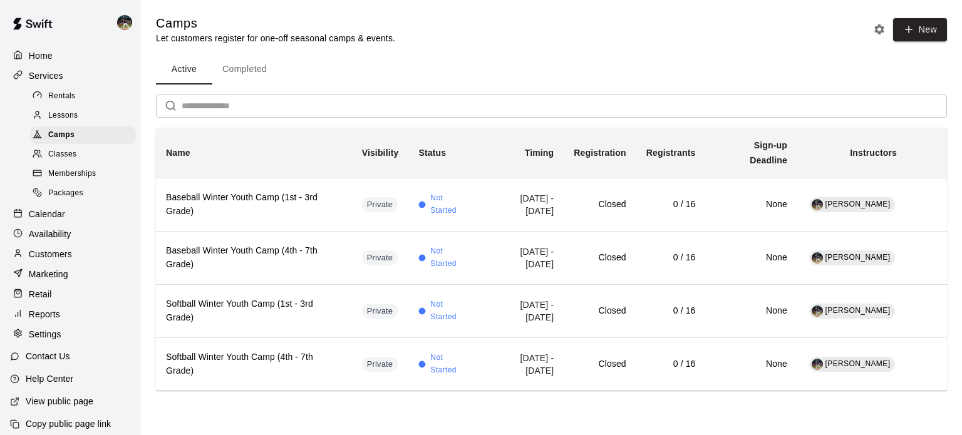
click at [73, 215] on div "Calendar" at bounding box center [70, 214] width 121 height 19
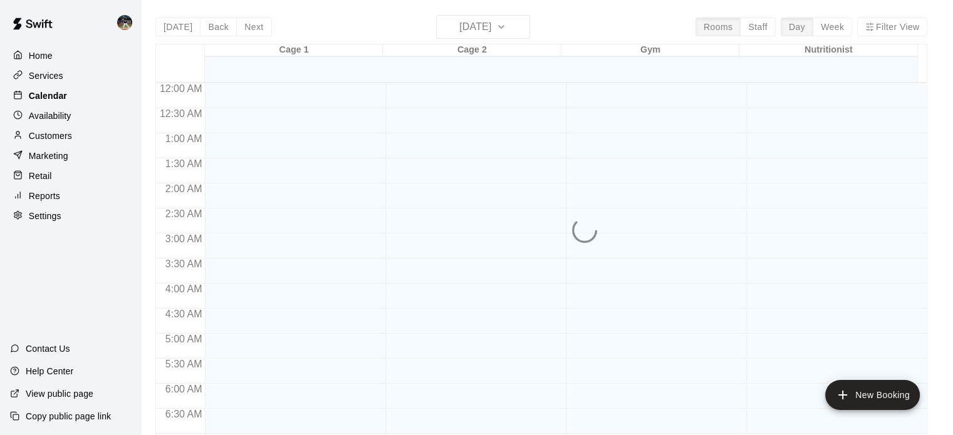
scroll to position [534, 0]
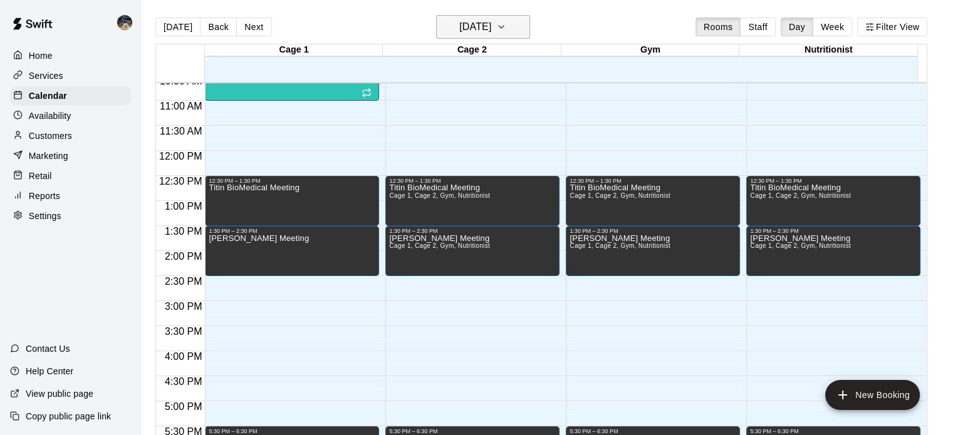
click at [491, 32] on h6 "[DATE]" at bounding box center [475, 27] width 32 height 18
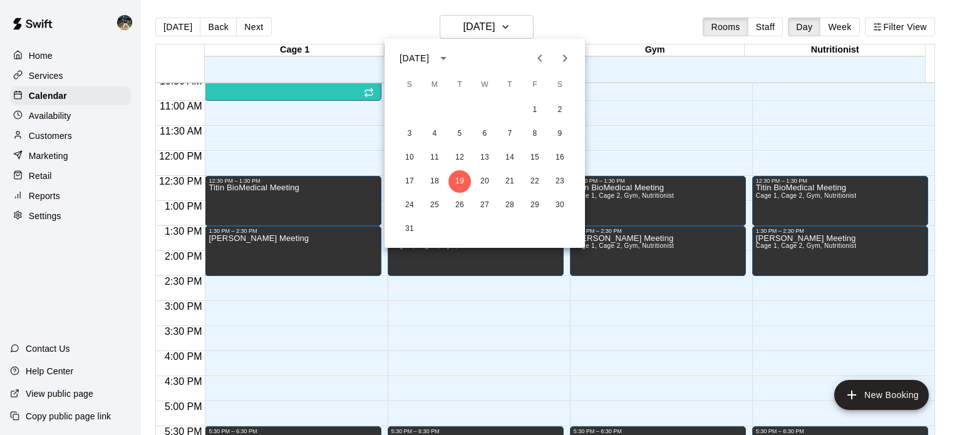
click at [573, 60] on button "Next month" at bounding box center [565, 58] width 25 height 25
click at [412, 128] on button "2" at bounding box center [409, 134] width 23 height 23
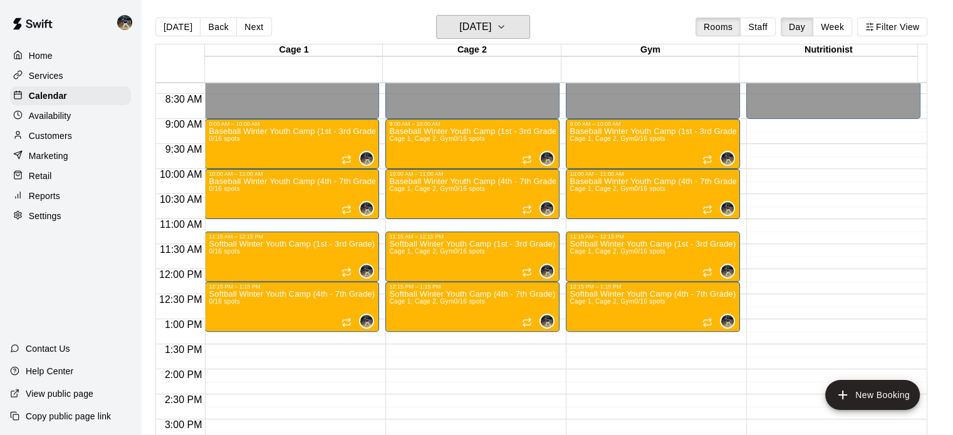
scroll to position [416, 0]
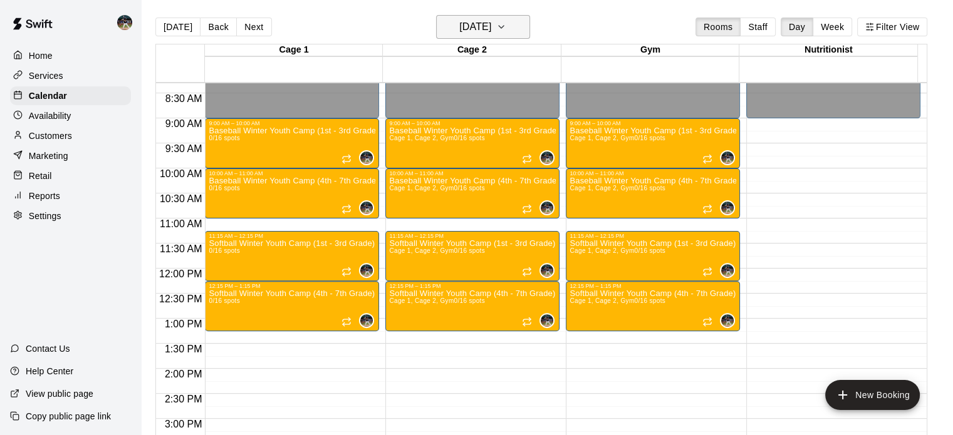
click at [491, 21] on h6 "[DATE]" at bounding box center [475, 27] width 32 height 18
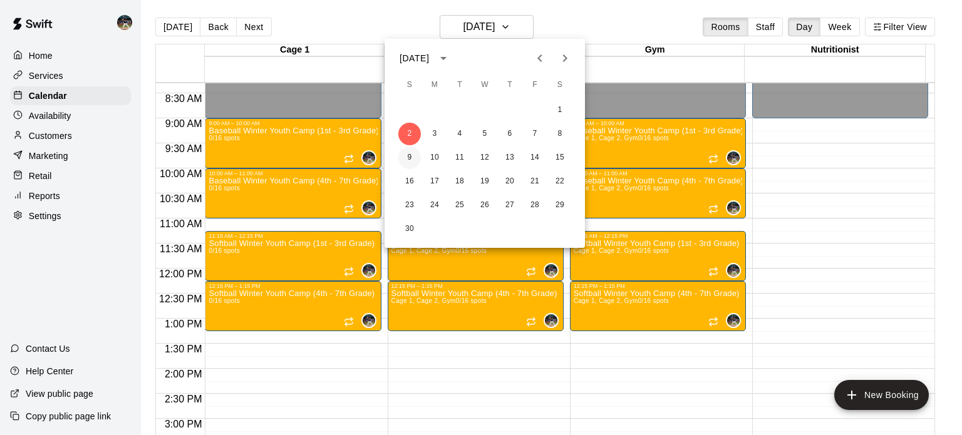
click at [412, 157] on button "9" at bounding box center [409, 158] width 23 height 23
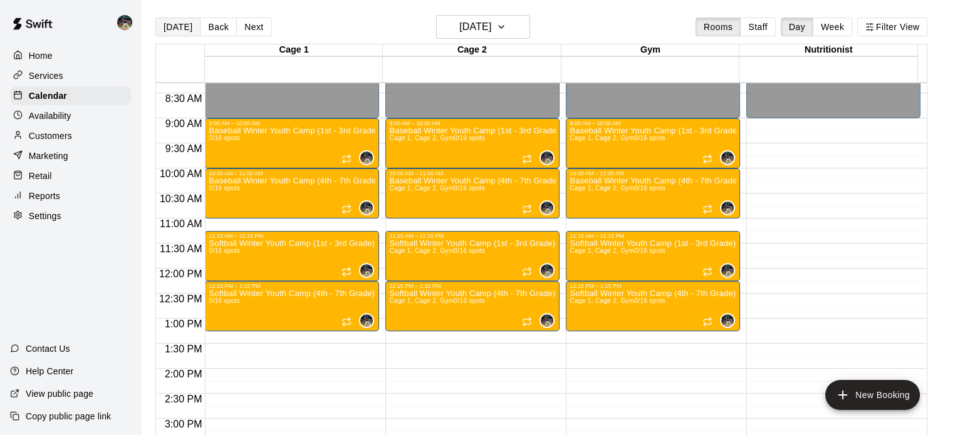
click at [180, 30] on button "[DATE]" at bounding box center [177, 27] width 45 height 19
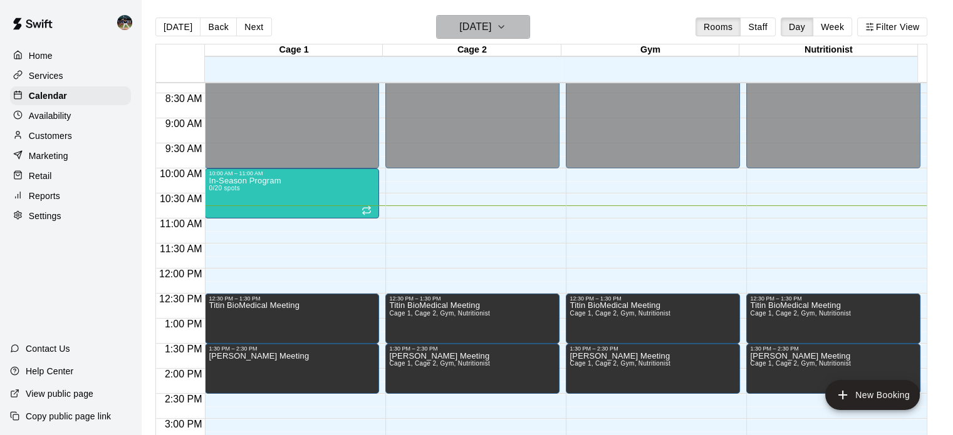
click at [459, 27] on h6 "[DATE]" at bounding box center [475, 27] width 32 height 18
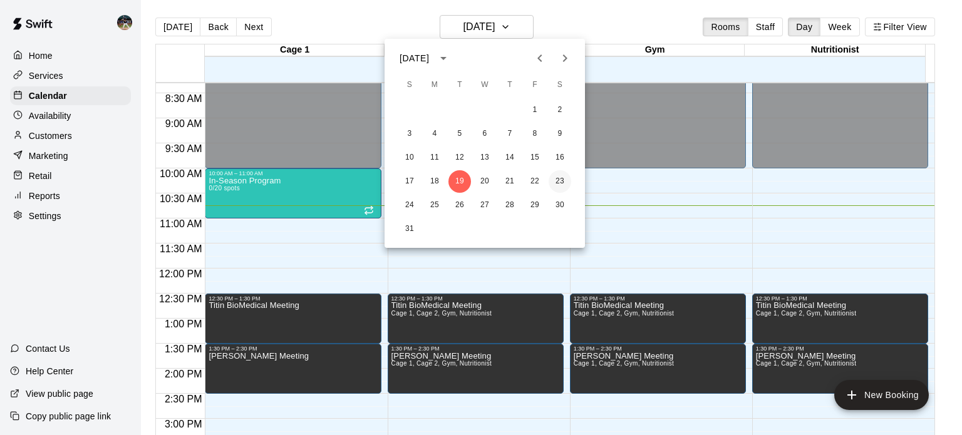
click at [564, 186] on button "23" at bounding box center [560, 181] width 23 height 23
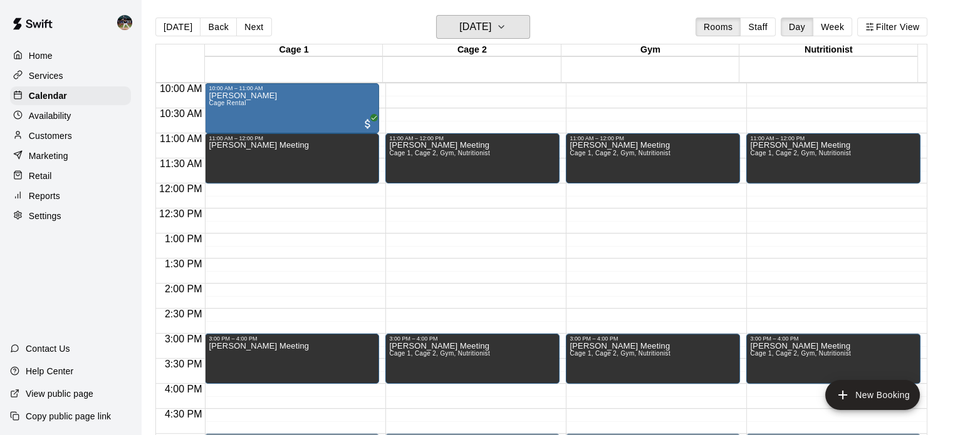
scroll to position [511, 0]
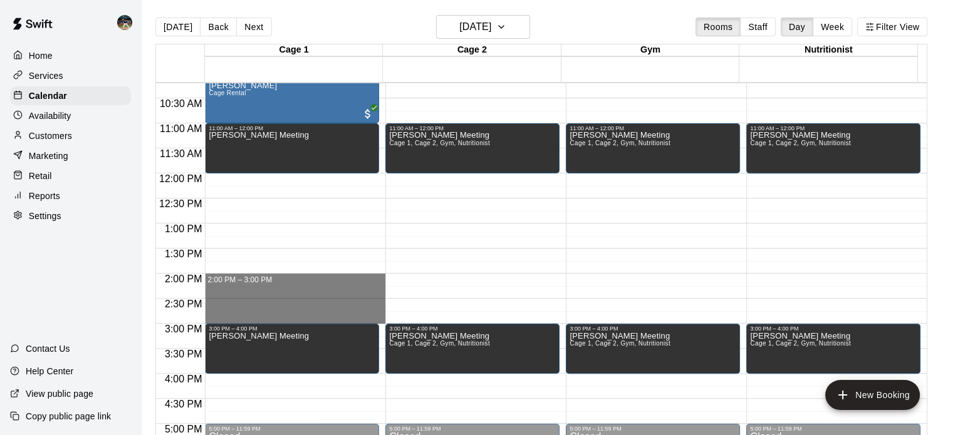
drag, startPoint x: 288, startPoint y: 277, endPoint x: 280, endPoint y: 320, distance: 43.4
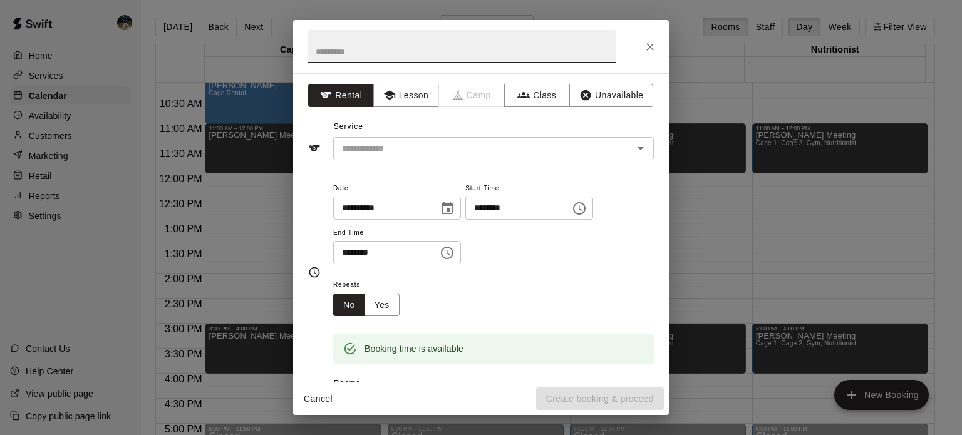
click at [463, 47] on input "text" at bounding box center [462, 46] width 308 height 33
type input "**********"
click at [596, 99] on button "Unavailable" at bounding box center [611, 95] width 84 height 23
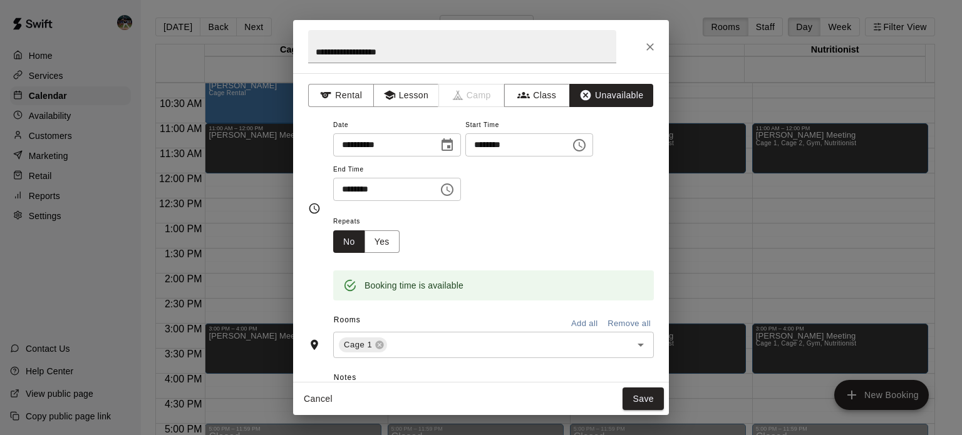
click at [574, 324] on button "Add all" at bounding box center [584, 324] width 40 height 19
click at [644, 404] on button "Save" at bounding box center [643, 399] width 41 height 23
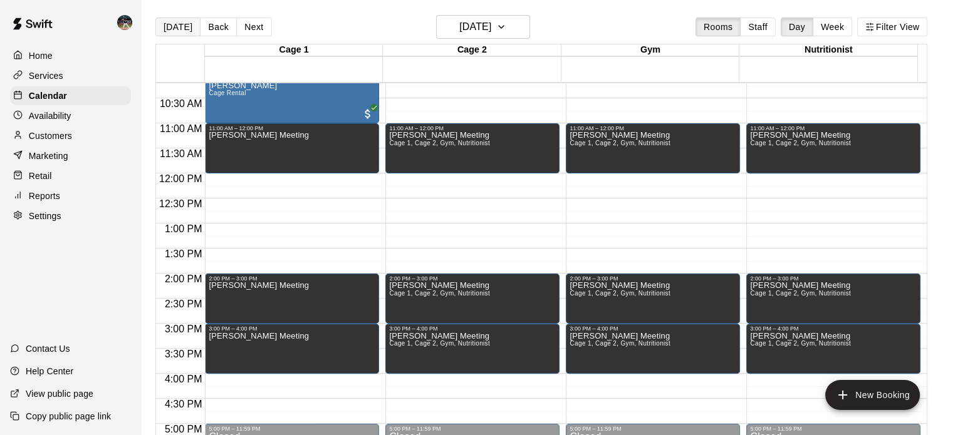
click at [178, 27] on button "[DATE]" at bounding box center [177, 27] width 45 height 19
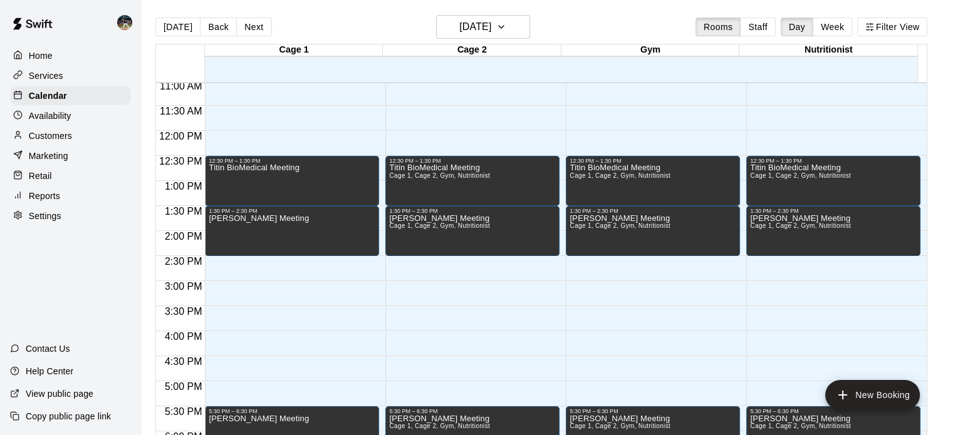
scroll to position [554, 0]
